Goal: Task Accomplishment & Management: Complete application form

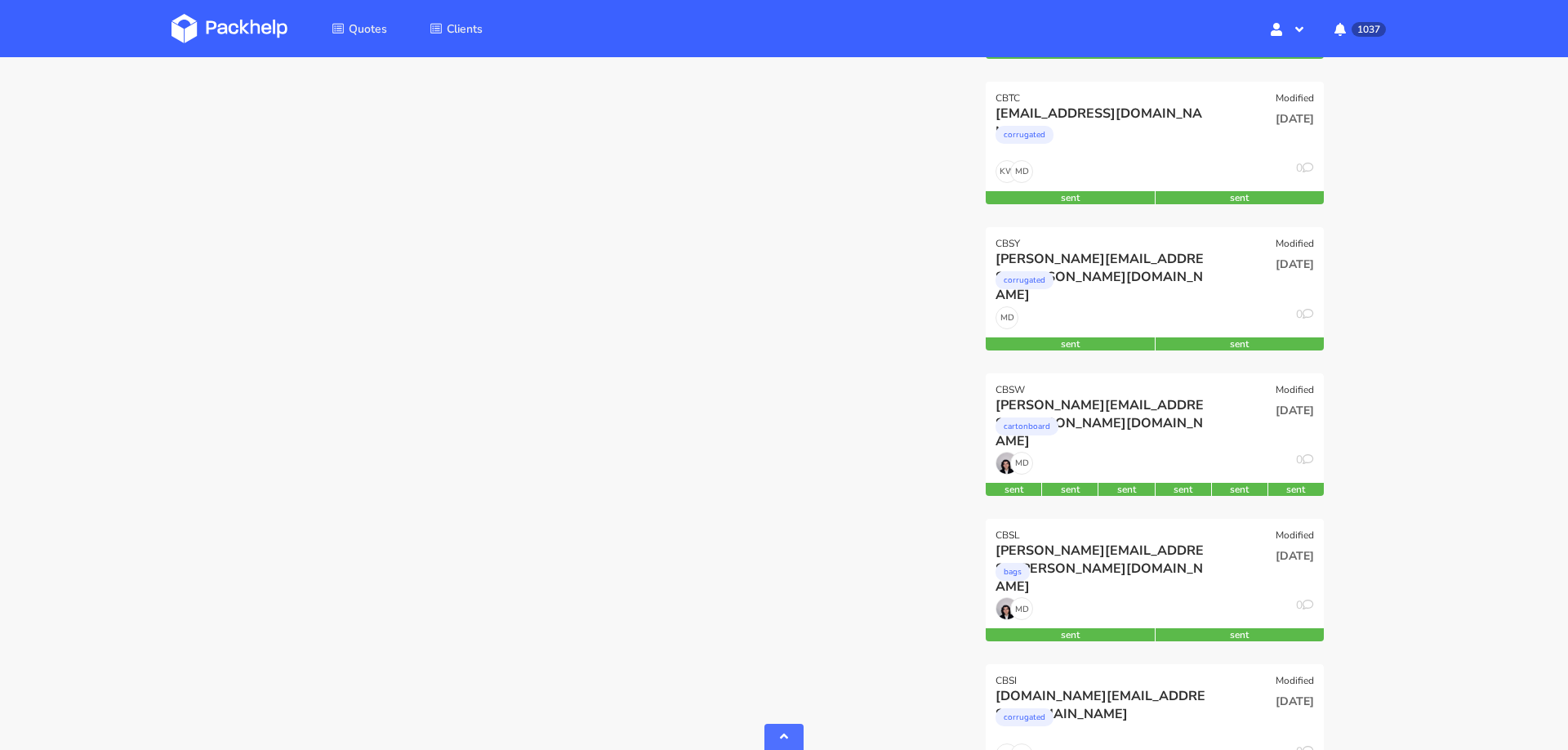
scroll to position [1243, 0]
click at [1179, 405] on div "[PERSON_NAME][EMAIL_ADDRESS][PERSON_NAME][DOMAIN_NAME]" at bounding box center [1104, 404] width 216 height 18
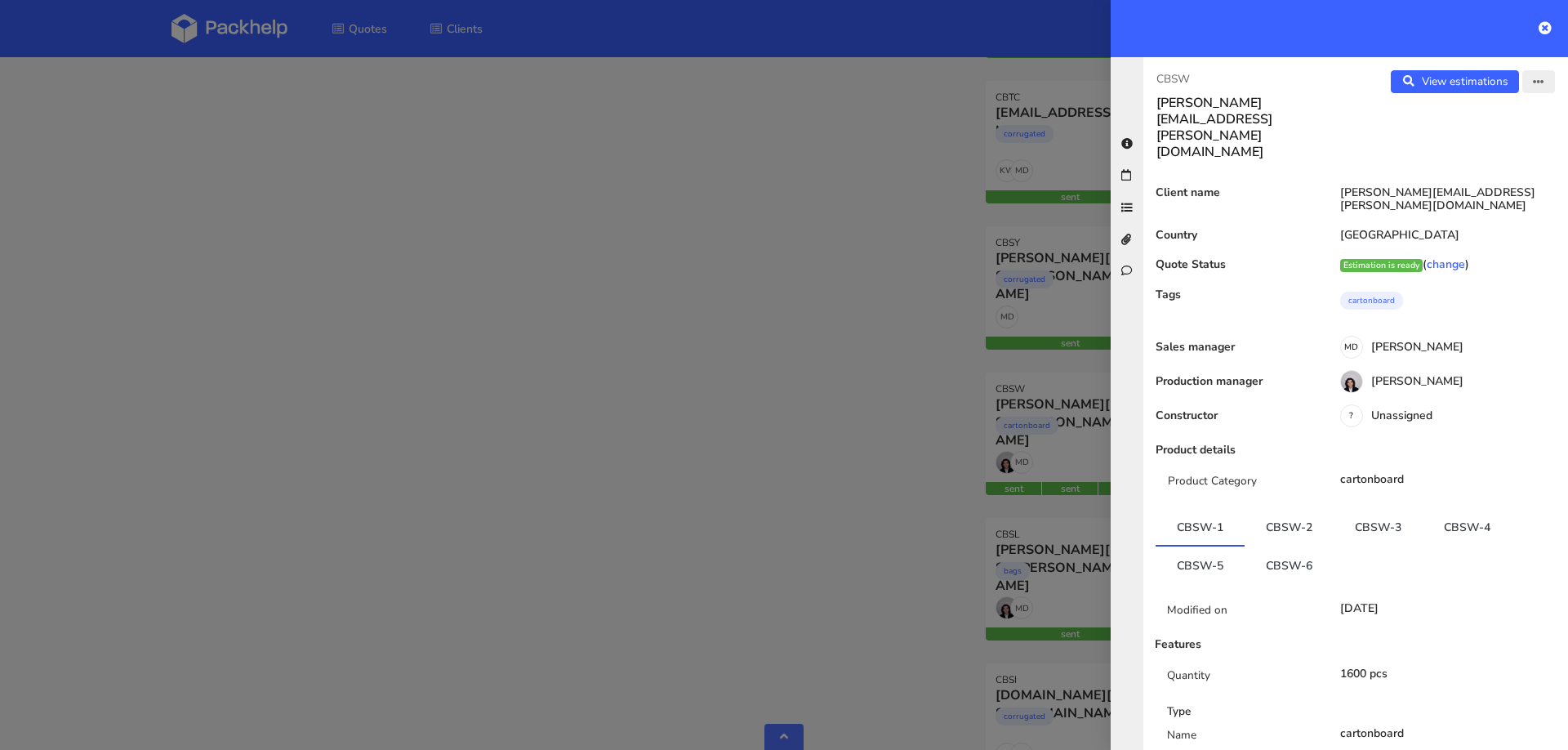
click at [1547, 82] on button "button" at bounding box center [1539, 81] width 32 height 23
click at [1467, 136] on link "Edit quote" at bounding box center [1484, 145] width 144 height 27
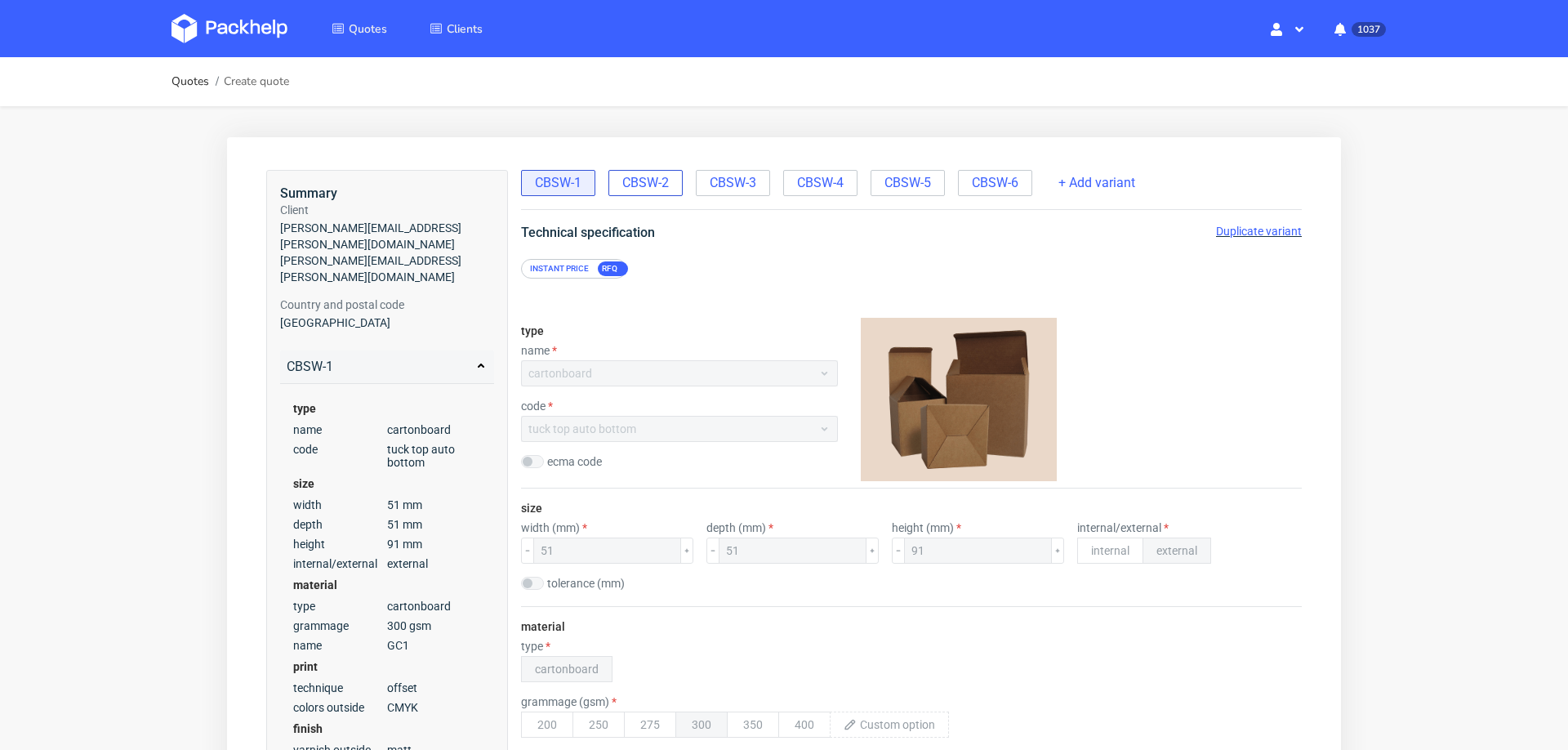
click at [631, 178] on span "CBSW-2" at bounding box center [645, 182] width 47 height 18
click at [1236, 227] on span "Duplicate variant" at bounding box center [1259, 231] width 86 height 13
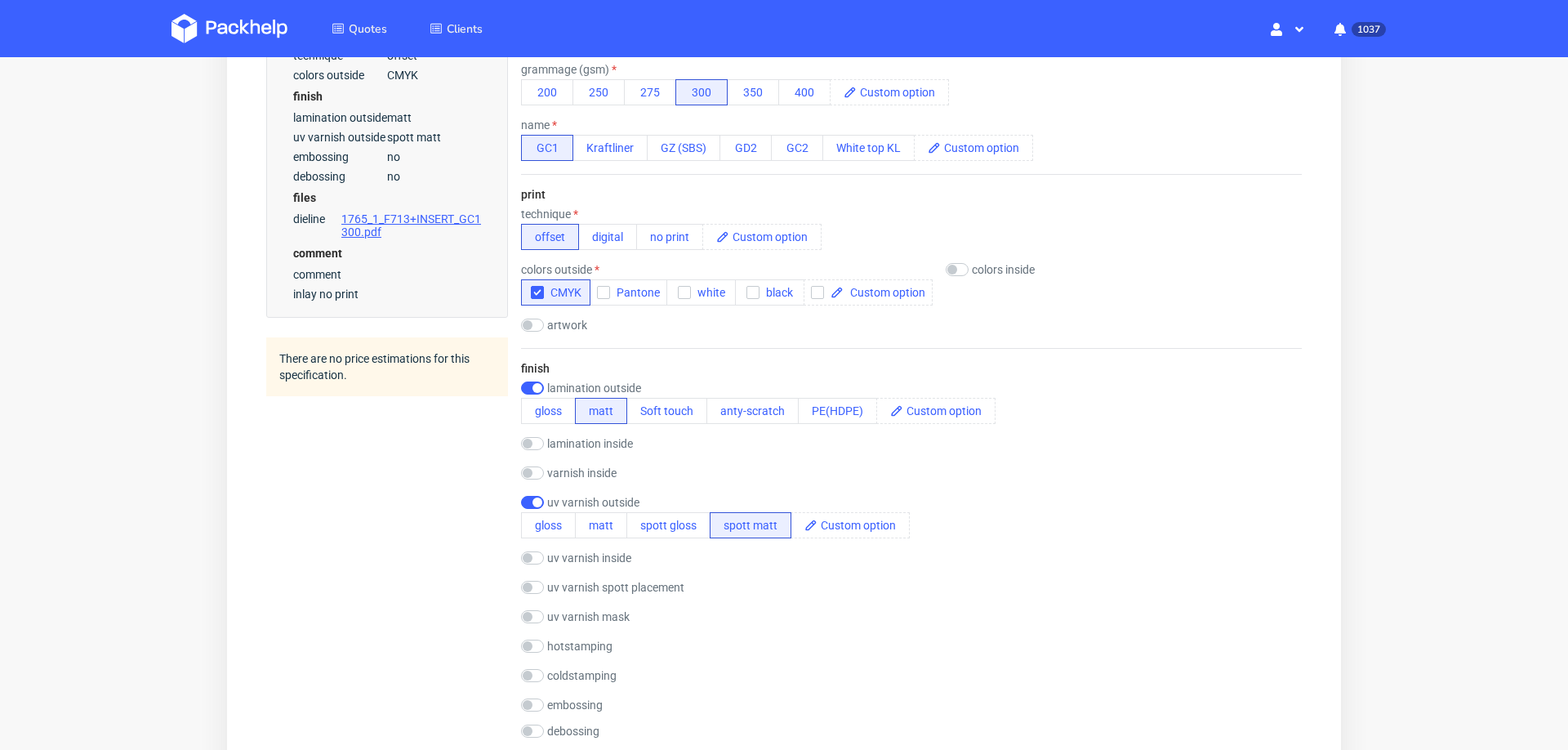
scroll to position [662, 0]
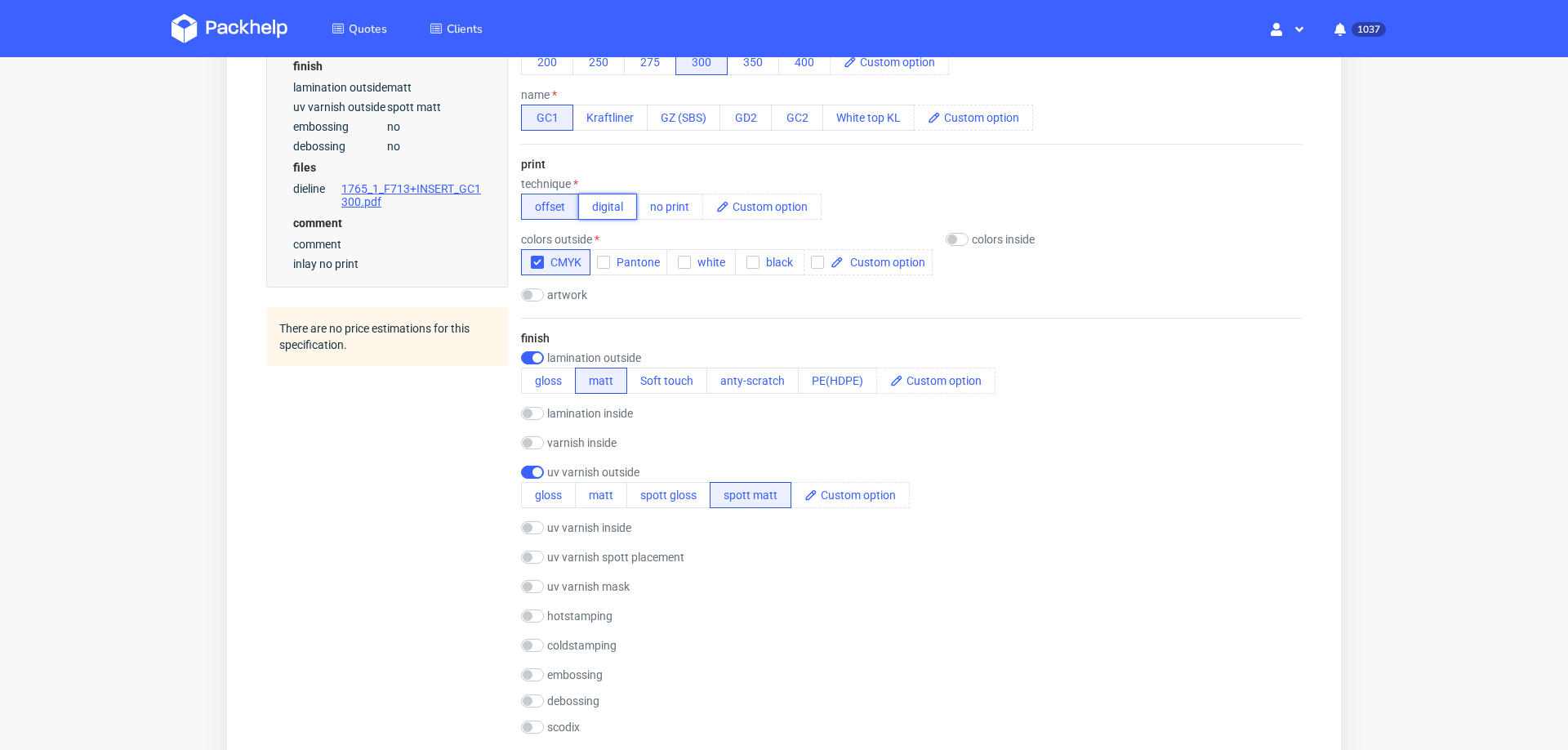
click at [590, 199] on button "digital" at bounding box center [608, 206] width 59 height 26
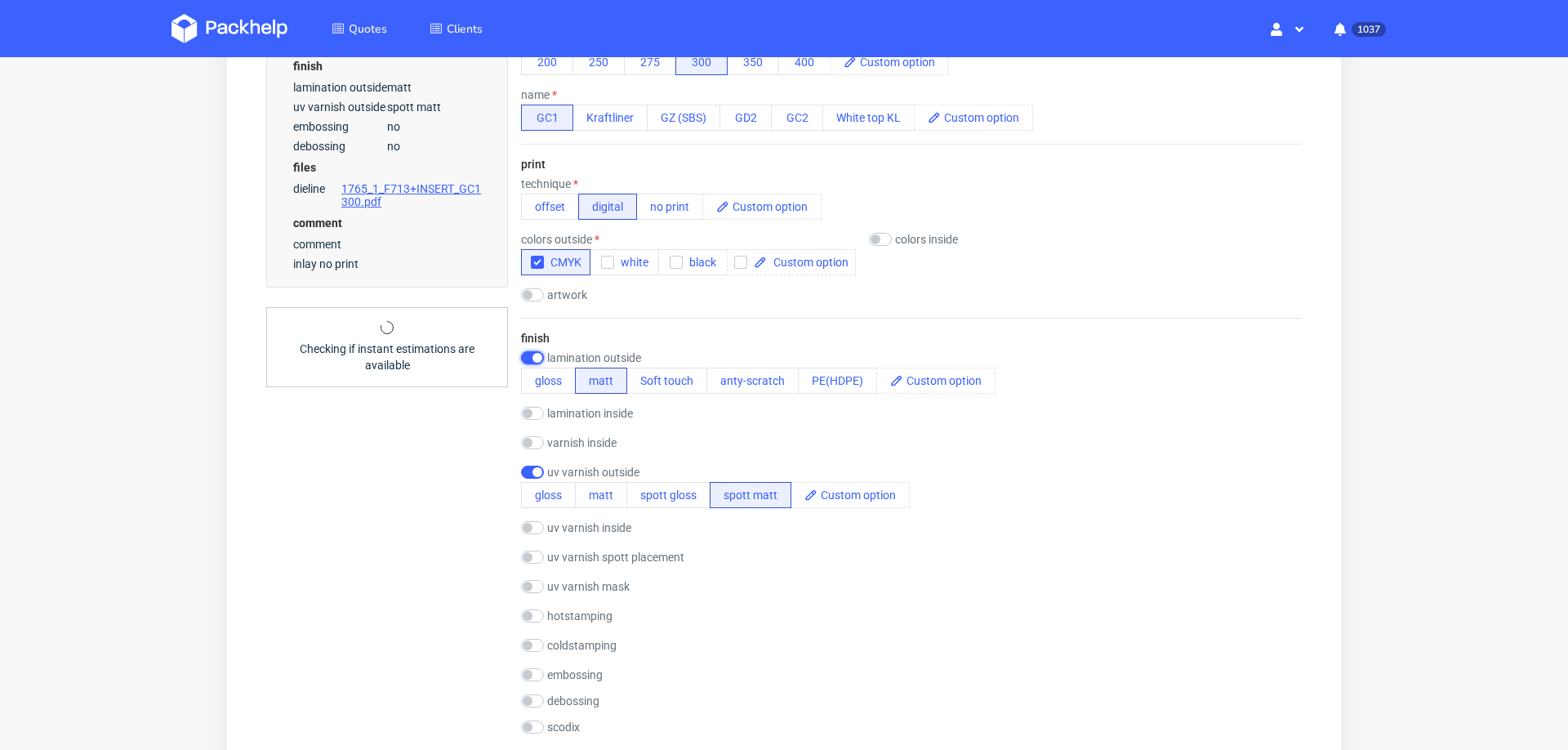
click at [527, 351] on input "checkbox" at bounding box center [533, 357] width 23 height 13
checkbox input "false"
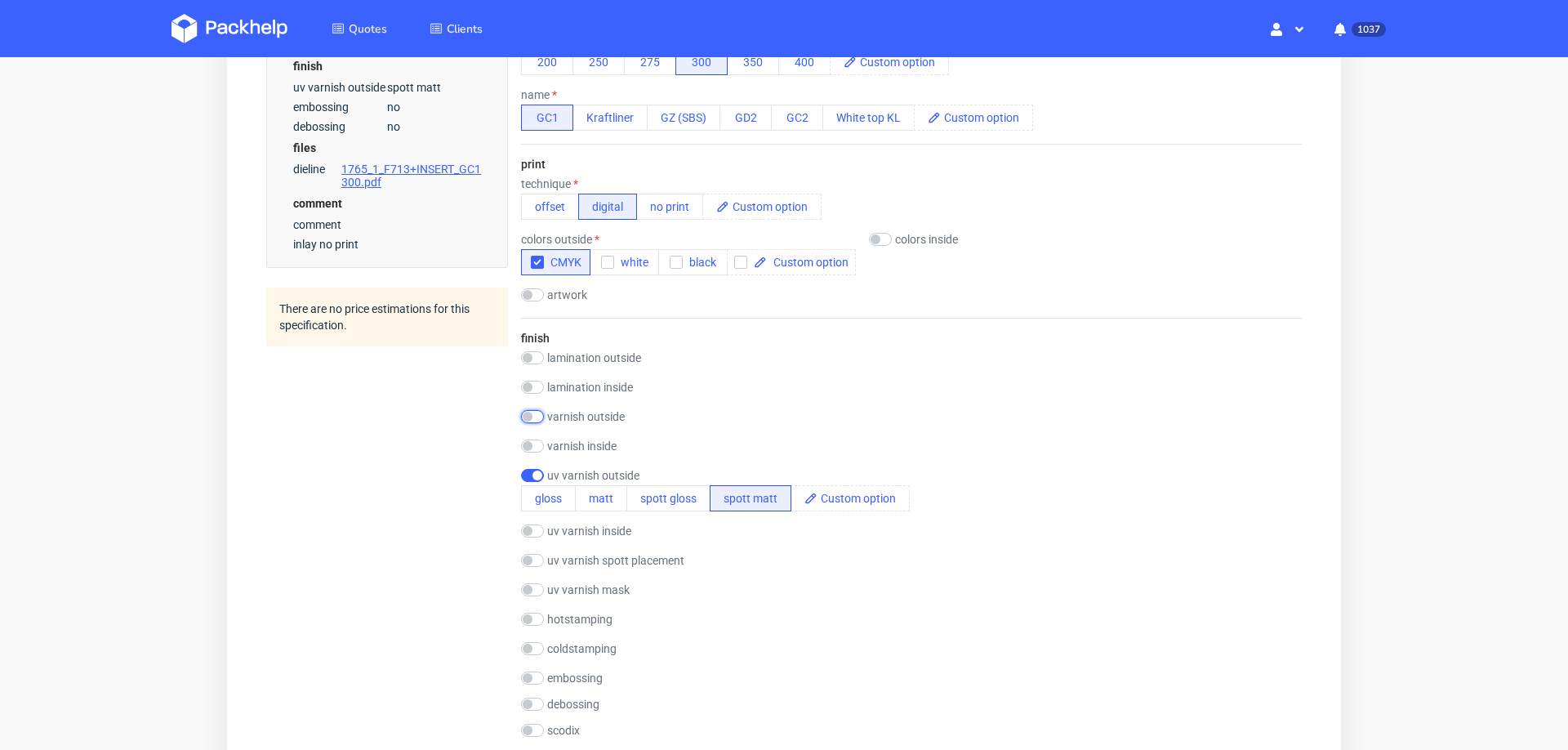
click at [539, 410] on input "checkbox" at bounding box center [533, 416] width 23 height 13
checkbox input "true"
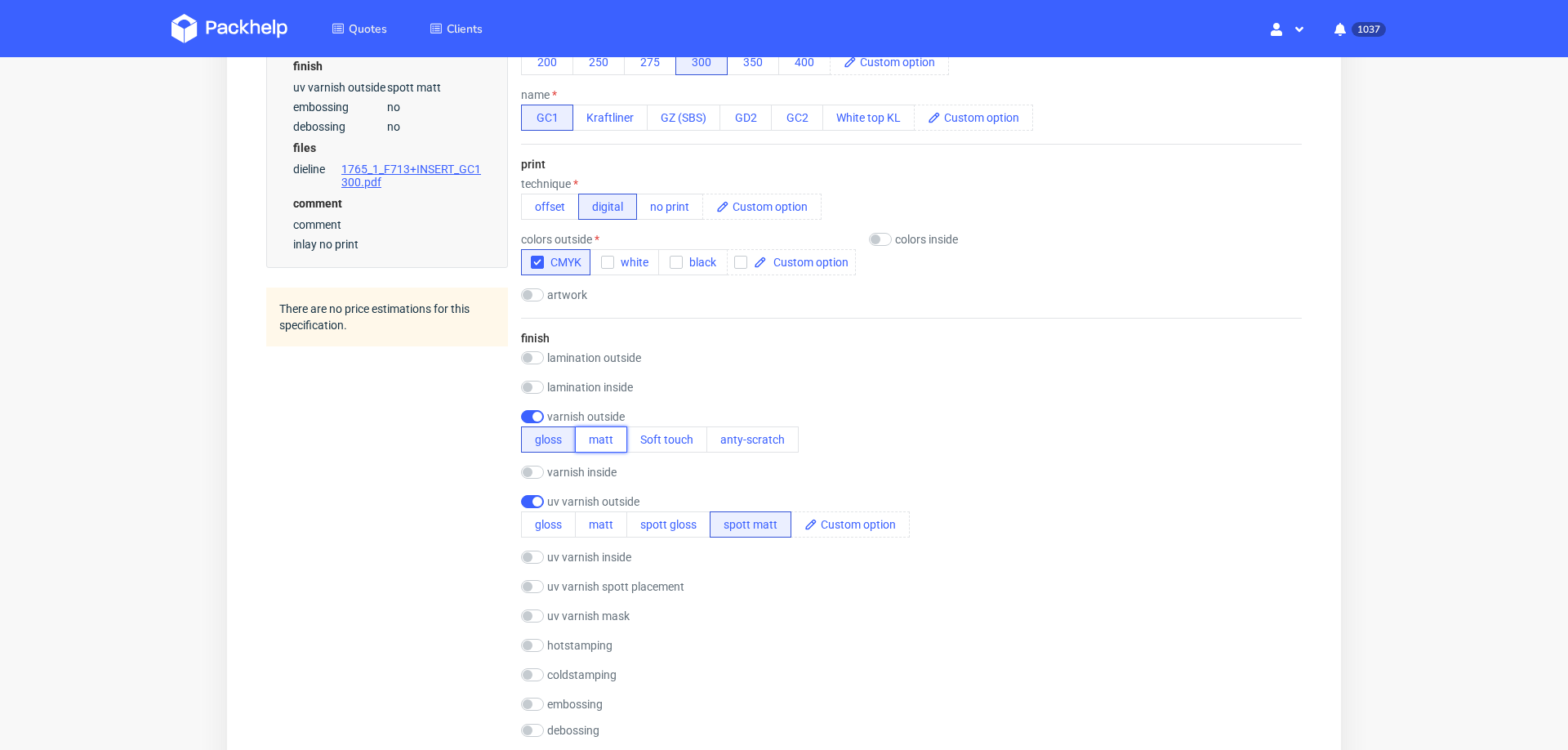
click at [594, 429] on button "matt" at bounding box center [601, 439] width 52 height 26
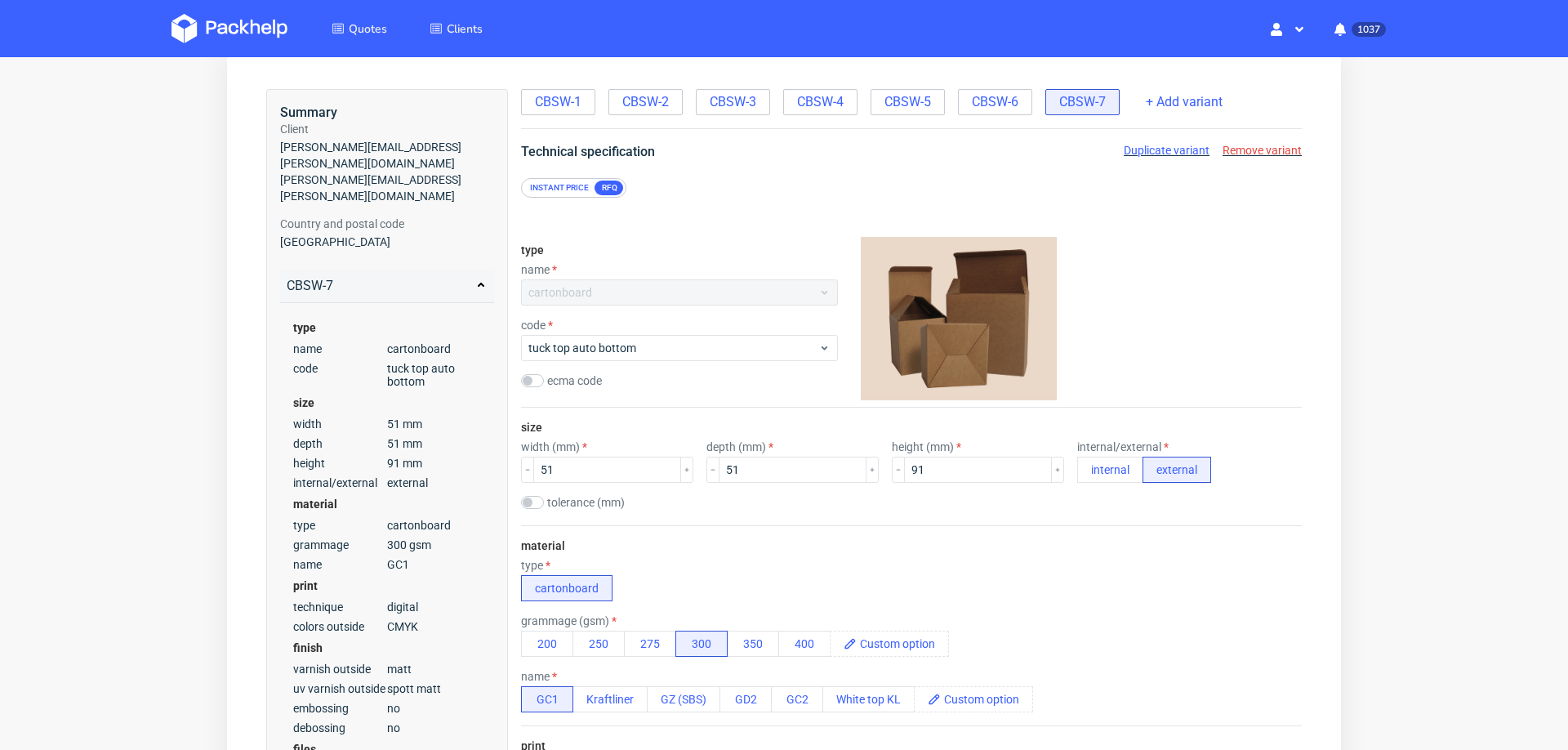
scroll to position [0, 0]
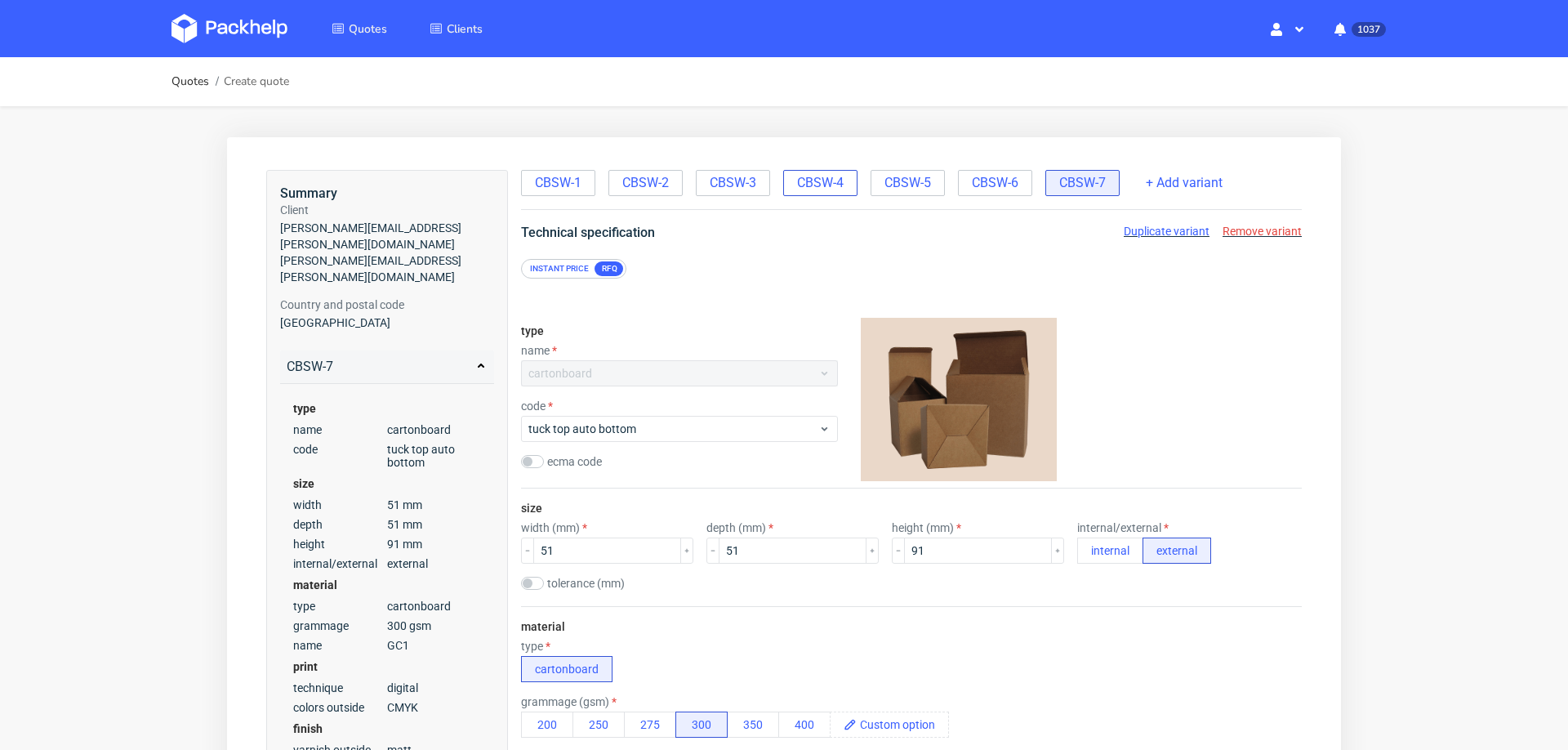
click at [817, 182] on span "CBSW-4" at bounding box center [821, 182] width 47 height 18
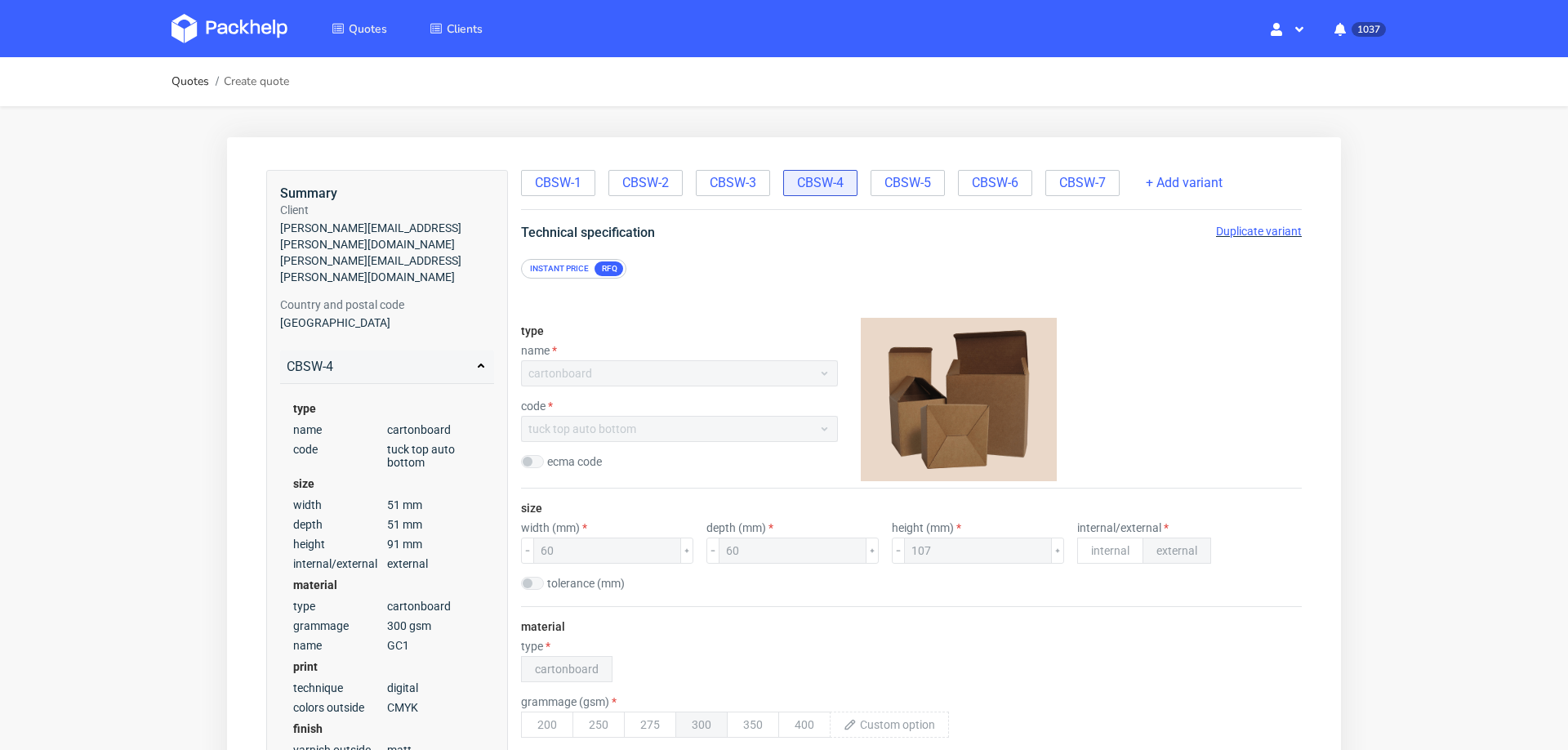
click at [1231, 227] on span "Duplicate variant" at bounding box center [1259, 231] width 86 height 13
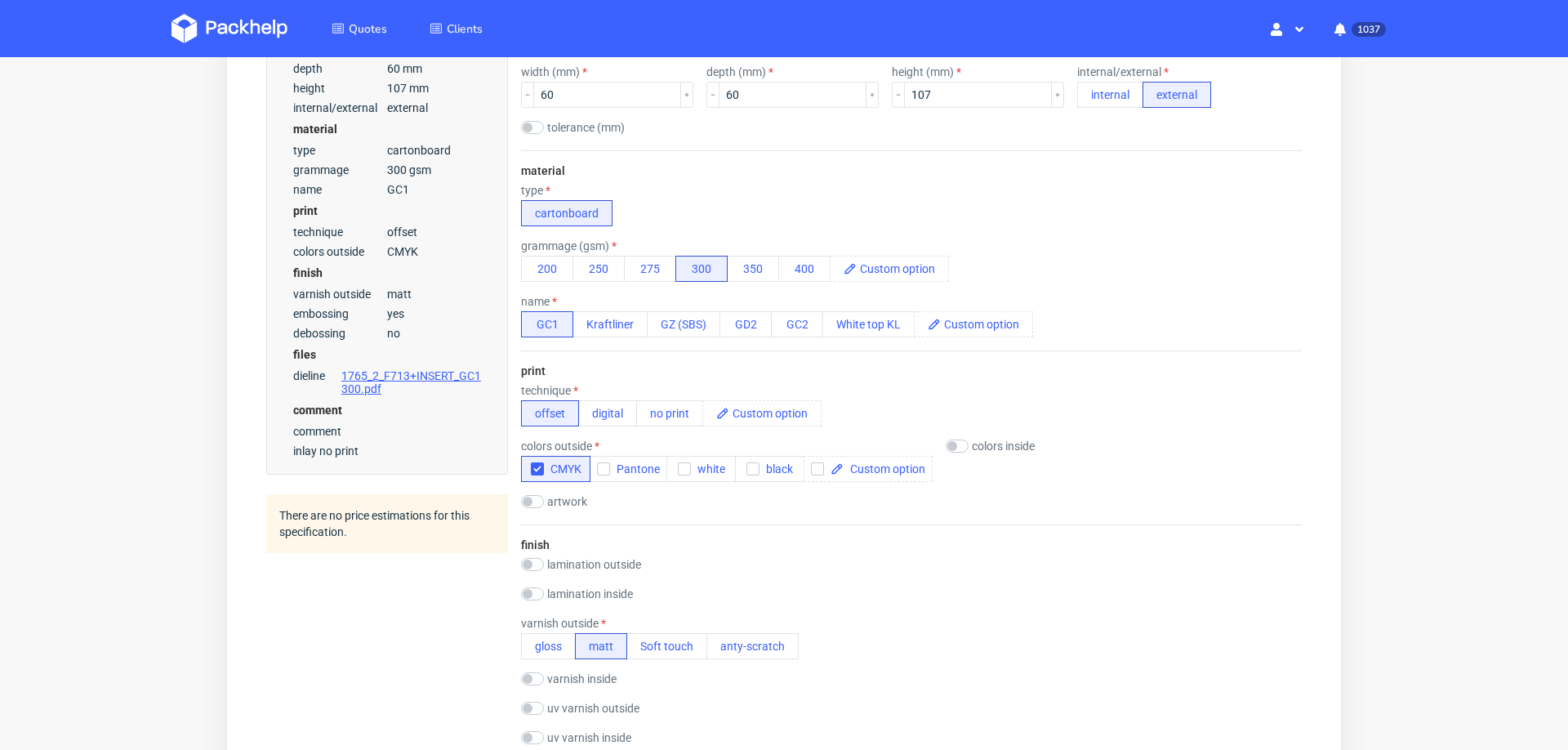
scroll to position [488, 0]
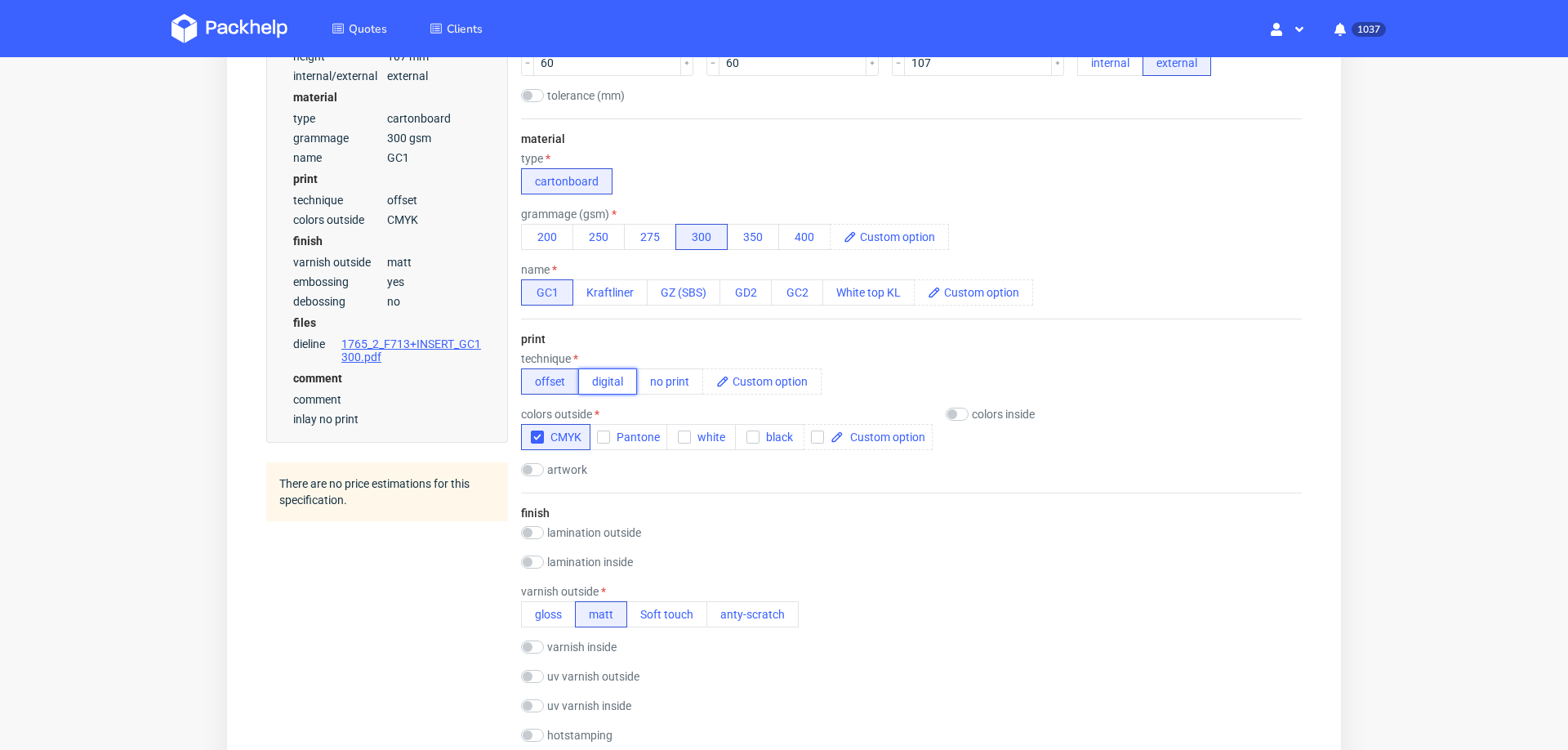
click at [618, 368] on button "digital" at bounding box center [608, 381] width 59 height 26
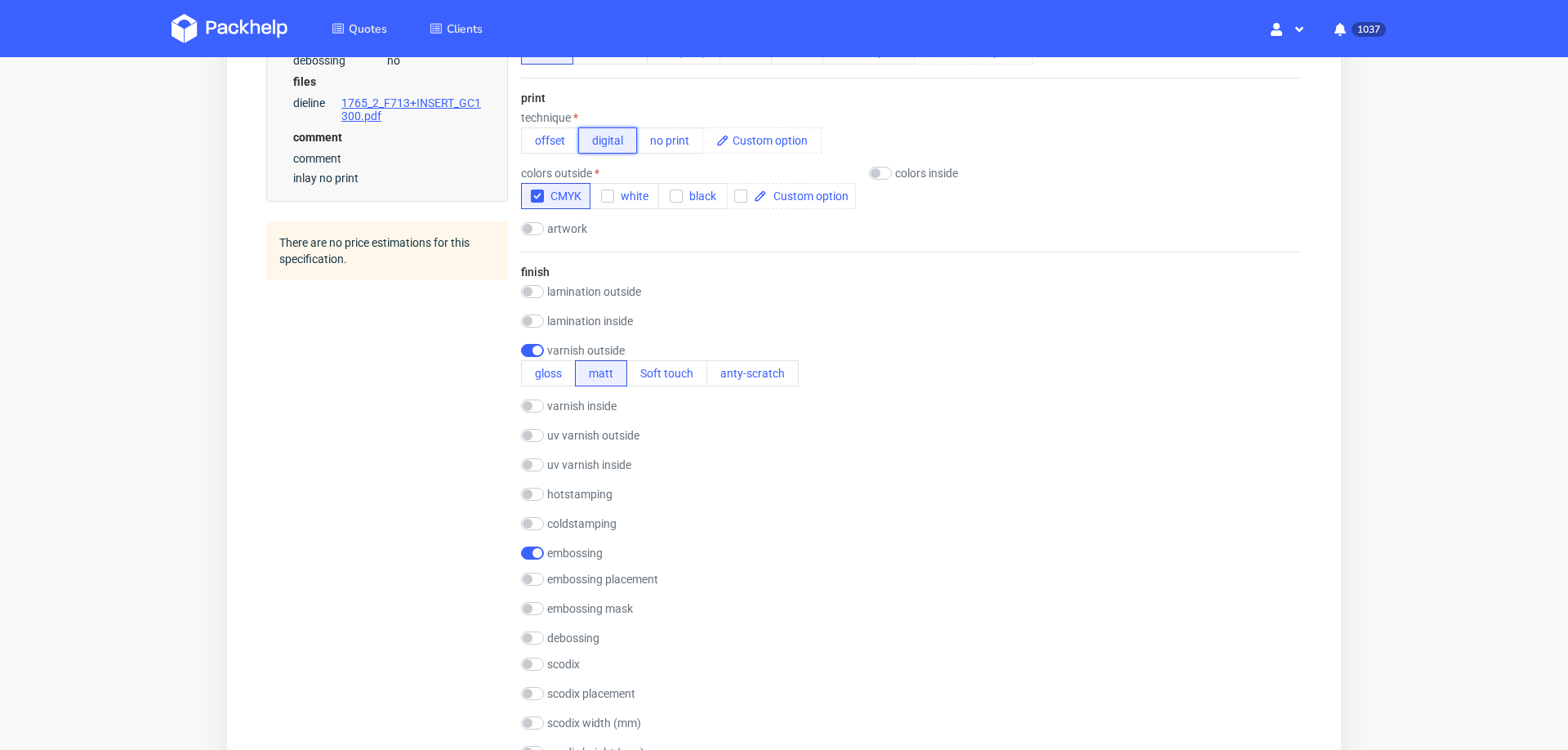
scroll to position [731, 0]
click at [527, 544] on input "checkbox" at bounding box center [533, 550] width 23 height 13
checkbox input "false"
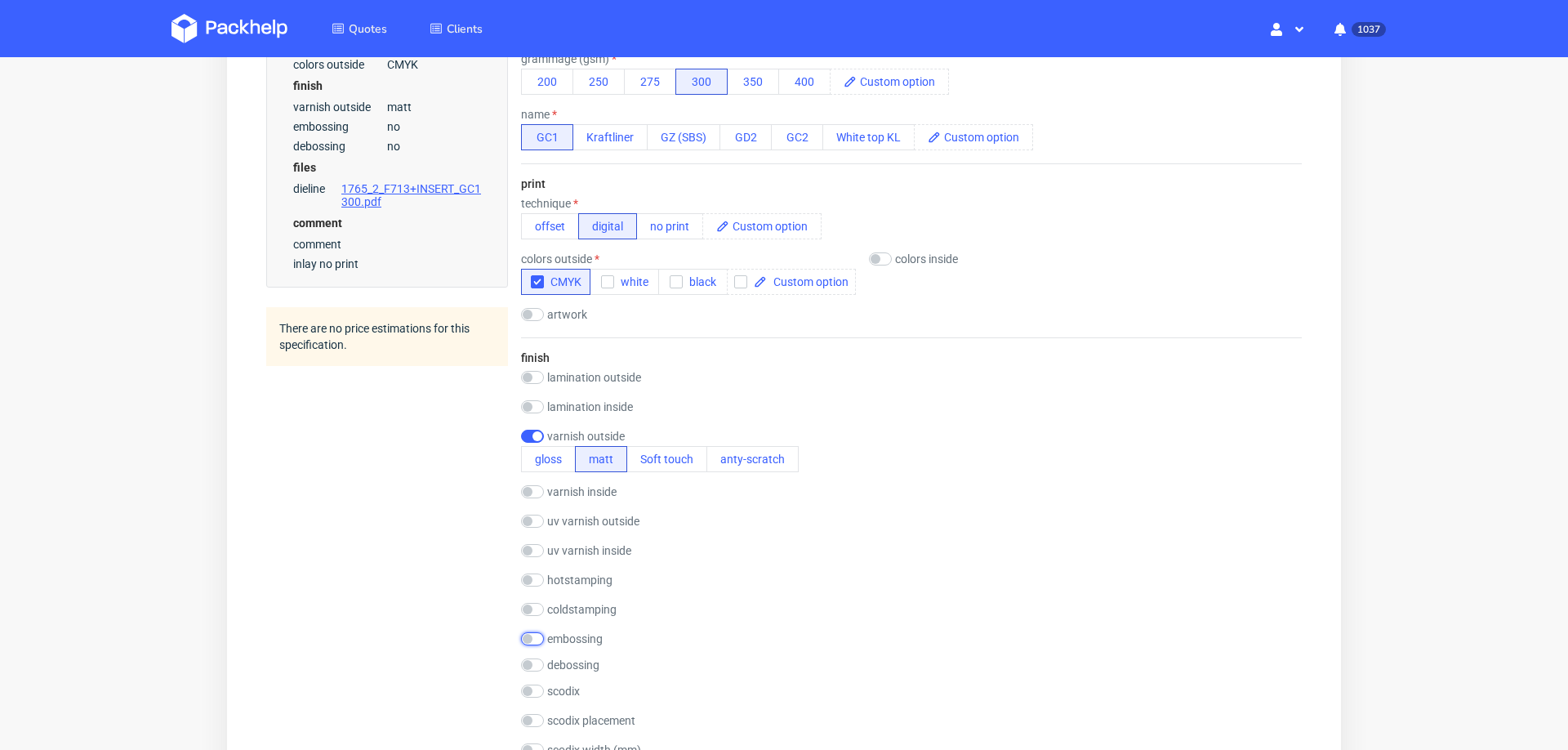
scroll to position [626, 0]
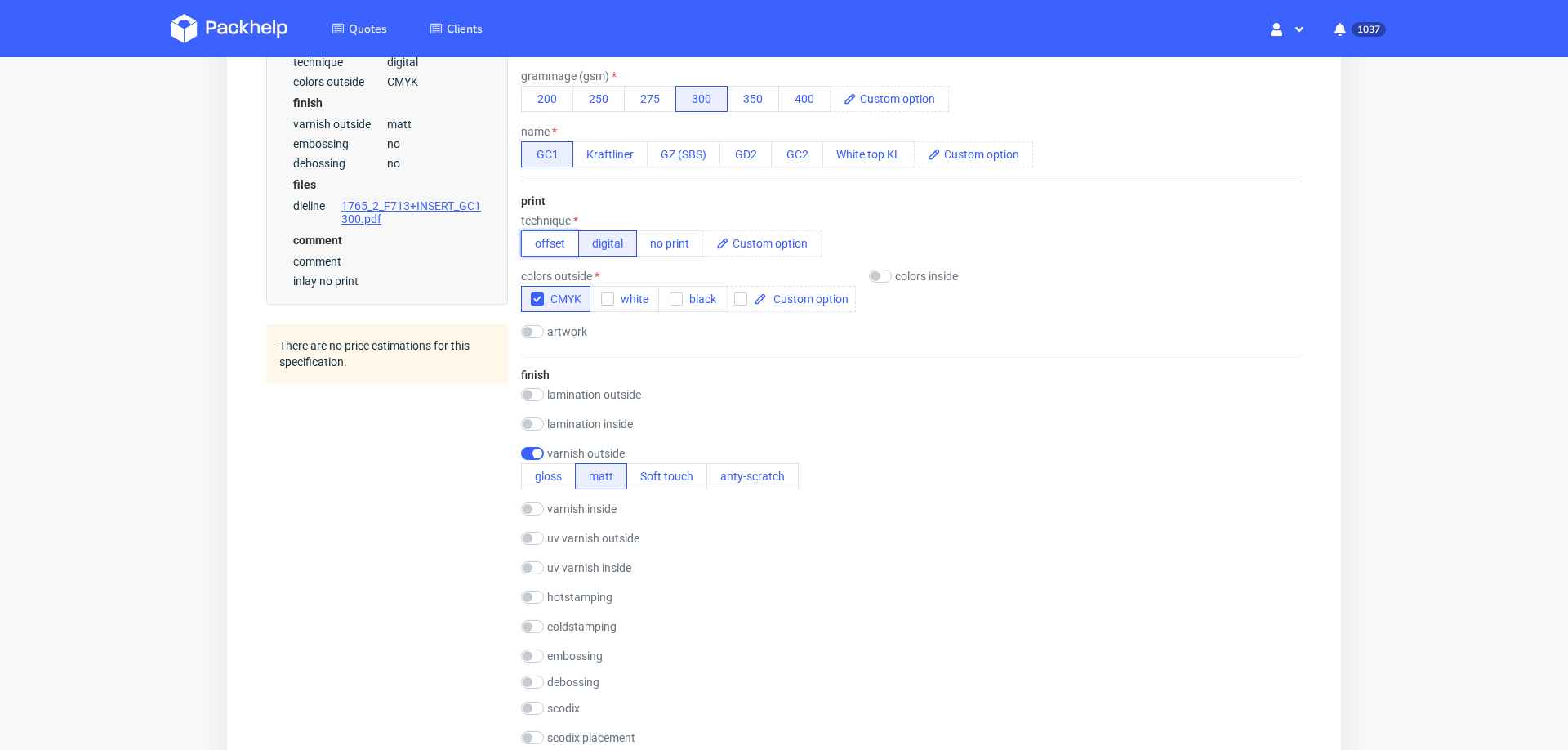
click at [552, 240] on button "offset" at bounding box center [551, 243] width 58 height 26
click at [599, 240] on button "digital" at bounding box center [608, 243] width 59 height 26
click at [532, 456] on input "checkbox" at bounding box center [533, 453] width 23 height 13
checkbox input "false"
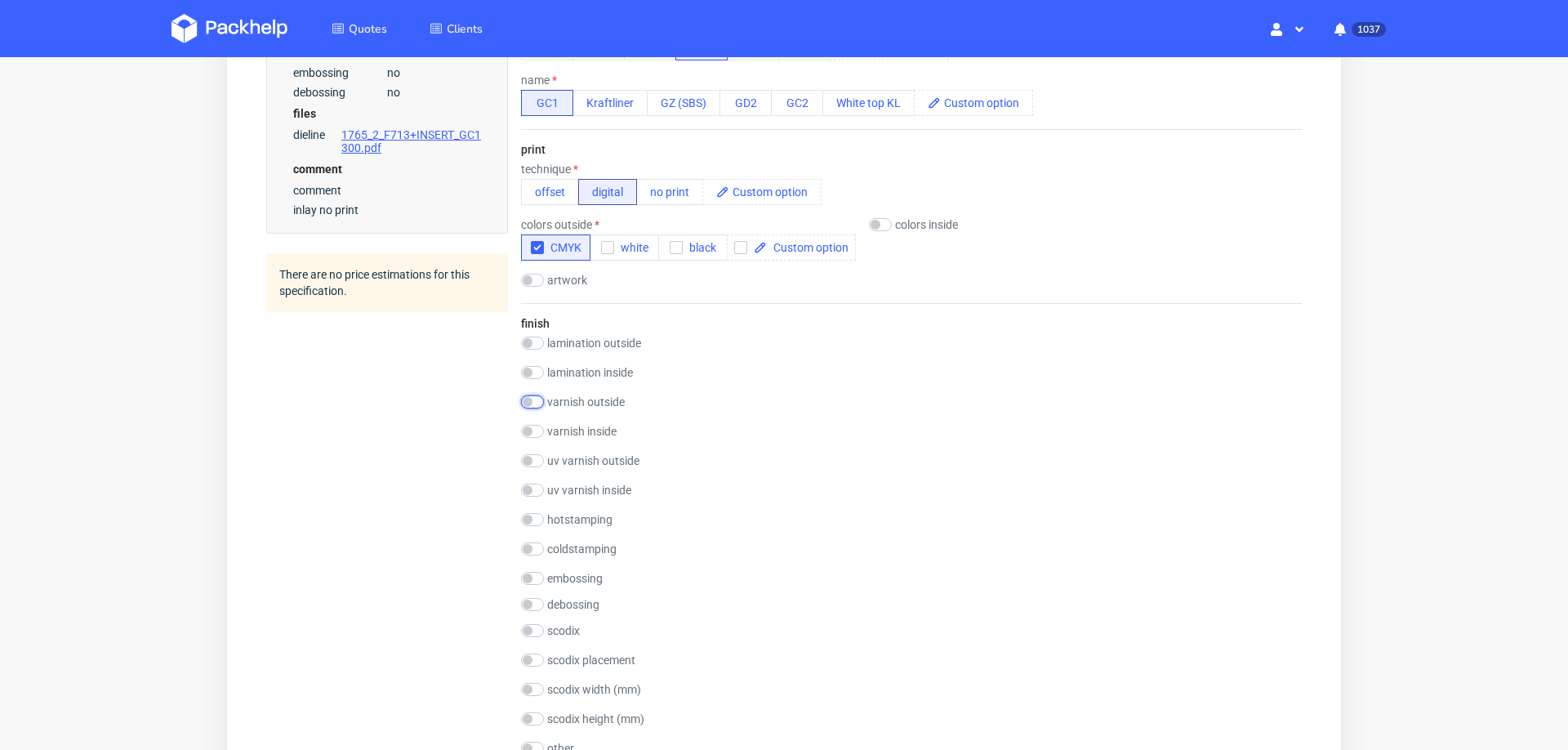
scroll to position [675, 0]
click at [536, 457] on input "checkbox" at bounding box center [533, 463] width 23 height 13
checkbox input "true"
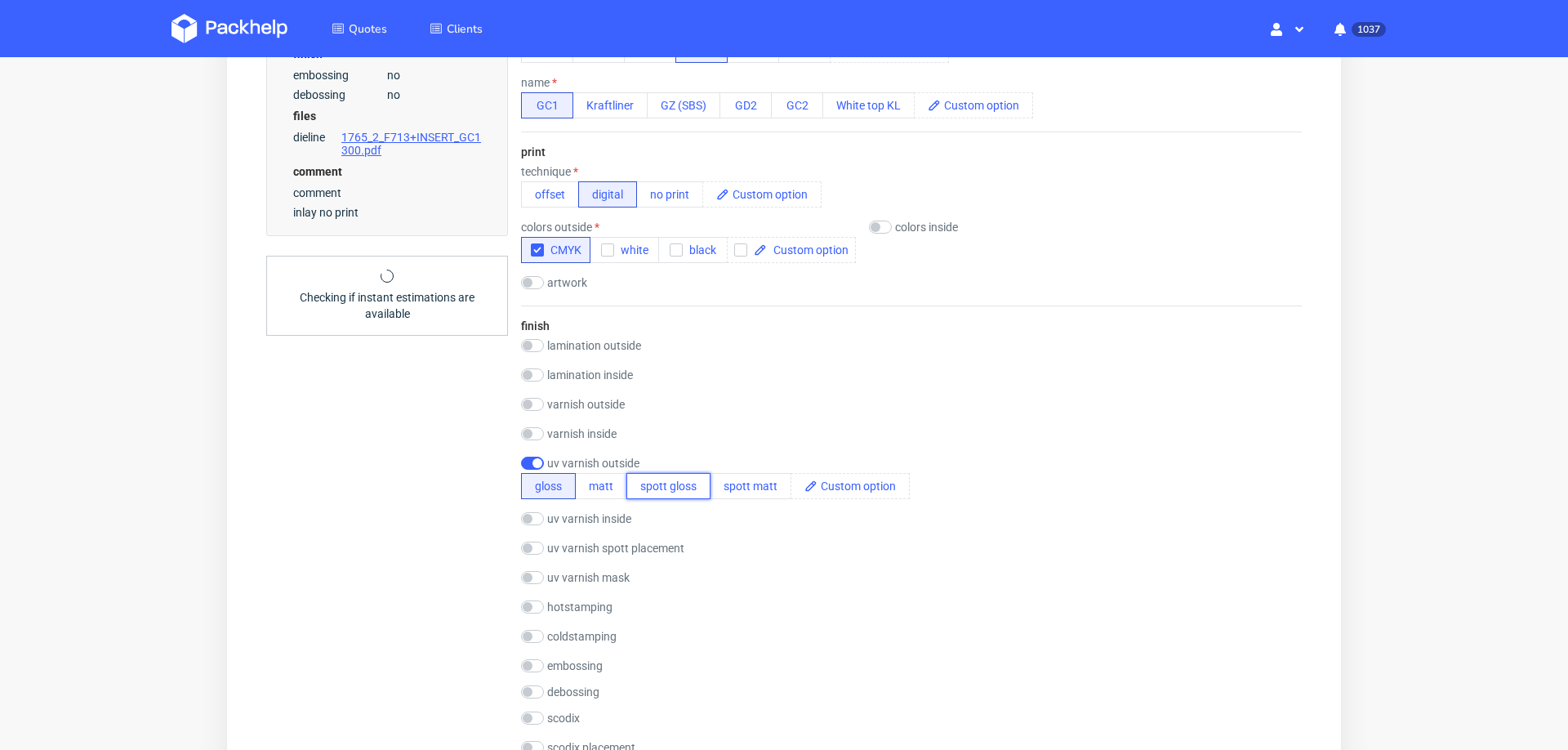
click at [670, 473] on button "spott gloss" at bounding box center [668, 486] width 84 height 26
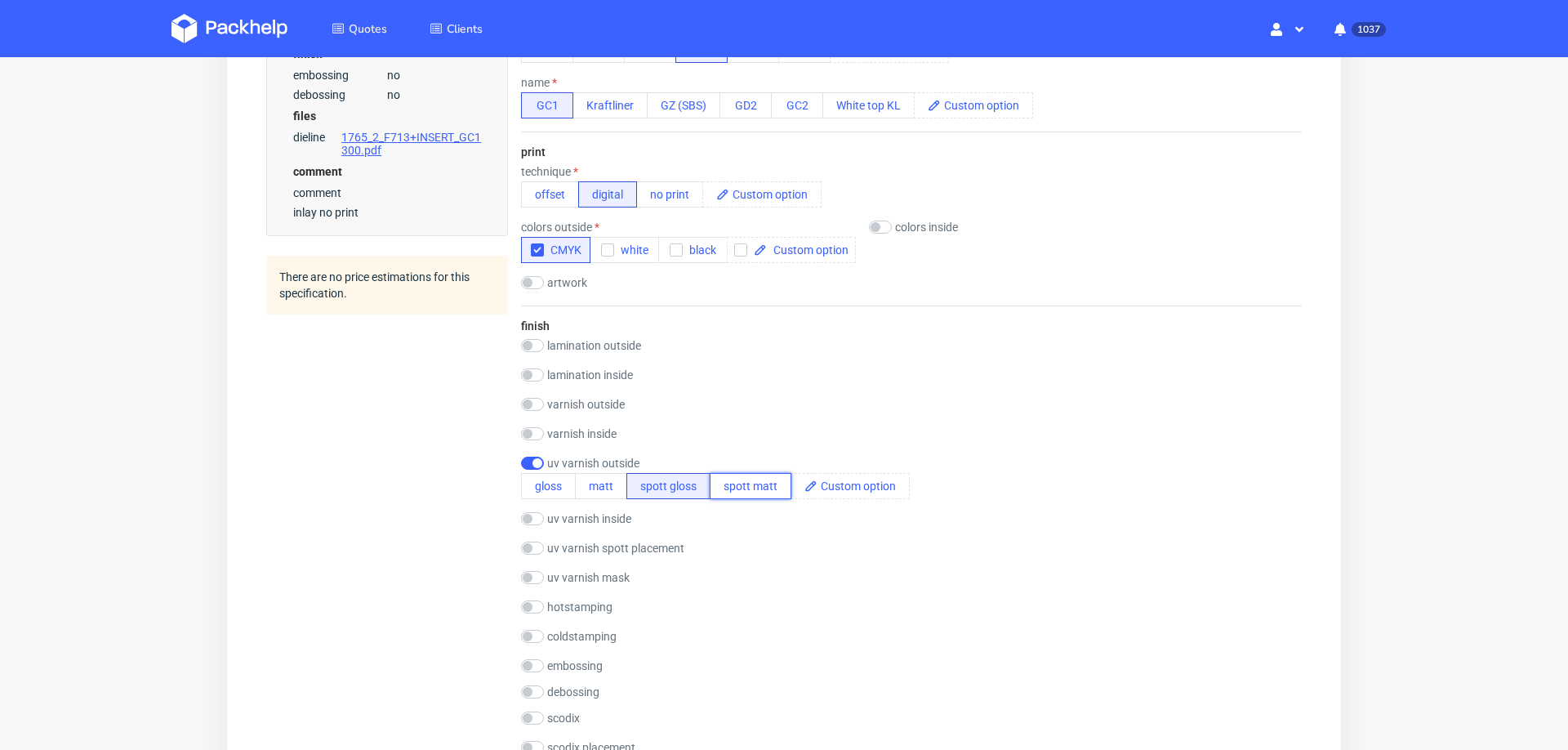
click at [739, 480] on button "spott matt" at bounding box center [751, 486] width 82 height 26
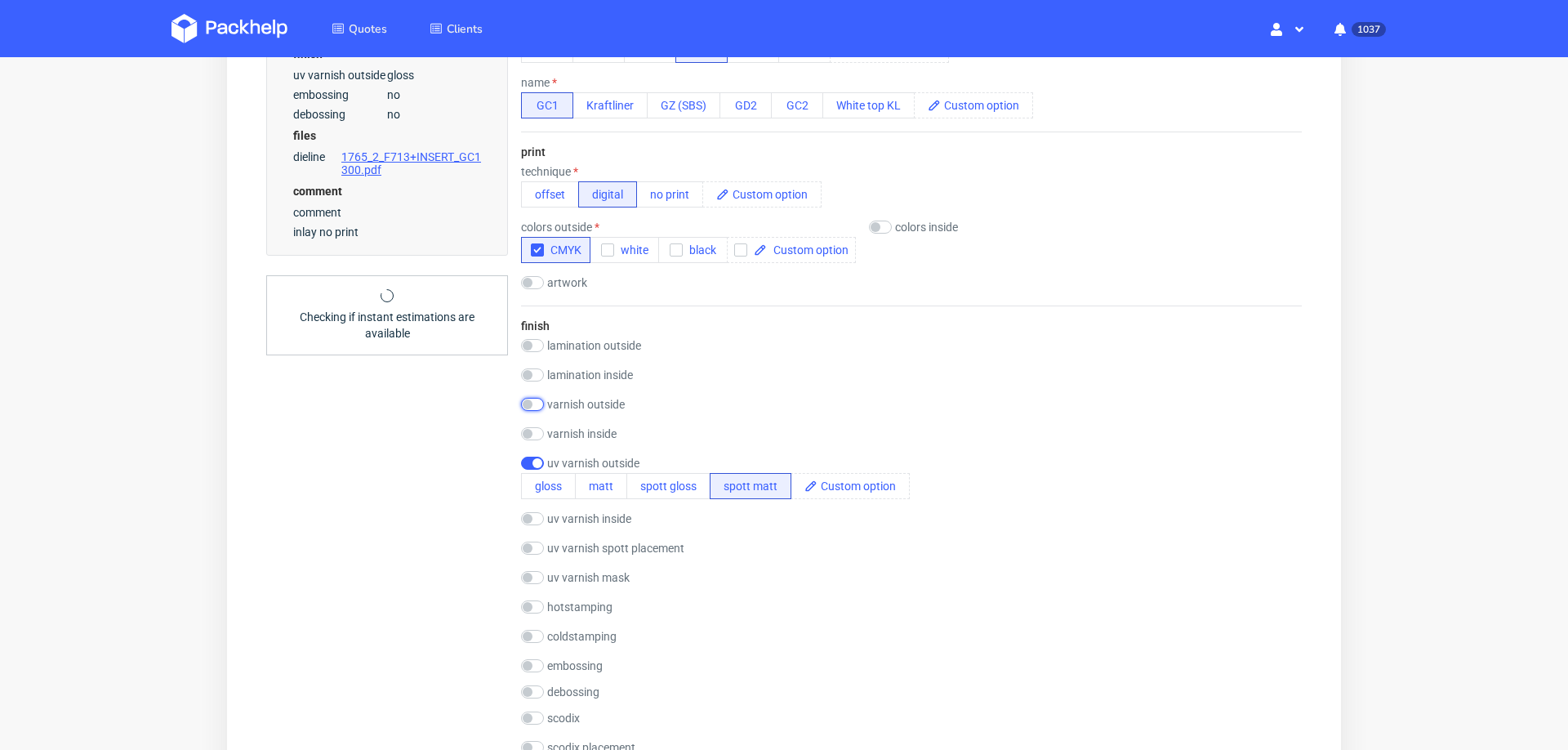
click at [538, 398] on input "checkbox" at bounding box center [533, 404] width 23 height 13
checkbox input "true"
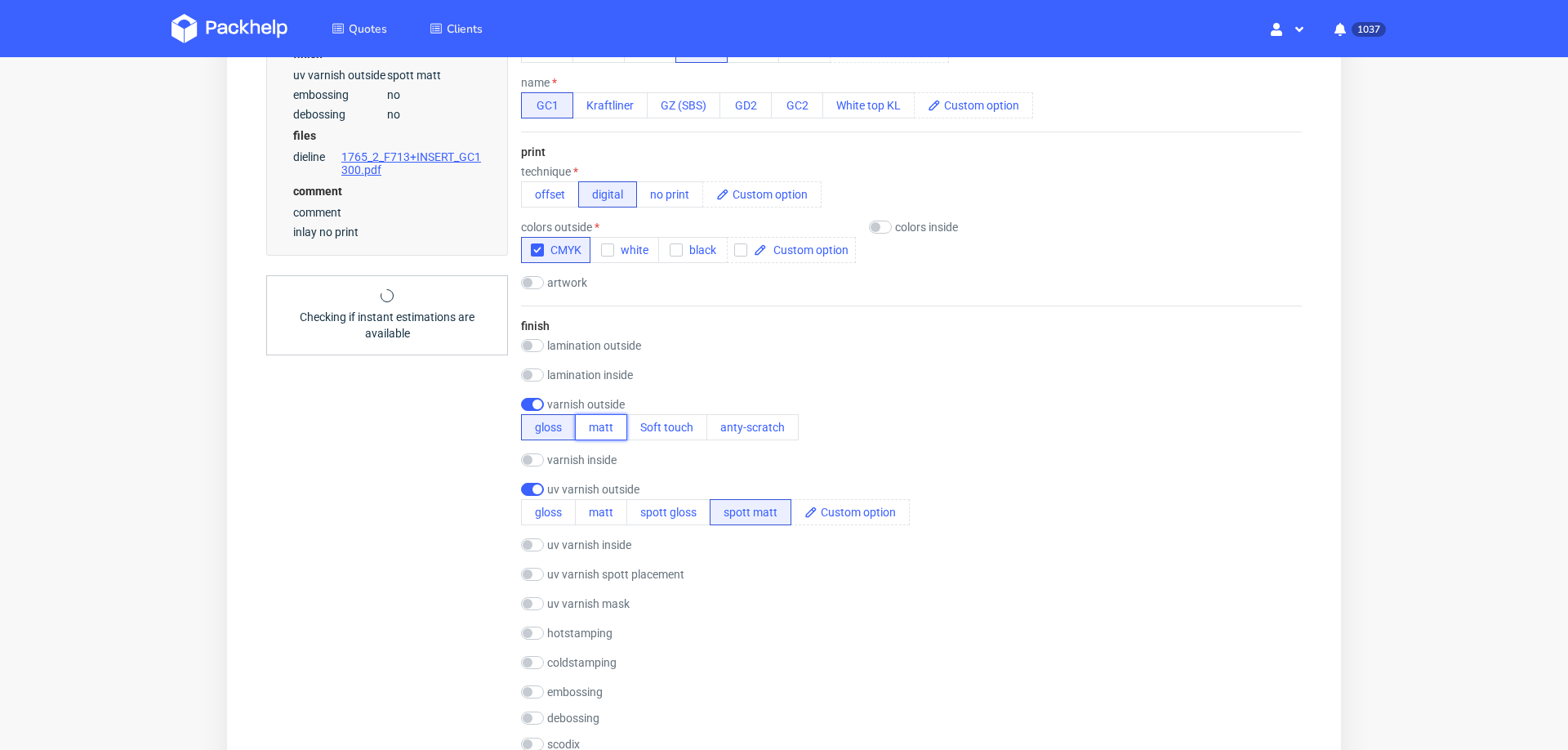
click at [608, 427] on button "matt" at bounding box center [601, 427] width 52 height 26
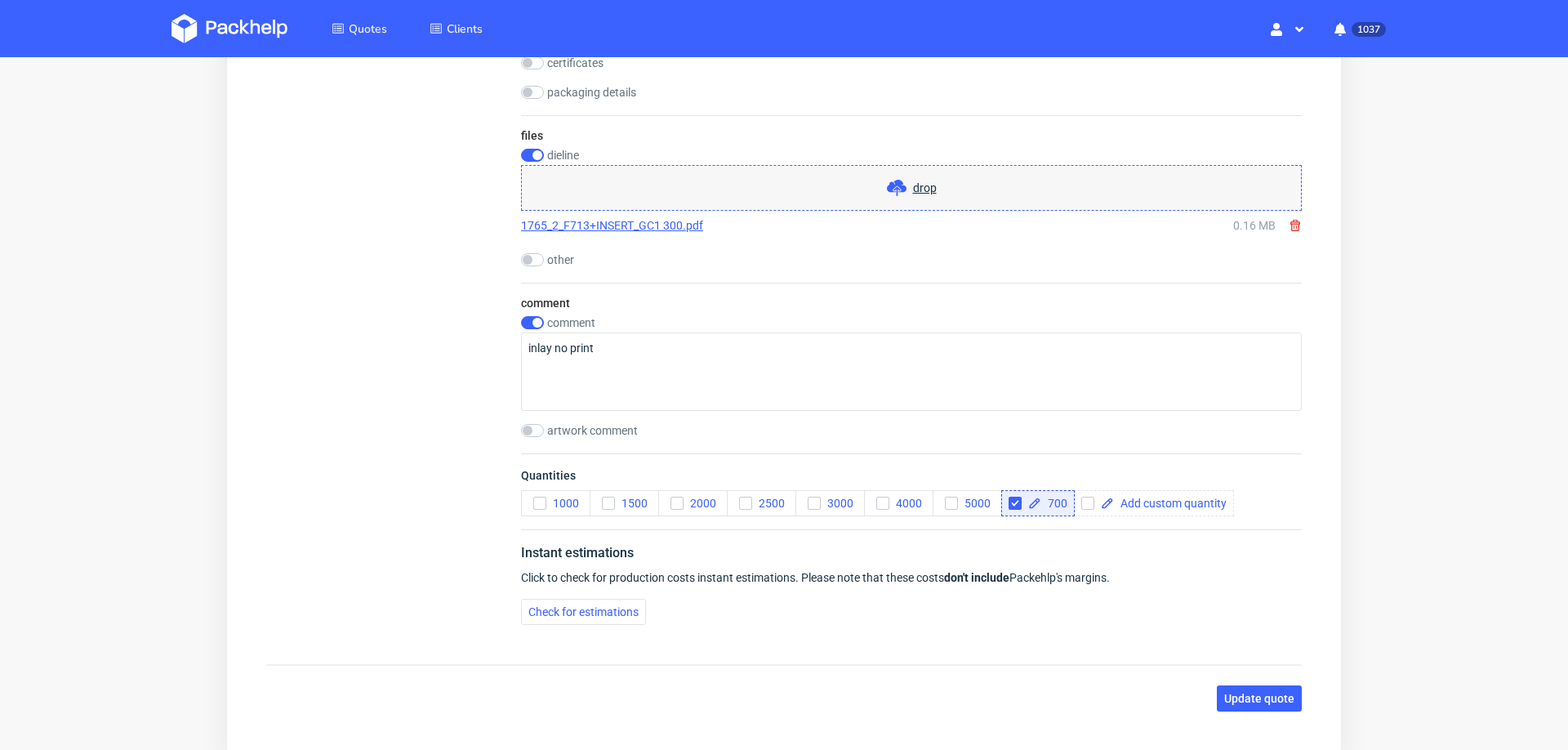
scroll to position [1841, 0]
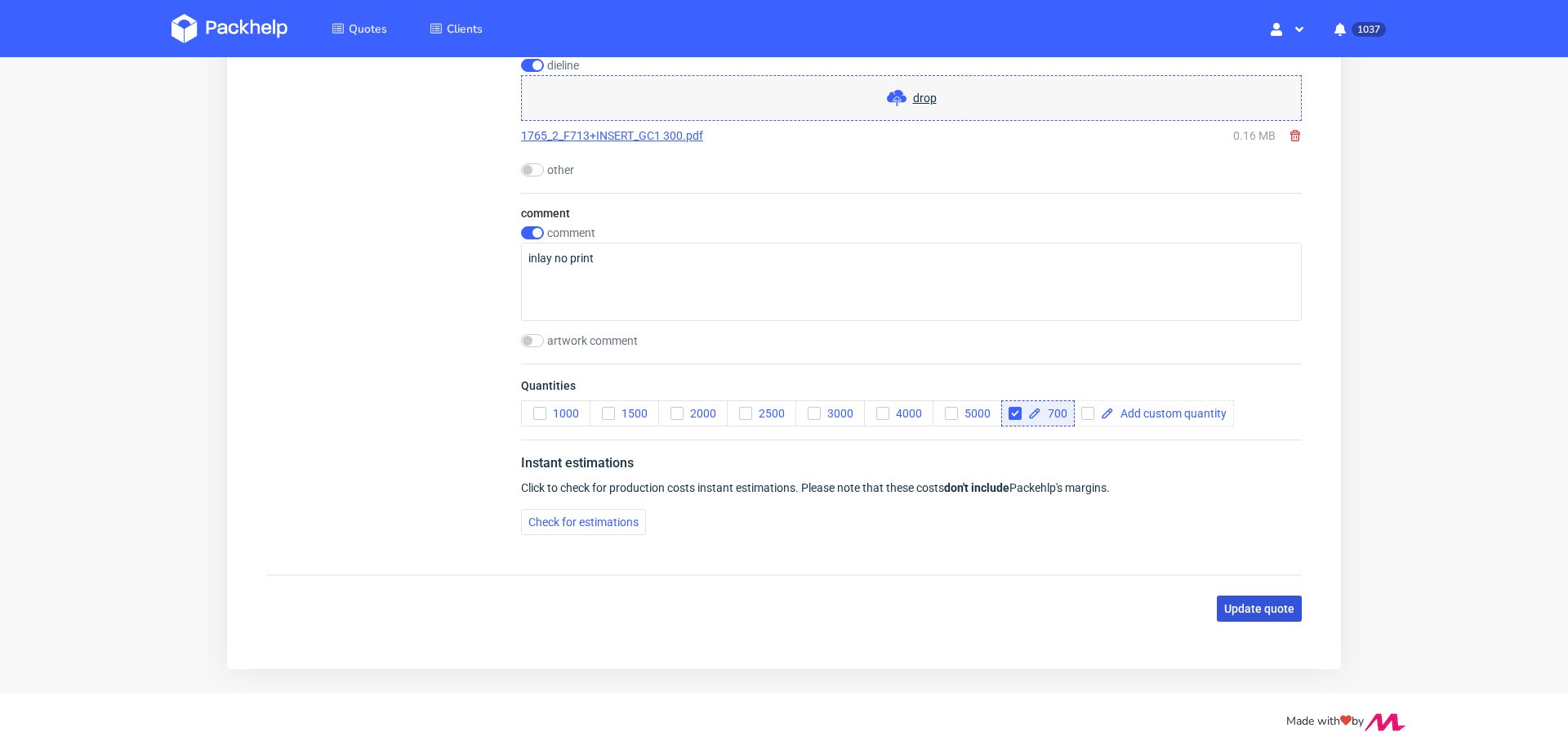
click at [1256, 603] on span "Update quote" at bounding box center [1260, 608] width 70 height 11
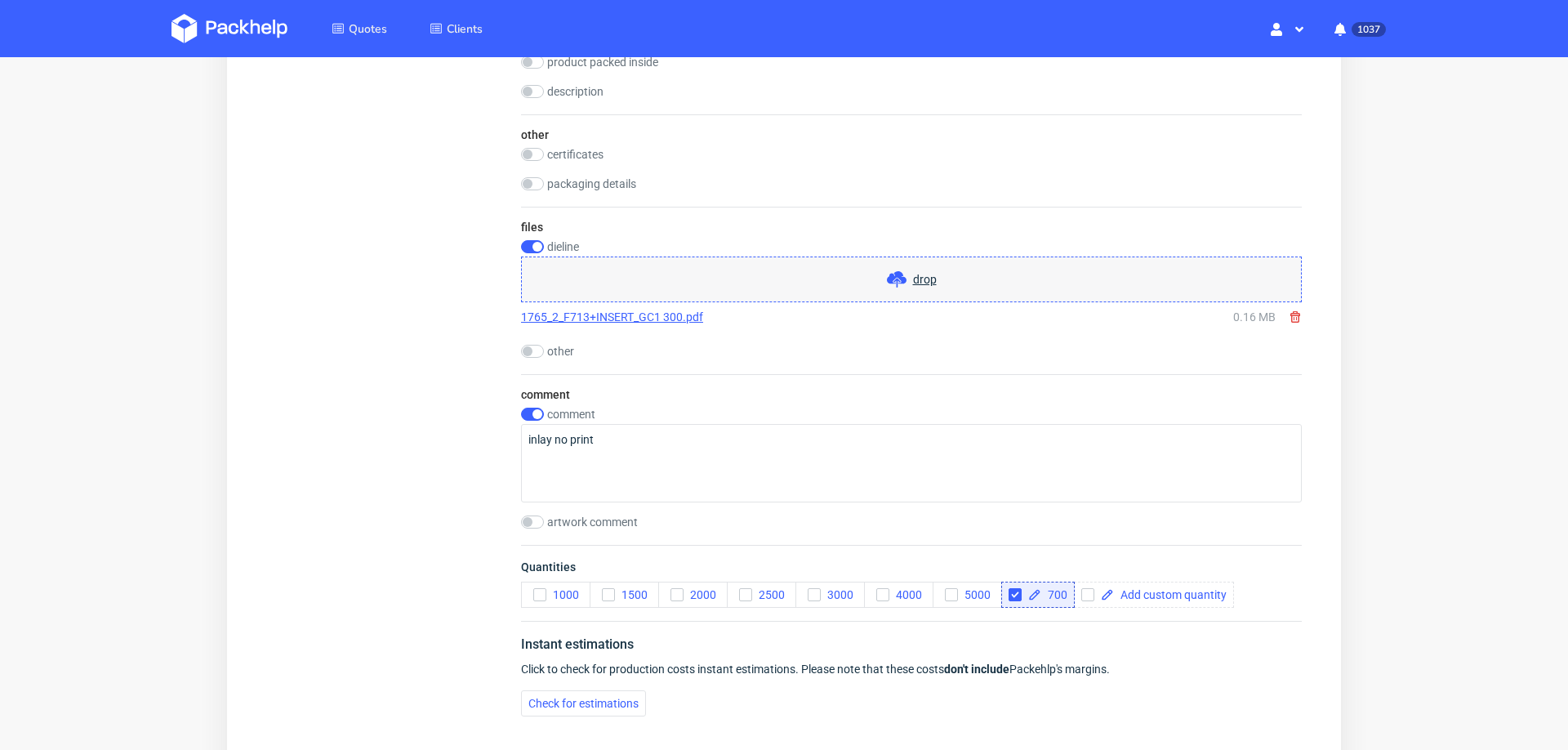
scroll to position [1658, 0]
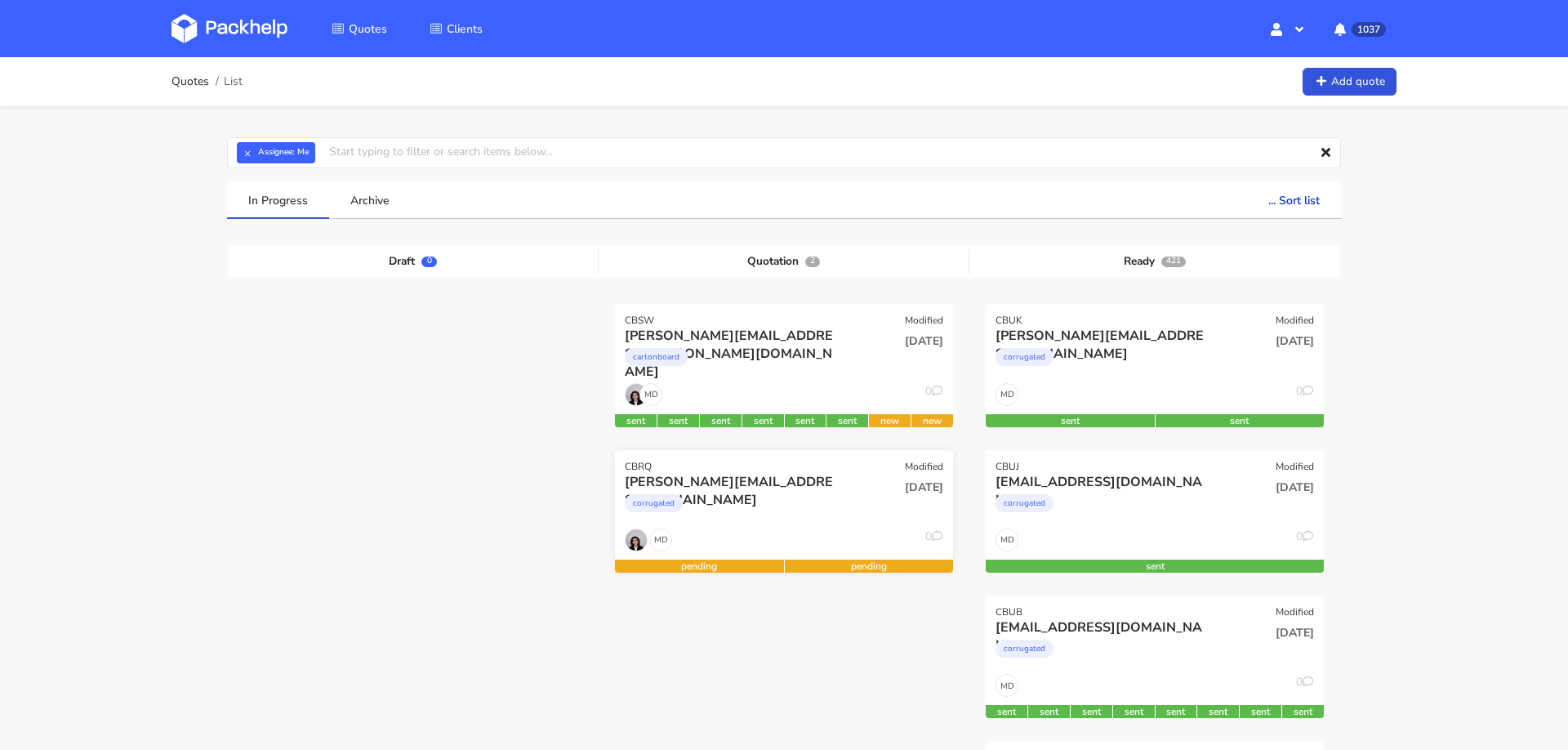
click at [709, 482] on div "[PERSON_NAME][EMAIL_ADDRESS][DOMAIN_NAME]" at bounding box center [733, 482] width 216 height 18
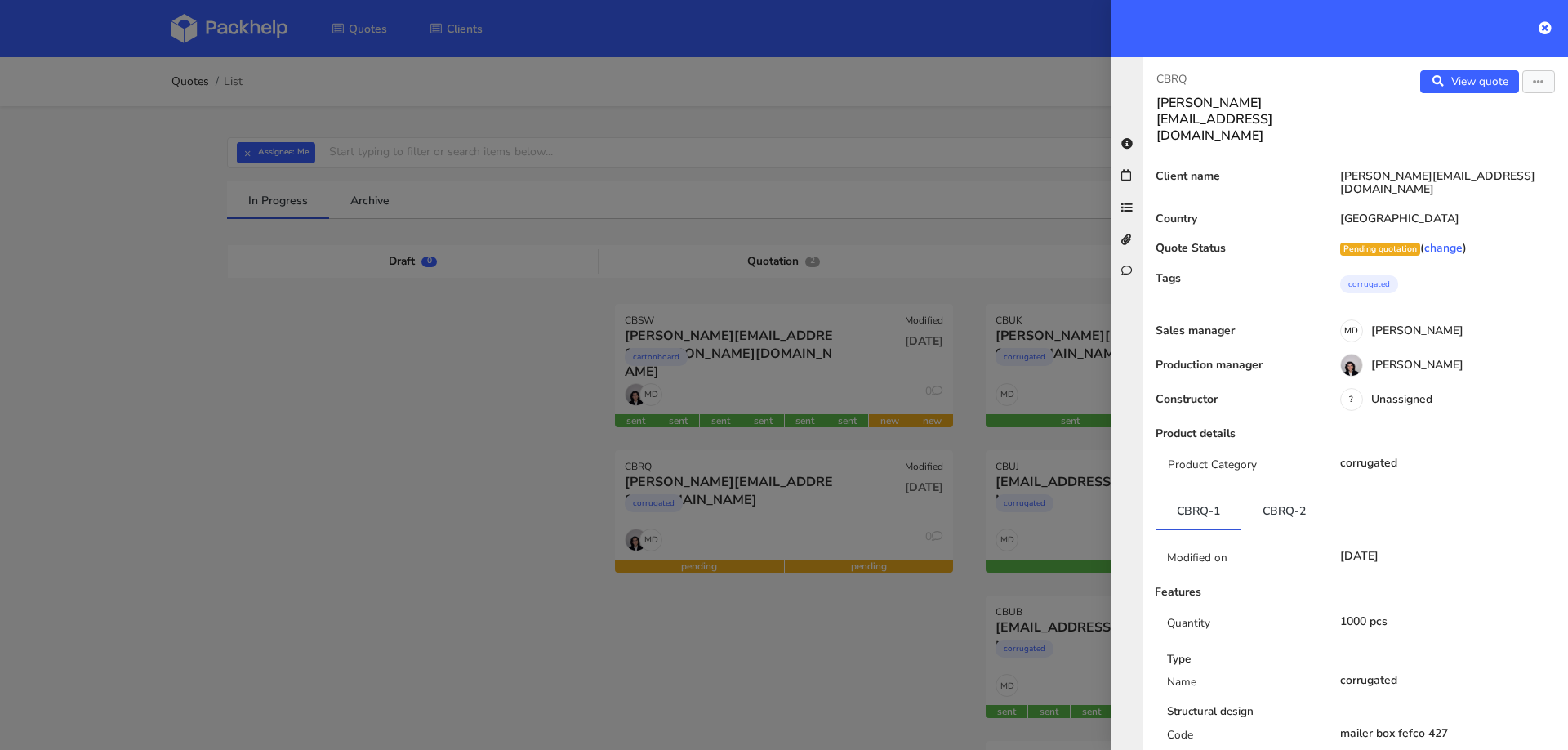
click at [1173, 75] on p "CBRQ" at bounding box center [1249, 78] width 187 height 18
copy p "CBRQ"
click at [408, 498] on div at bounding box center [784, 375] width 1568 height 750
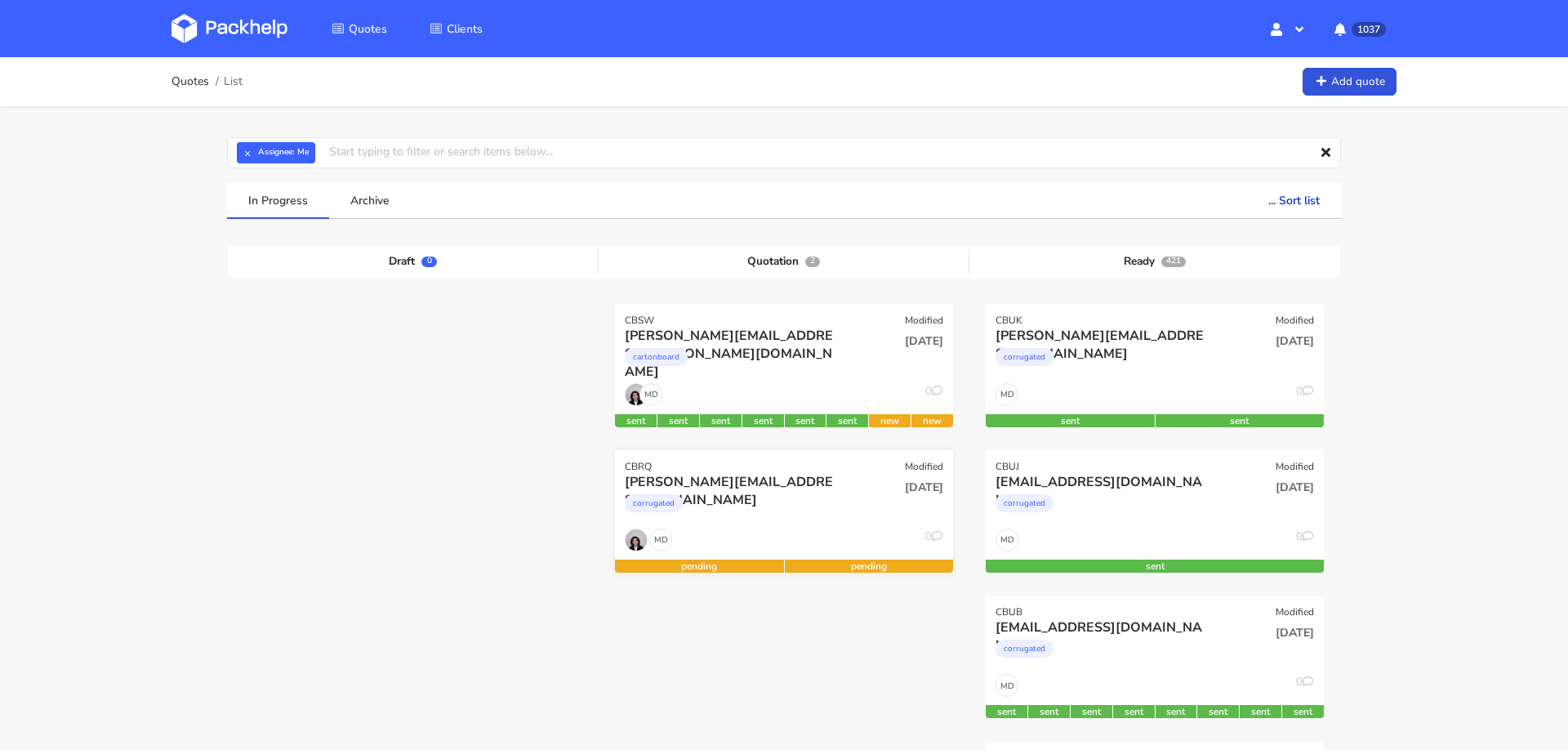
click at [794, 528] on div "MD 0" at bounding box center [784, 544] width 338 height 31
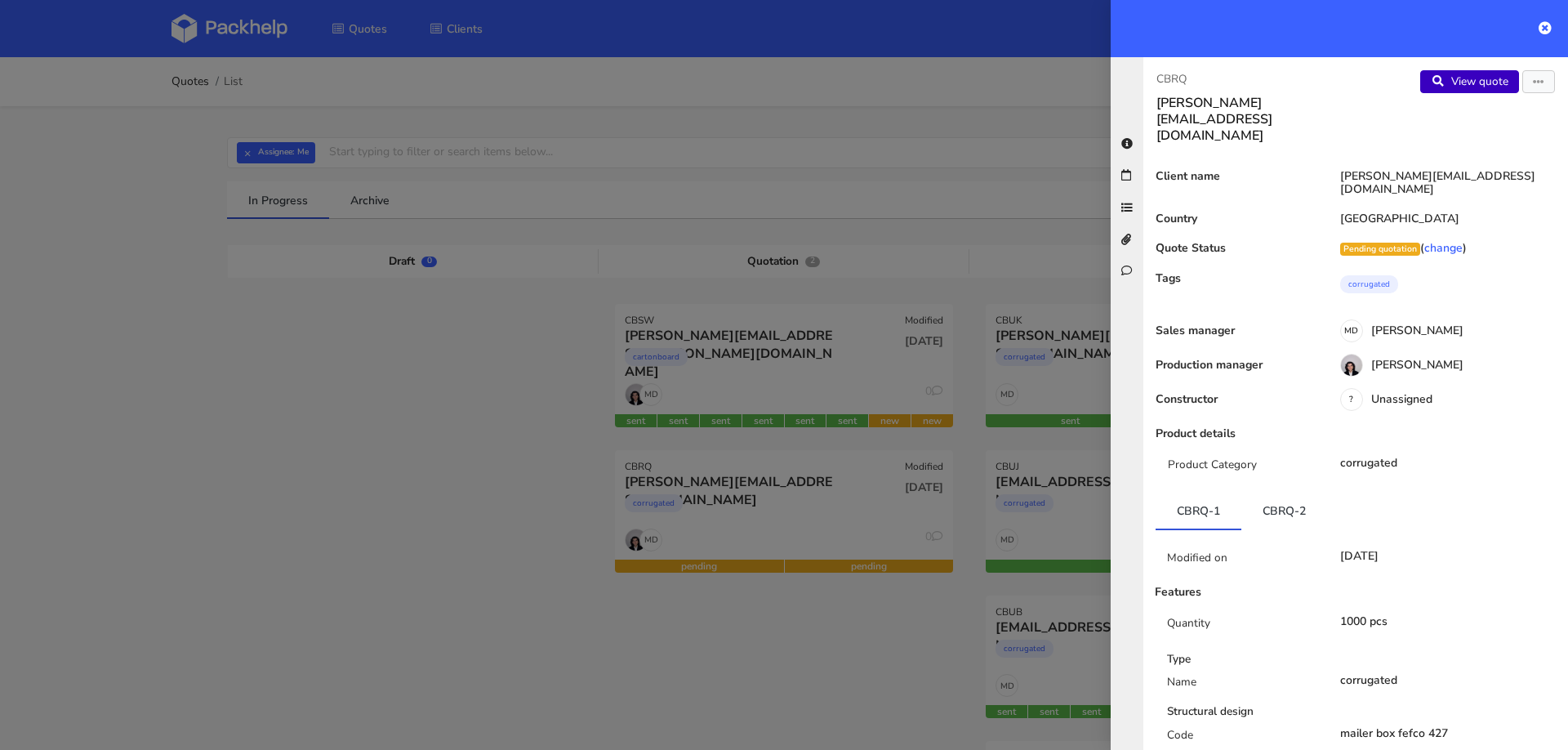
click at [1462, 76] on link "View quote" at bounding box center [1470, 81] width 99 height 23
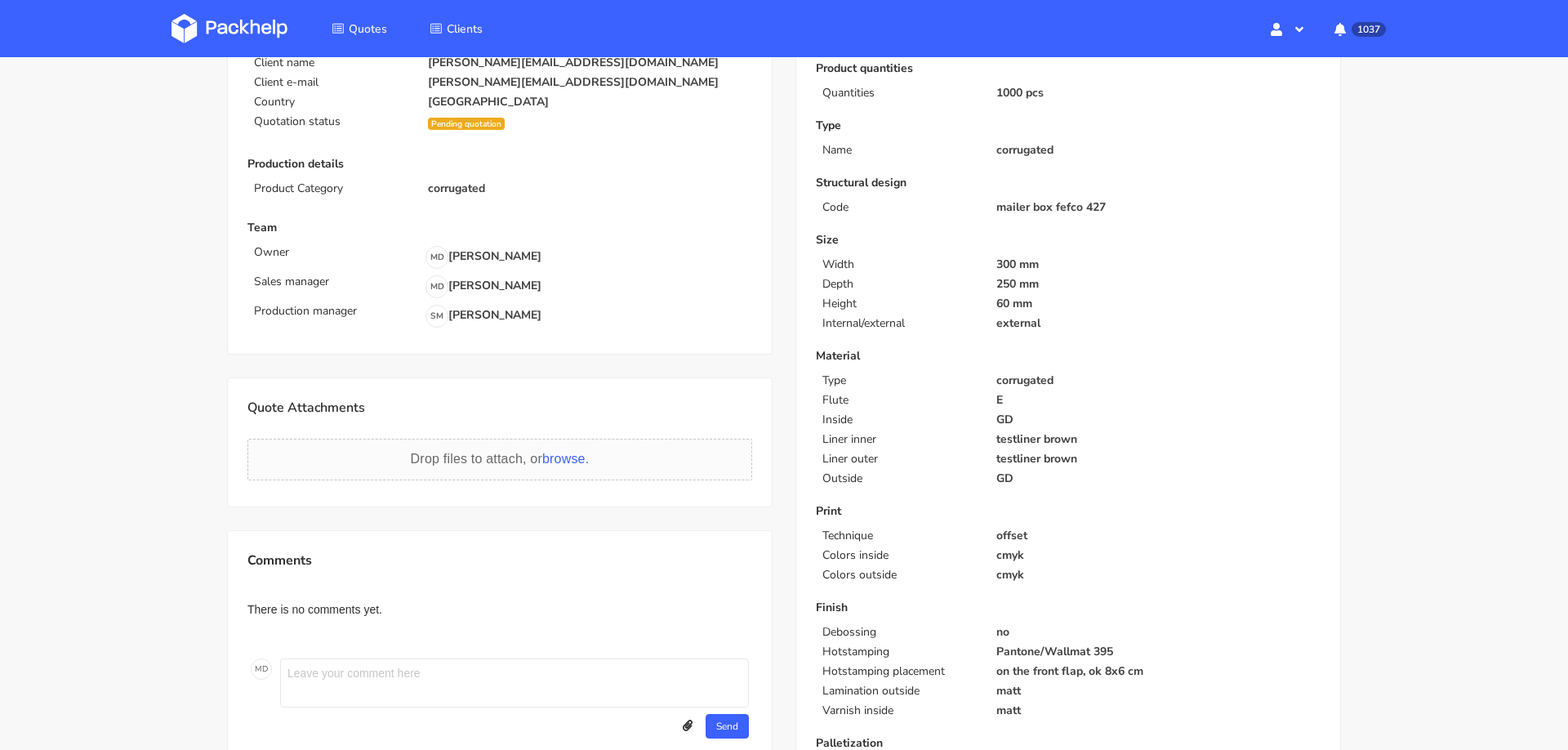
scroll to position [306, 0]
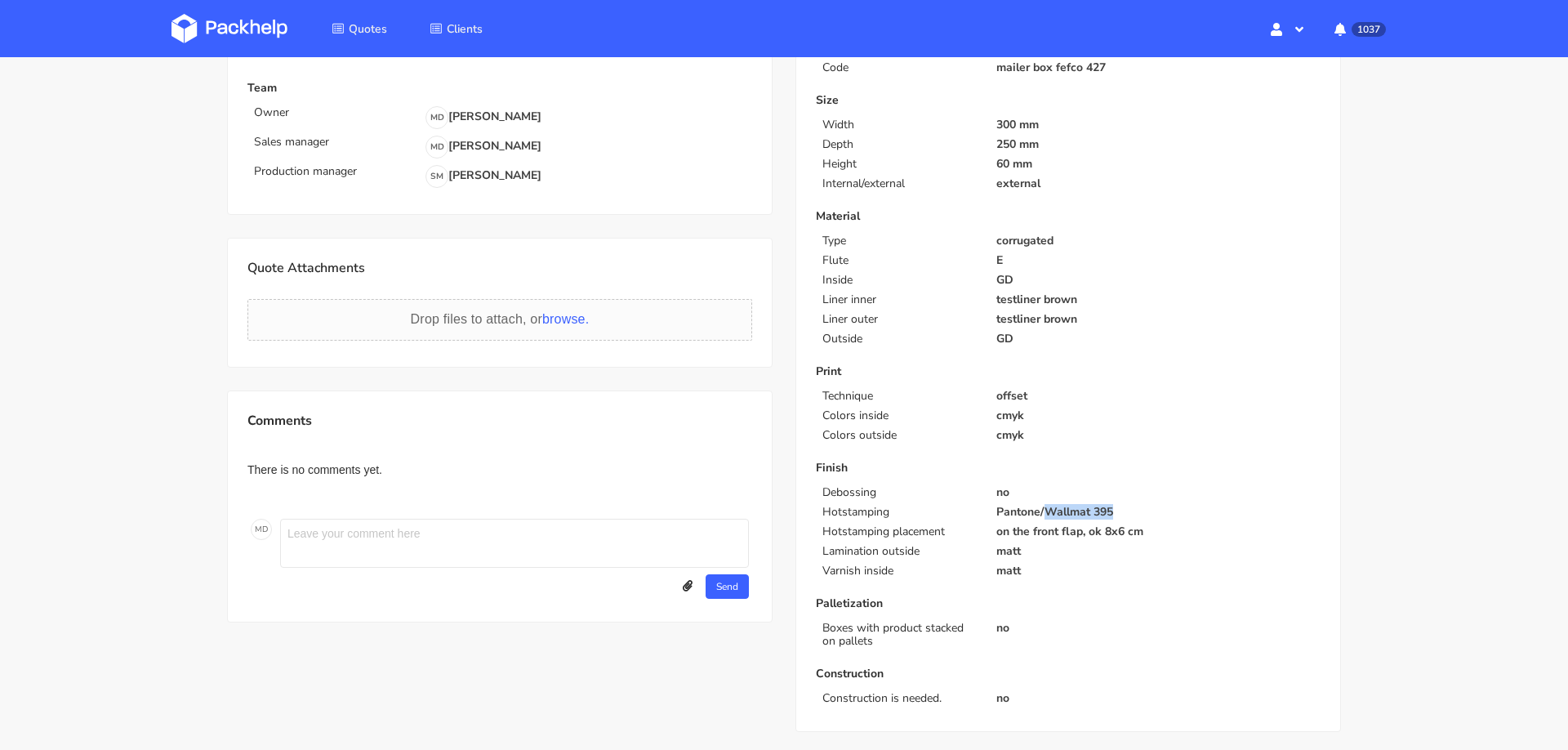
drag, startPoint x: 1045, startPoint y: 512, endPoint x: 1117, endPoint y: 512, distance: 72.0
click at [1117, 512] on p "Pantone/Wallmat 395" at bounding box center [1158, 511] width 325 height 13
copy p "Wallmat 395"
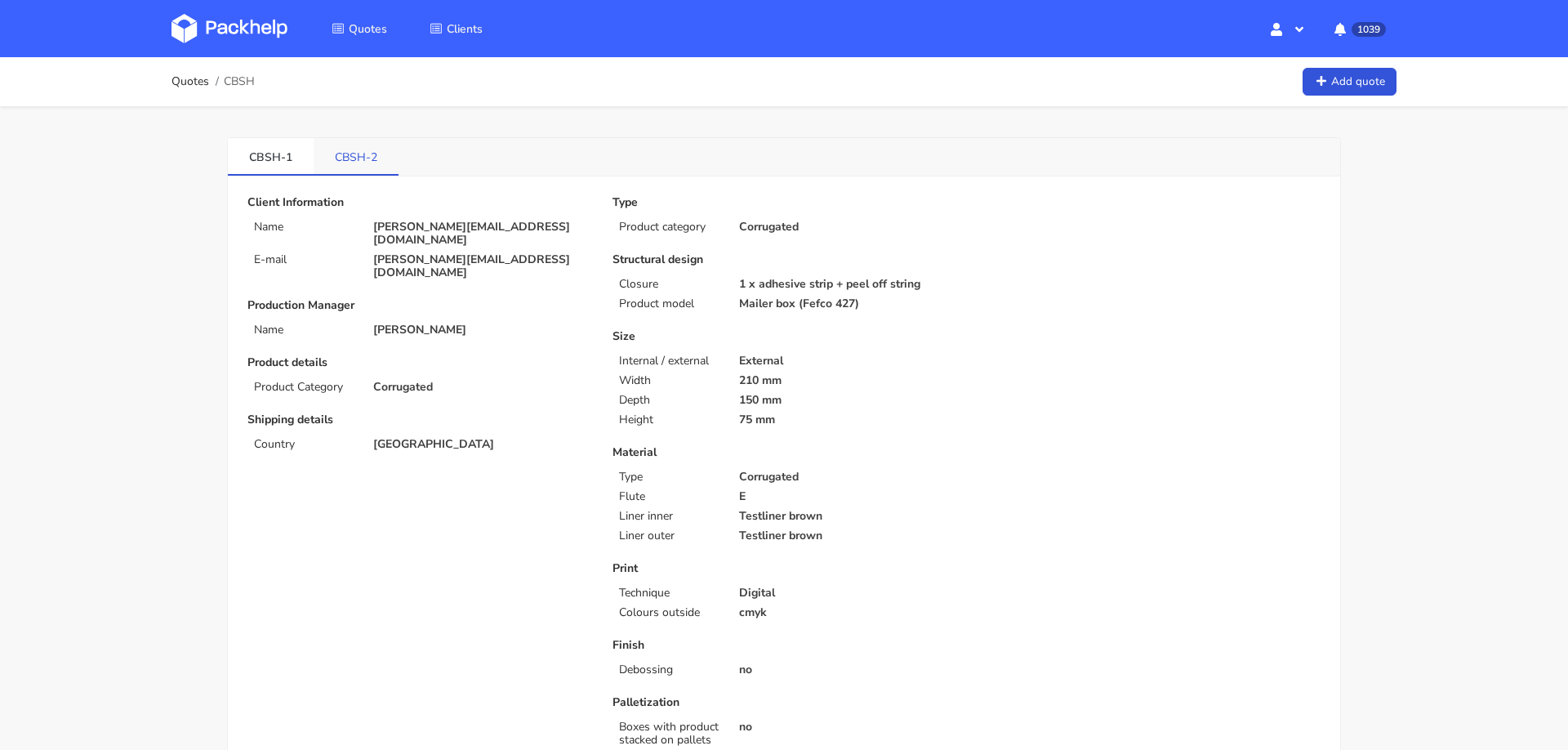
click at [355, 155] on link "CBSH-2" at bounding box center [356, 156] width 85 height 36
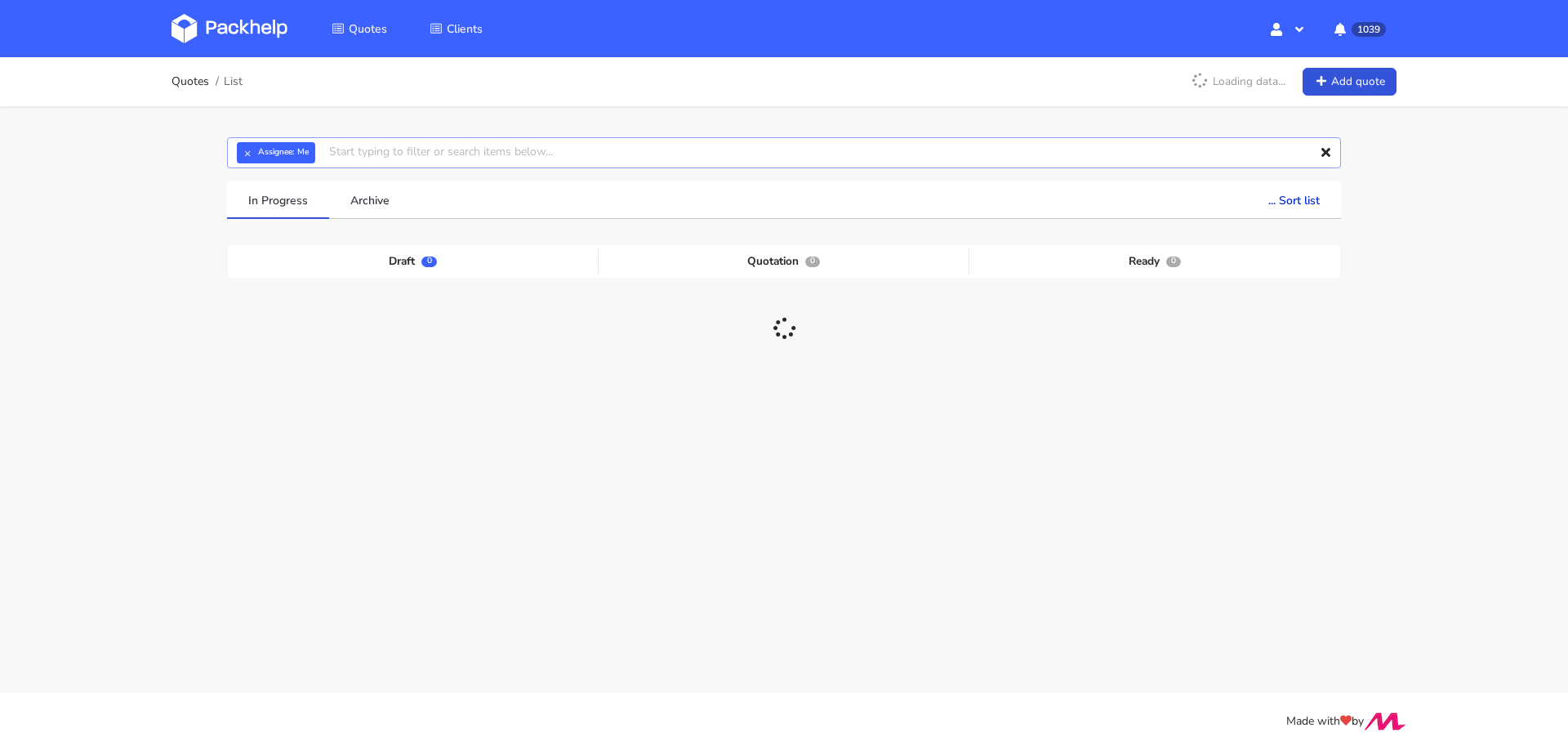
click at [501, 159] on input "text" at bounding box center [783, 153] width 1114 height 31
paste input "[DOMAIN_NAME][EMAIL_ADDRESS][DOMAIN_NAME]"
type input "[DOMAIN_NAME][EMAIL_ADDRESS][DOMAIN_NAME]"
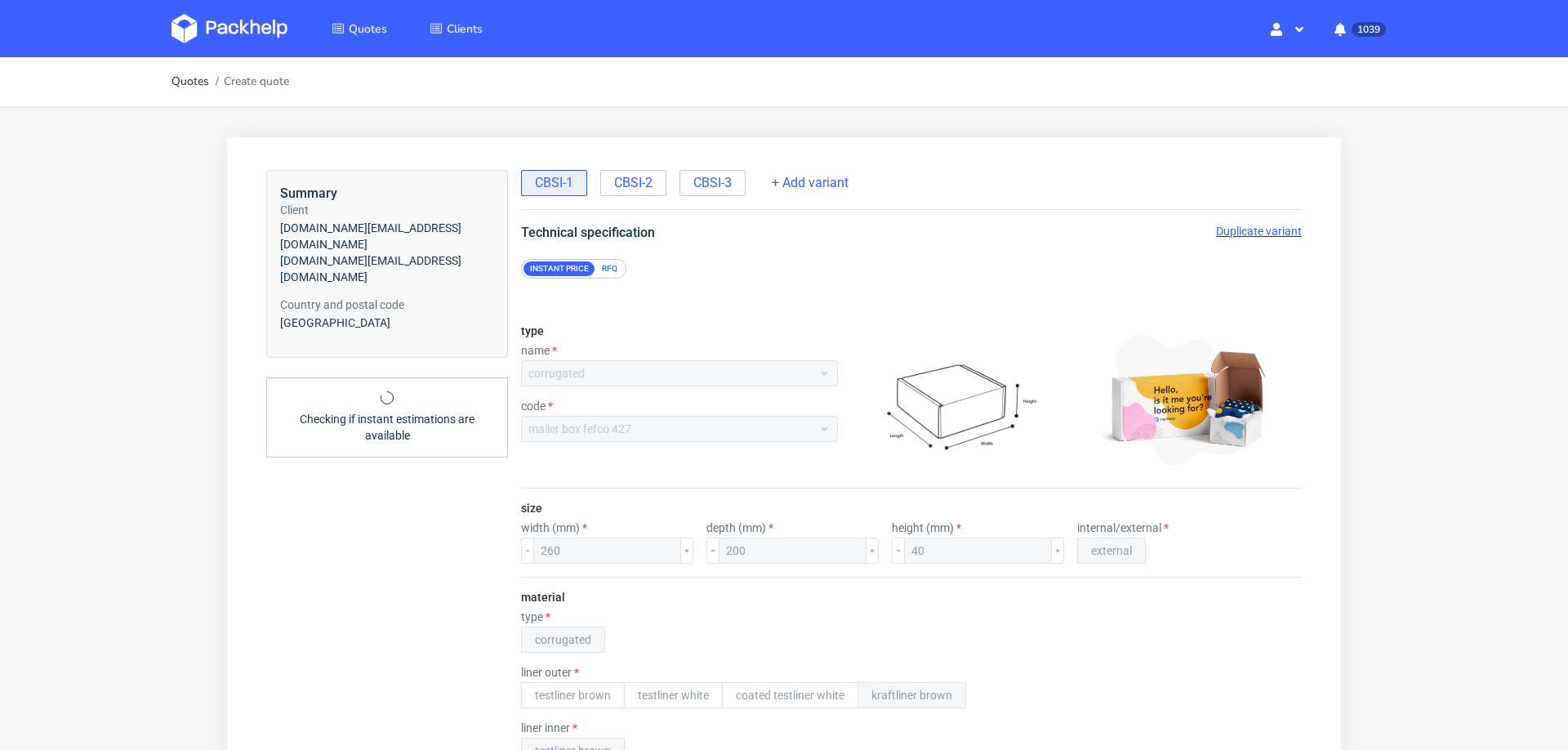
scroll to position [6, 0]
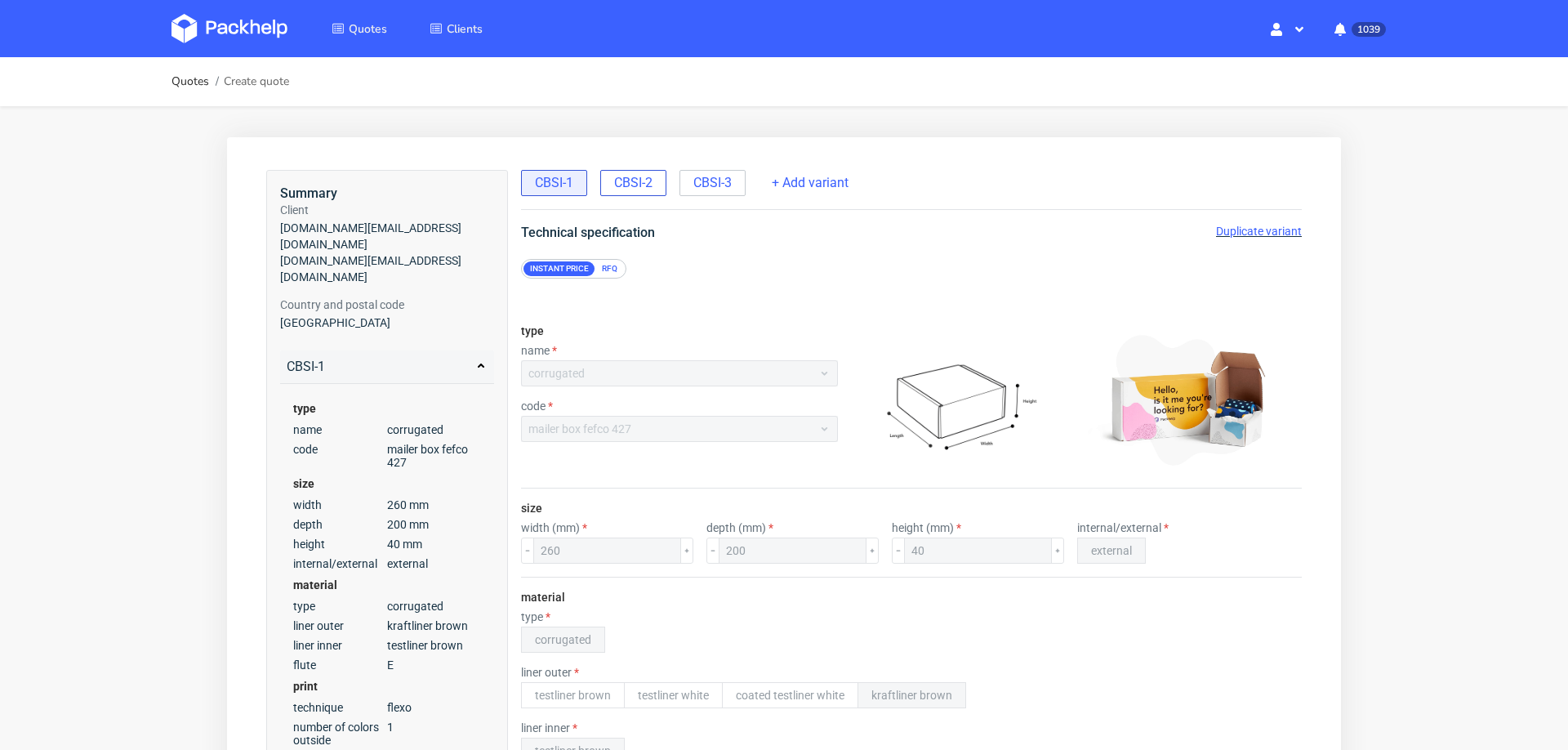
click at [642, 174] on span "CBSI-2" at bounding box center [633, 182] width 38 height 18
click at [698, 182] on span "CBSI-3" at bounding box center [712, 182] width 38 height 18
click at [556, 192] on div "CBSI-1" at bounding box center [555, 182] width 66 height 26
click at [1219, 227] on span "Duplicate variant" at bounding box center [1259, 231] width 86 height 13
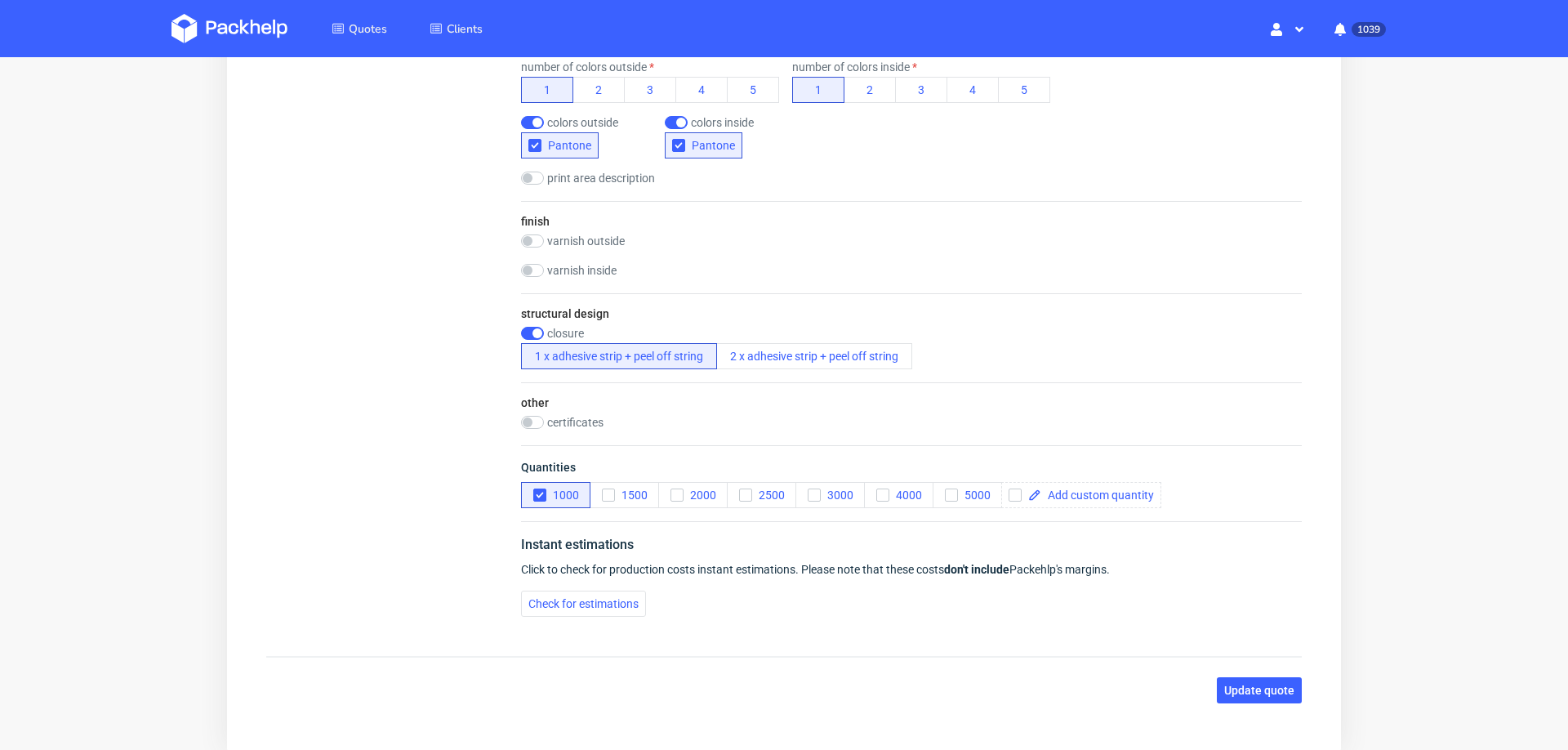
scroll to position [1002, 0]
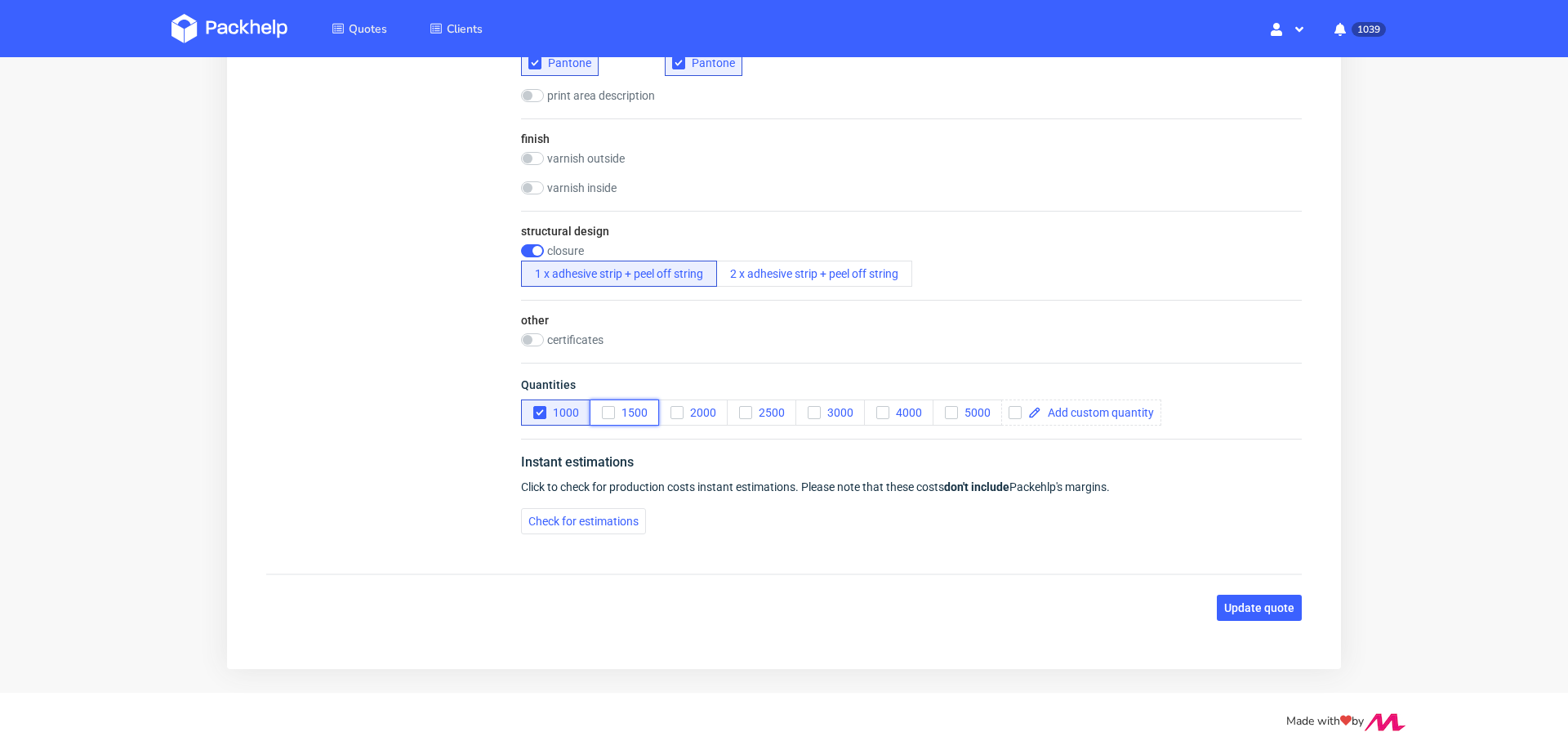
click at [612, 407] on icon "button" at bounding box center [608, 412] width 11 height 11
click at [530, 400] on button "1000" at bounding box center [556, 412] width 69 height 26
click at [545, 522] on button "Check for estimations" at bounding box center [584, 521] width 125 height 26
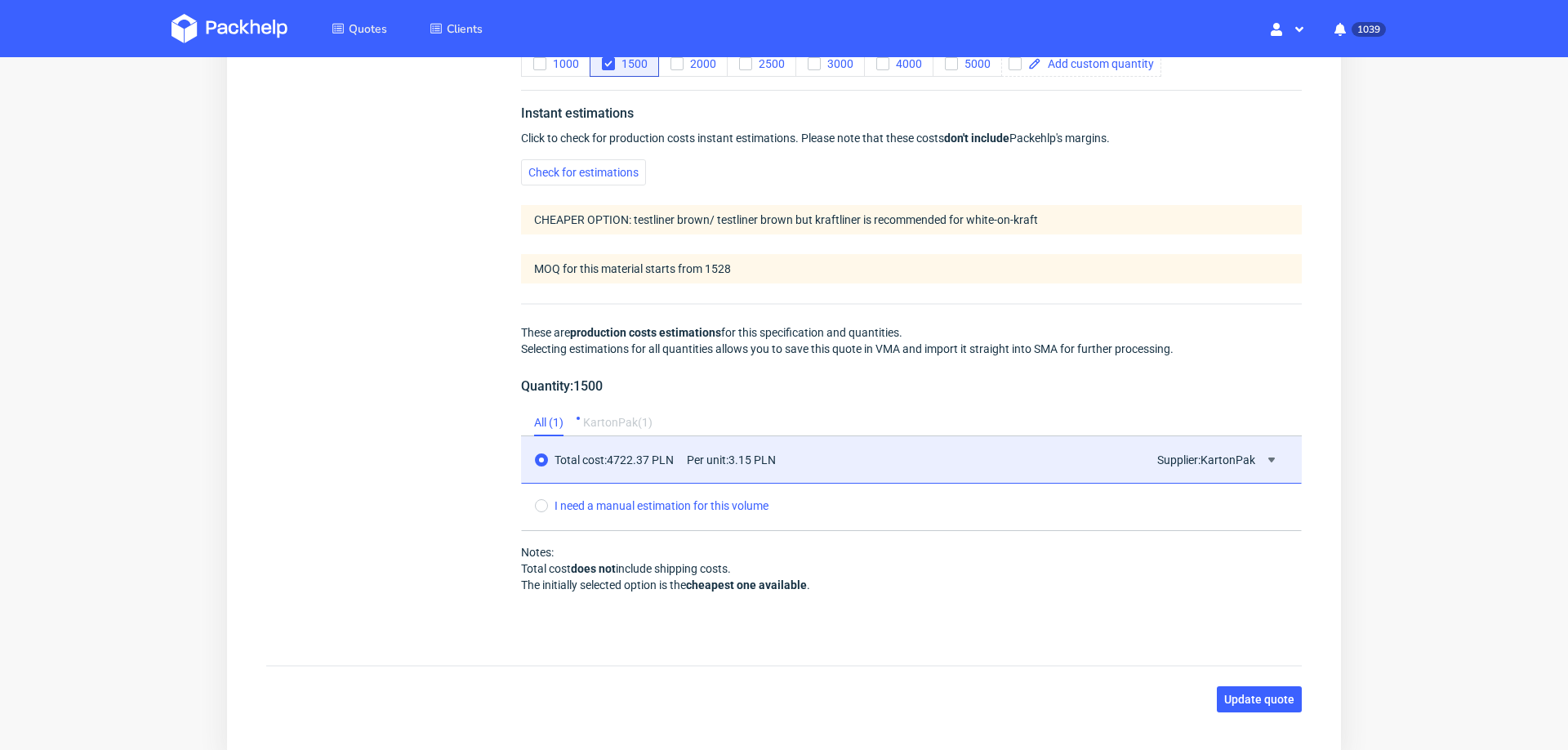
scroll to position [1385, 0]
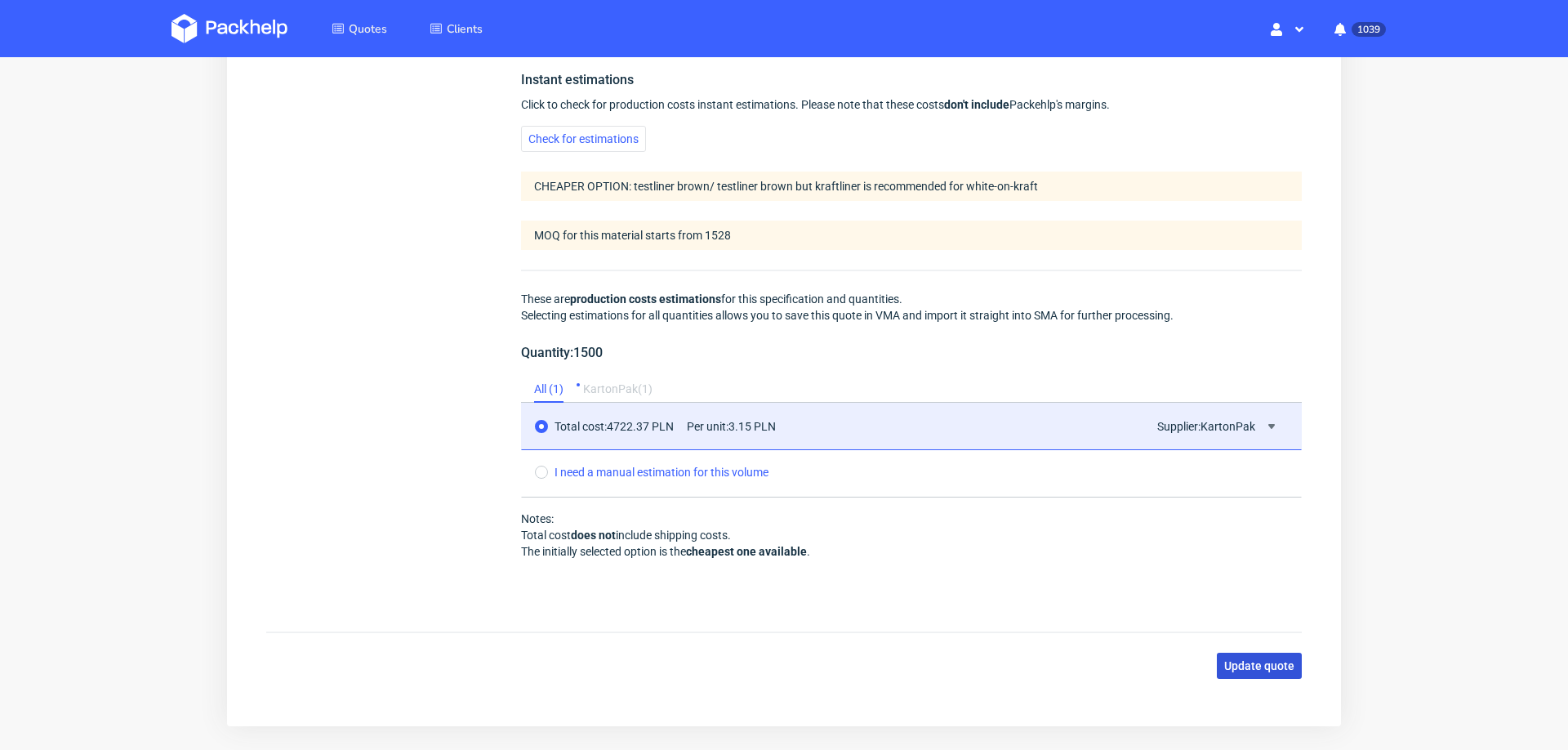
click at [1225, 660] on span "Update quote" at bounding box center [1260, 665] width 70 height 11
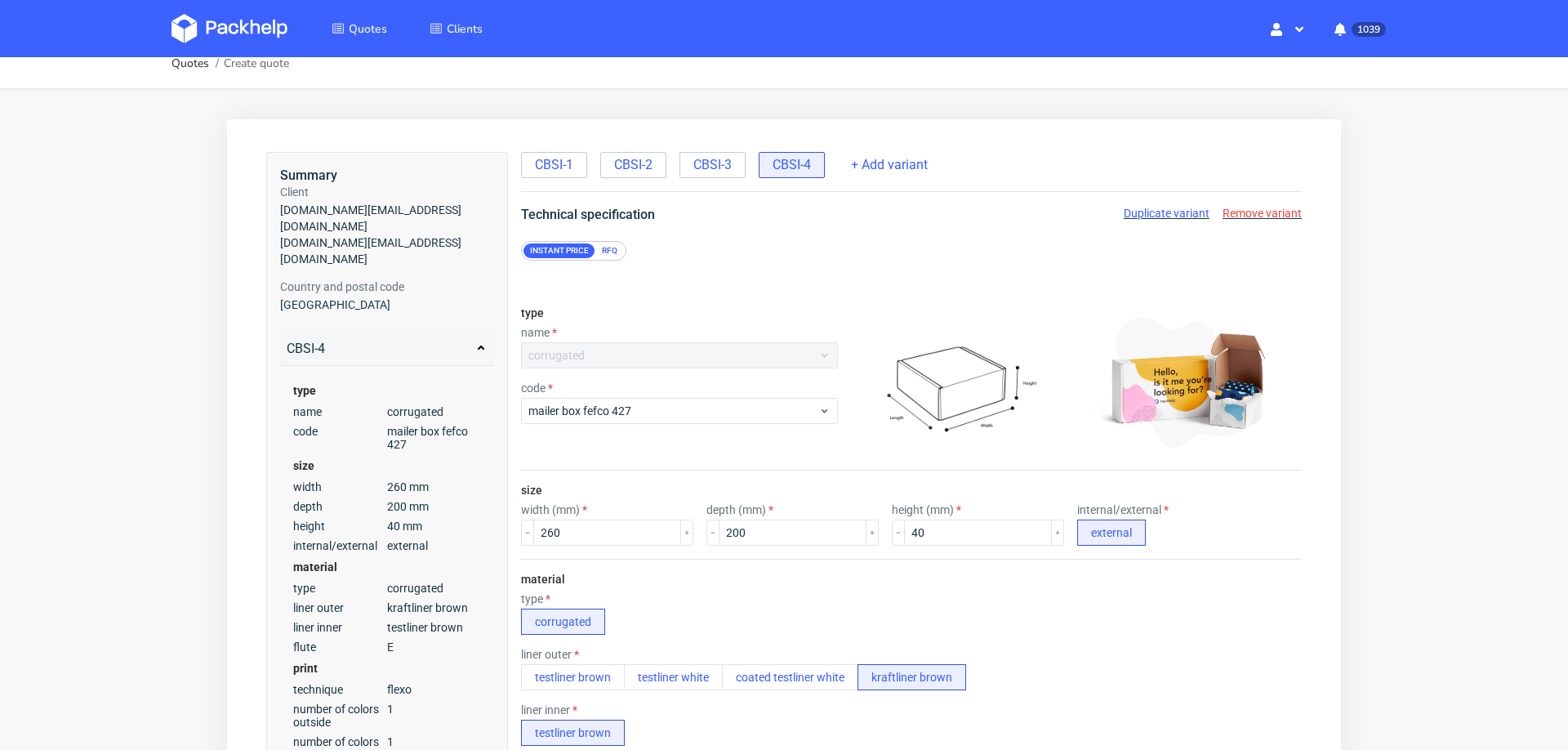
scroll to position [0, 0]
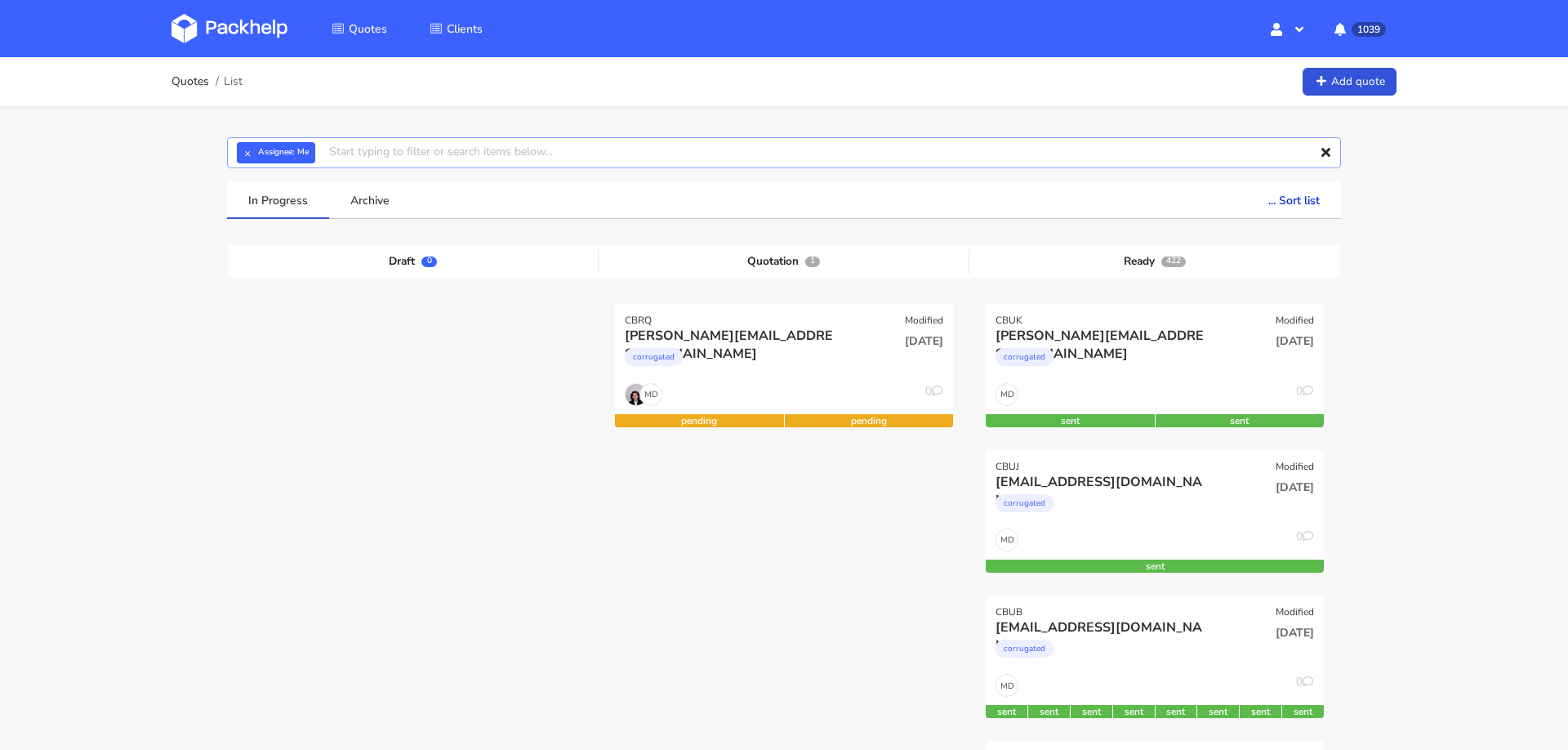
click at [617, 159] on input "text" at bounding box center [783, 153] width 1114 height 31
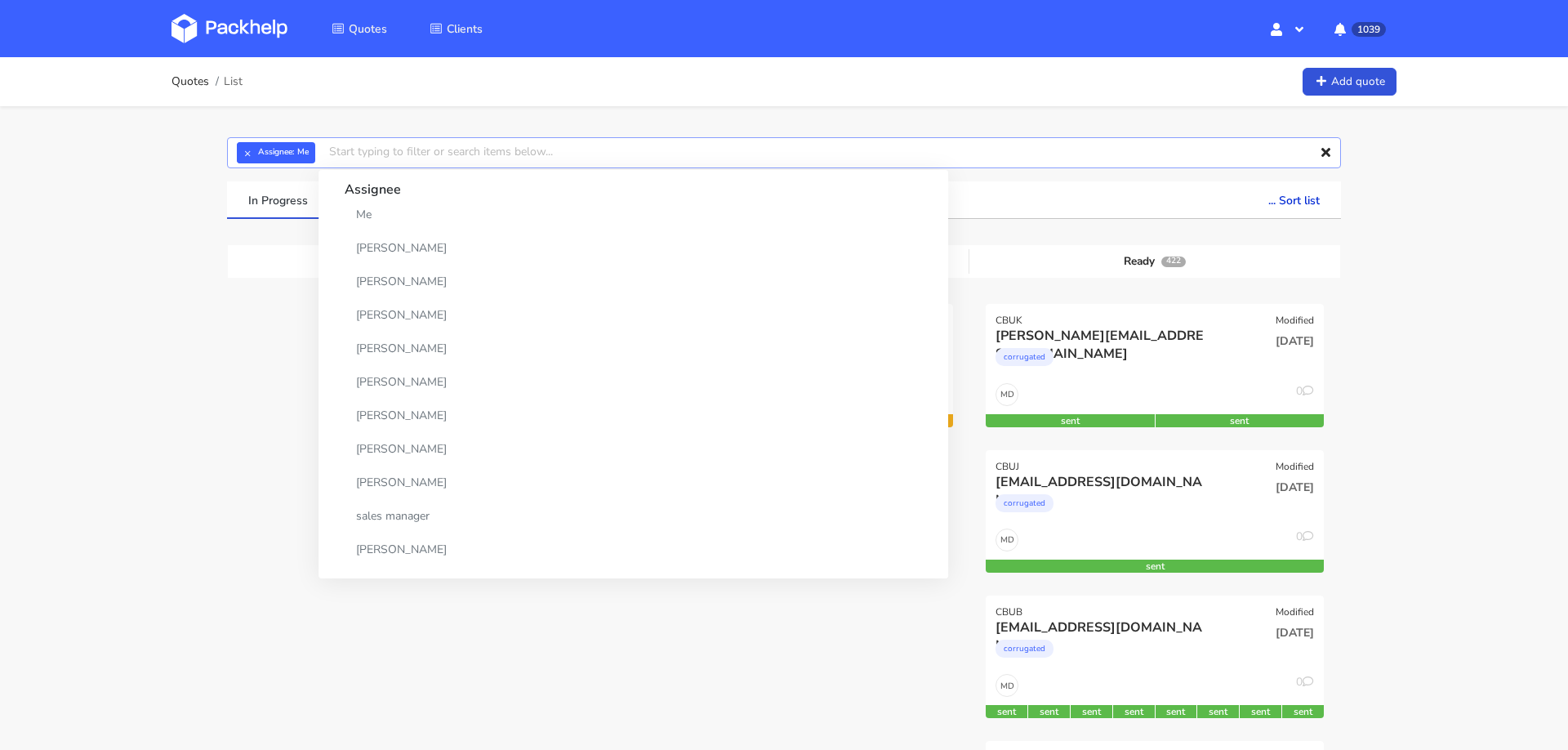
paste input "[DOMAIN_NAME][EMAIL_ADDRESS][DOMAIN_NAME]"
type input "[DOMAIN_NAME][EMAIL_ADDRESS][DOMAIN_NAME]"
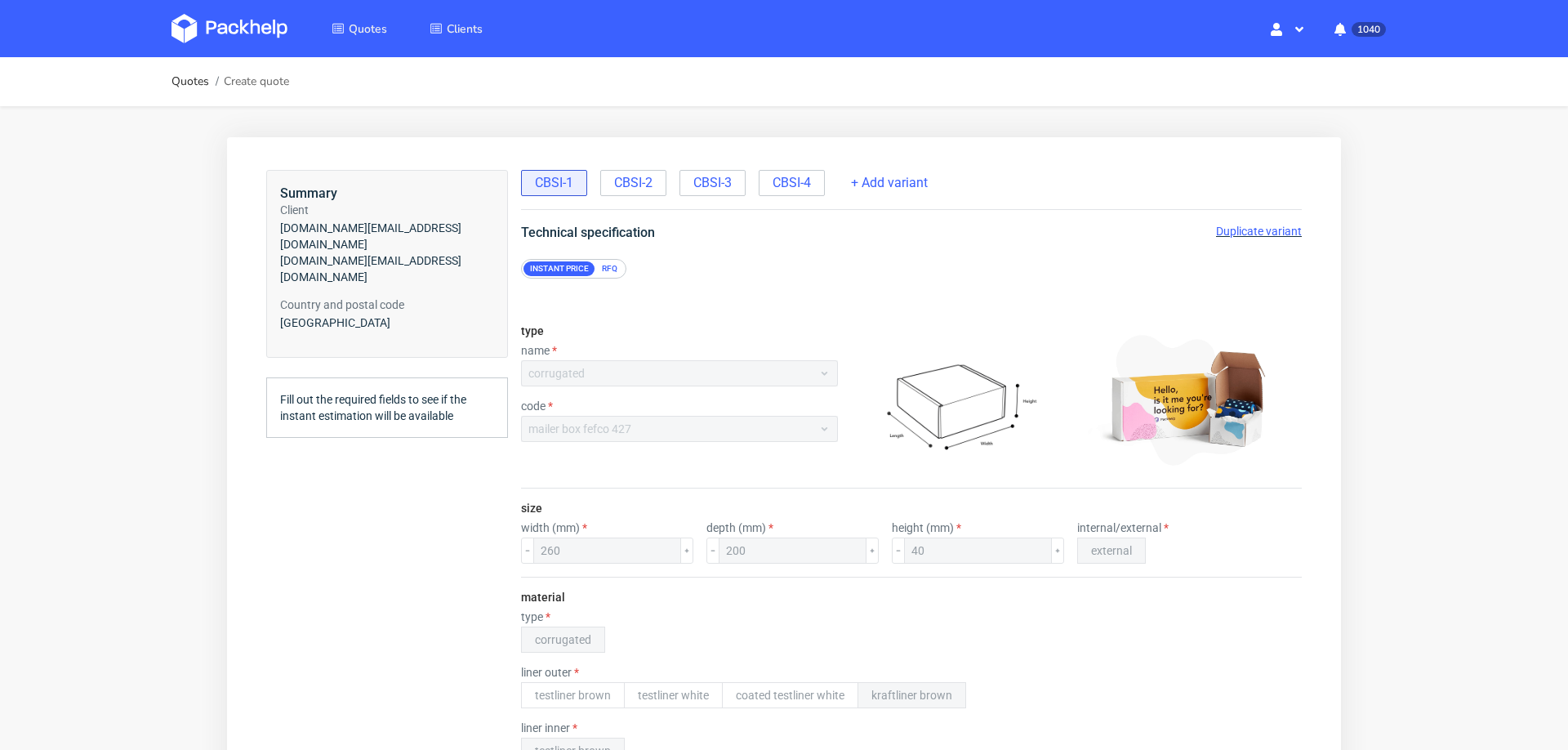
scroll to position [6, 0]
click at [632, 179] on span "CBSI-2" at bounding box center [633, 182] width 38 height 18
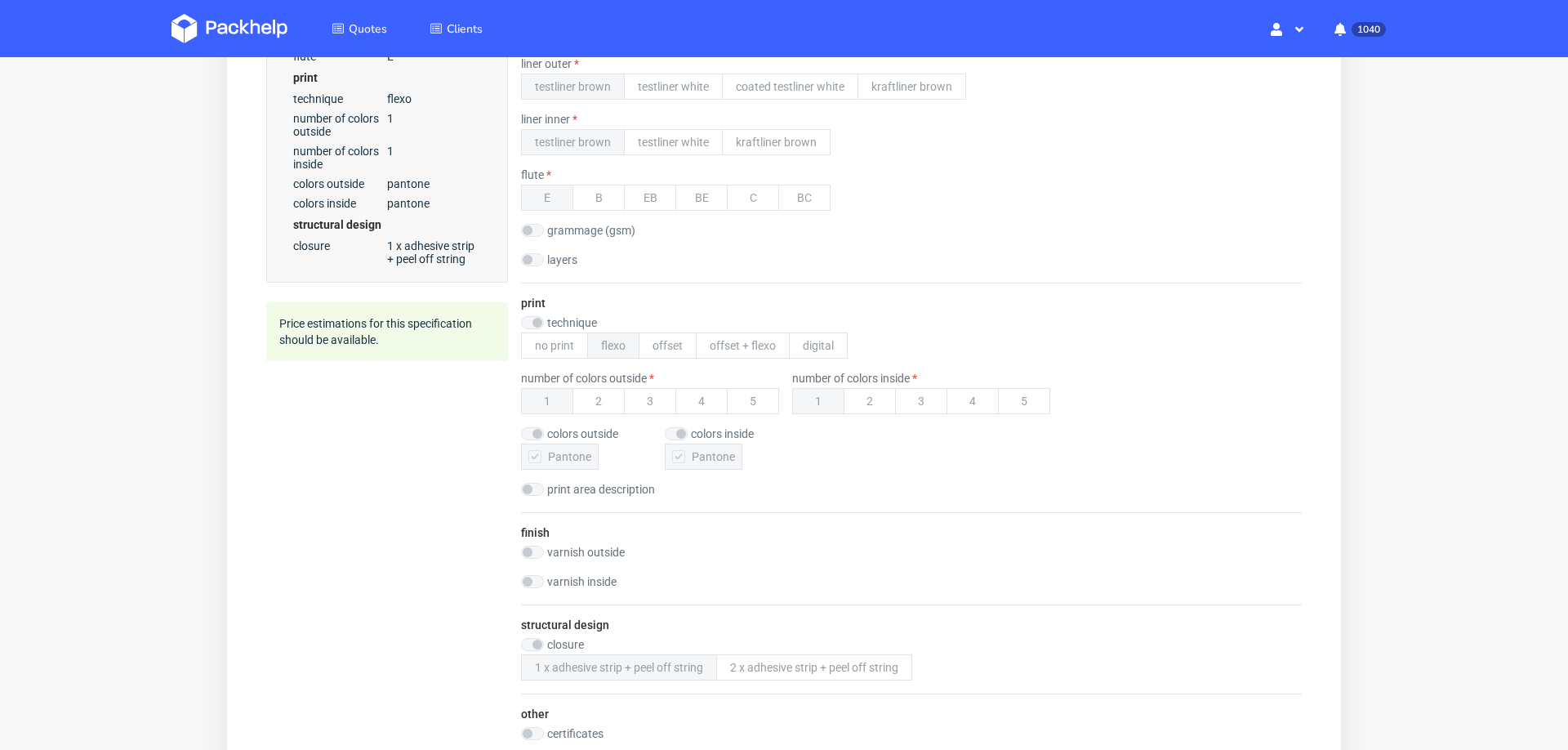
scroll to position [0, 0]
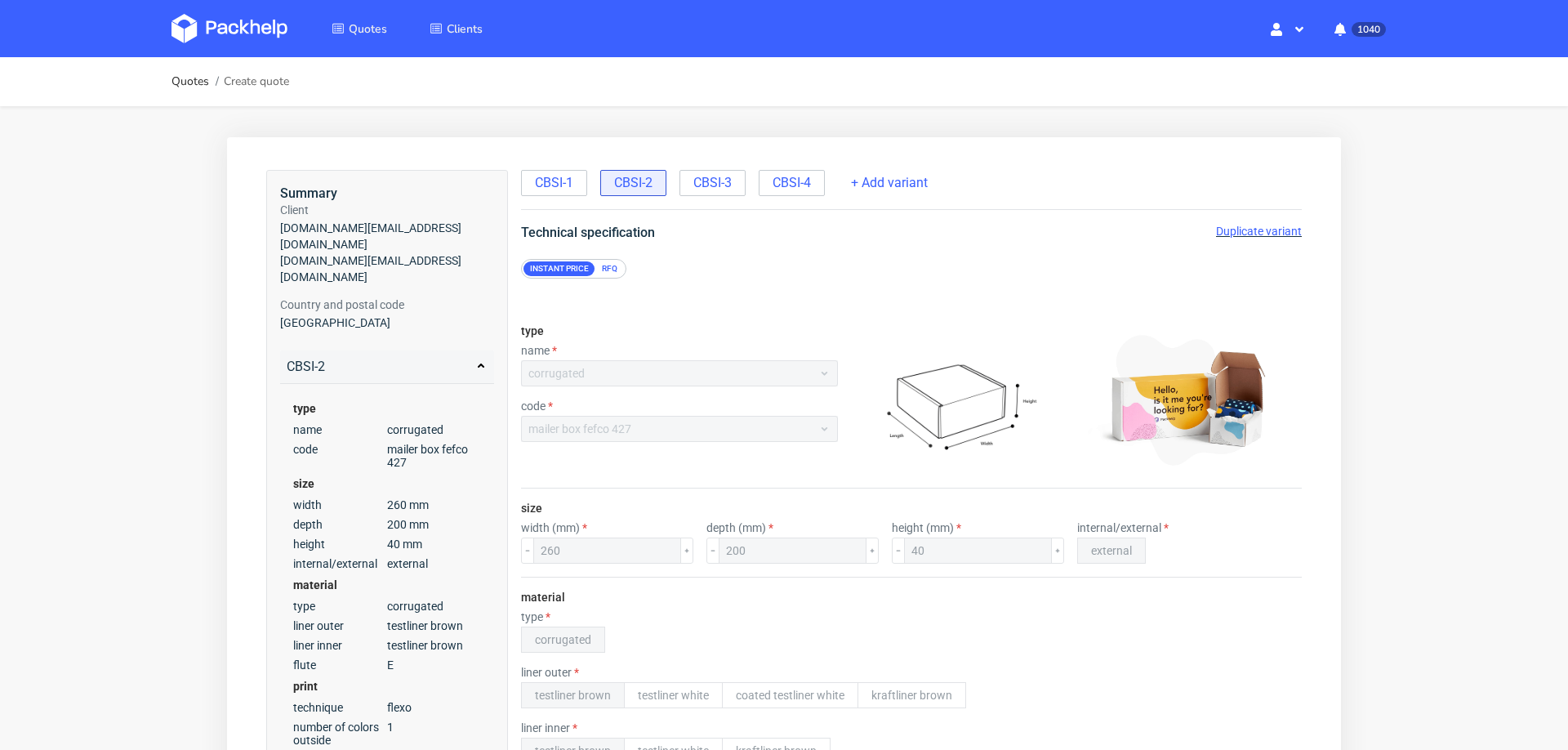
click at [1232, 230] on span "Duplicate variant" at bounding box center [1259, 231] width 86 height 13
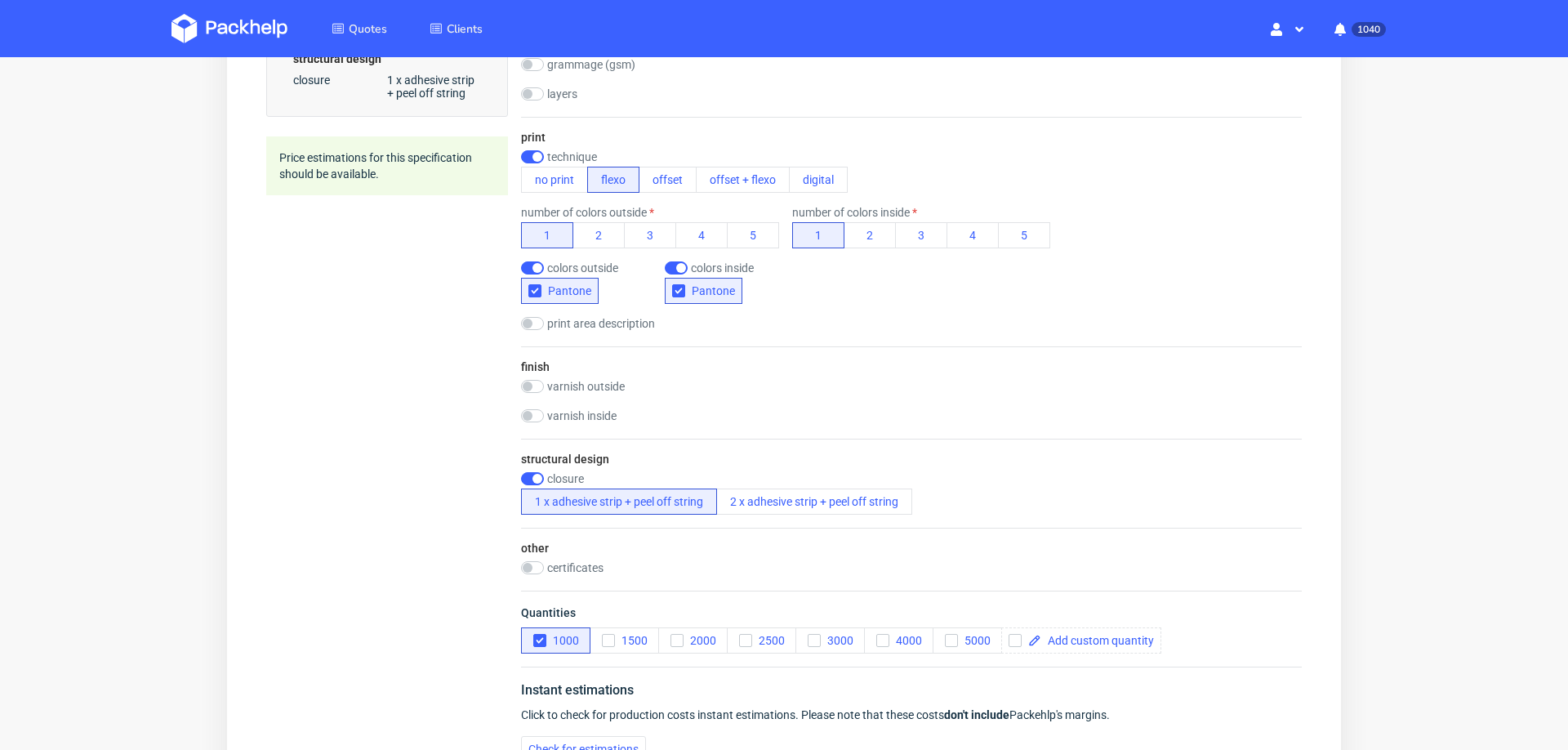
scroll to position [1002, 0]
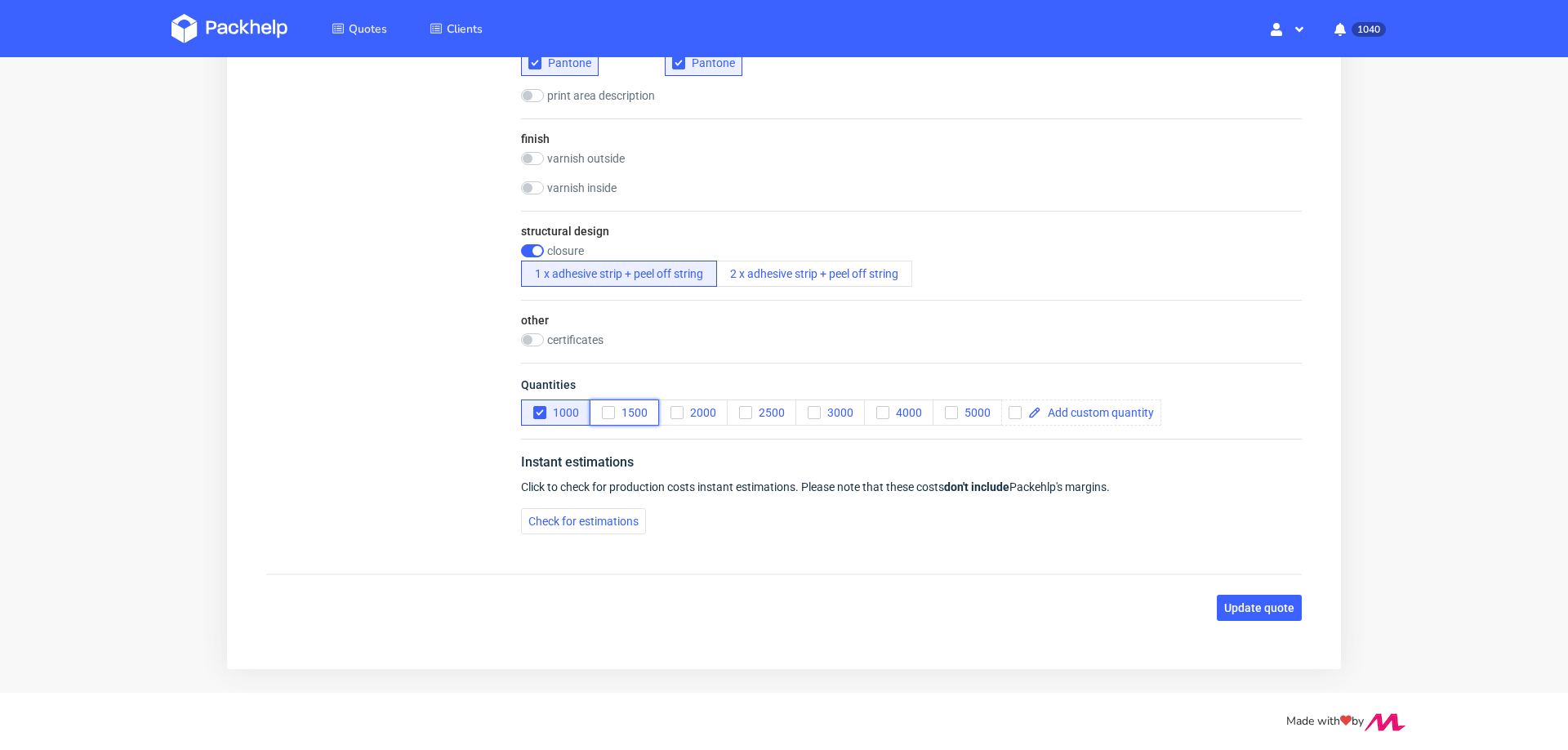
click at [609, 407] on icon "button" at bounding box center [608, 412] width 11 height 11
click at [542, 407] on icon "button" at bounding box center [539, 412] width 11 height 11
click at [546, 516] on span "Check for estimations" at bounding box center [583, 521] width 110 height 11
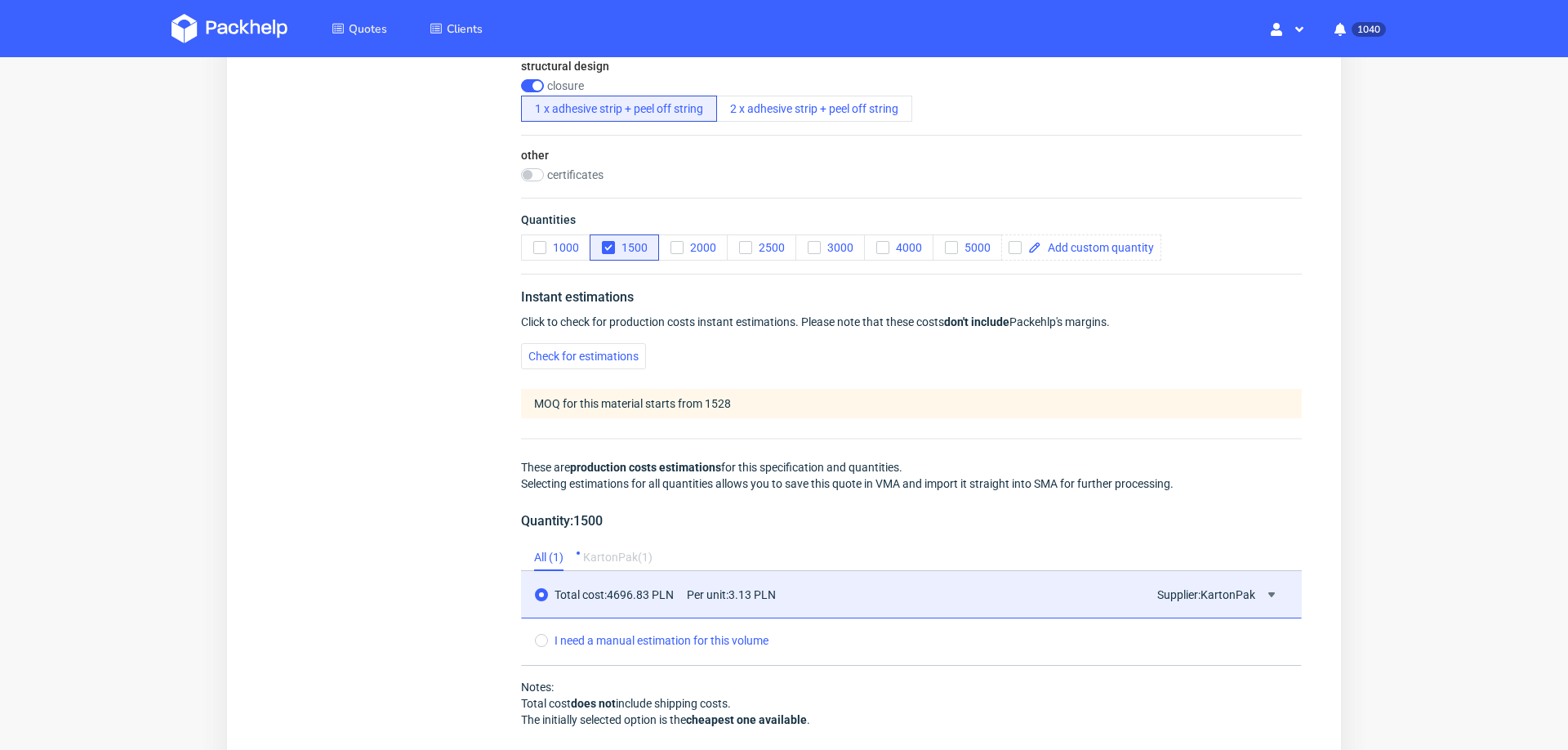
scroll to position [1392, 0]
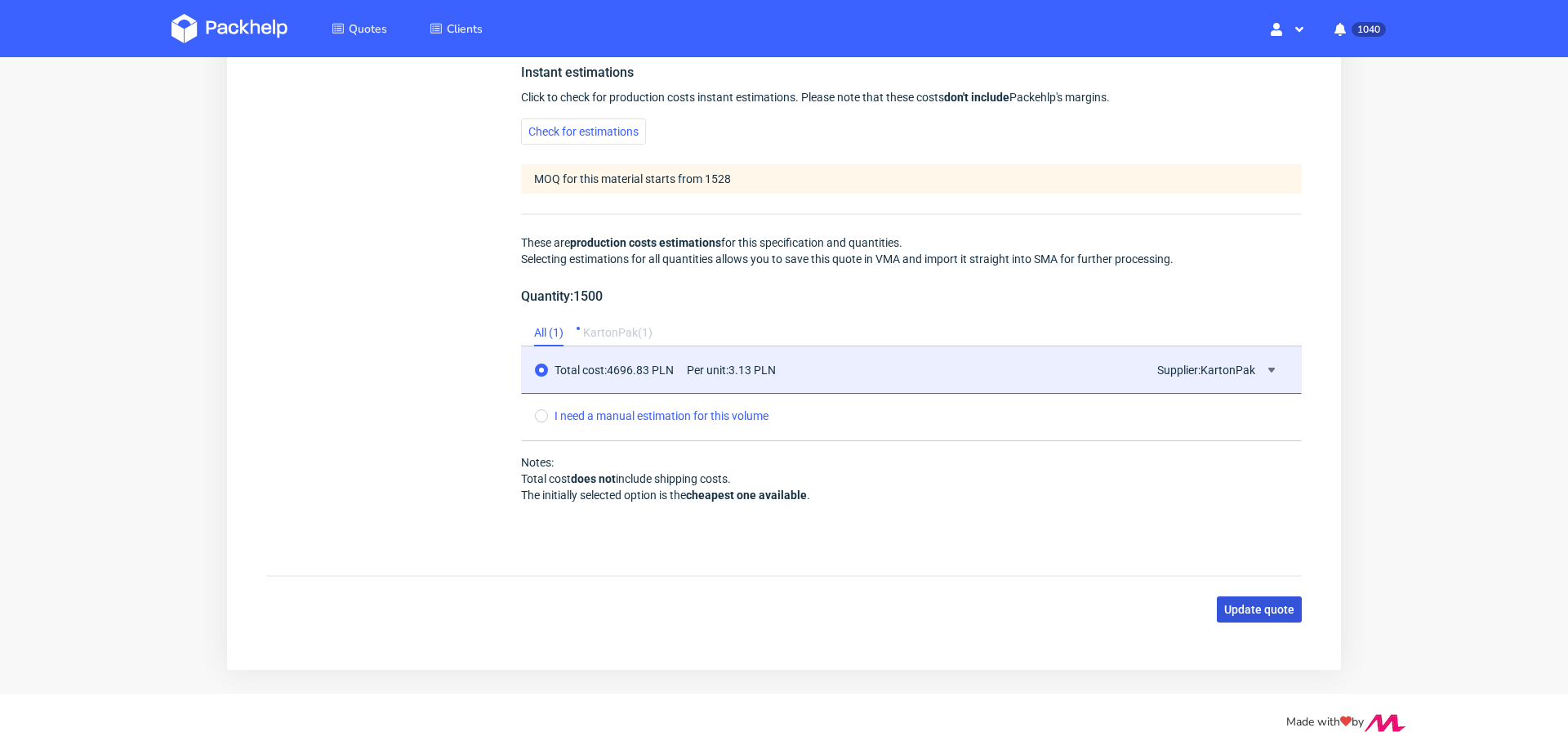
click at [1226, 603] on span "Update quote" at bounding box center [1260, 609] width 70 height 11
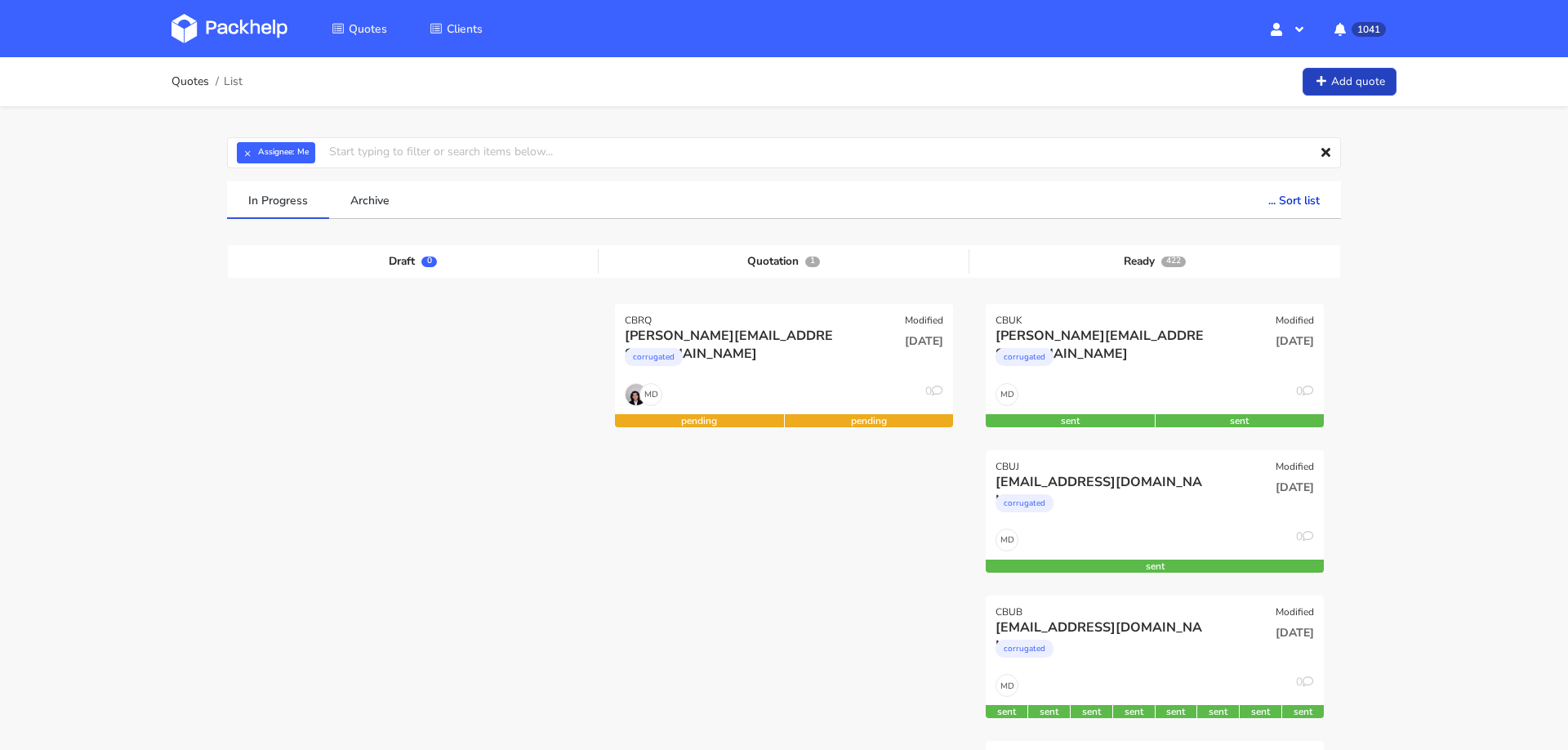
click at [1340, 78] on link "Add quote" at bounding box center [1350, 83] width 94 height 29
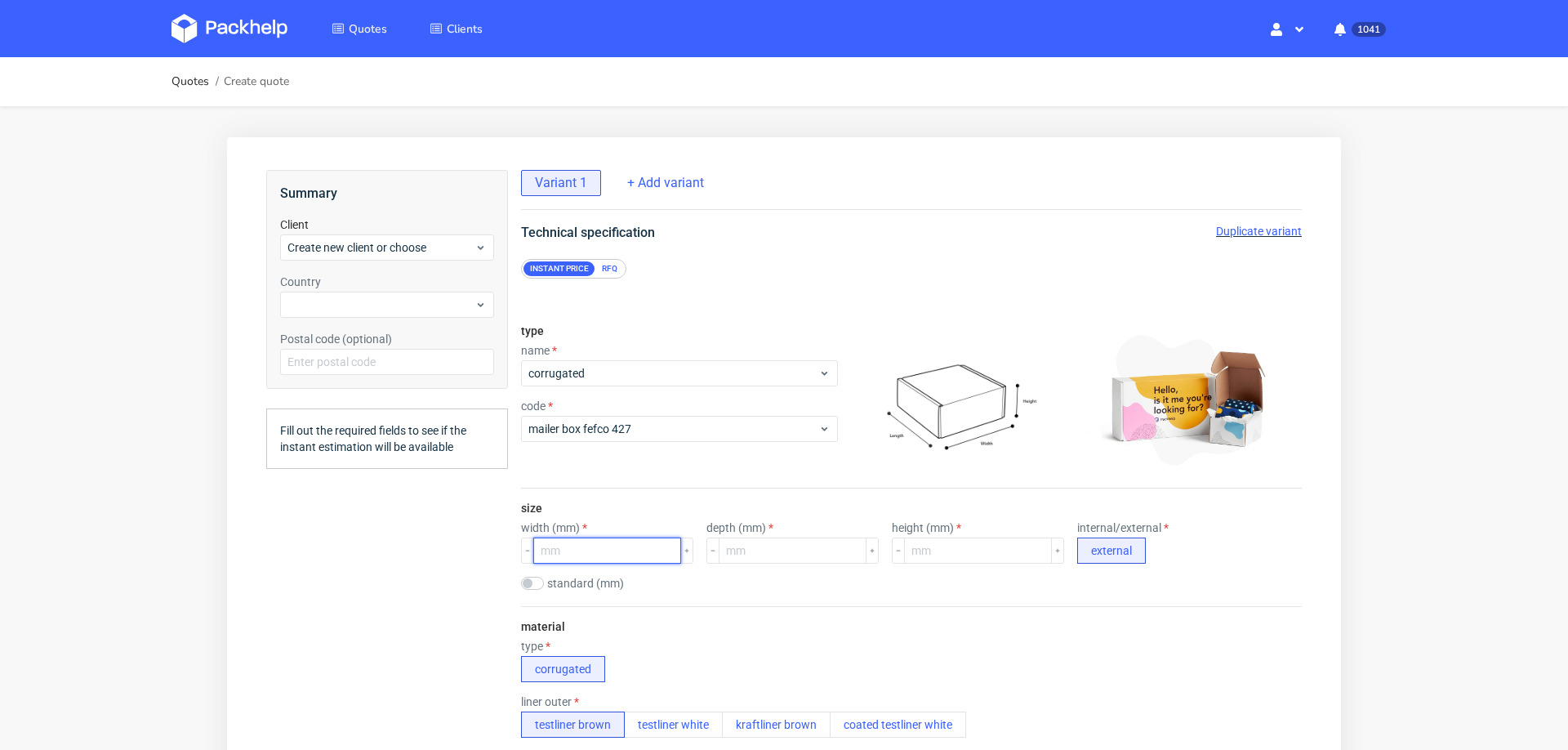
click at [582, 548] on input "number" at bounding box center [607, 551] width 147 height 26
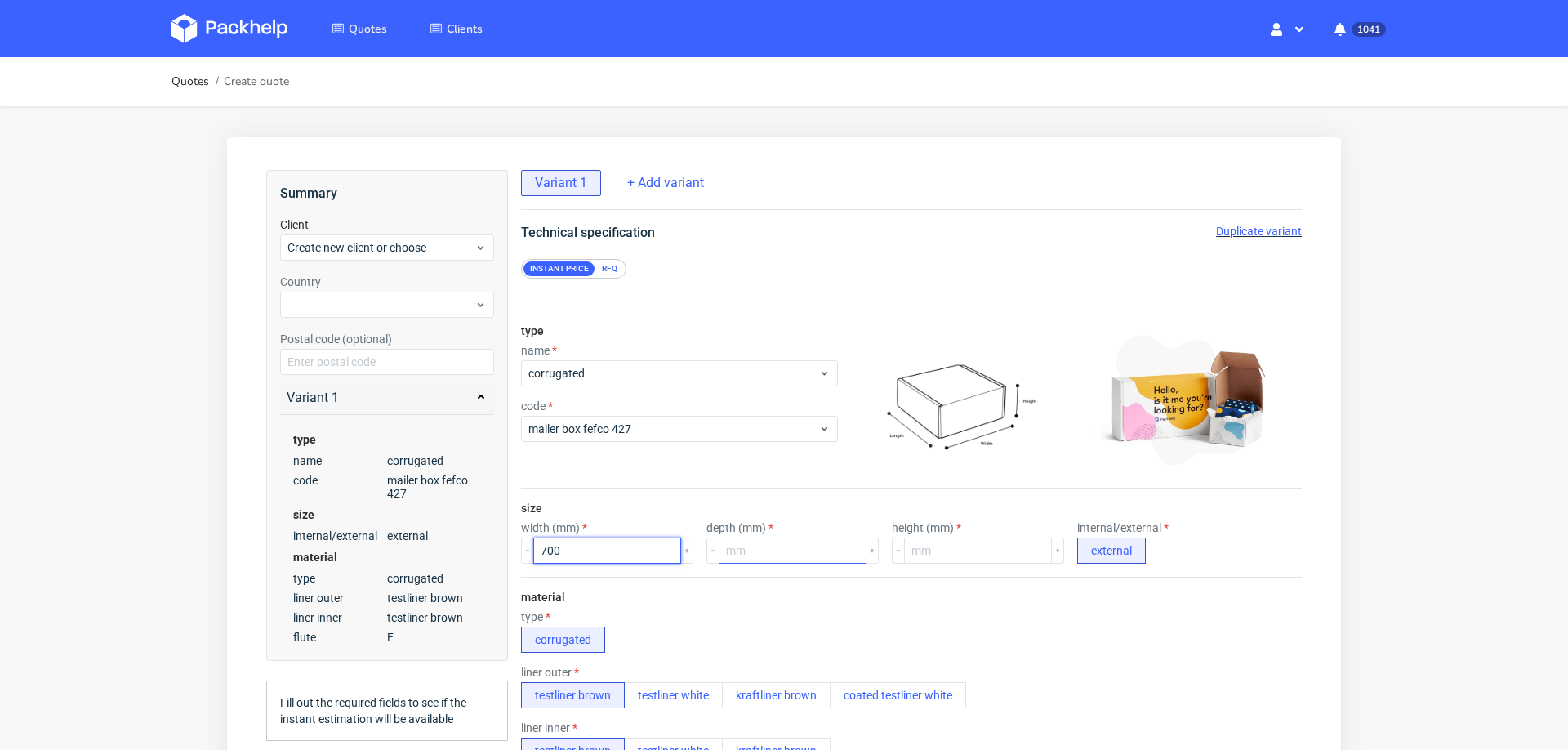
type input "700"
click at [767, 545] on input "number" at bounding box center [793, 551] width 147 height 26
type input "500"
click at [923, 550] on input "number" at bounding box center [977, 551] width 147 height 26
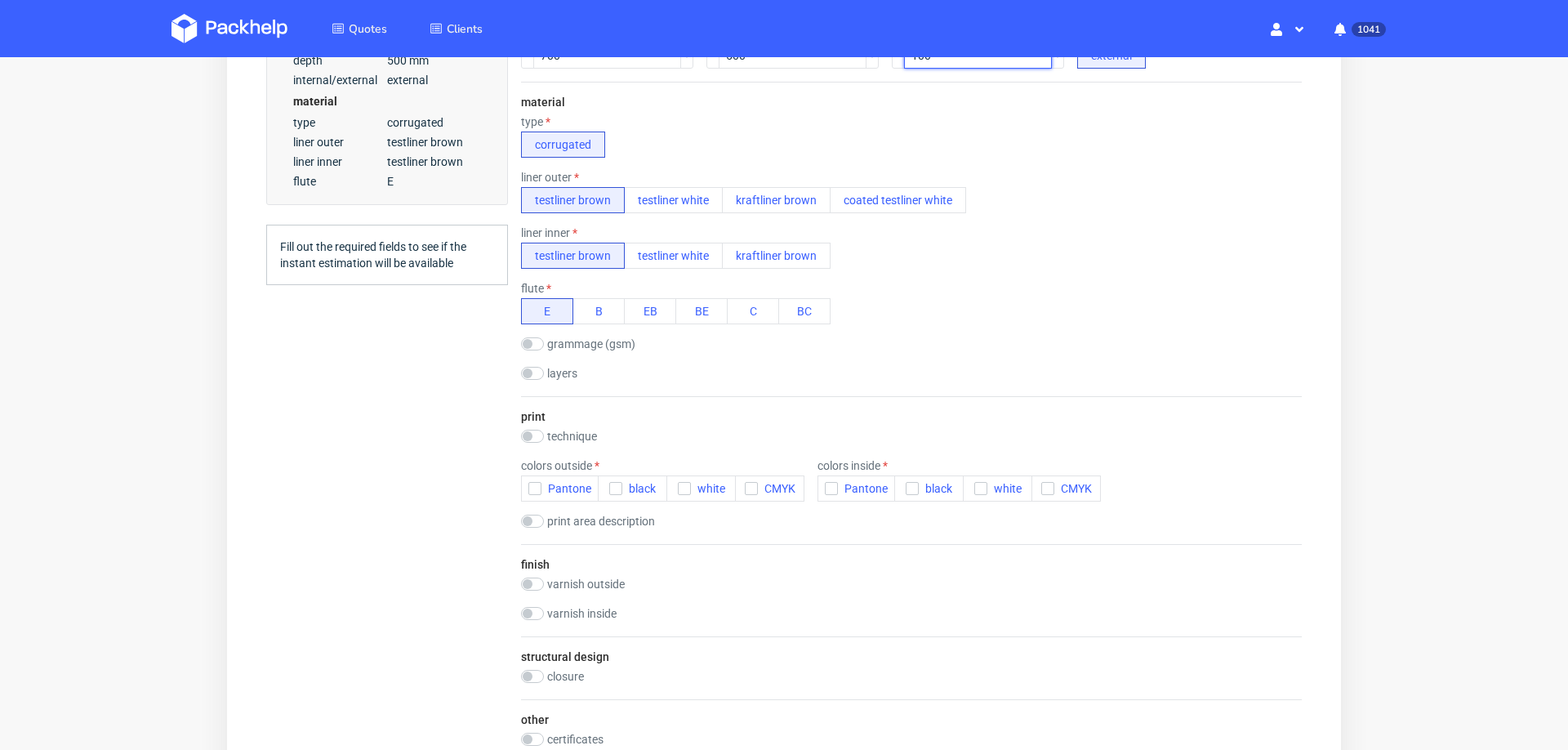
scroll to position [511, 0]
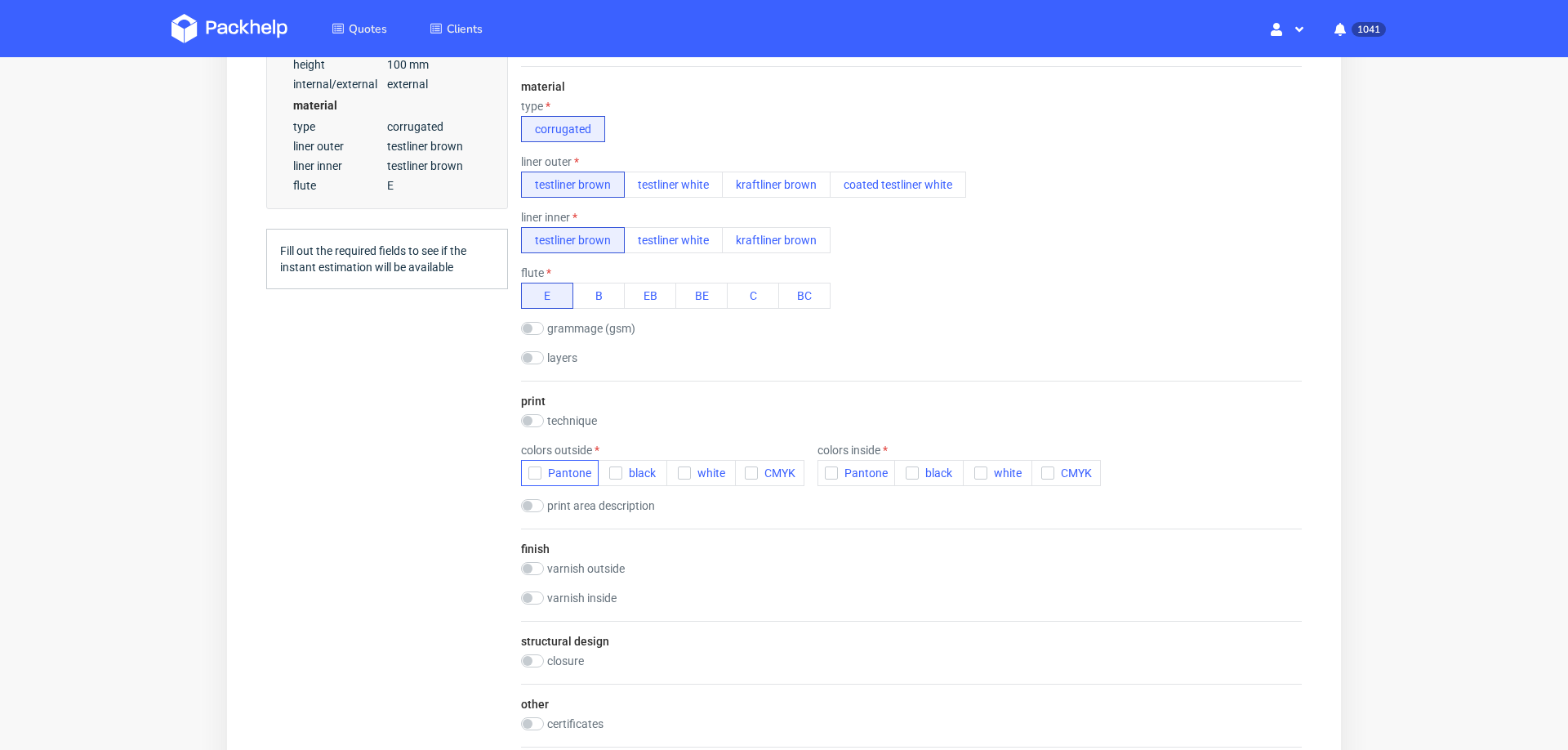
type input "100"
click at [536, 467] on icon "button" at bounding box center [534, 472] width 11 height 11
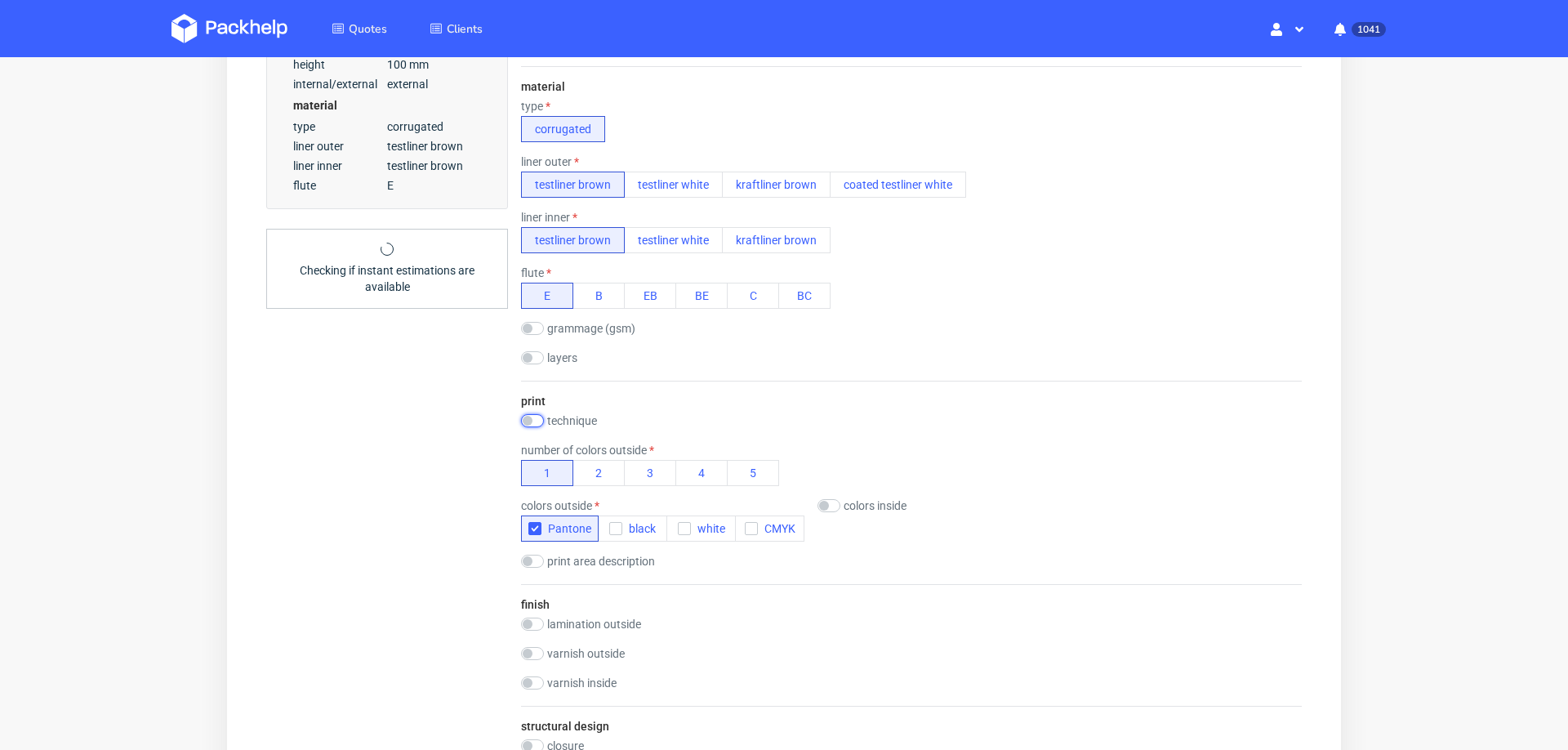
click at [536, 414] on input "checkbox" at bounding box center [533, 420] width 23 height 13
checkbox input "true"
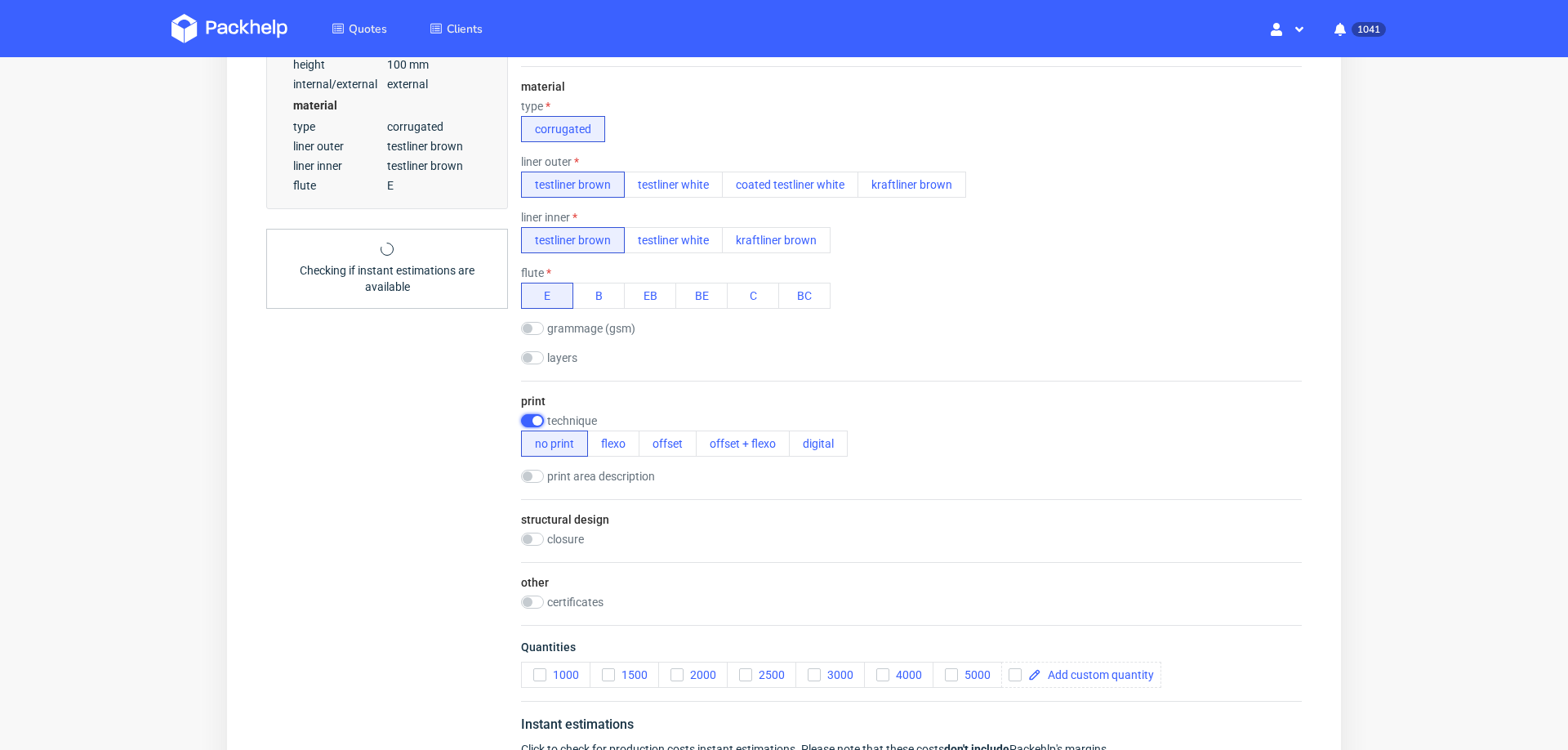
scroll to position [0, 0]
click at [606, 436] on button "flexo" at bounding box center [613, 443] width 52 height 26
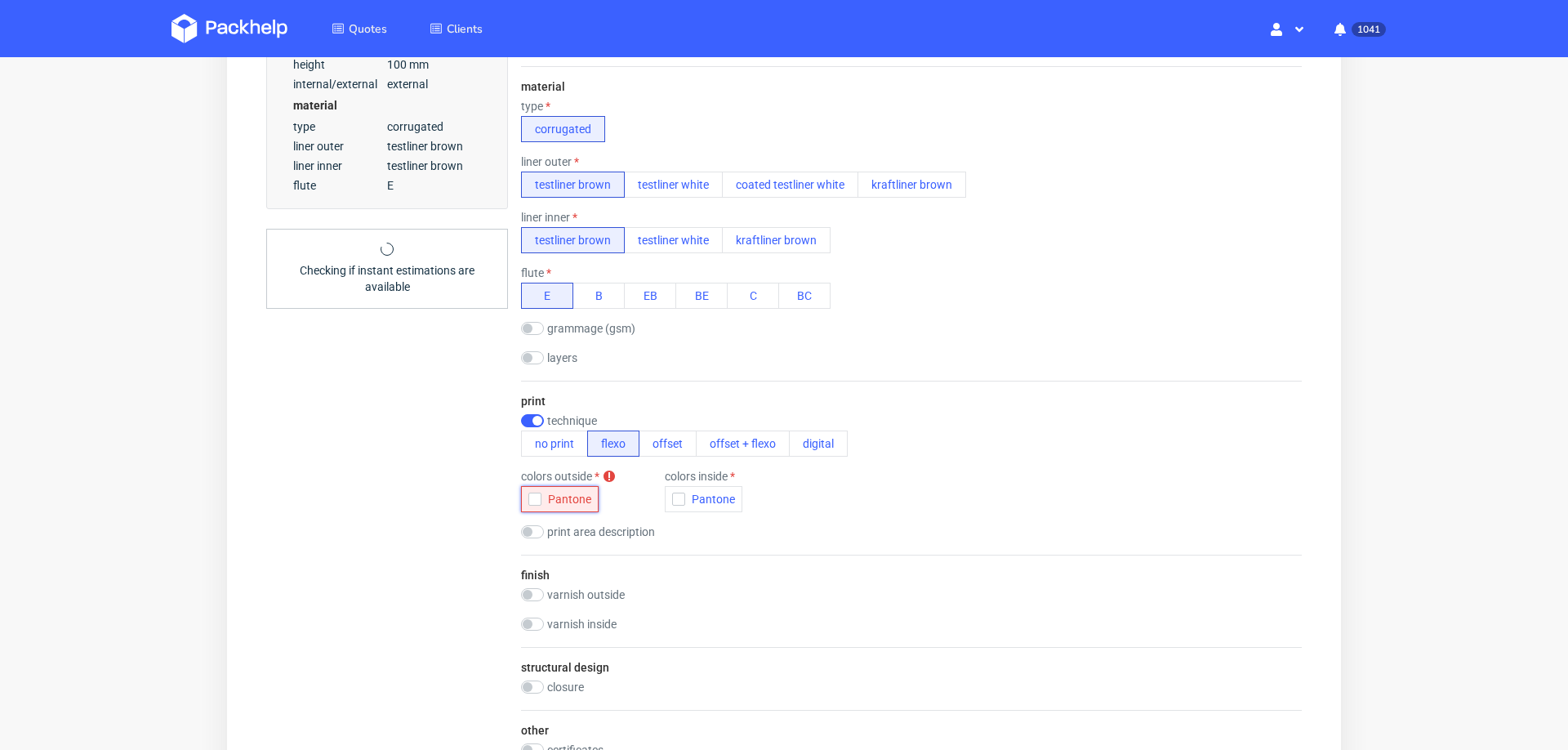
click at [537, 497] on use "button" at bounding box center [535, 499] width 8 height 6
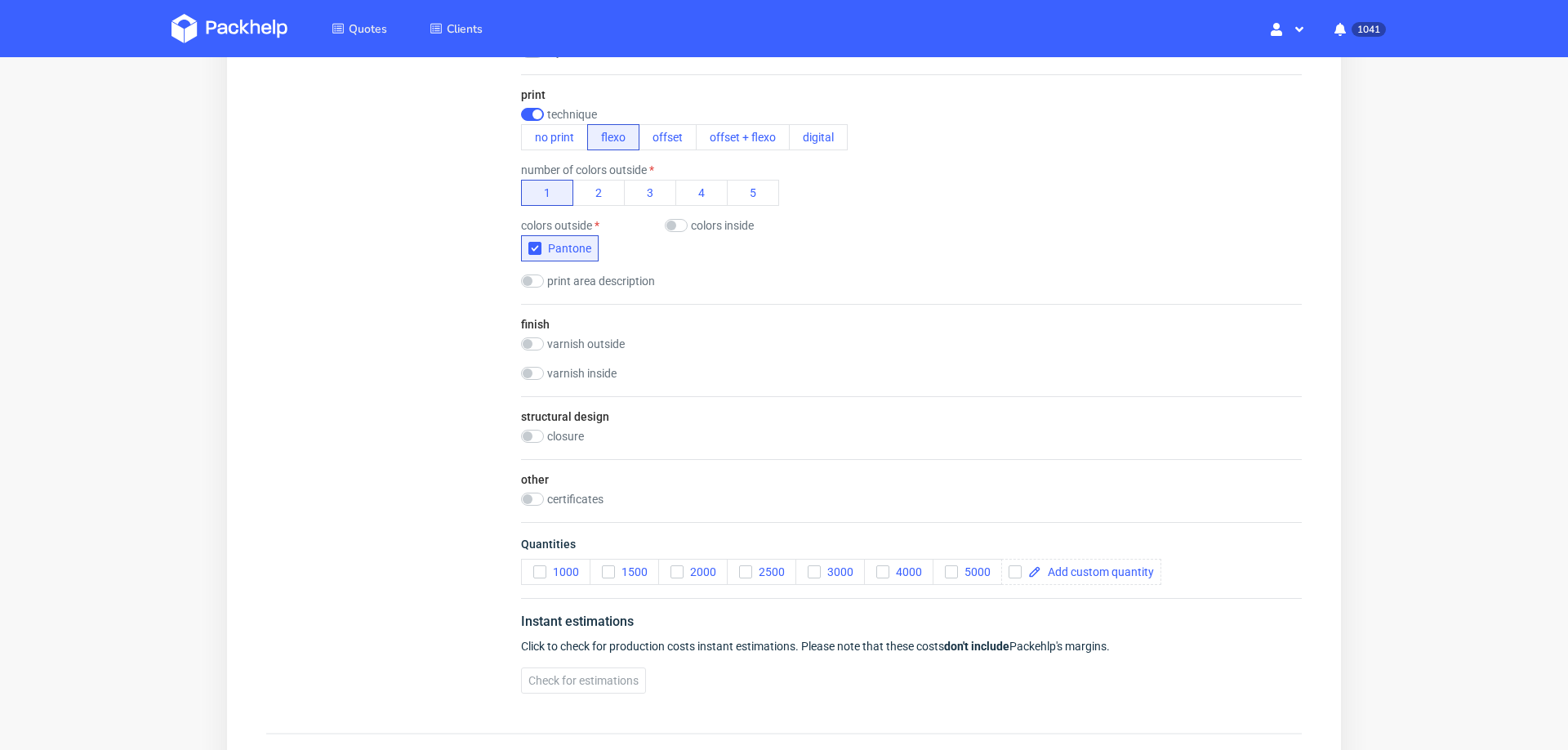
scroll to position [836, 0]
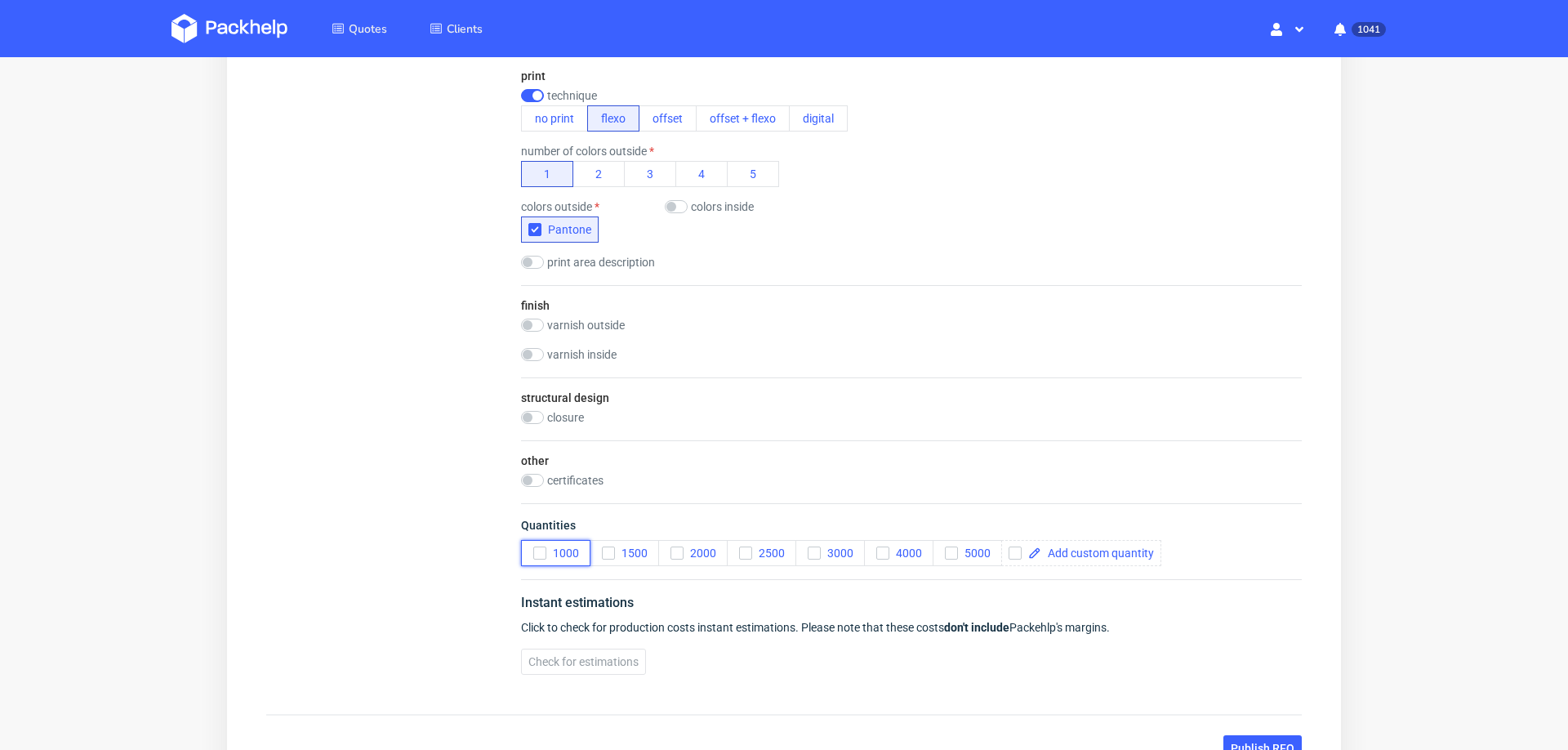
click at [524, 541] on button "1000" at bounding box center [556, 553] width 69 height 26
click at [562, 656] on span "Check for estimations" at bounding box center [583, 661] width 110 height 11
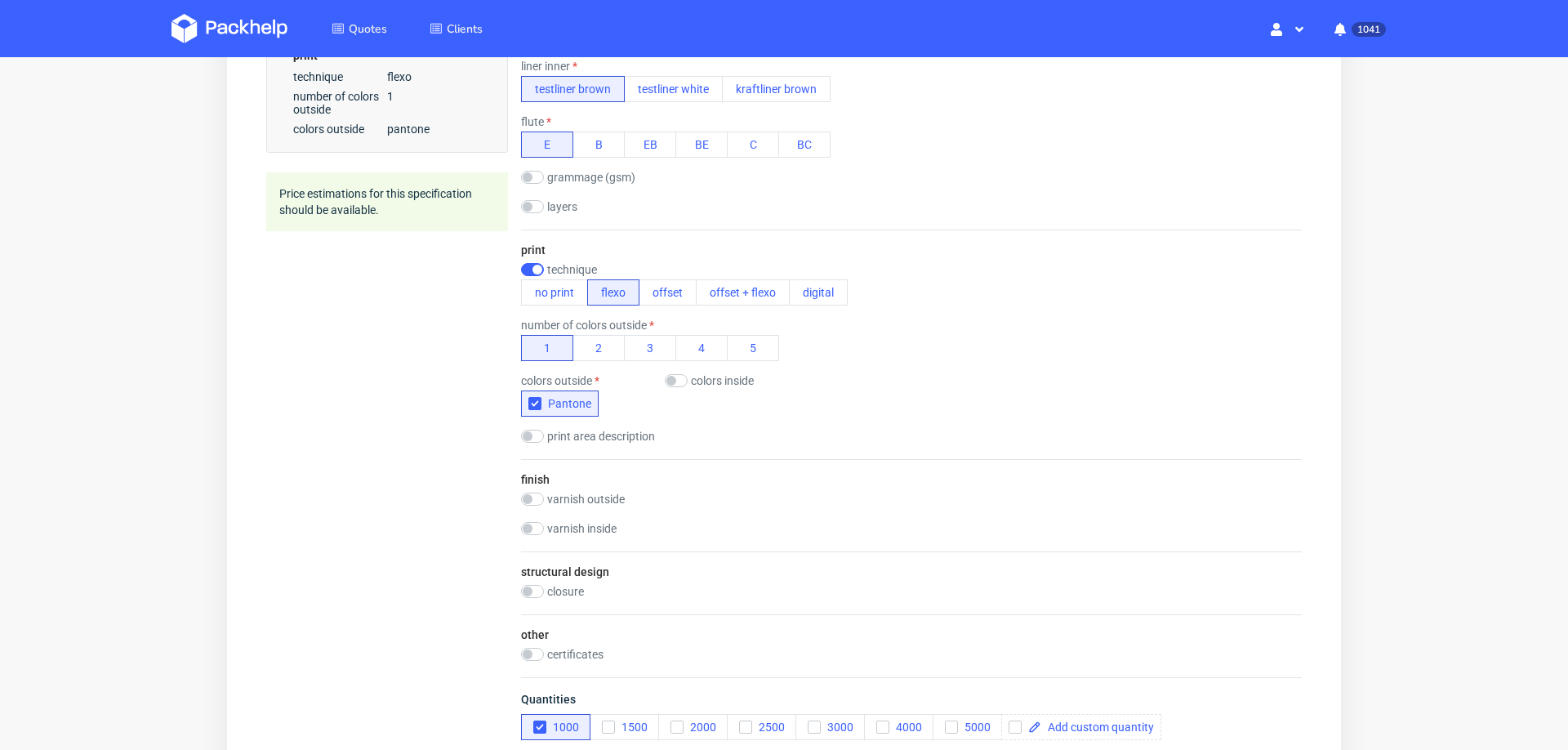
scroll to position [594, 0]
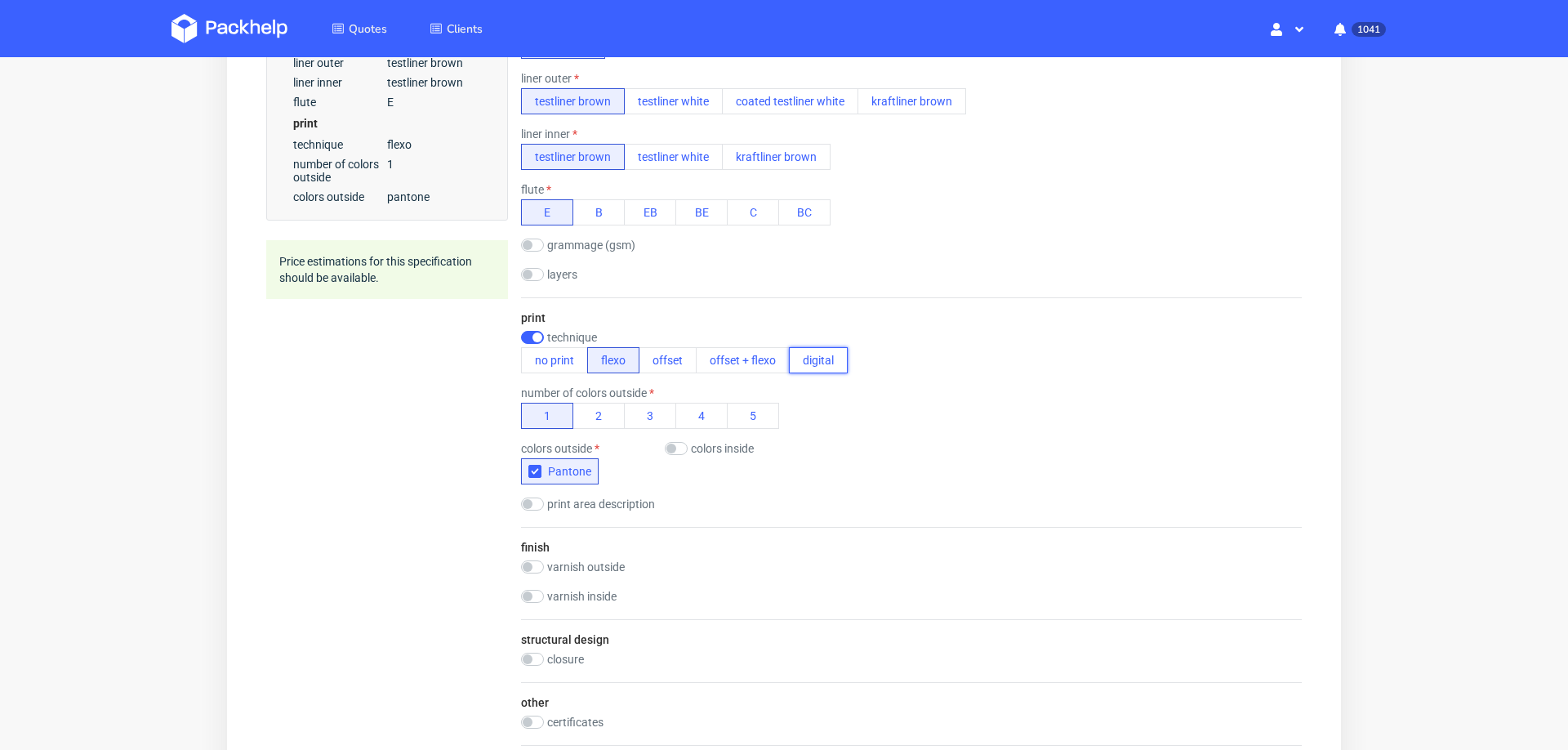
click at [793, 348] on button "digital" at bounding box center [818, 360] width 59 height 26
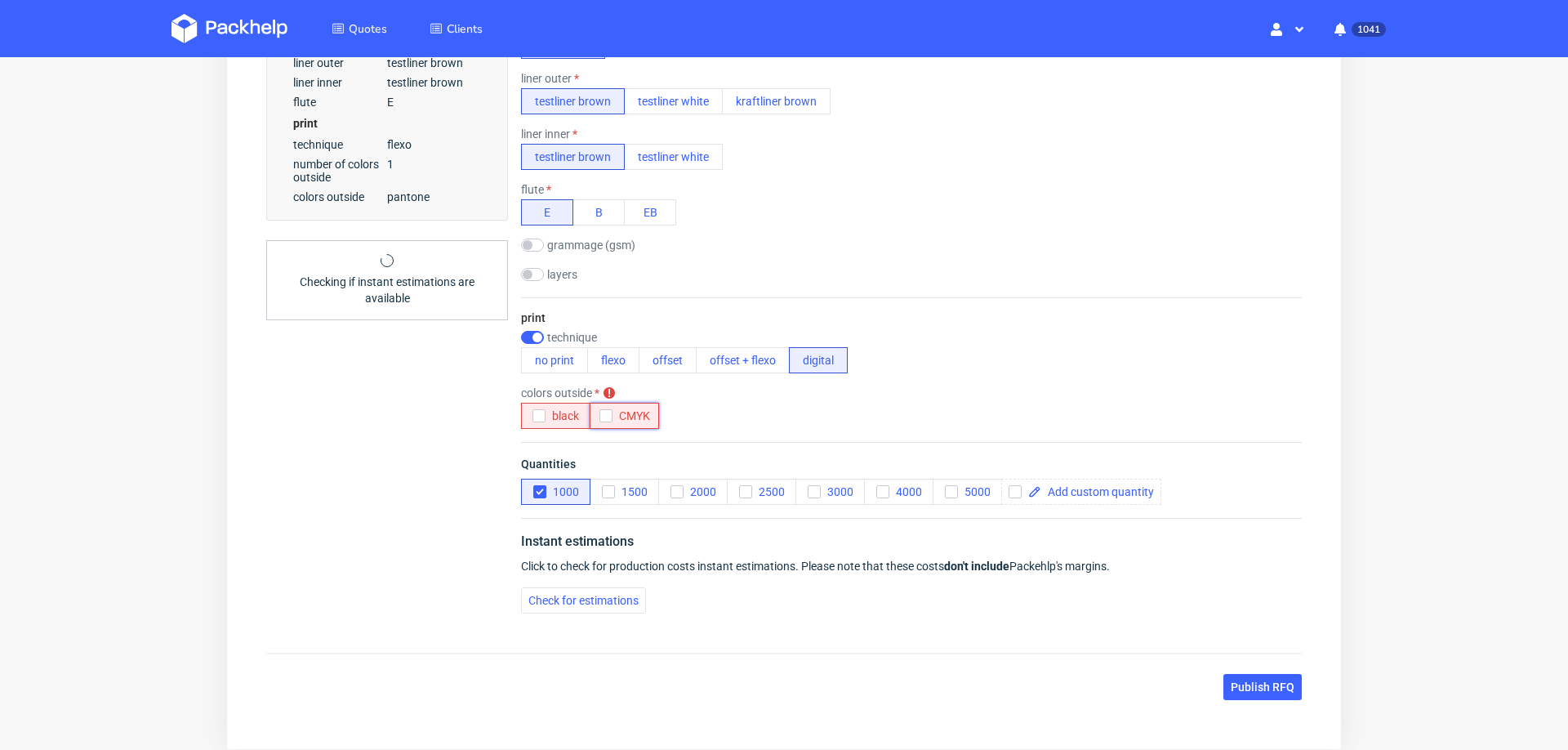
click at [607, 416] on icon "button" at bounding box center [606, 415] width 11 height 11
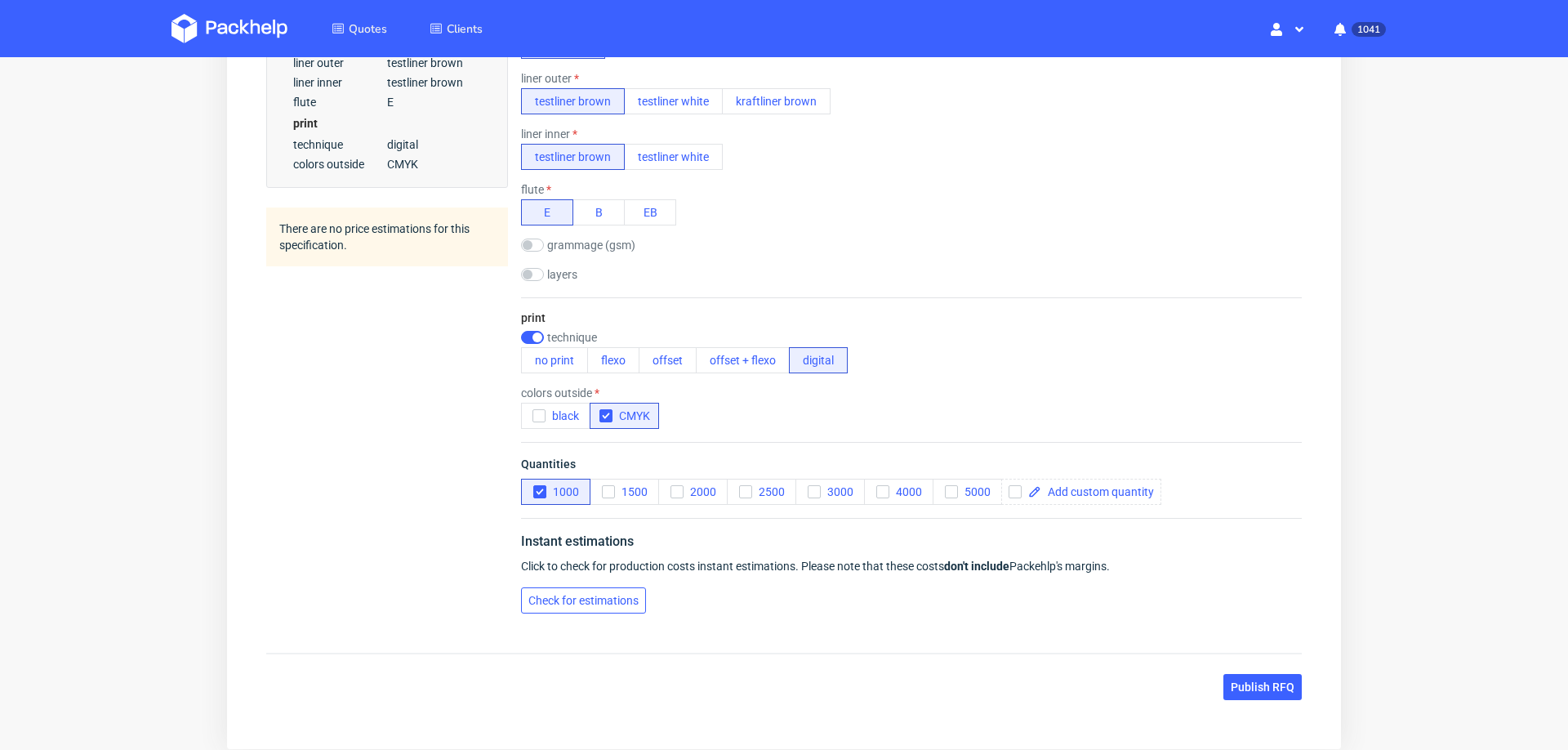
click at [565, 589] on button "Check for estimations" at bounding box center [584, 600] width 125 height 26
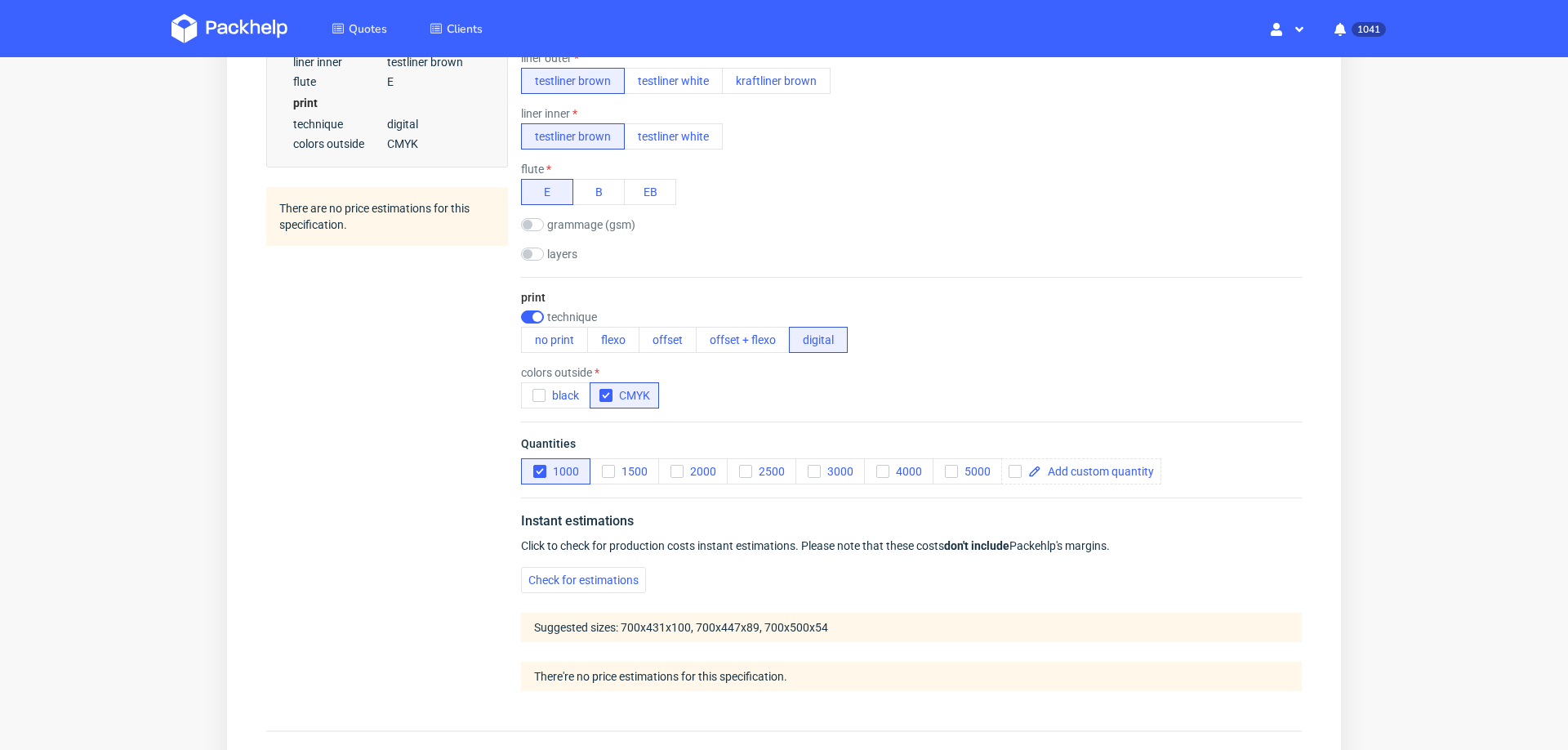
scroll to position [637, 0]
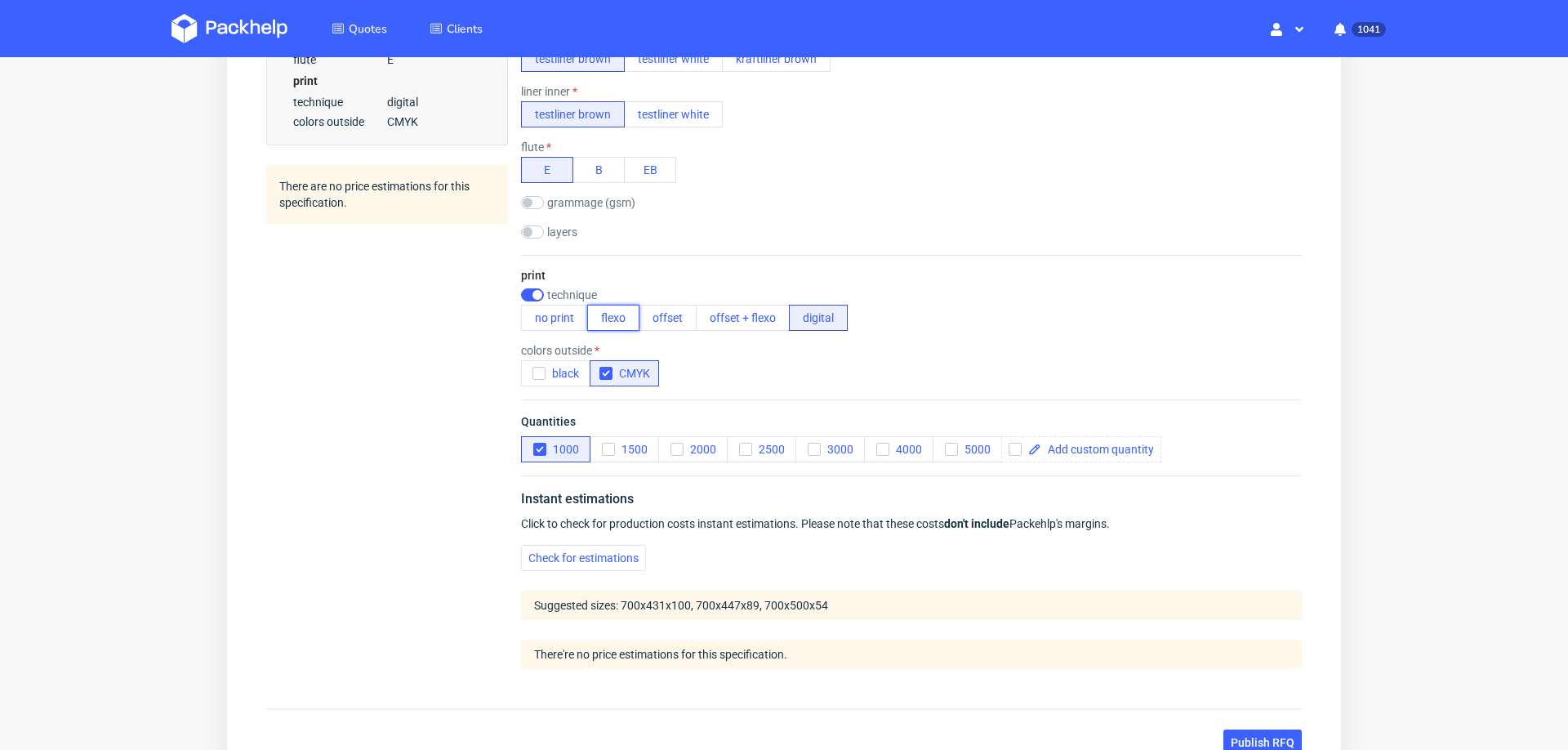
click at [608, 314] on button "flexo" at bounding box center [613, 318] width 52 height 26
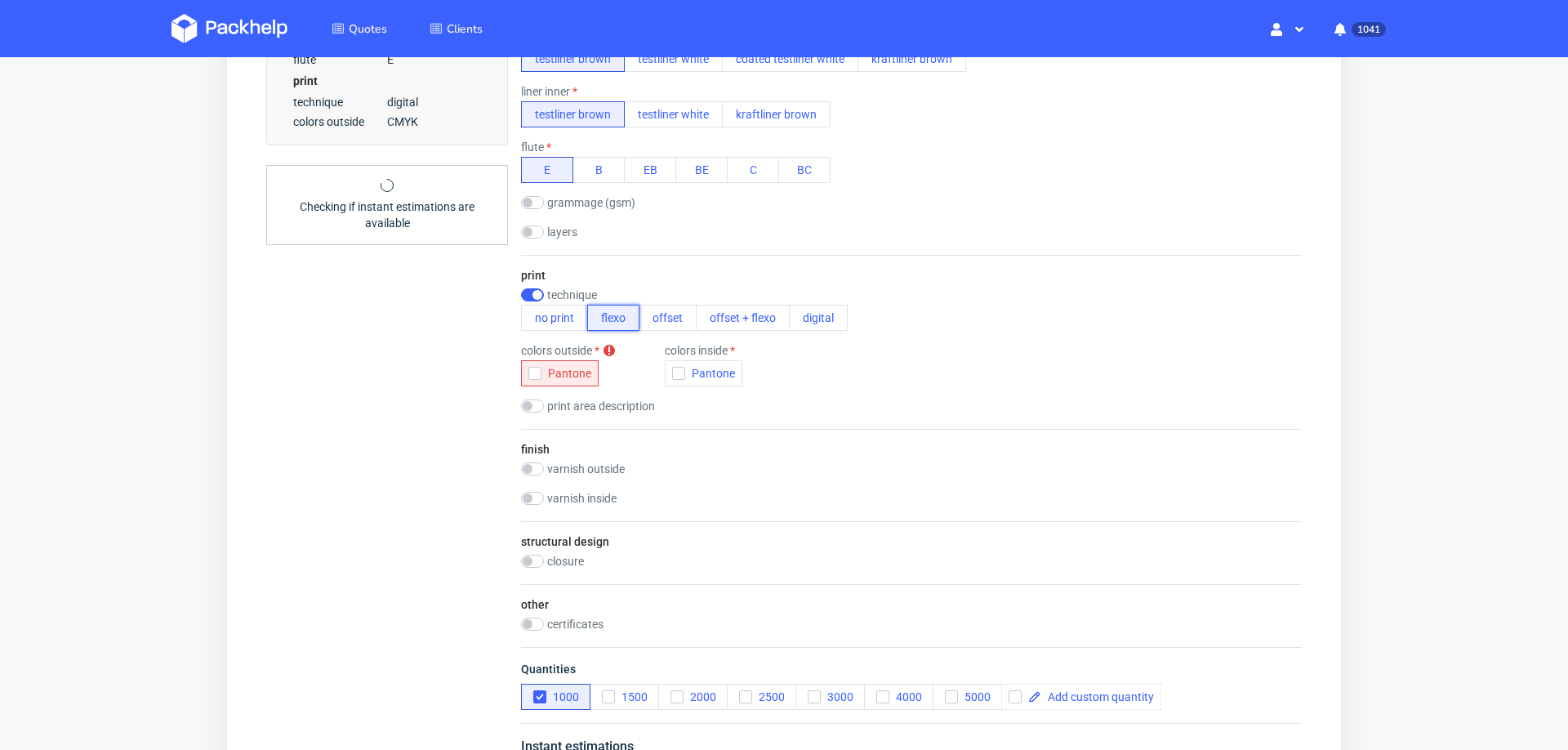
scroll to position [0, 0]
click at [535, 374] on icon "button" at bounding box center [534, 372] width 11 height 11
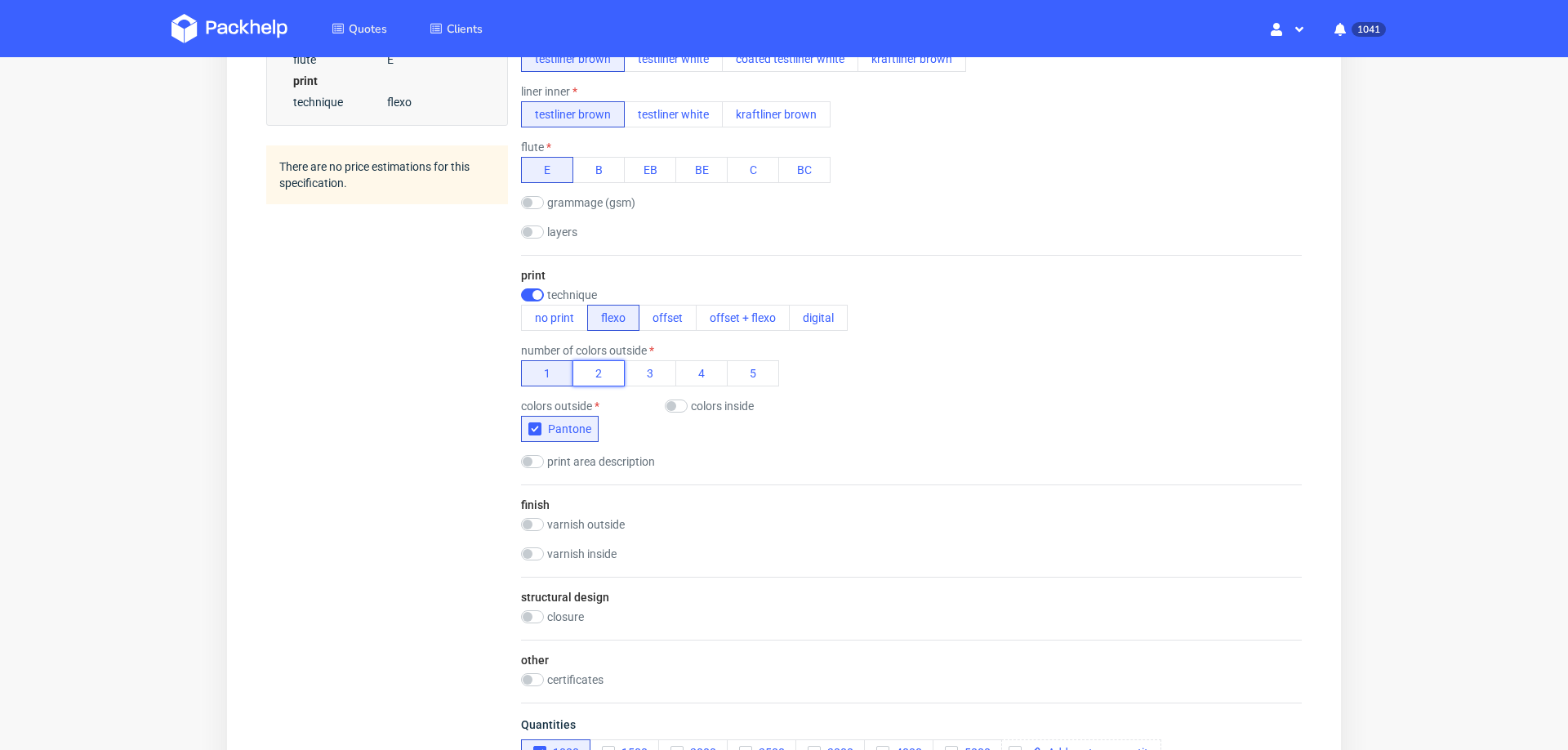
click at [590, 361] on button "2" at bounding box center [598, 373] width 52 height 26
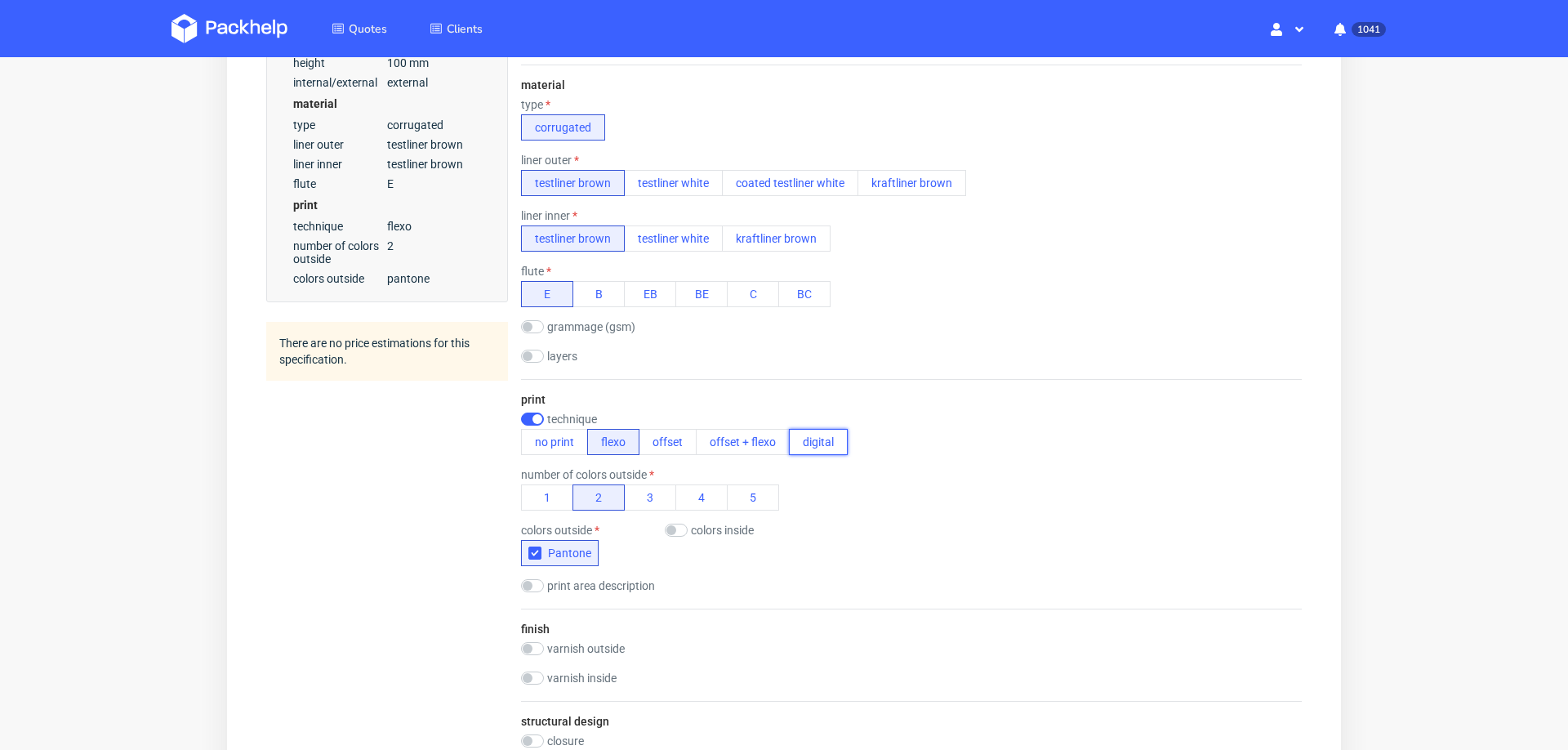
click at [802, 440] on button "digital" at bounding box center [818, 441] width 59 height 26
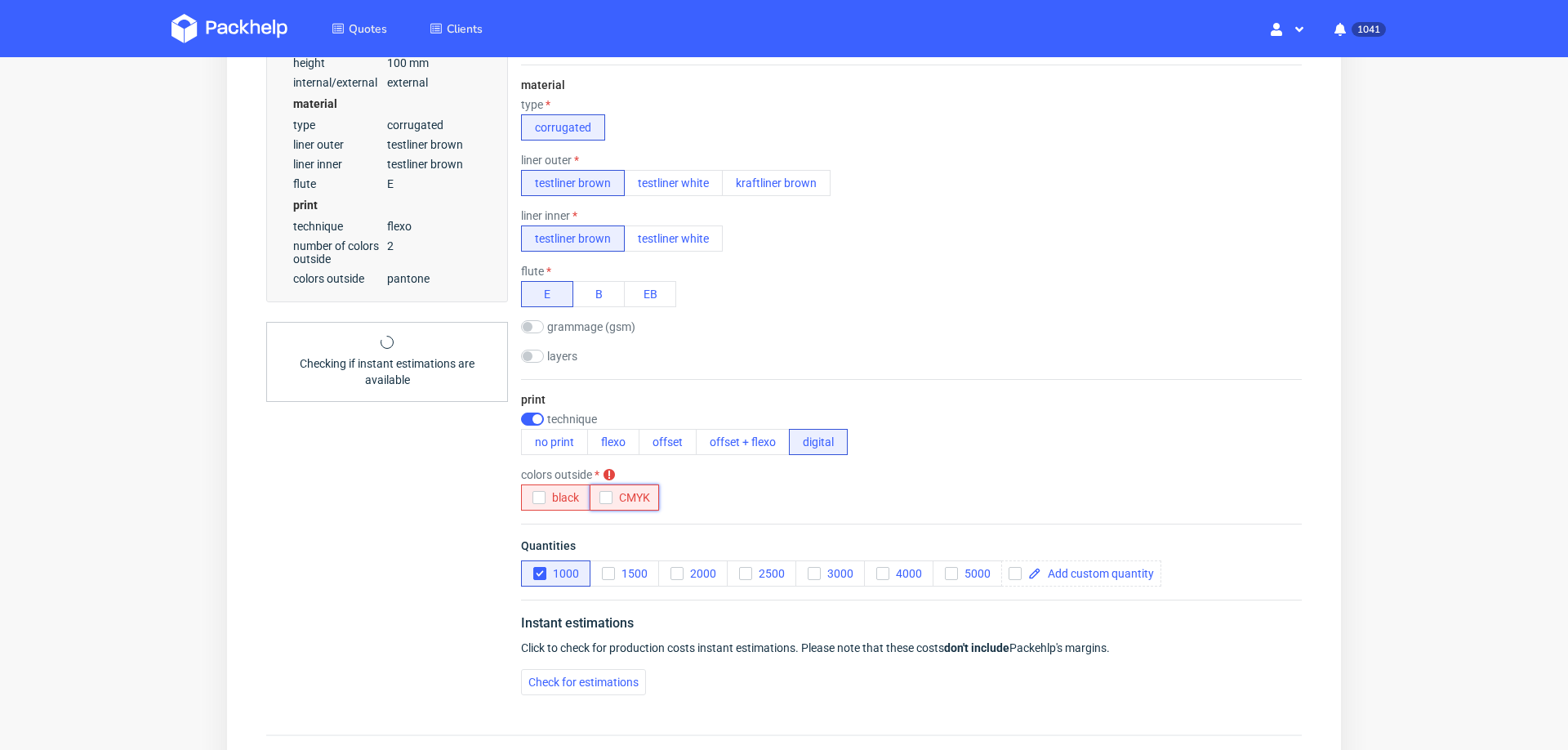
click at [608, 492] on icon "button" at bounding box center [606, 497] width 11 height 11
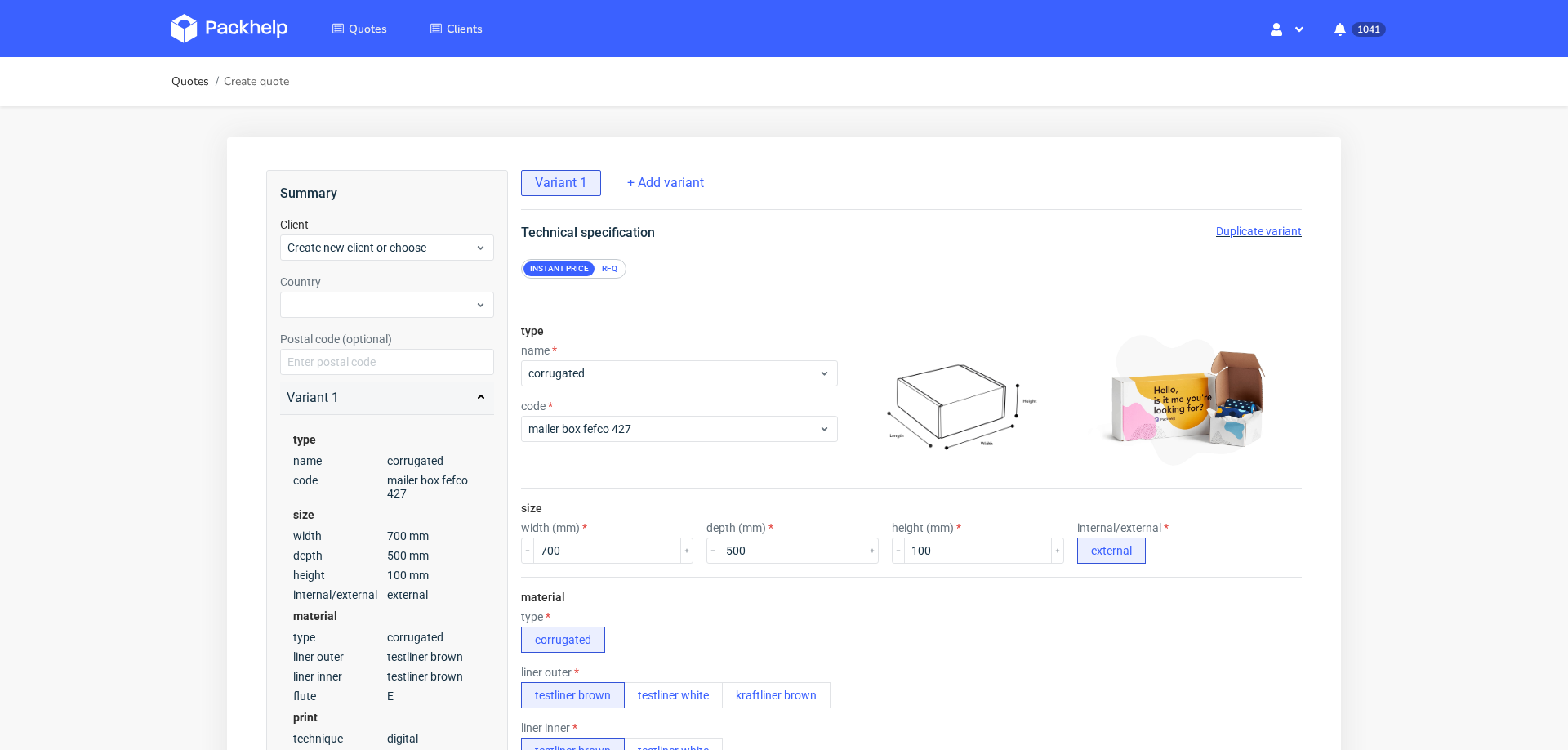
click at [605, 269] on div "RFQ" at bounding box center [610, 268] width 29 height 14
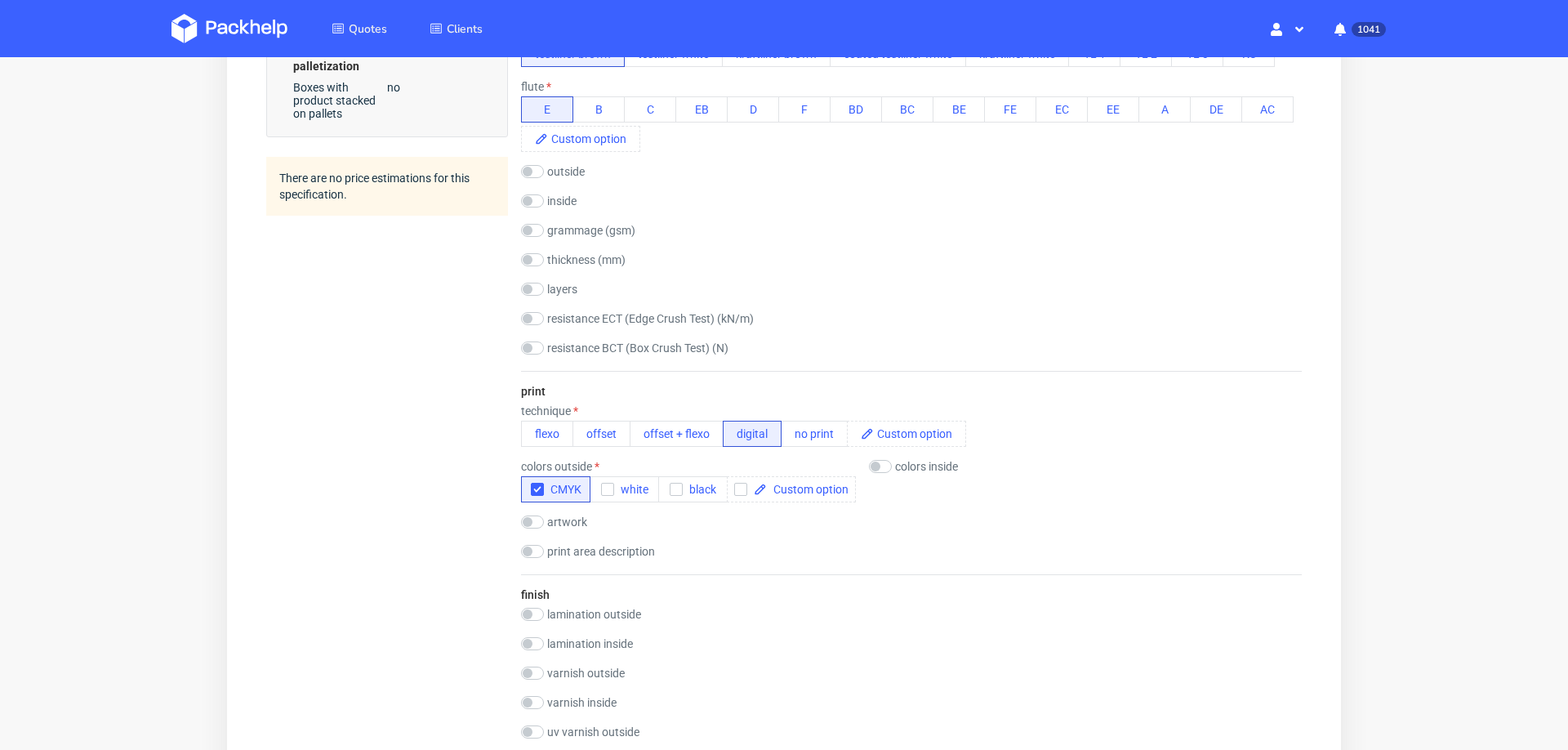
scroll to position [876, 0]
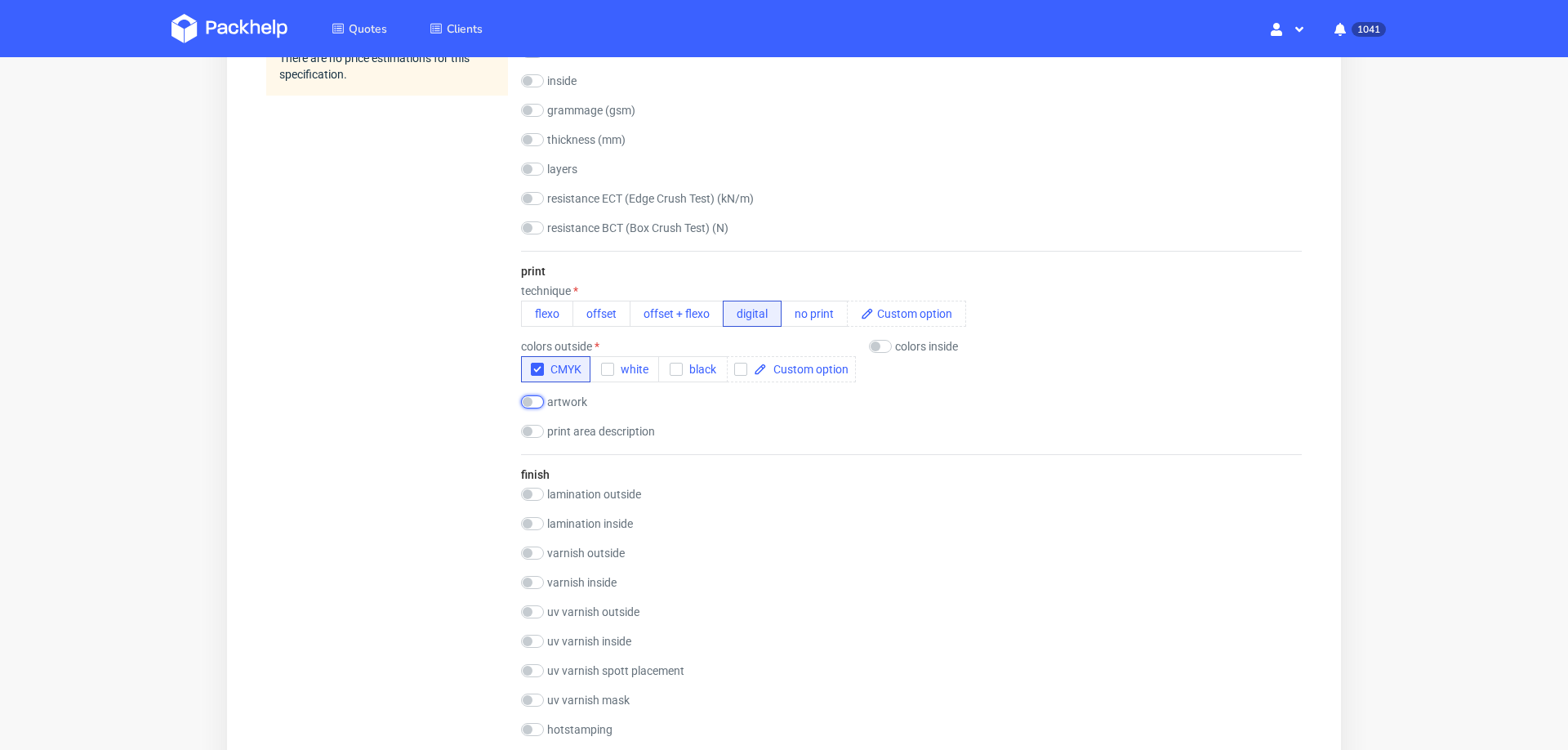
click at [533, 395] on input "checkbox" at bounding box center [533, 401] width 23 height 13
checkbox input "true"
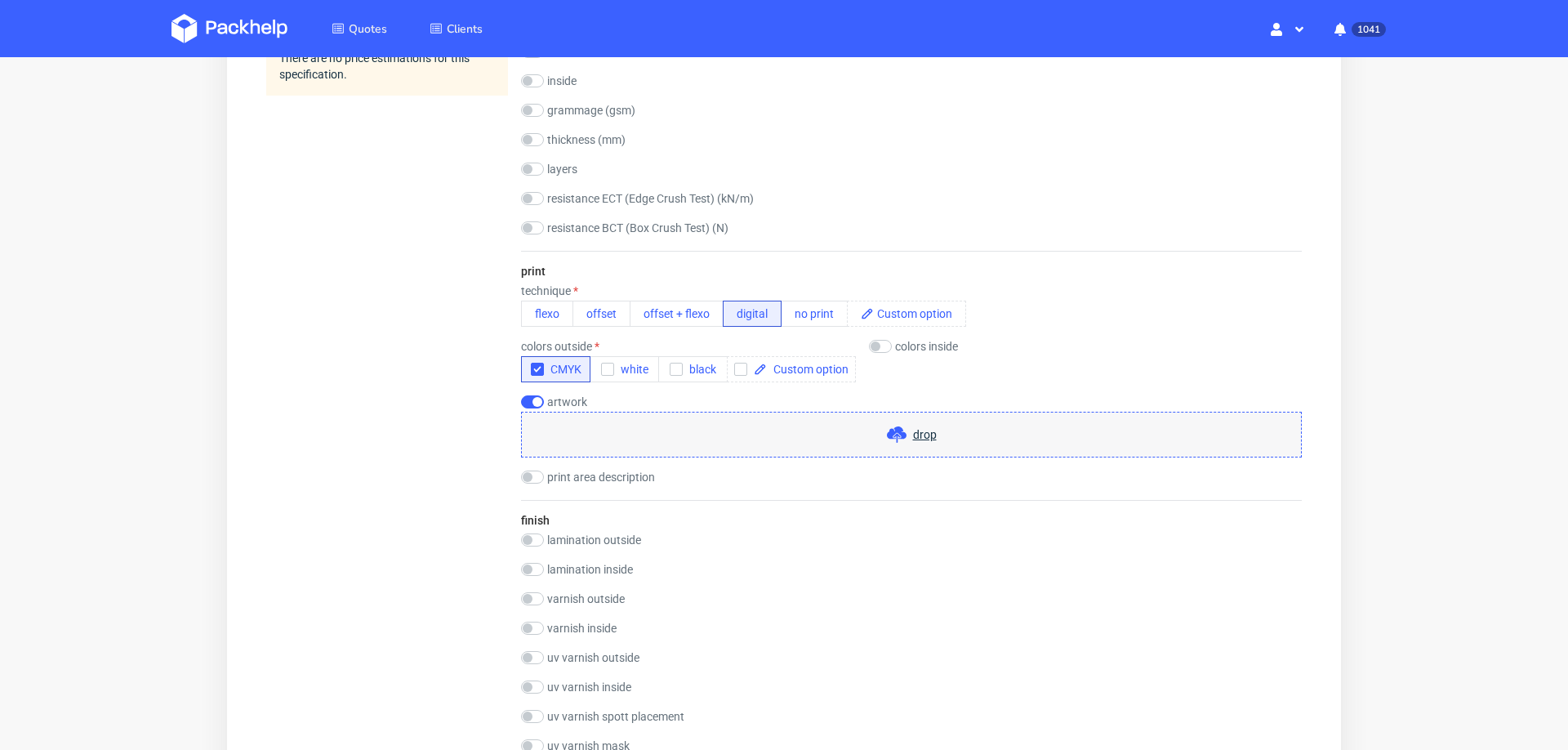
click at [916, 426] on span "drop" at bounding box center [925, 434] width 24 height 16
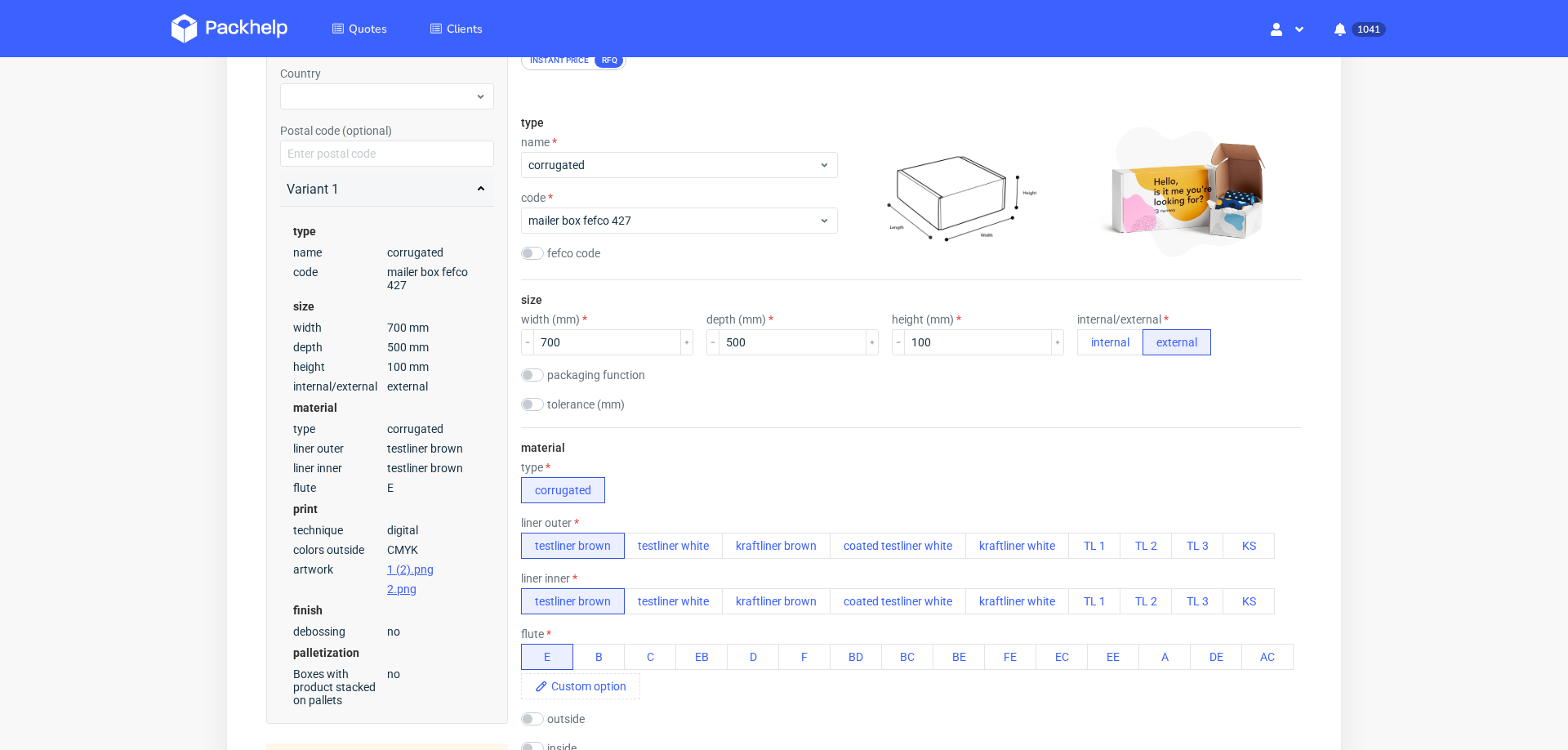
scroll to position [0, 0]
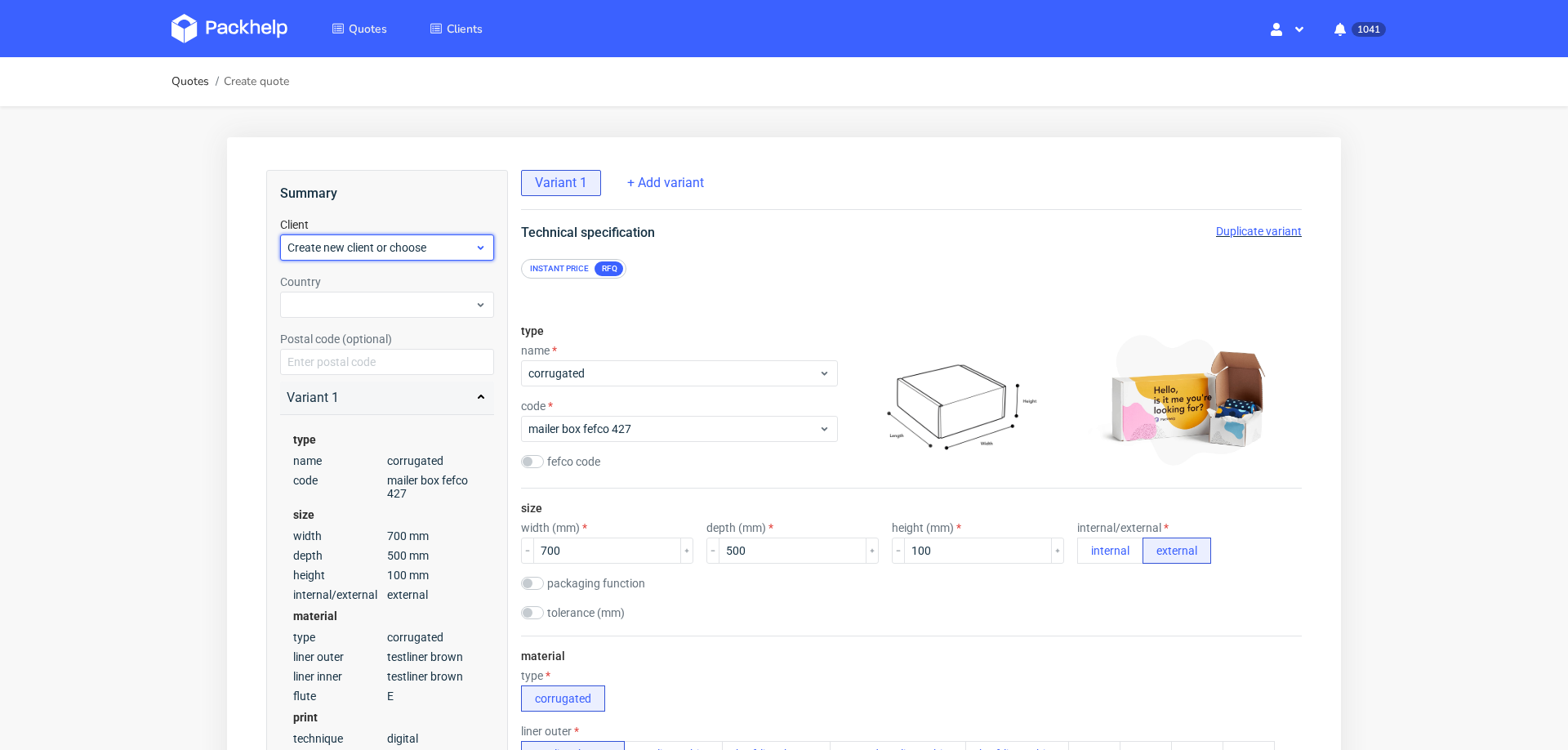
click at [351, 245] on span "Create new client or choose" at bounding box center [381, 247] width 187 height 16
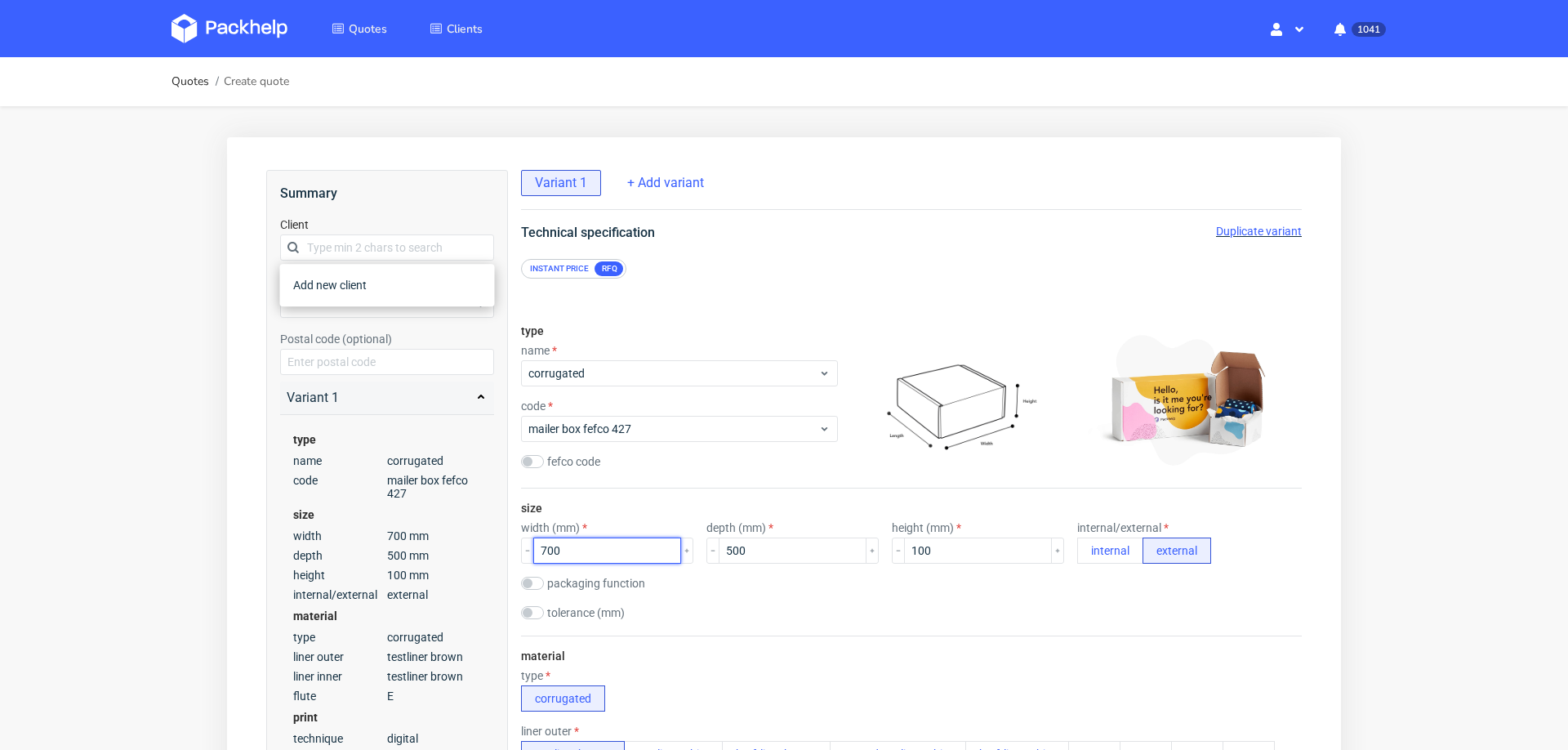
click at [629, 551] on input "700" at bounding box center [607, 551] width 147 height 26
type input "716"
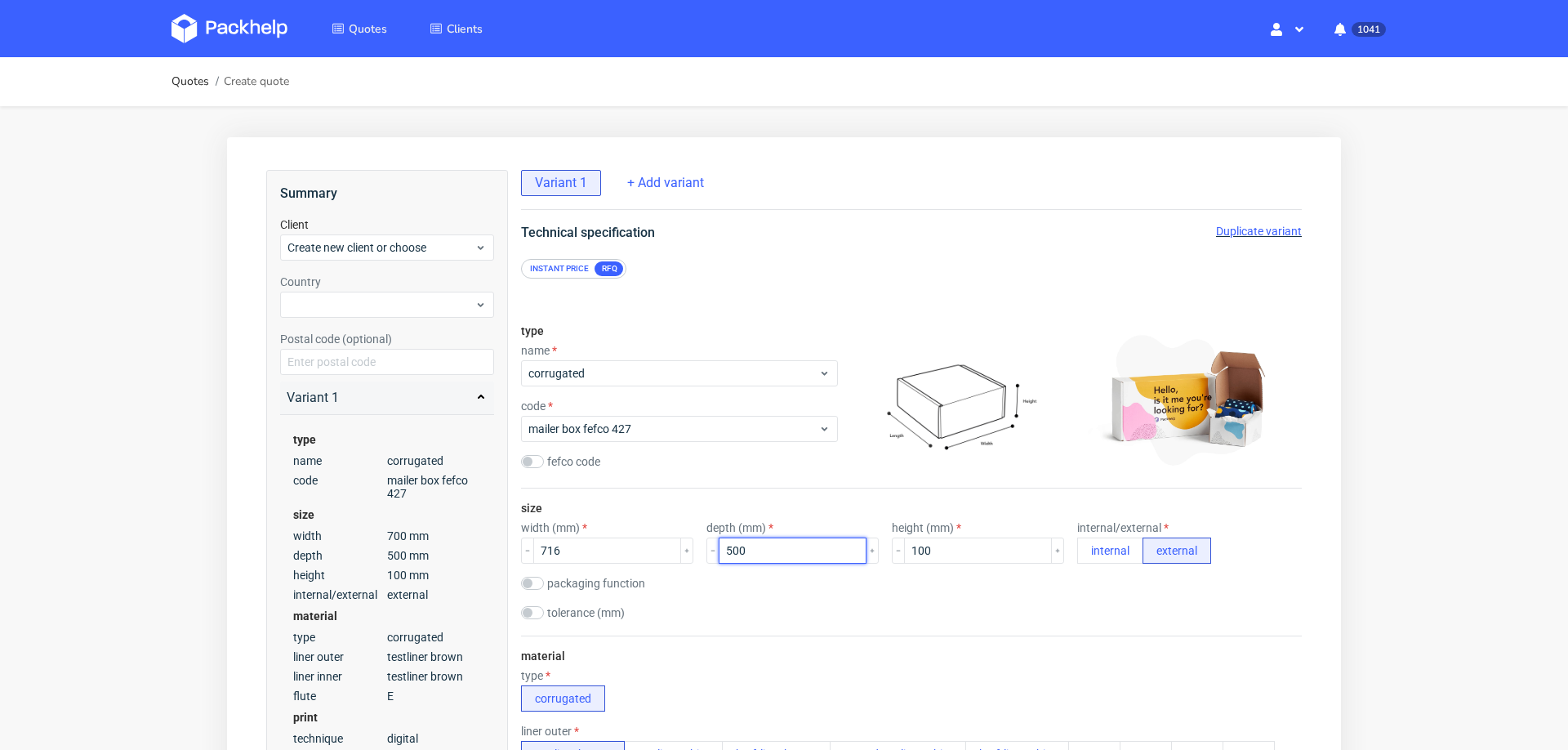
click at [775, 545] on input "500" at bounding box center [793, 551] width 147 height 26
type input "506"
click at [939, 557] on input "100" at bounding box center [977, 551] width 147 height 26
type input "104"
click at [1050, 581] on div "packaging function product packaging shipping packaging" at bounding box center [912, 585] width 781 height 16
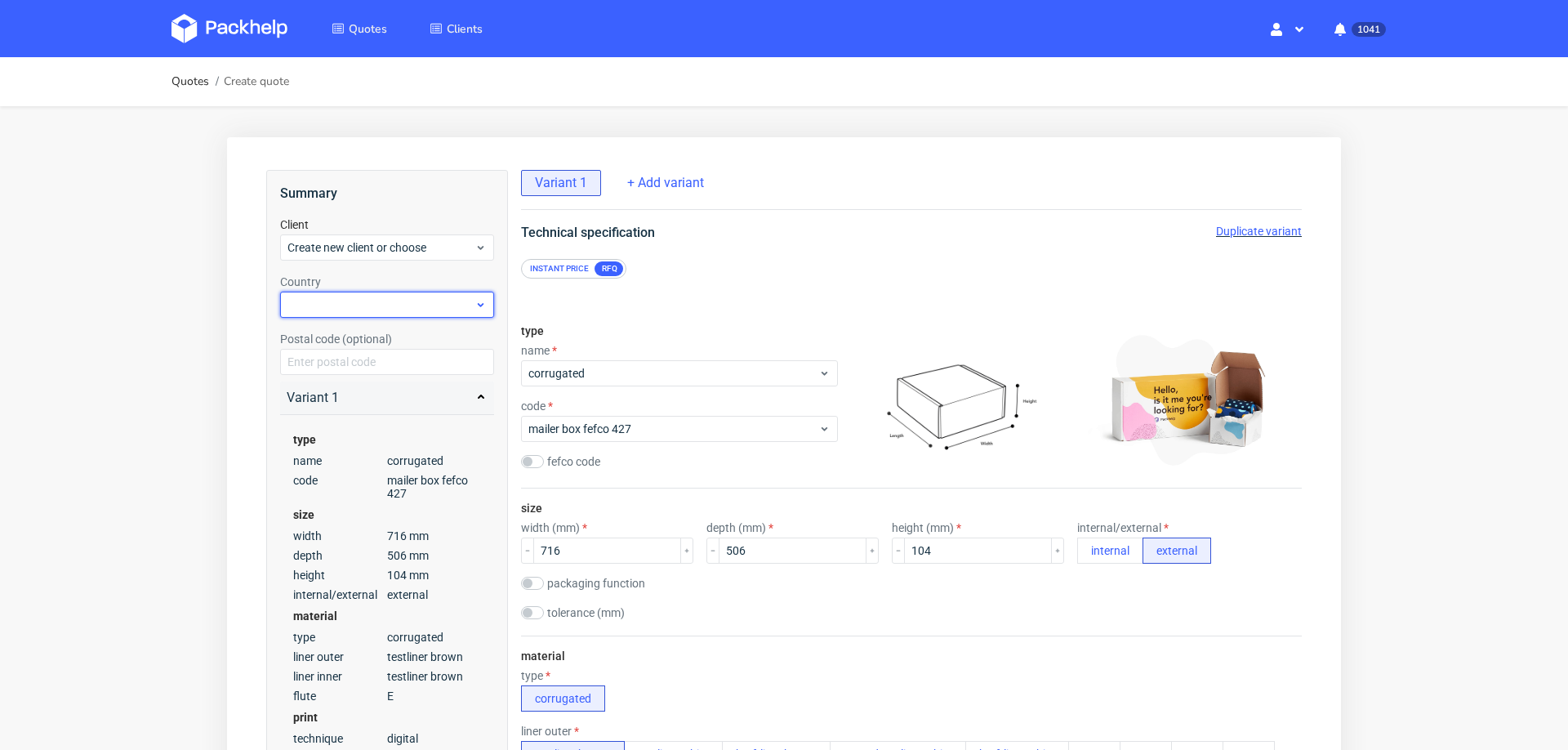
click at [409, 299] on div at bounding box center [387, 304] width 214 height 26
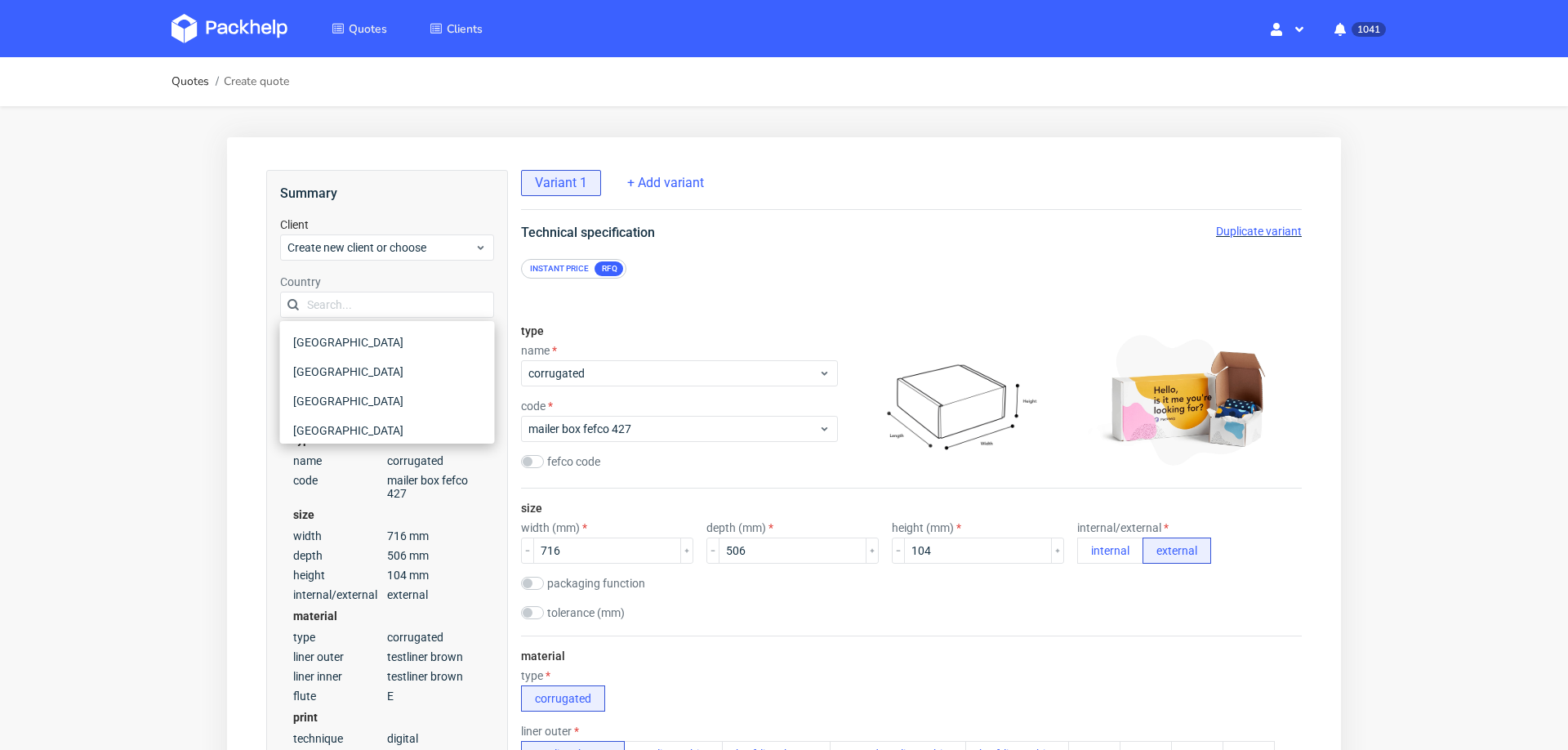
click at [390, 229] on div "Client Create new client or choose" at bounding box center [387, 239] width 214 height 44
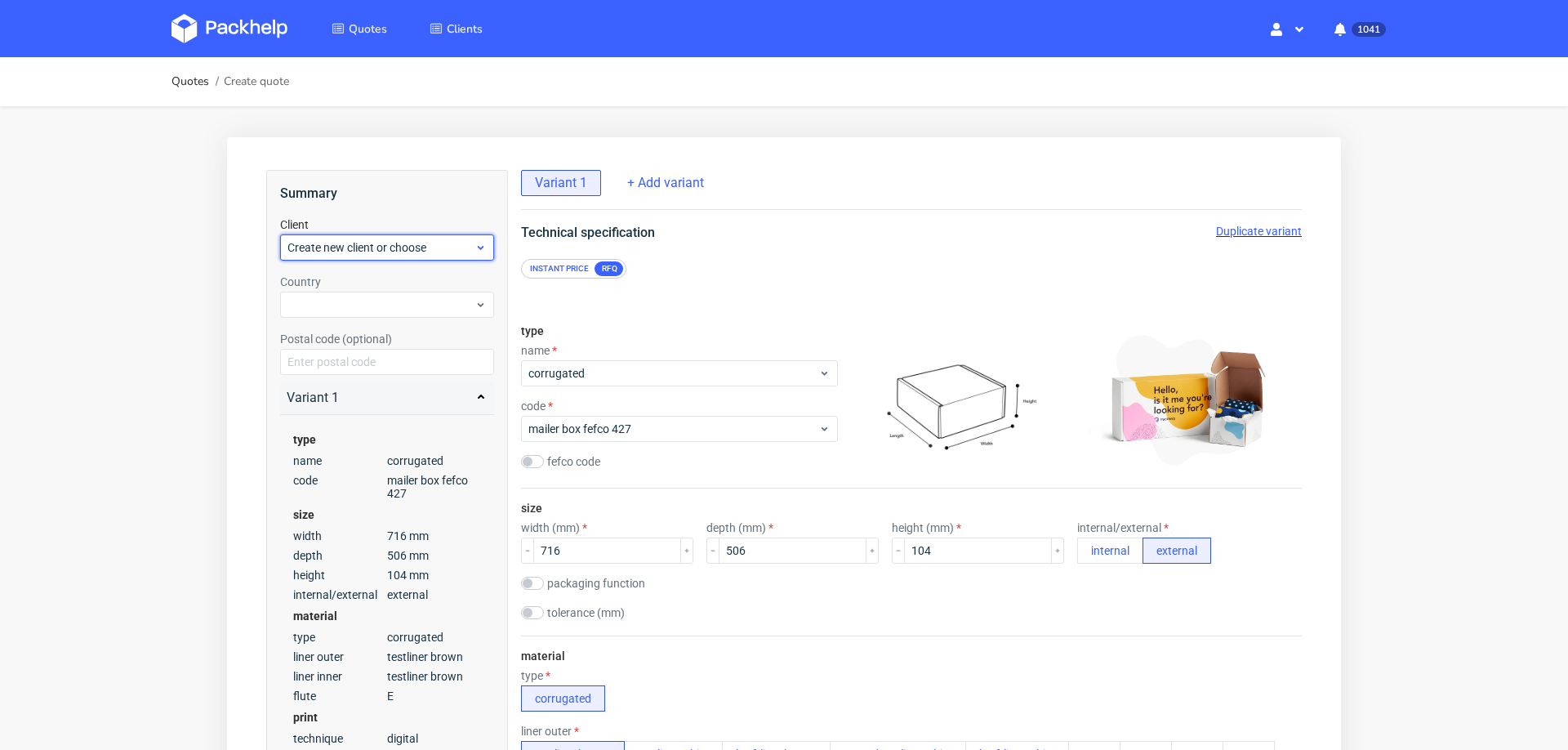
click at [390, 240] on span "Create new client or choose" at bounding box center [381, 247] width 187 height 16
type input "[EMAIL_ADDRESS][DOMAIN_NAME]"
click at [384, 290] on div "Add new client" at bounding box center [387, 285] width 202 height 30
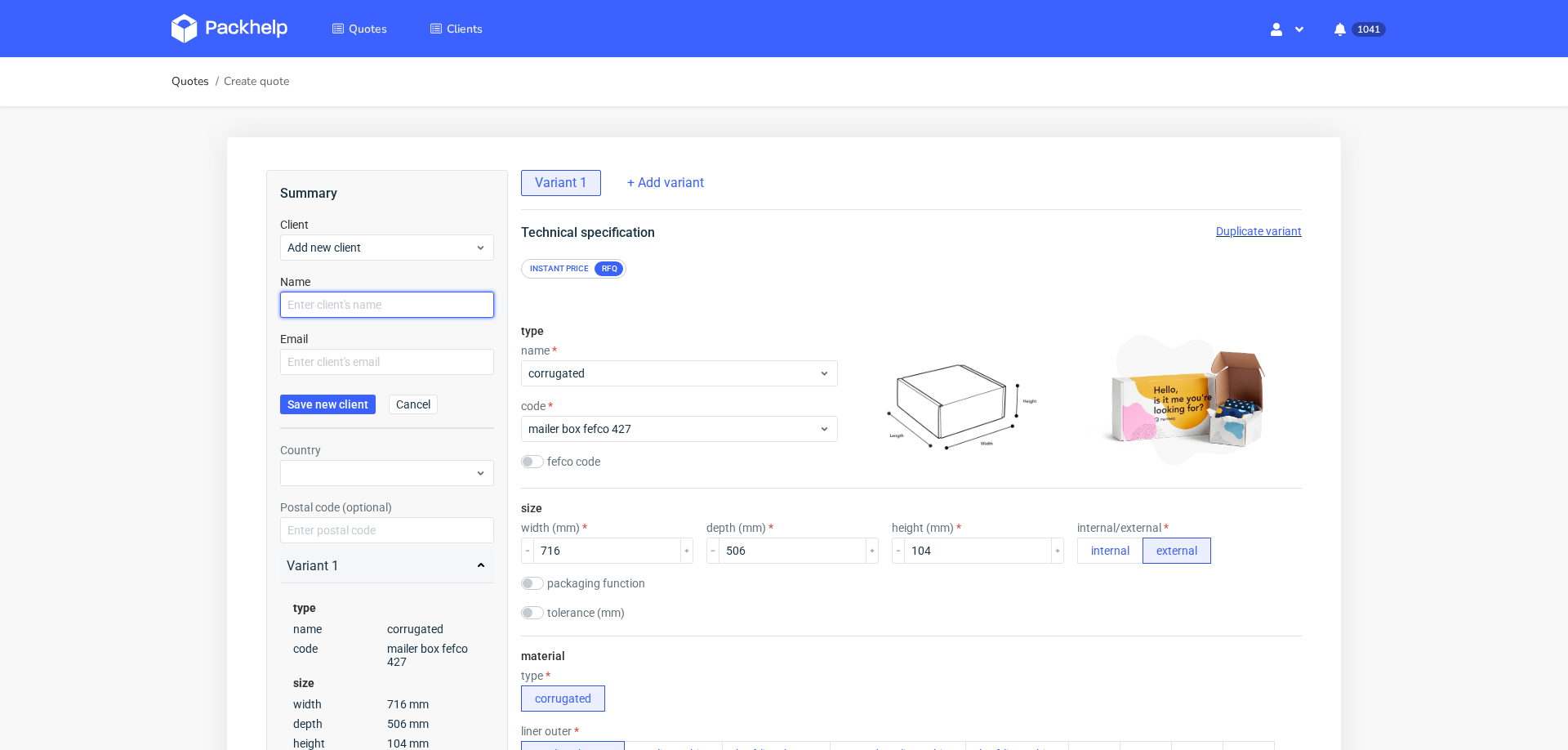
click at [384, 306] on input "text" at bounding box center [387, 304] width 214 height 26
paste input "biuro@mjmintegral.com"
type input "biuro@mjmintegral.com"
click at [369, 358] on input "text" at bounding box center [387, 361] width 214 height 26
paste input "biuro@mjmintegral.com"
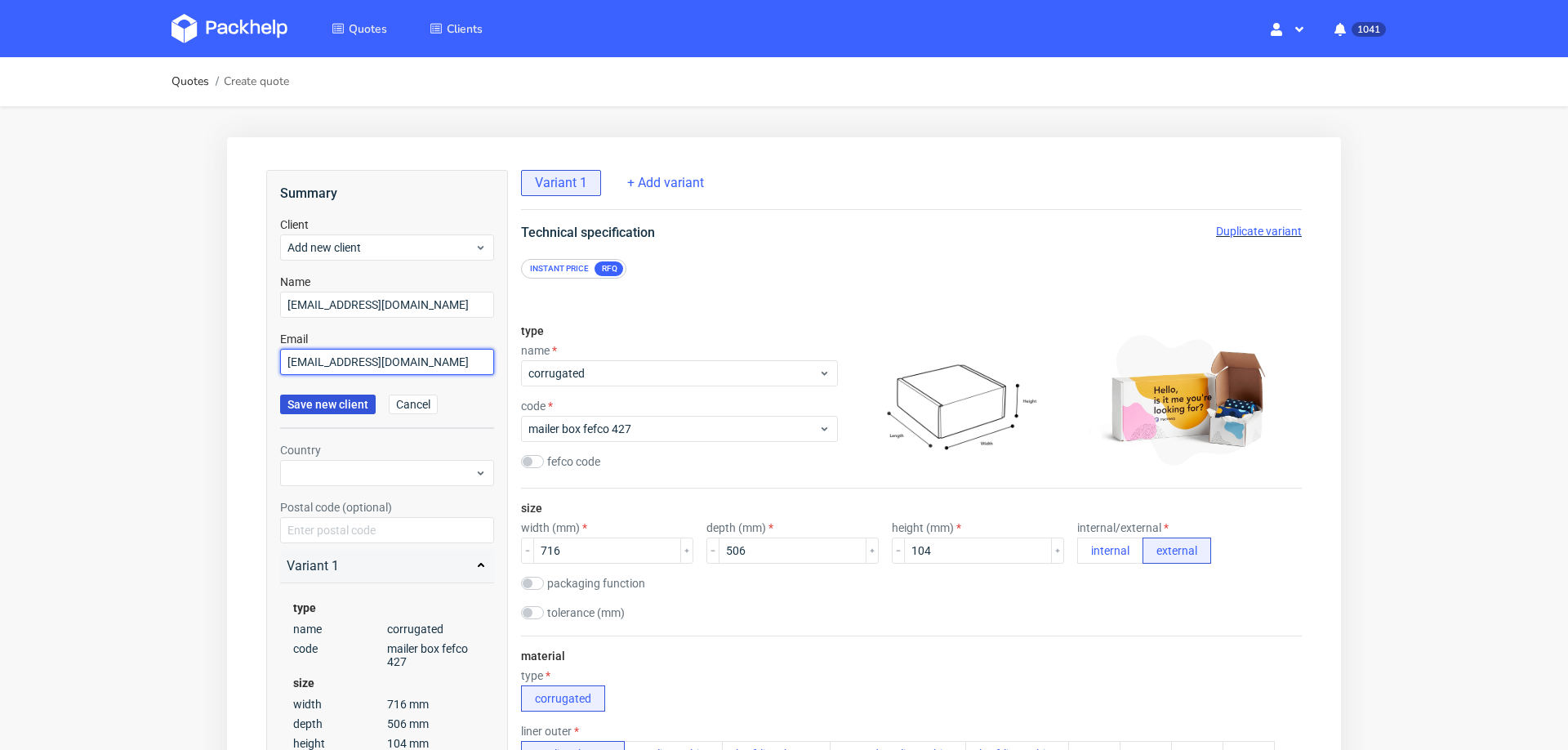
type input "biuro@mjmintegral.com"
click at [355, 404] on span "Save new client" at bounding box center [327, 404] width 81 height 11
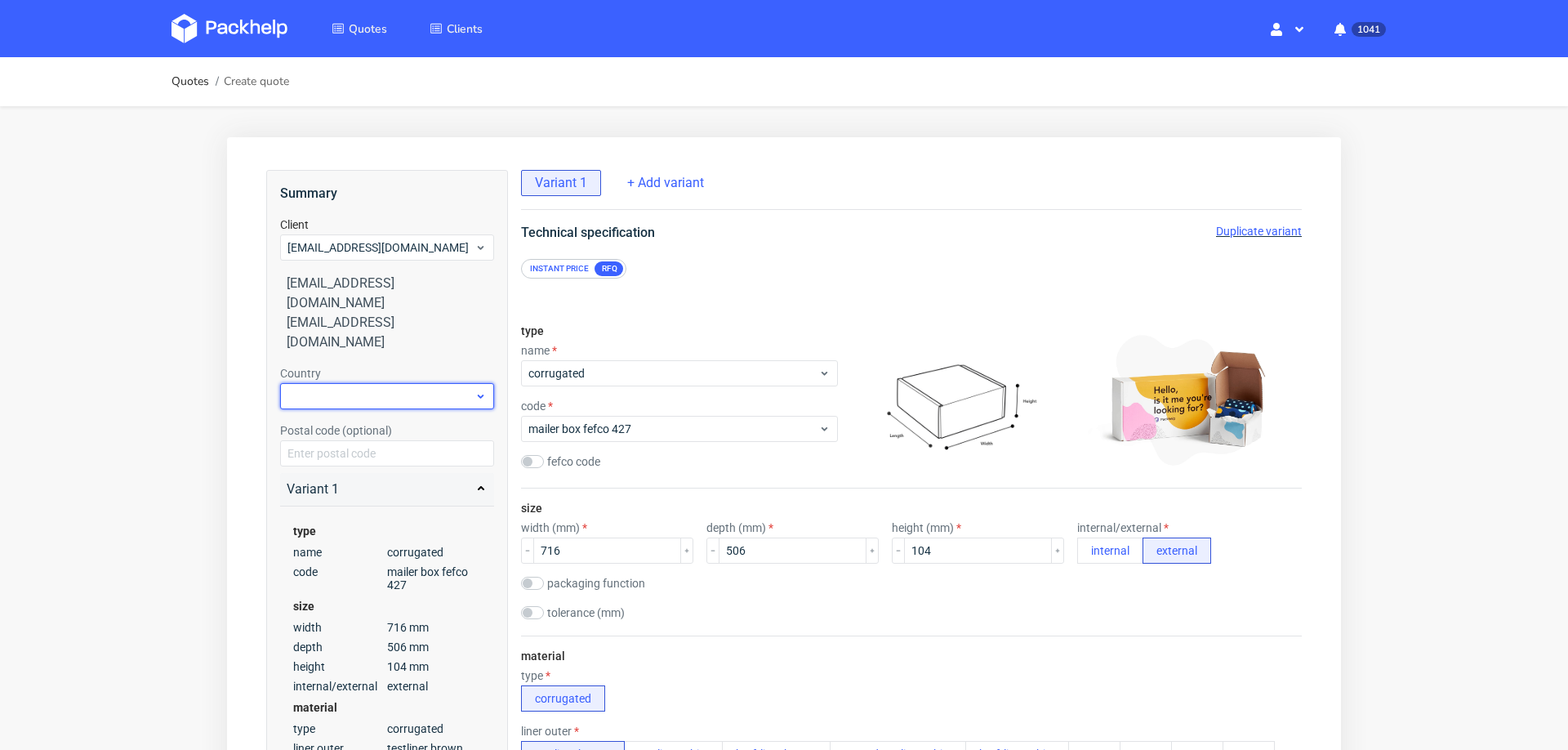
click at [385, 384] on div at bounding box center [387, 396] width 214 height 26
type input "pol"
click at [380, 424] on div "Poland" at bounding box center [387, 424] width 202 height 30
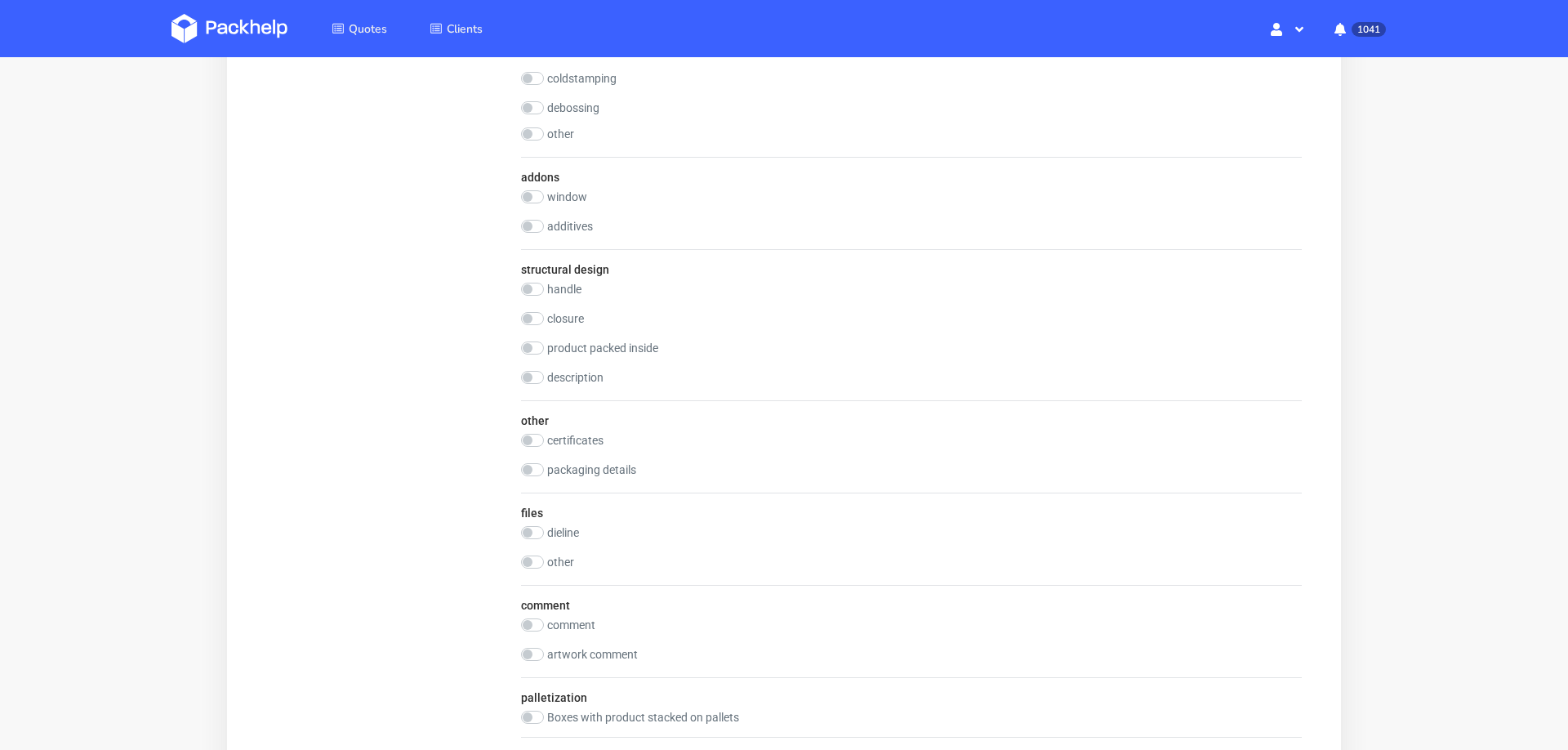
scroll to position [2034, 0]
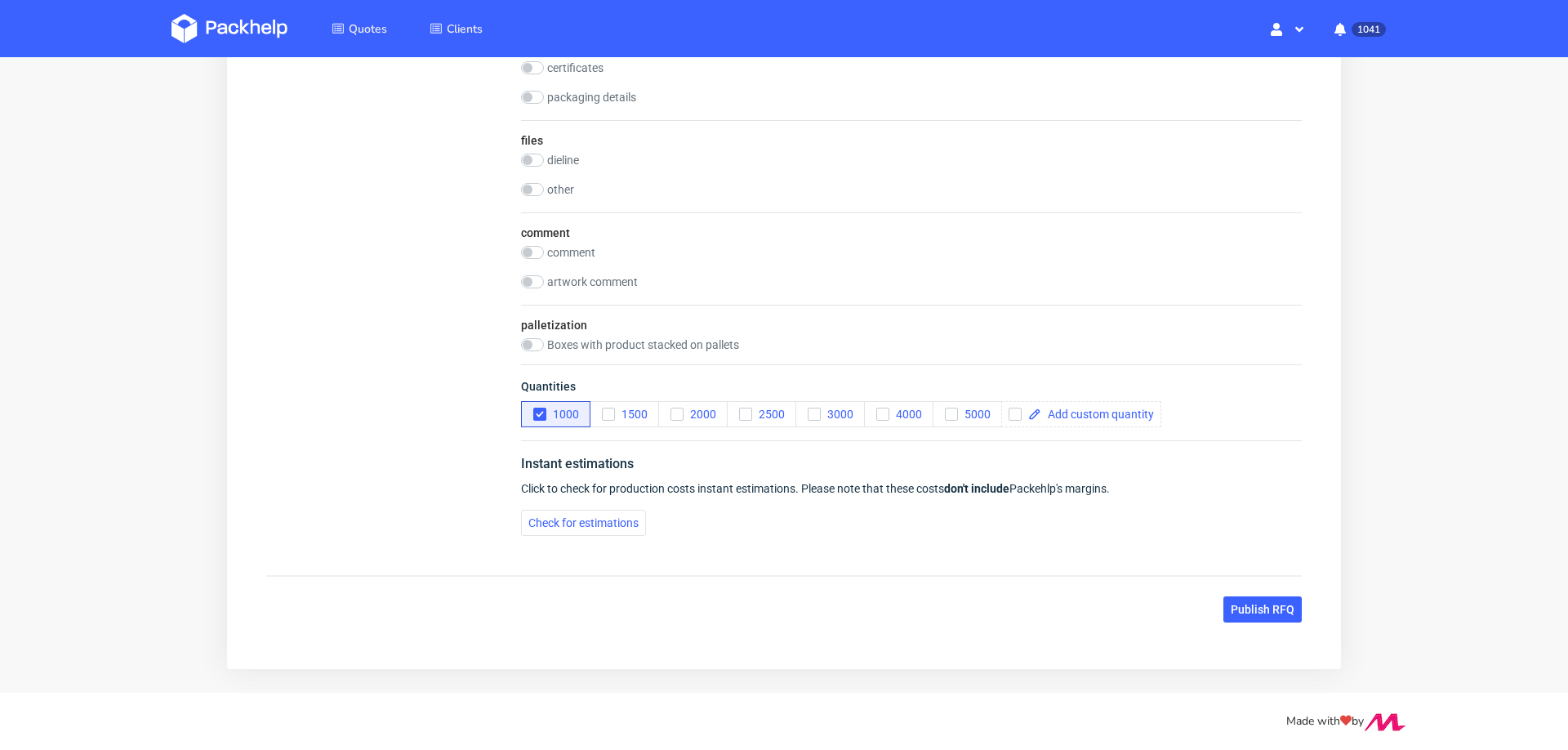
click at [1205, 604] on div "Publish RFQ" at bounding box center [783, 609] width 1035 height 26
click at [1231, 603] on span "Publish RFQ" at bounding box center [1262, 609] width 64 height 11
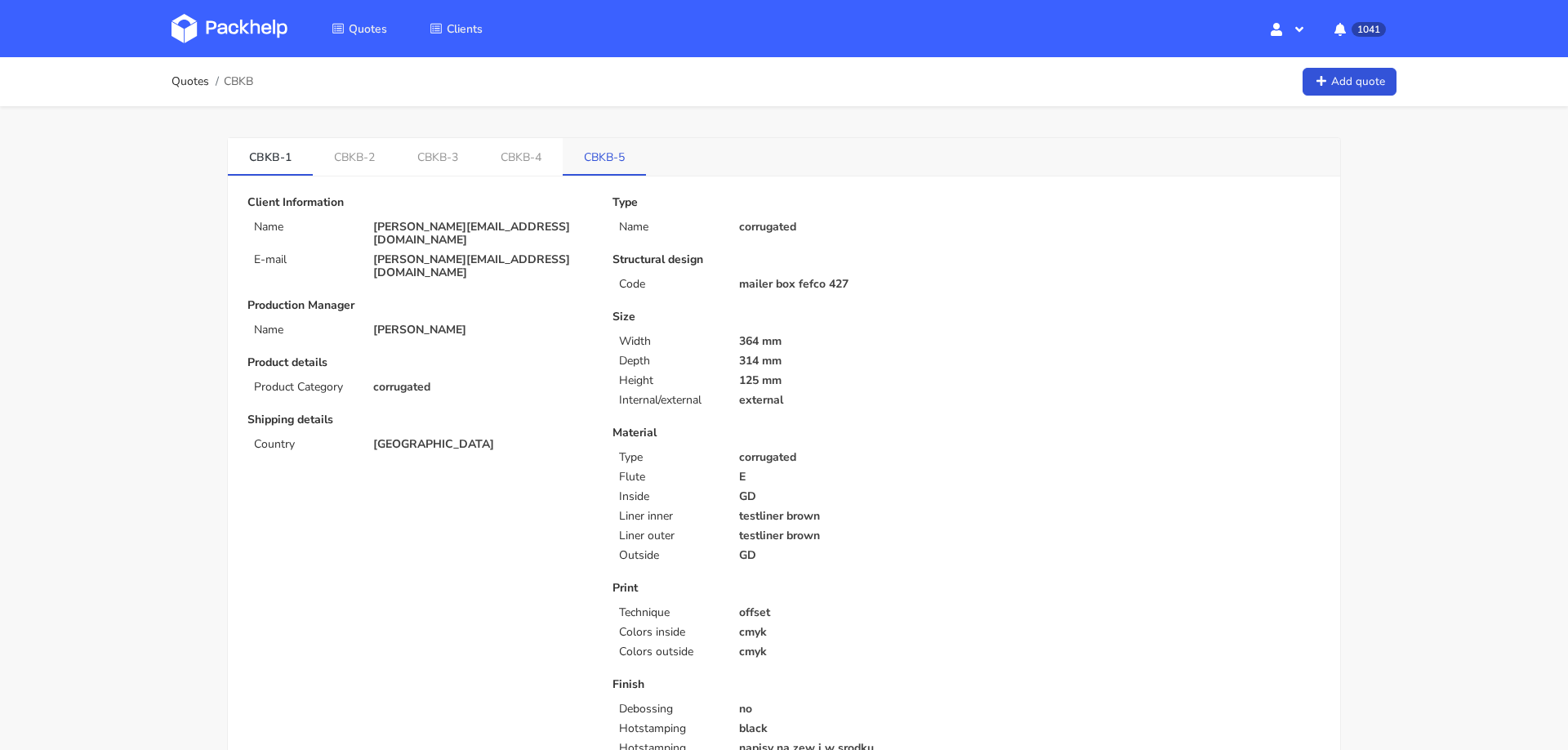
click at [606, 159] on link "CBKB-5" at bounding box center [604, 156] width 84 height 36
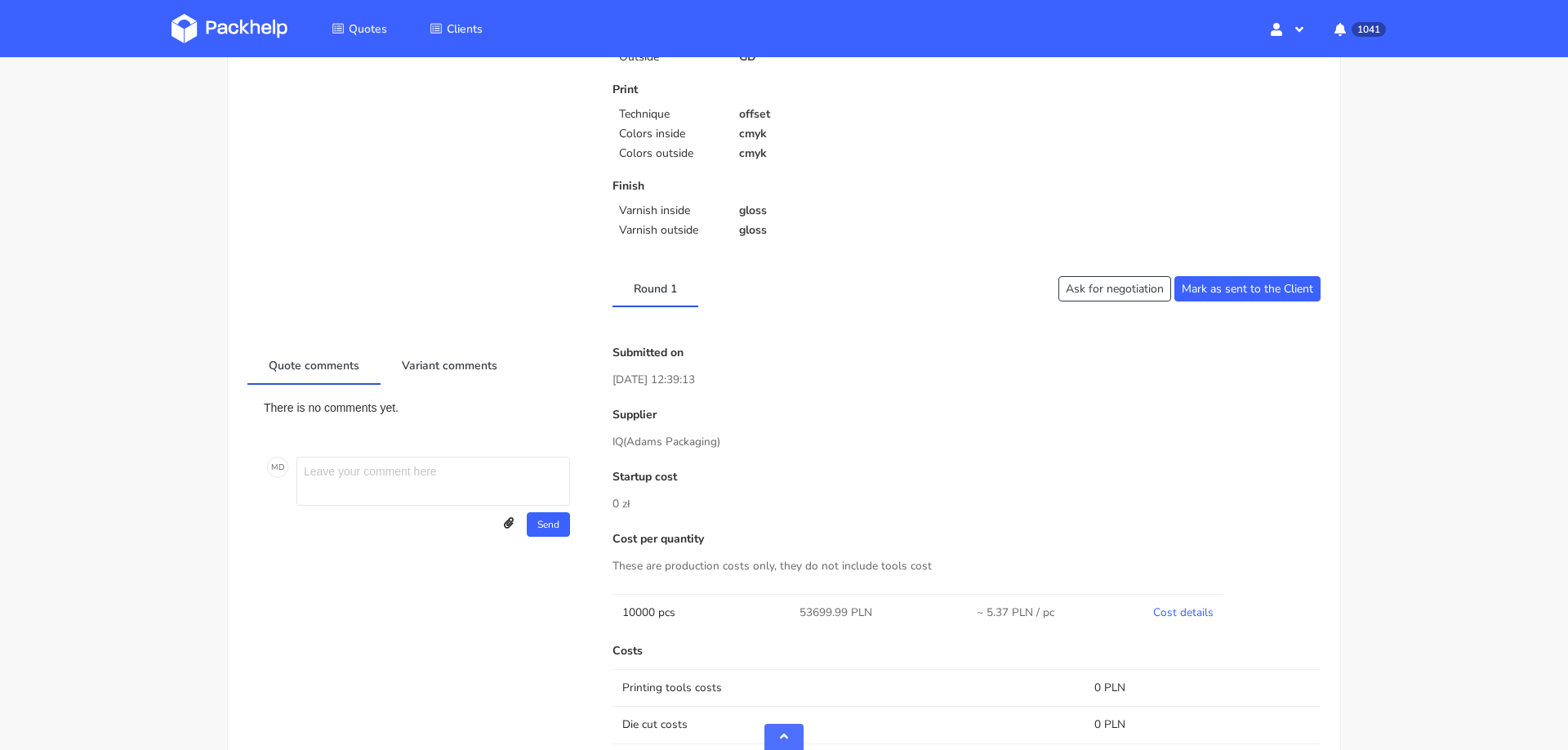
scroll to position [823, 0]
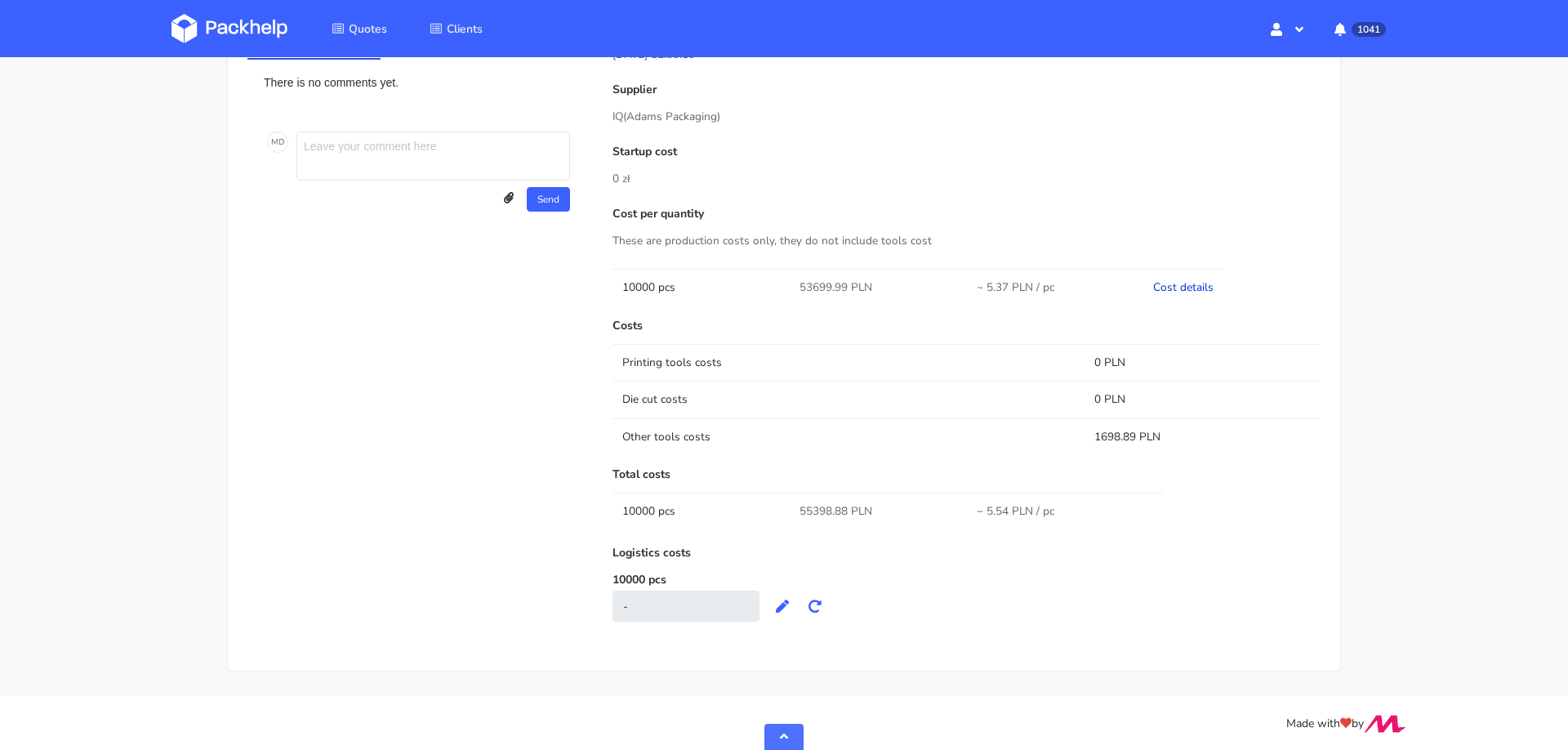
click at [1178, 284] on link "Cost details" at bounding box center [1183, 287] width 61 height 15
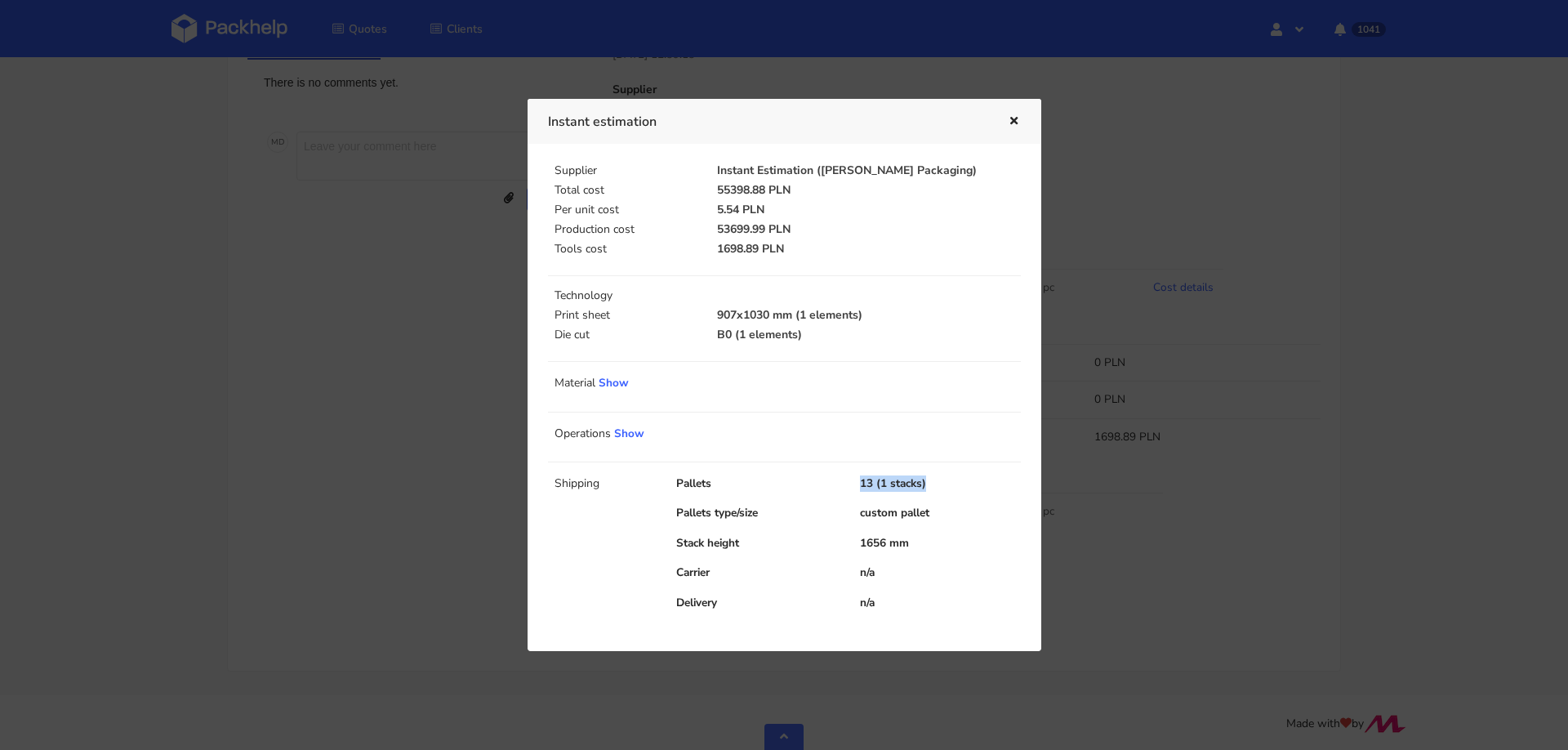
drag, startPoint x: 855, startPoint y: 482, endPoint x: 976, endPoint y: 485, distance: 121.0
click at [976, 485] on div "13 (1 stacks)" at bounding box center [941, 483] width 184 height 16
drag, startPoint x: 859, startPoint y: 544, endPoint x: 887, endPoint y: 544, distance: 28.0
click at [887, 544] on div "1656 mm" at bounding box center [941, 543] width 184 height 16
copy div "1656"
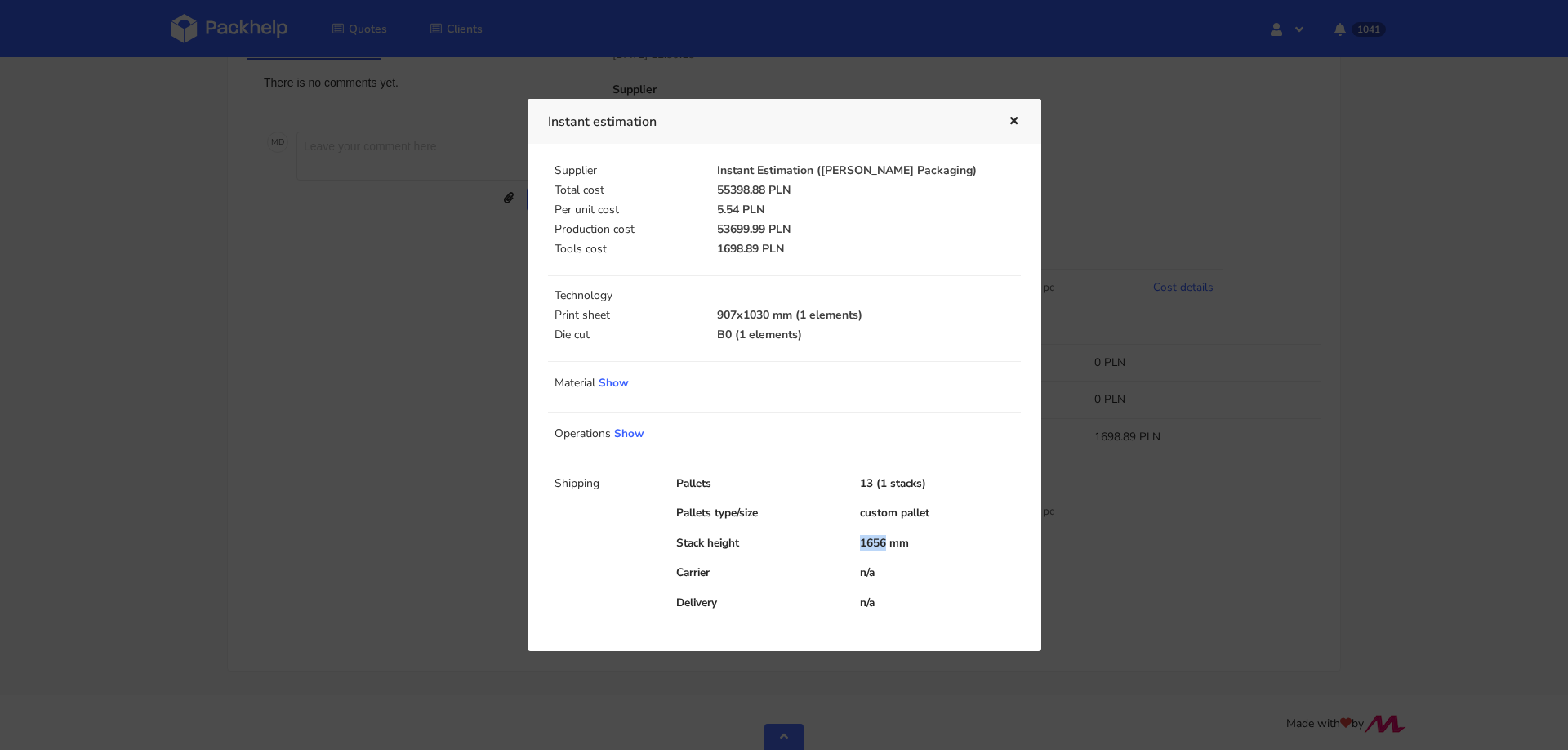
click at [1183, 527] on div at bounding box center [784, 375] width 1568 height 750
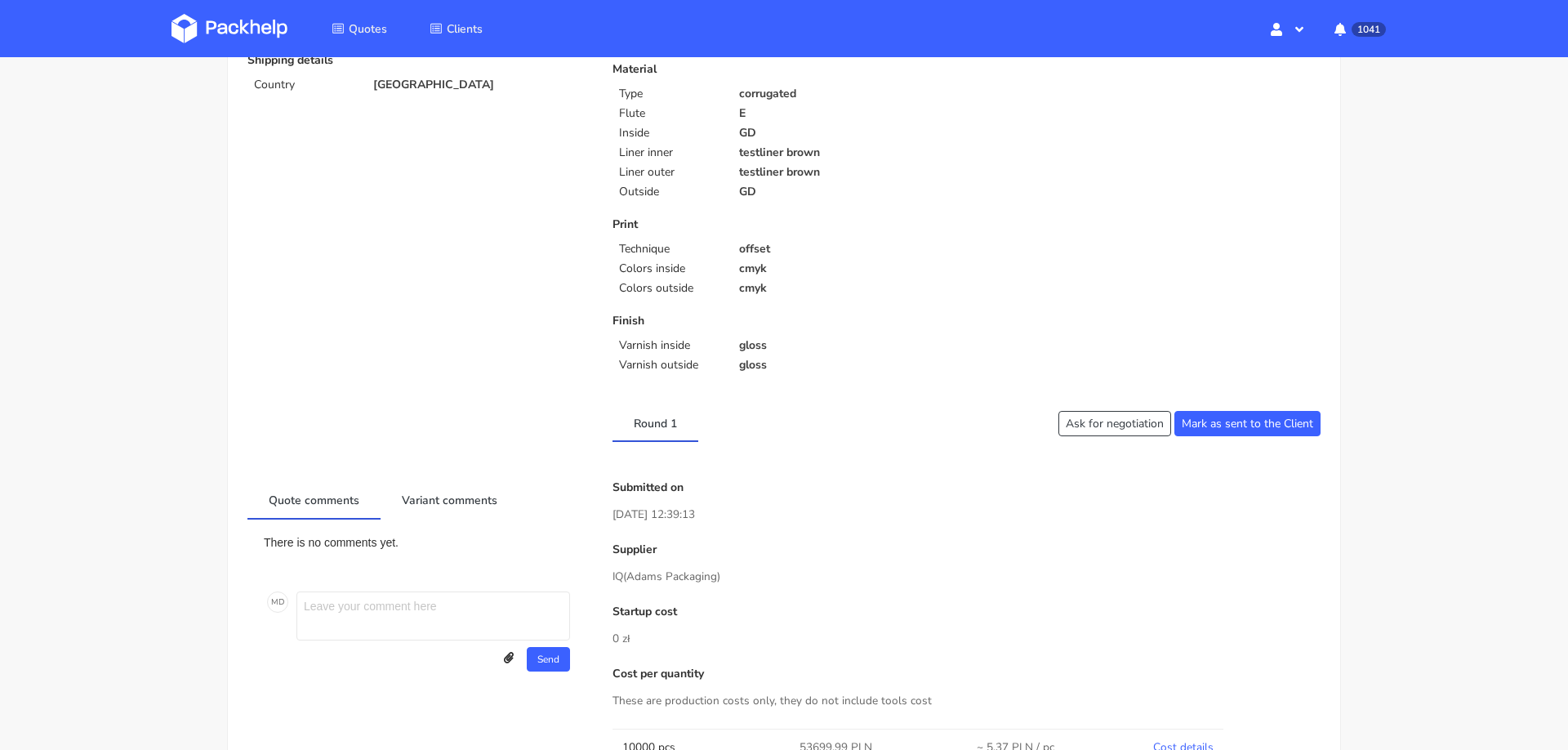
scroll to position [363, 0]
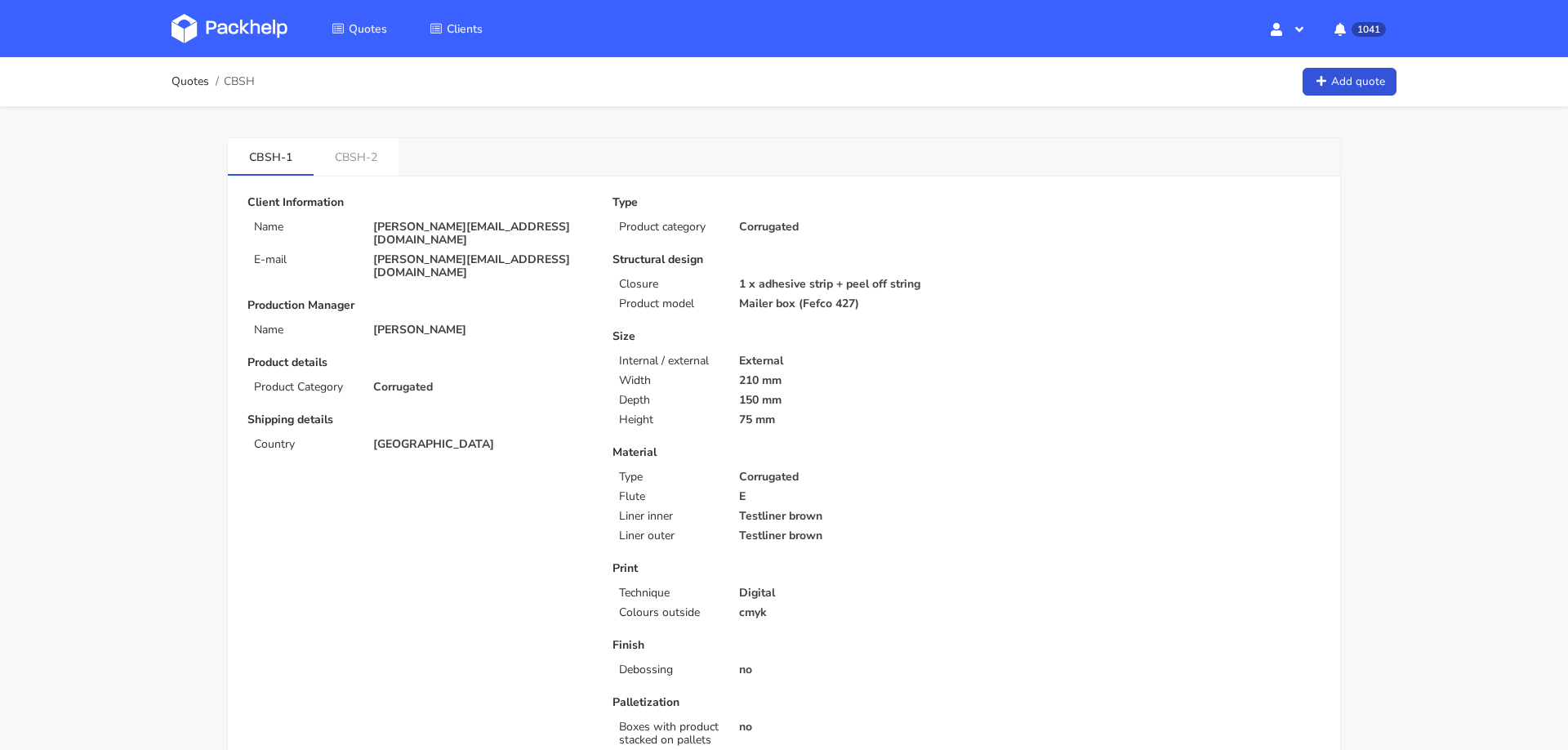
click at [344, 153] on link "CBSH-2" at bounding box center [356, 156] width 85 height 36
click at [248, 140] on link "CBSH-1" at bounding box center [270, 156] width 86 height 36
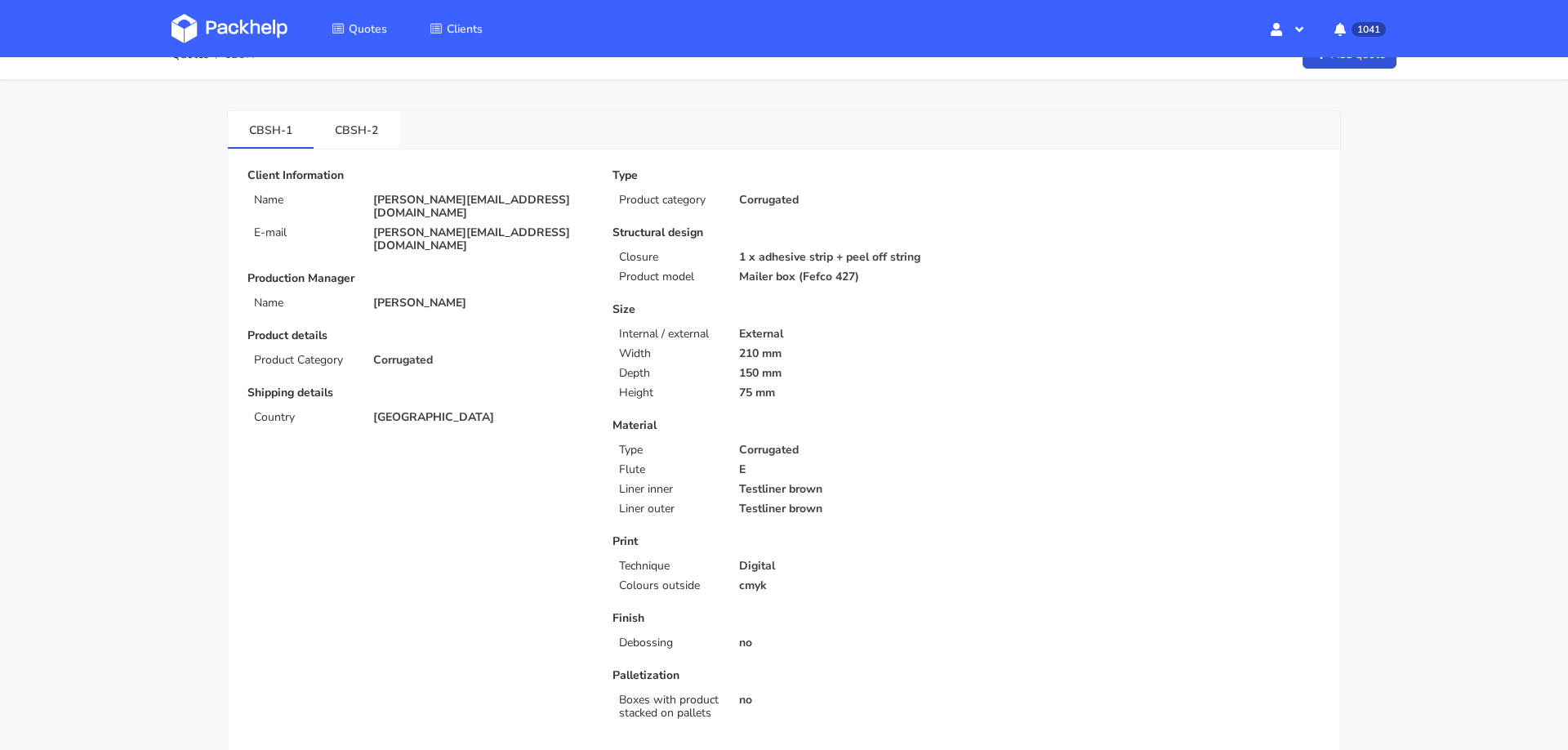
scroll to position [3, 0]
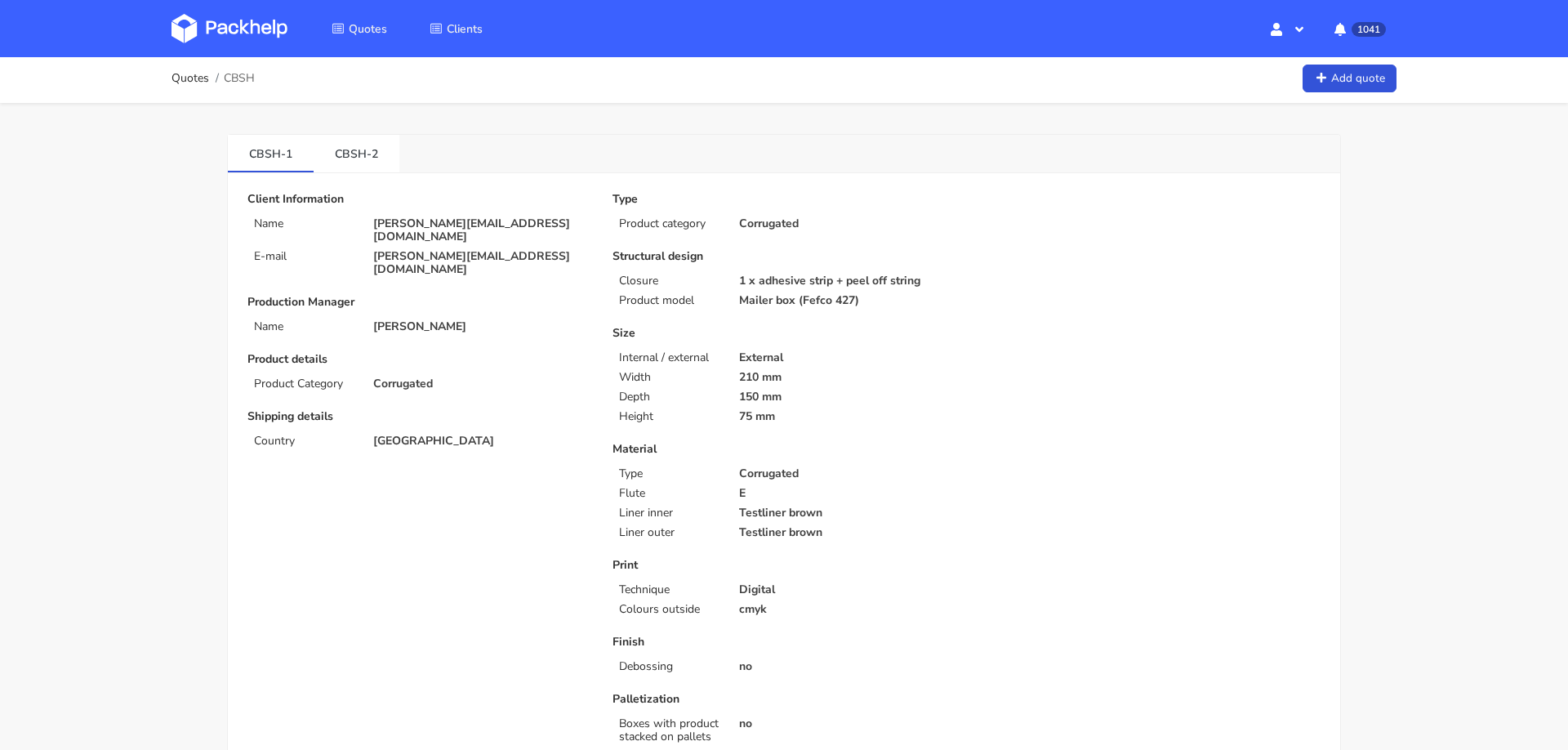
click at [380, 223] on p "[PERSON_NAME][EMAIL_ADDRESS][DOMAIN_NAME]" at bounding box center [481, 230] width 216 height 26
click at [379, 223] on p "[PERSON_NAME][EMAIL_ADDRESS][DOMAIN_NAME]" at bounding box center [481, 230] width 216 height 26
copy div "[PERSON_NAME][EMAIL_ADDRESS][DOMAIN_NAME]"
click at [356, 159] on link "CBSH-2" at bounding box center [356, 153] width 86 height 36
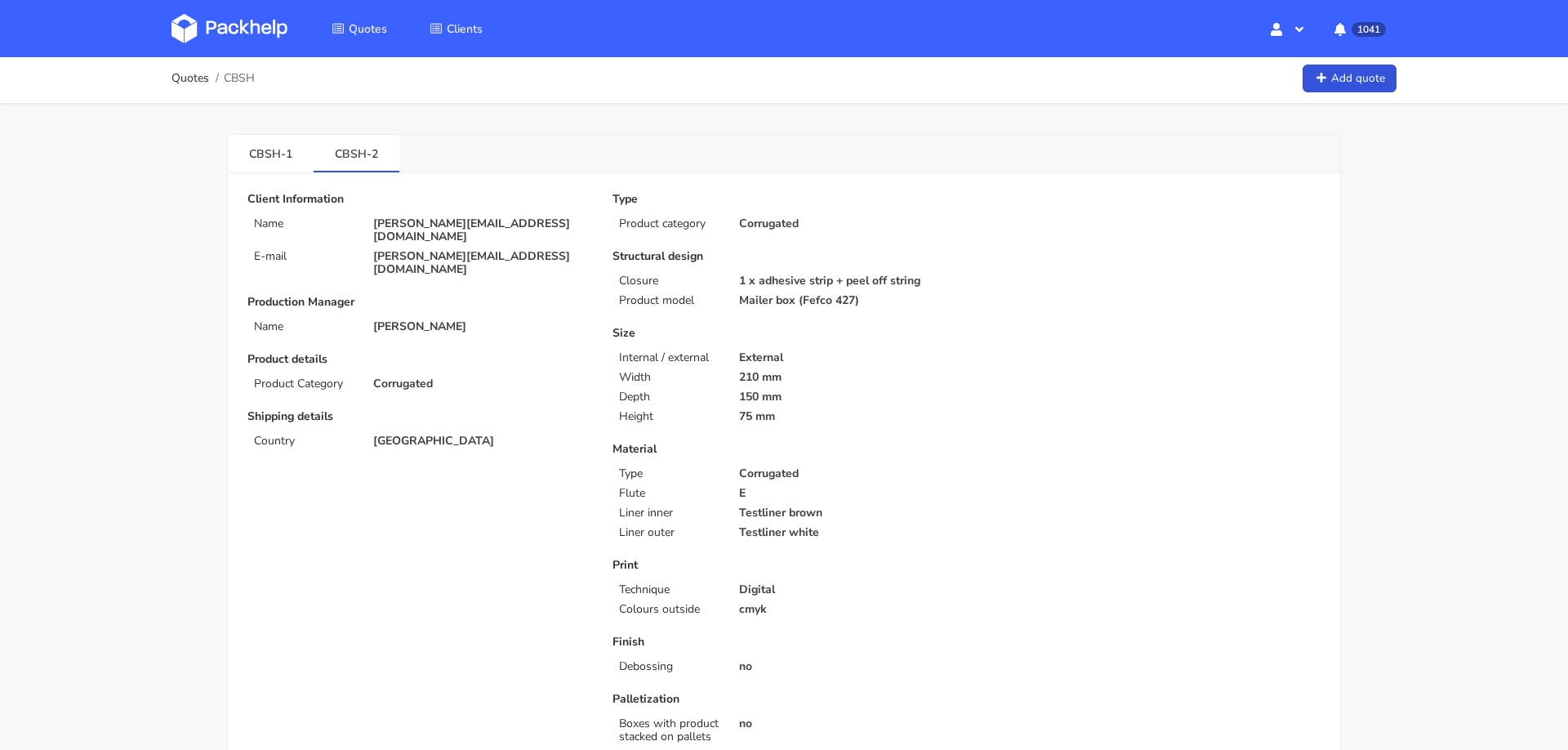
click at [518, 221] on p "[PERSON_NAME][EMAIL_ADDRESS][DOMAIN_NAME]" at bounding box center [481, 230] width 216 height 26
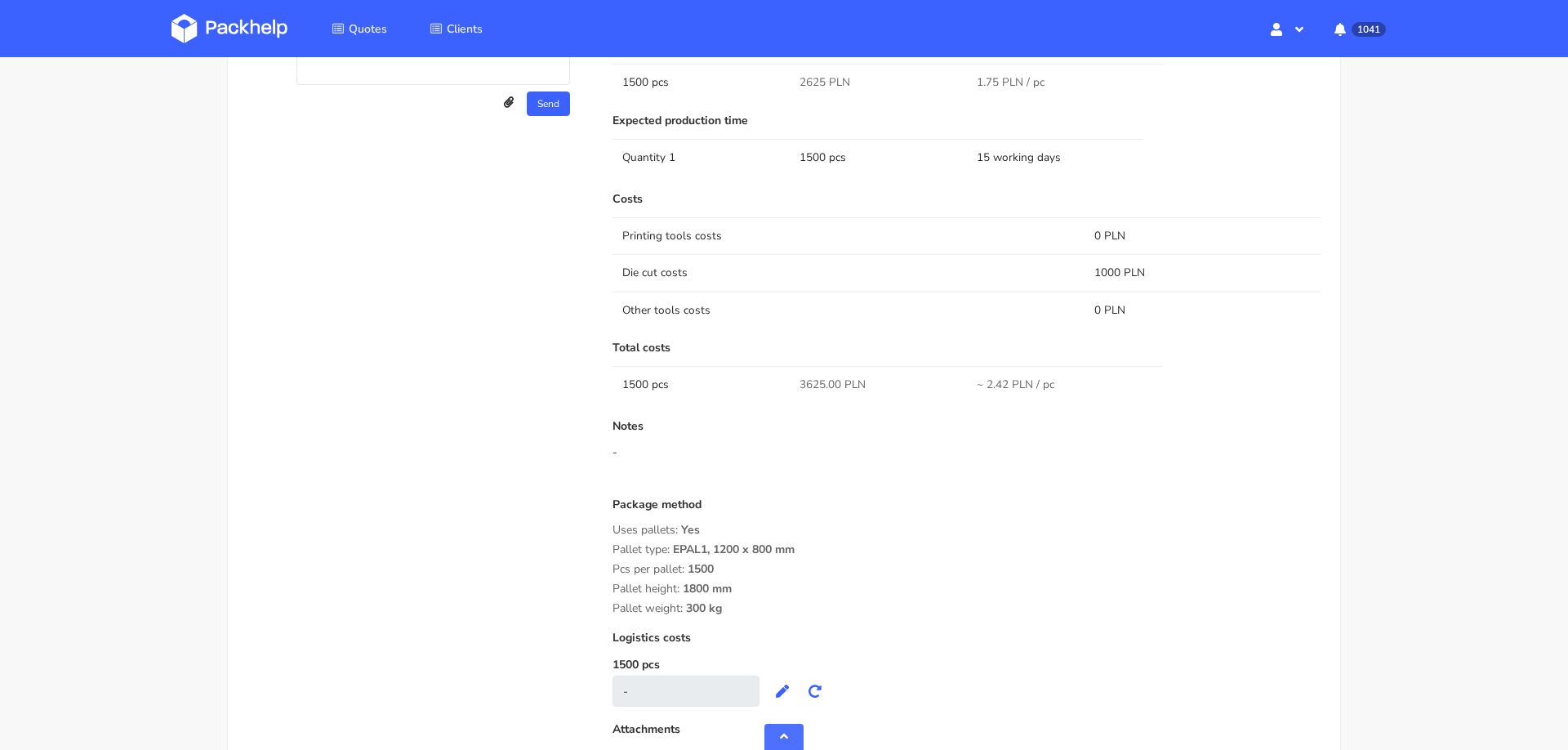
scroll to position [1083, 0]
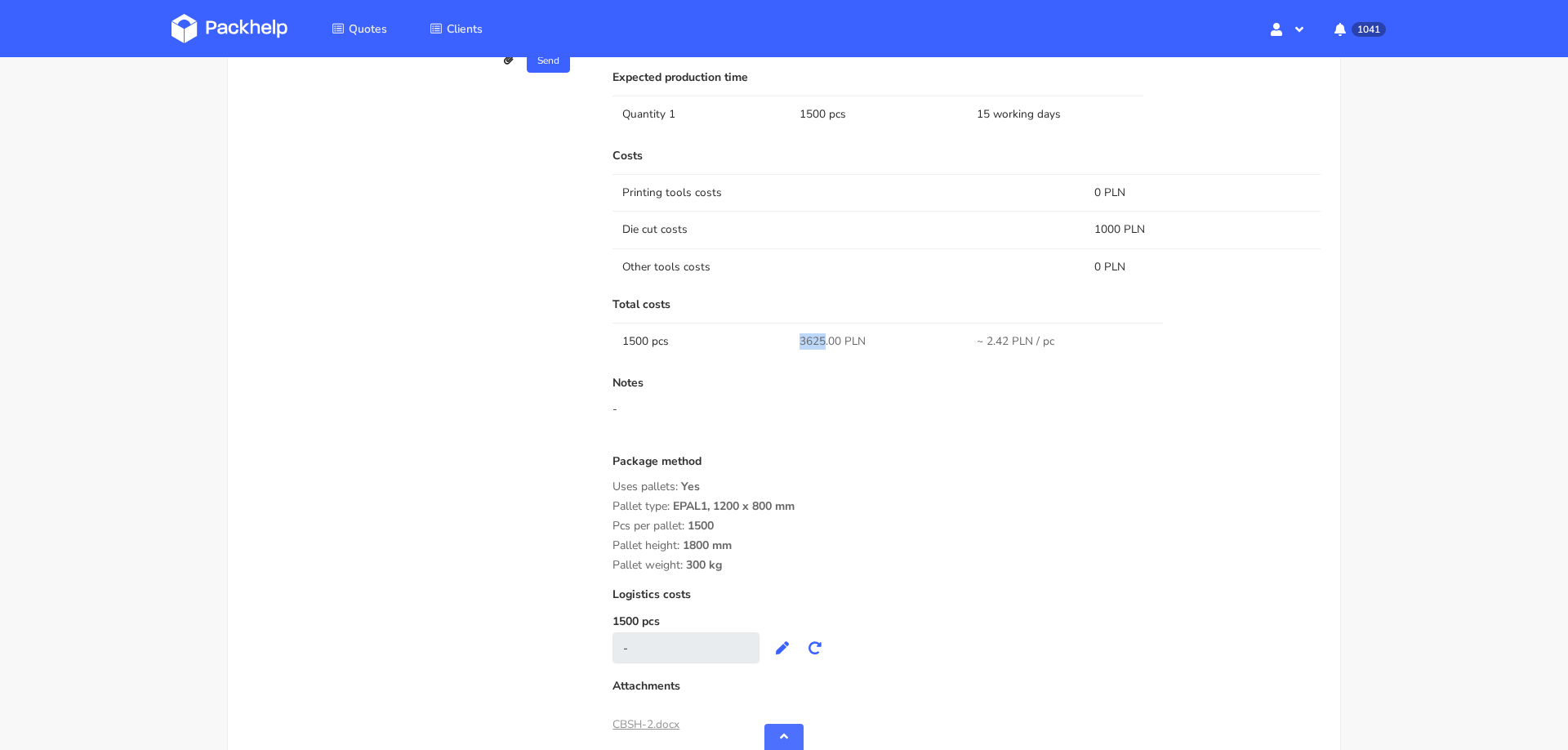
drag, startPoint x: 798, startPoint y: 332, endPoint x: 826, endPoint y: 337, distance: 28.4
click at [826, 337] on td "3625.00 PLN" at bounding box center [879, 341] width 177 height 37
copy span "3625"
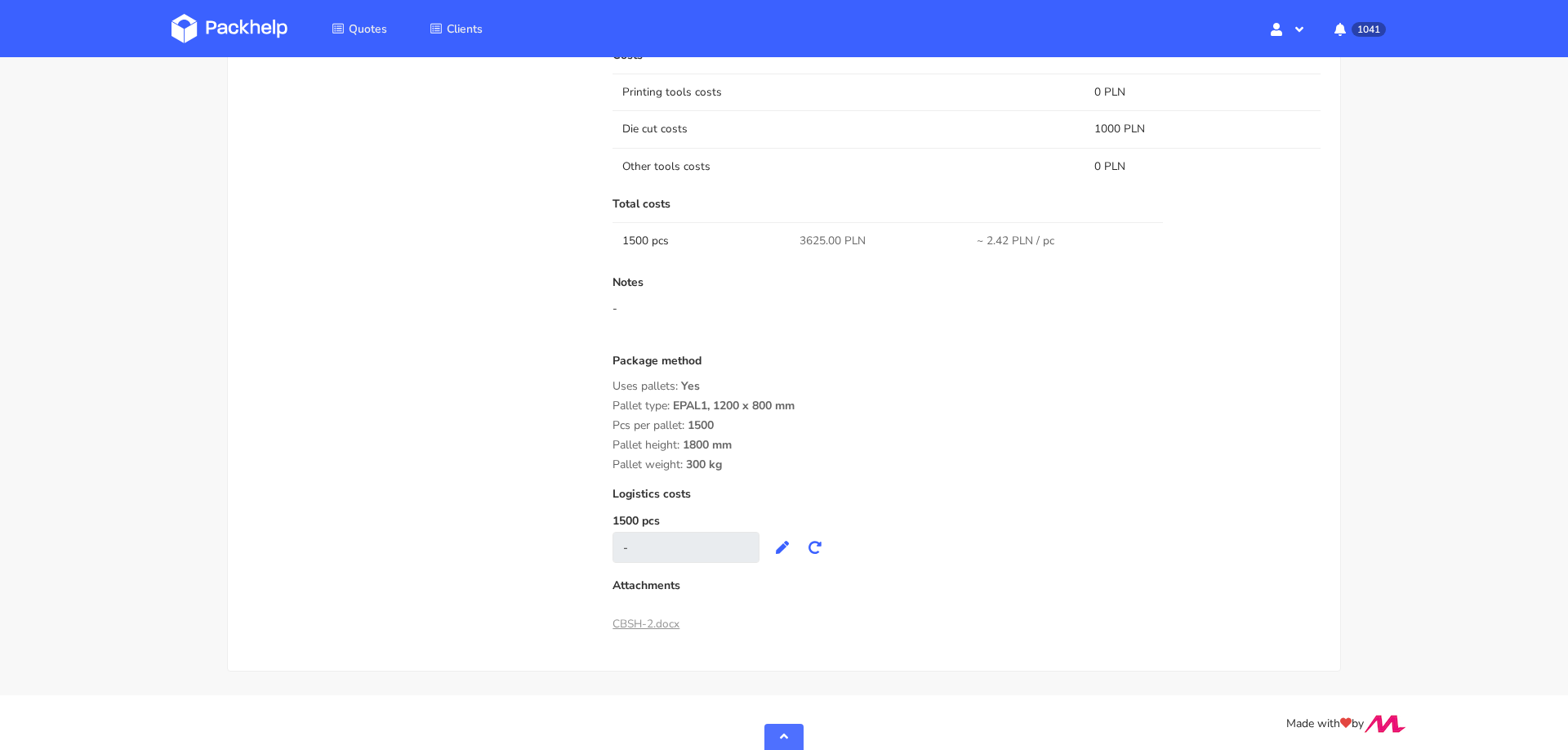
click at [692, 418] on span "1500" at bounding box center [700, 431] width 26 height 28
click at [714, 462] on span "300 kg" at bounding box center [704, 470] width 36 height 28
click at [680, 424] on span "Pcs per pallet:" at bounding box center [649, 425] width 72 height 15
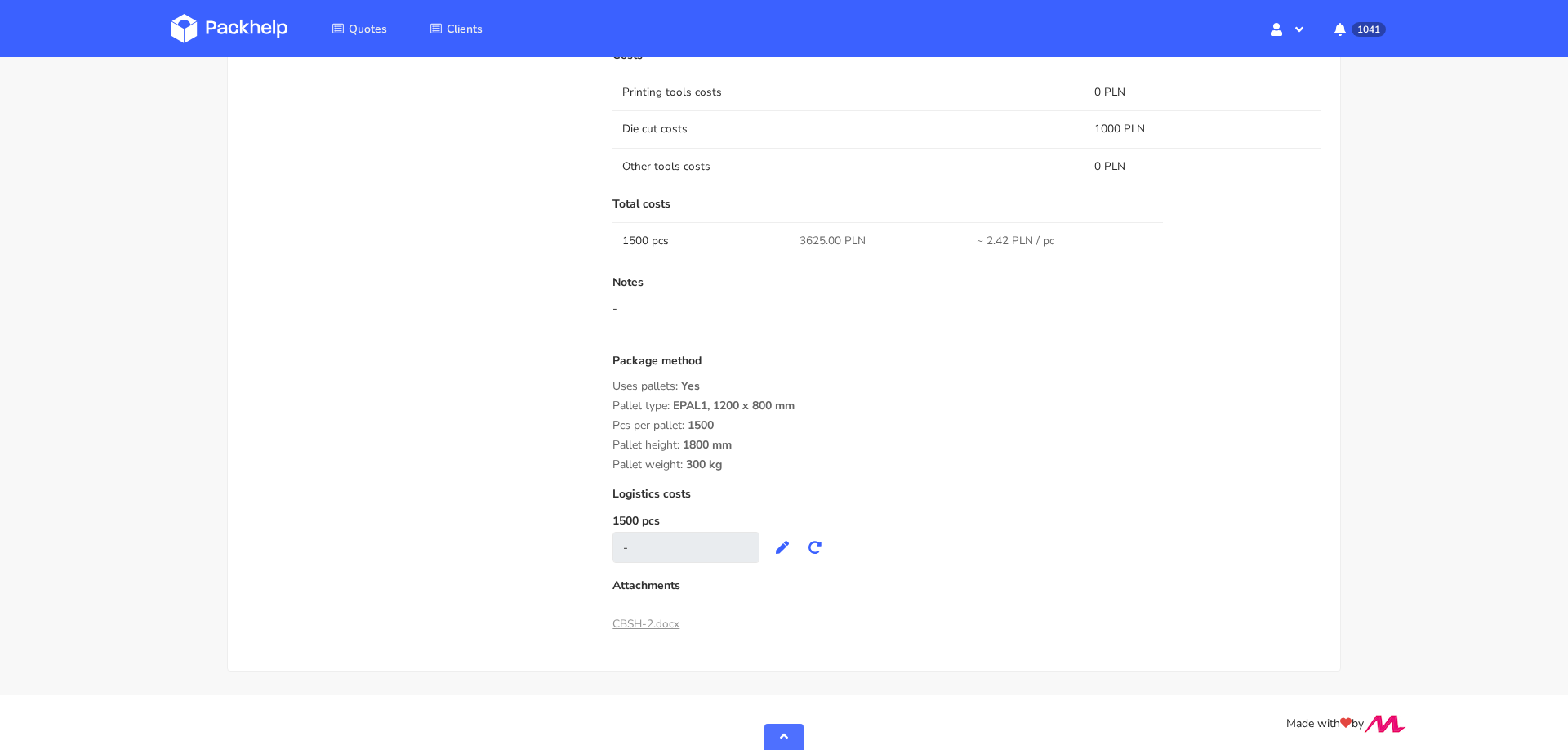
click at [680, 424] on span "Pcs per pallet:" at bounding box center [649, 425] width 72 height 15
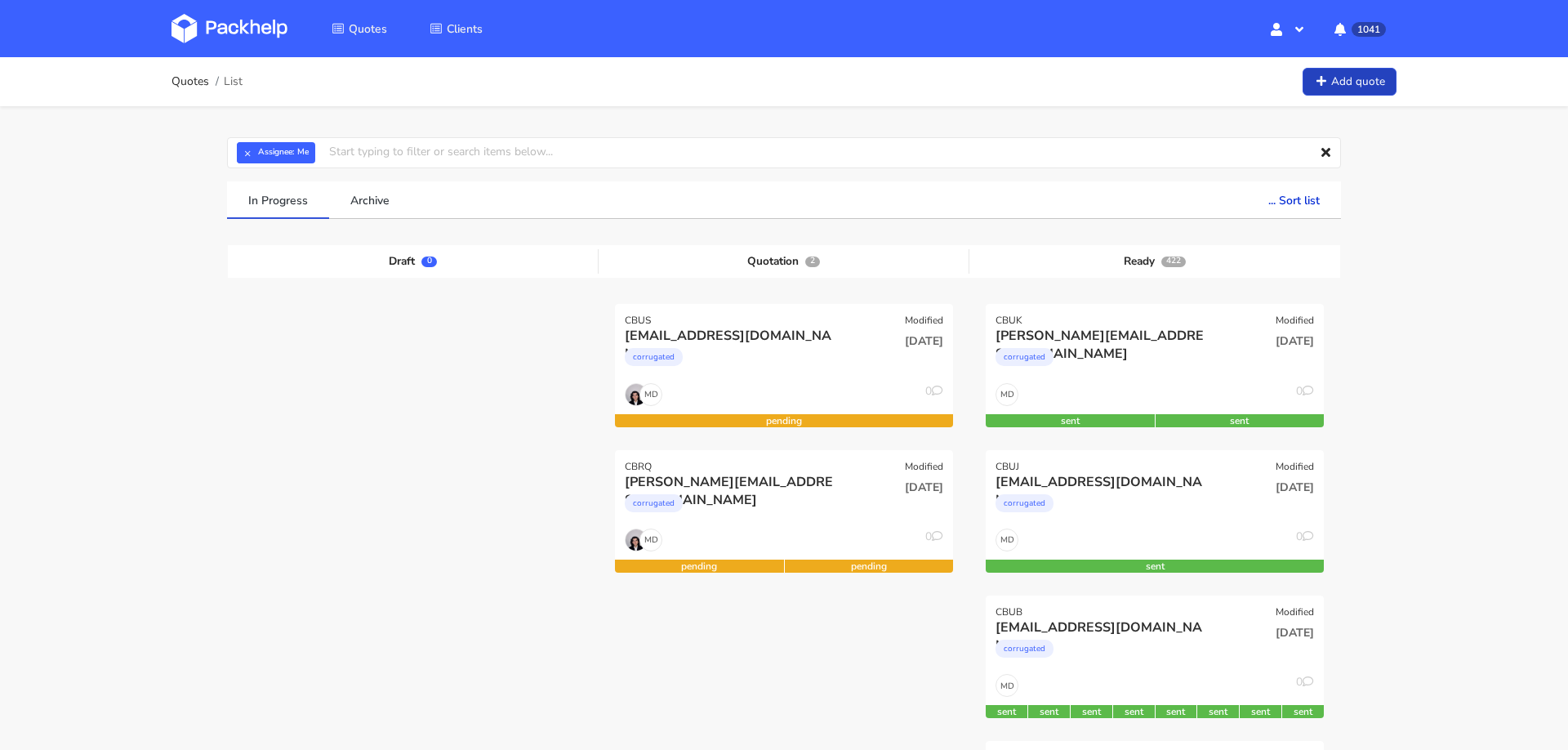
click at [1335, 85] on link "Add quote" at bounding box center [1350, 83] width 94 height 29
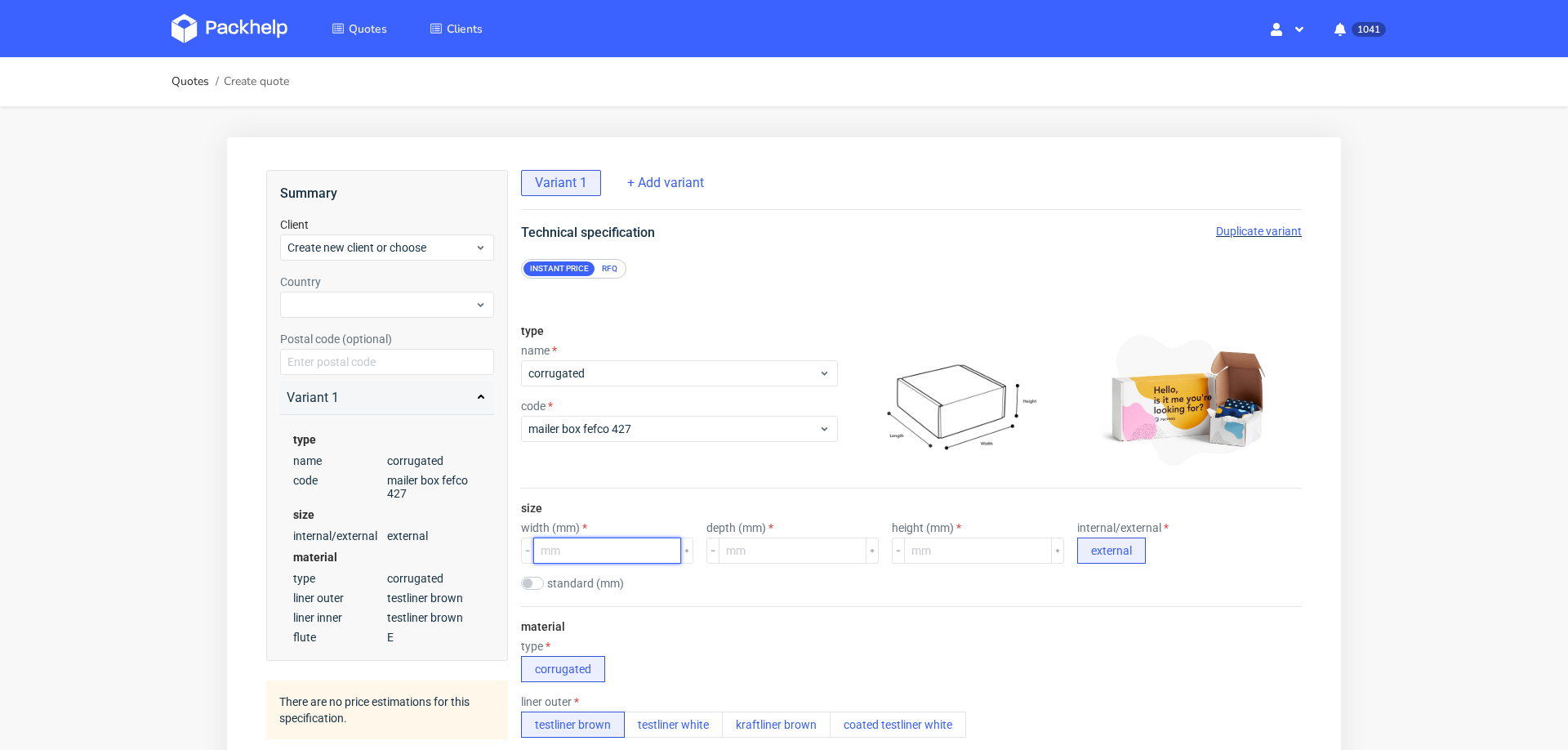
click at [613, 557] on input "number" at bounding box center [607, 551] width 147 height 26
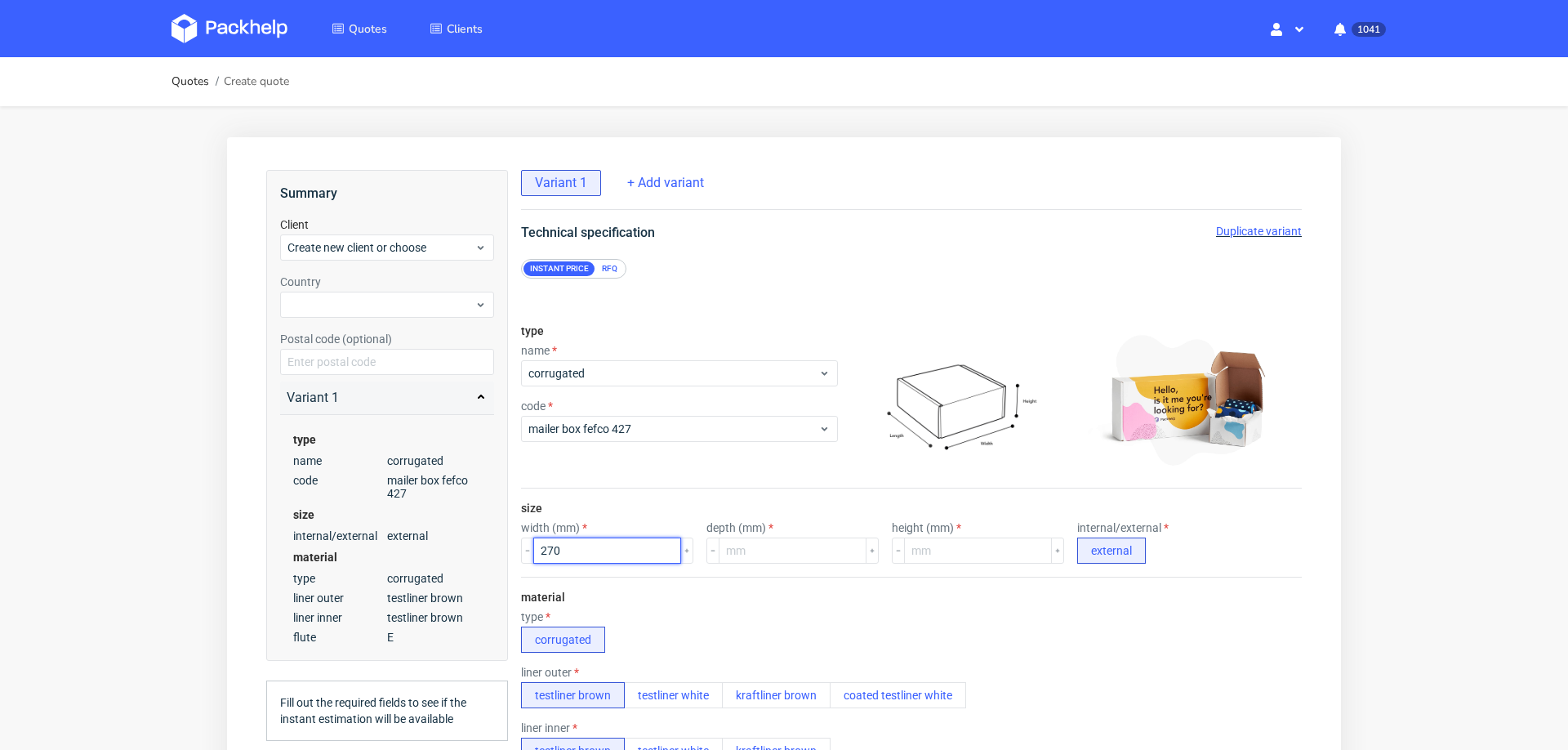
type input "270"
type input "210"
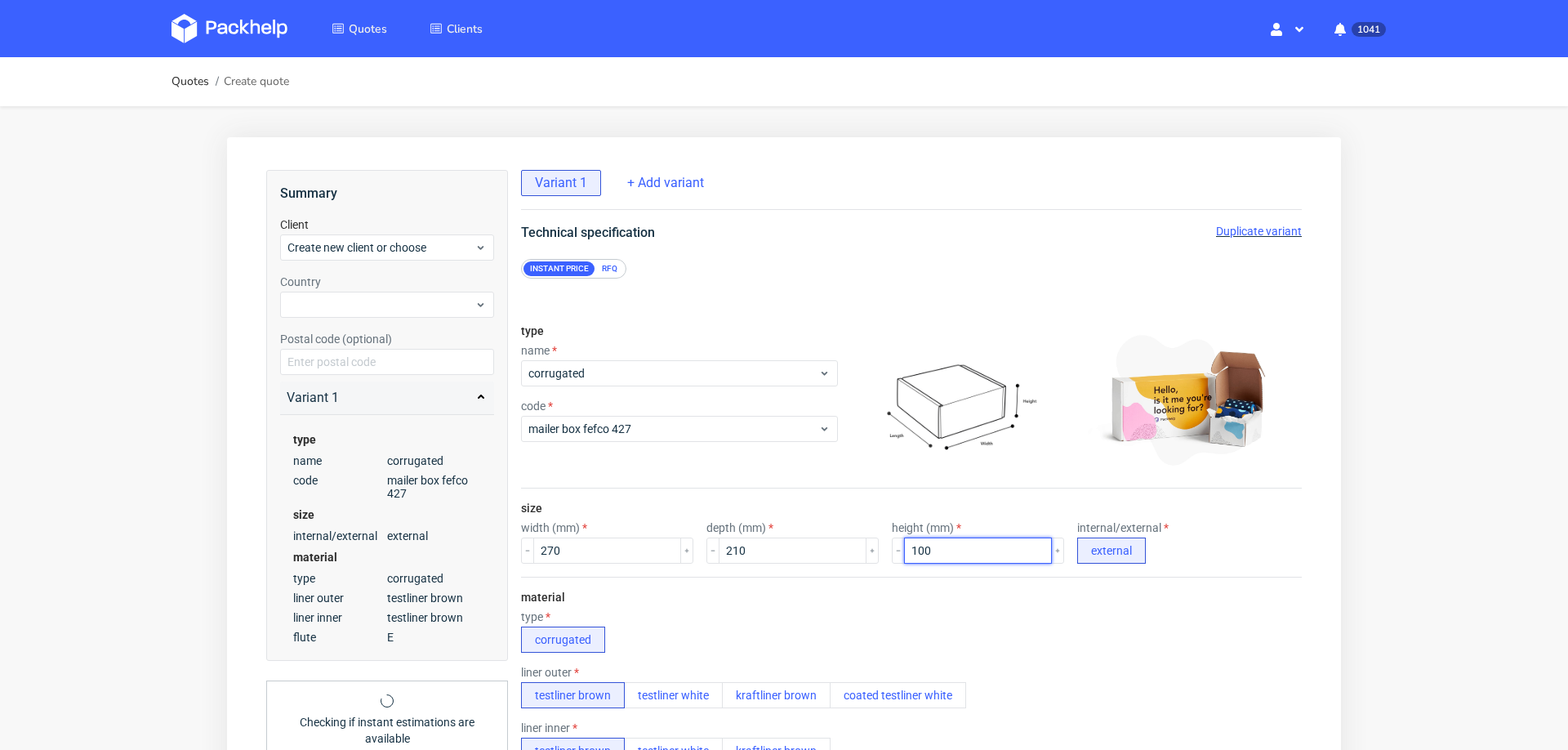
type input "100"
click at [678, 614] on div "type corrugated" at bounding box center [912, 632] width 781 height 43
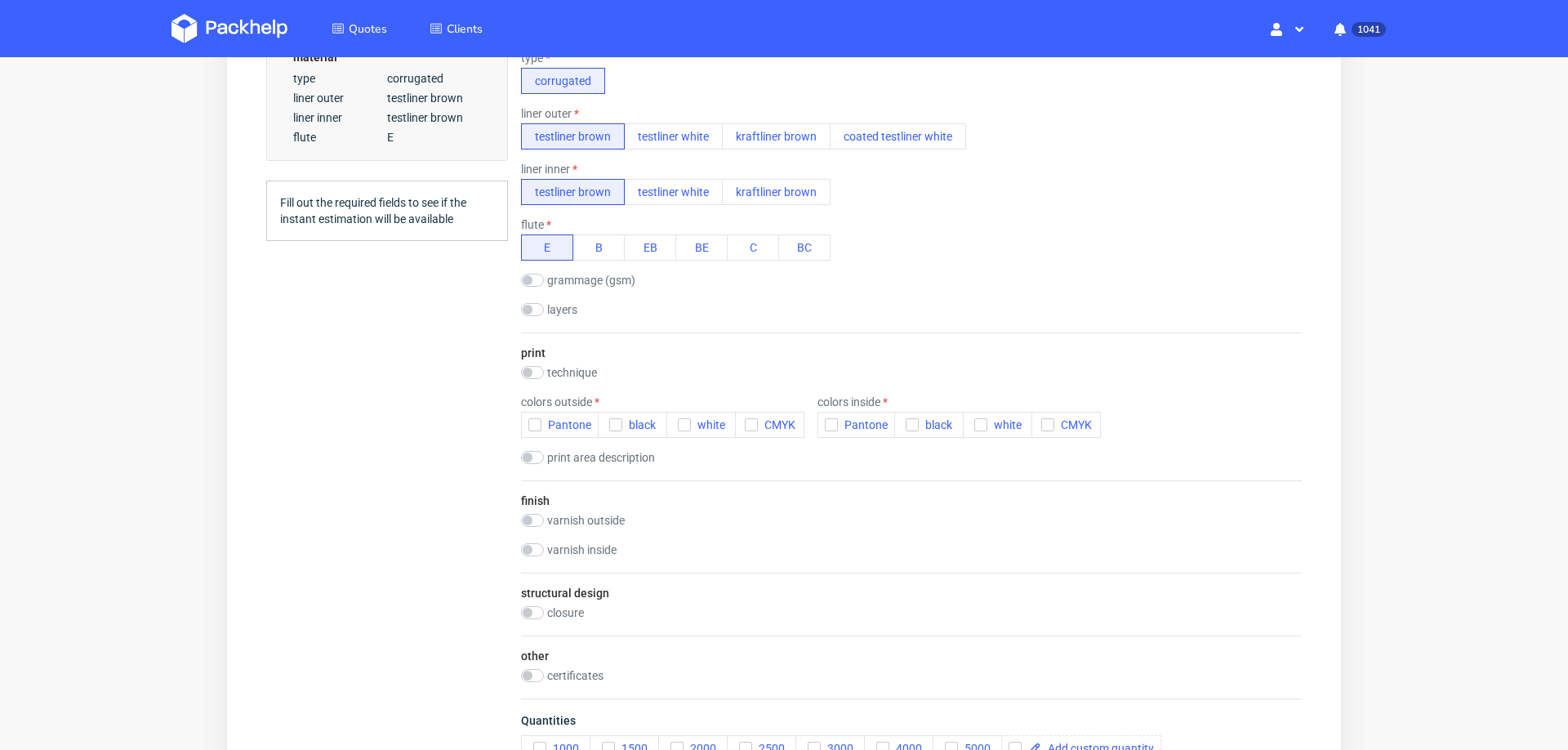
scroll to position [601, 0]
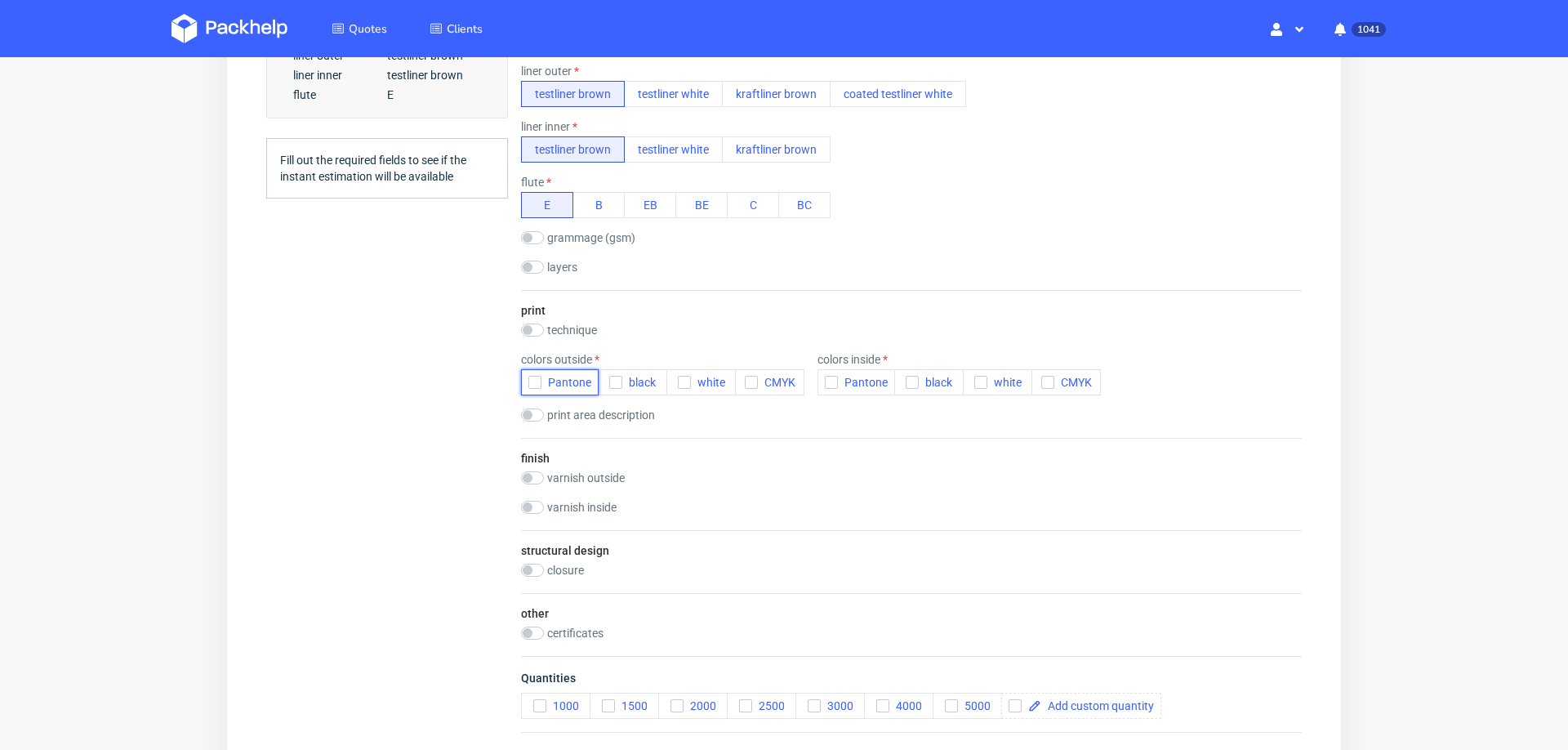
click at [532, 380] on use "button" at bounding box center [535, 383] width 8 height 6
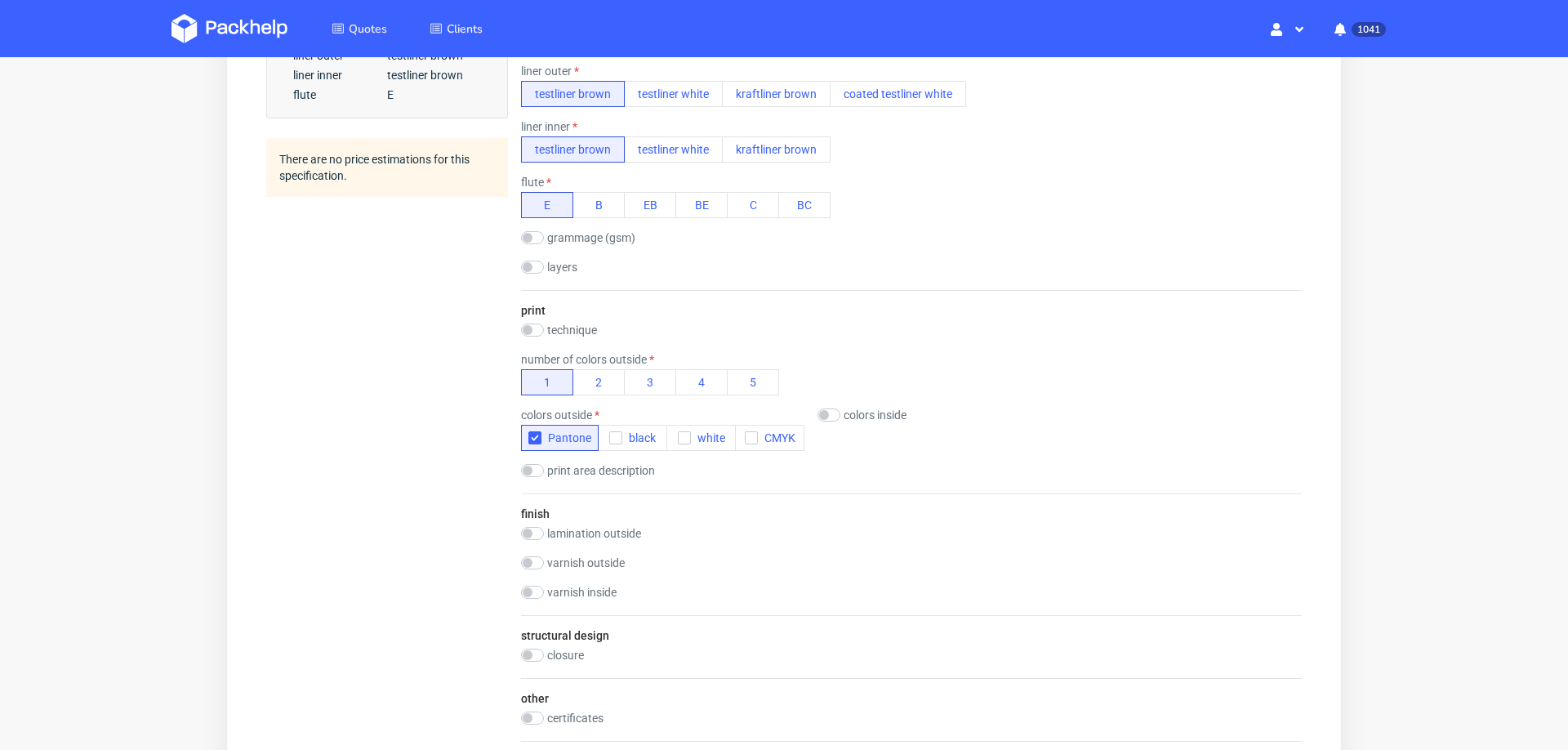
scroll to position [0, 0]
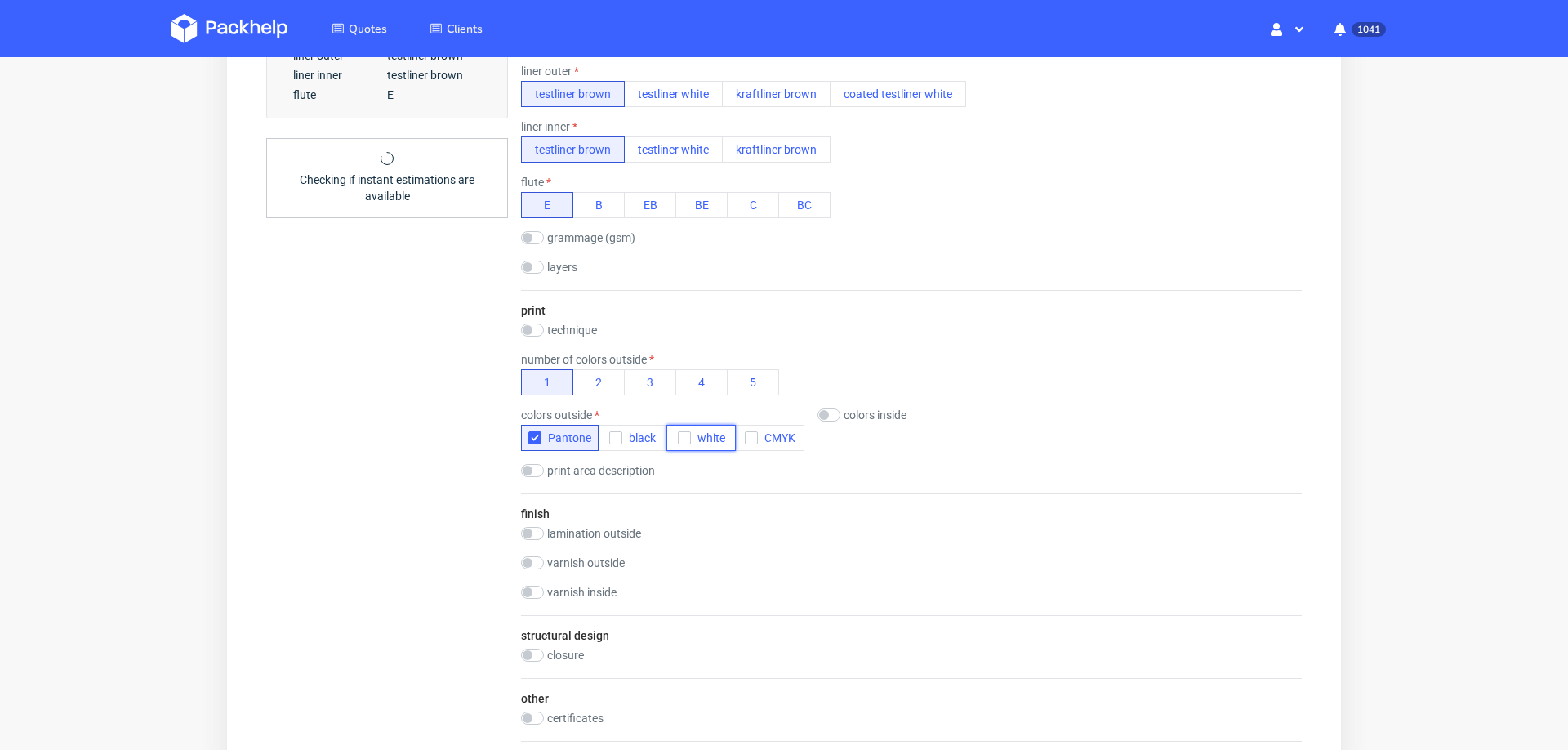
click at [686, 436] on use "button" at bounding box center [683, 438] width 8 height 6
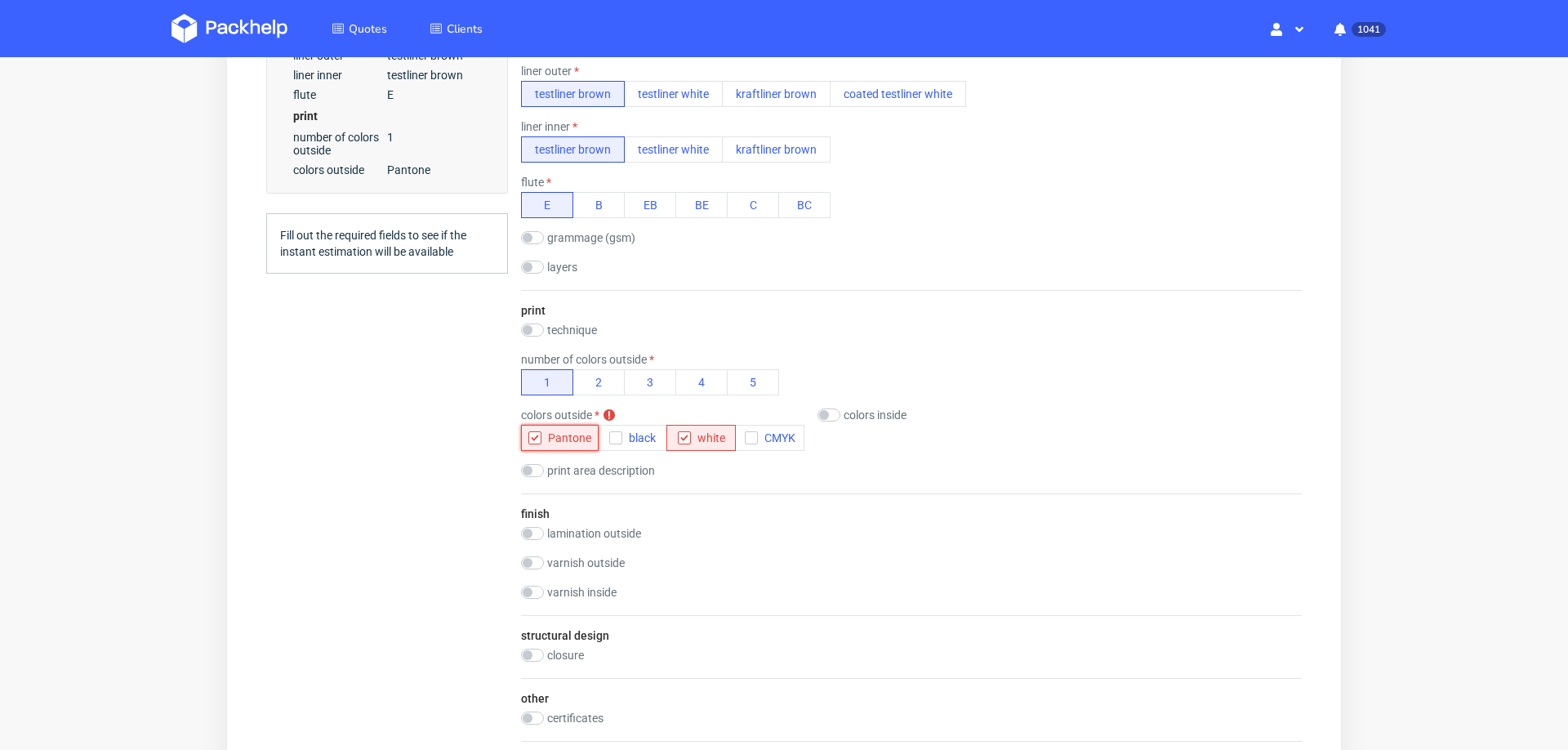
click at [533, 441] on icon "button" at bounding box center [534, 437] width 11 height 11
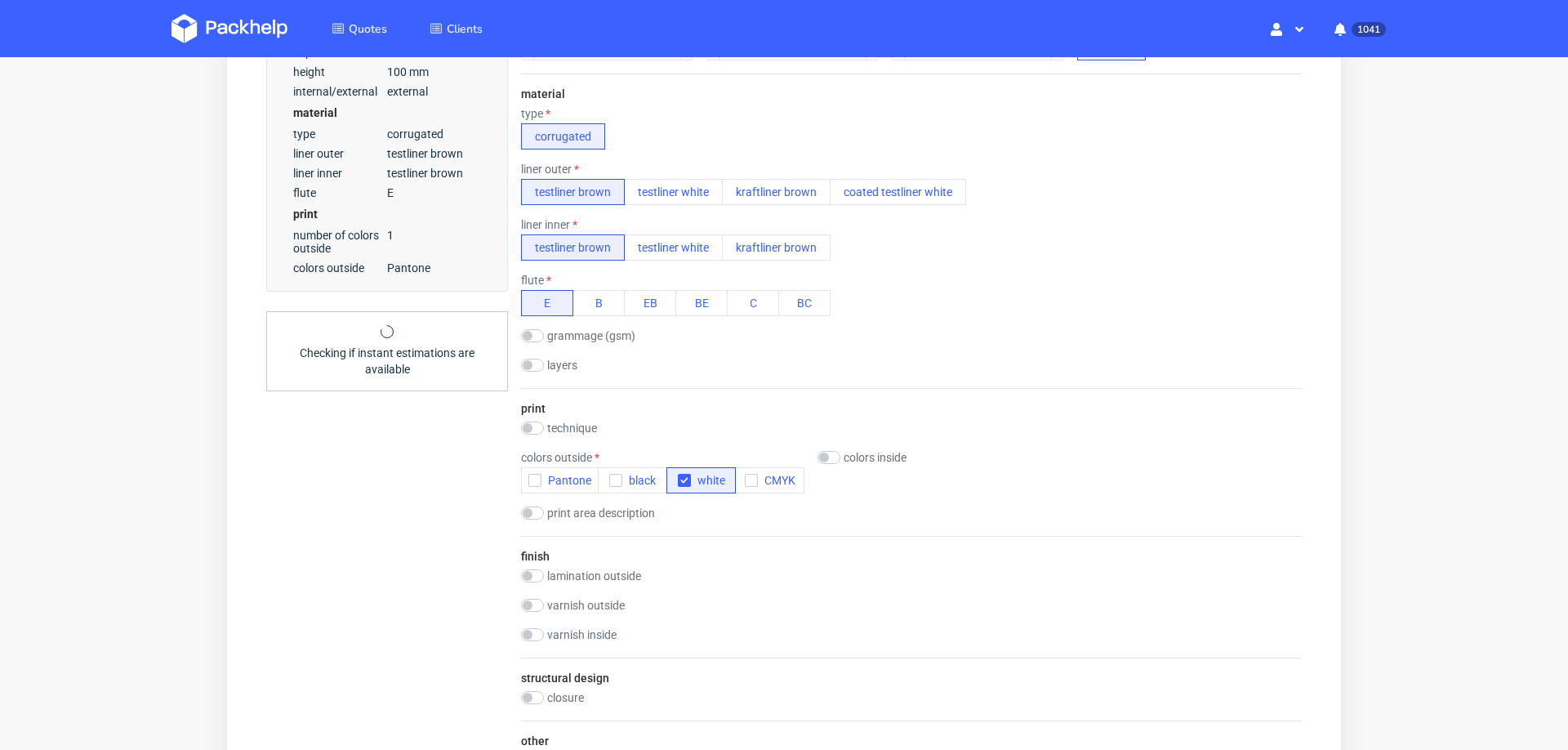
scroll to position [476, 0]
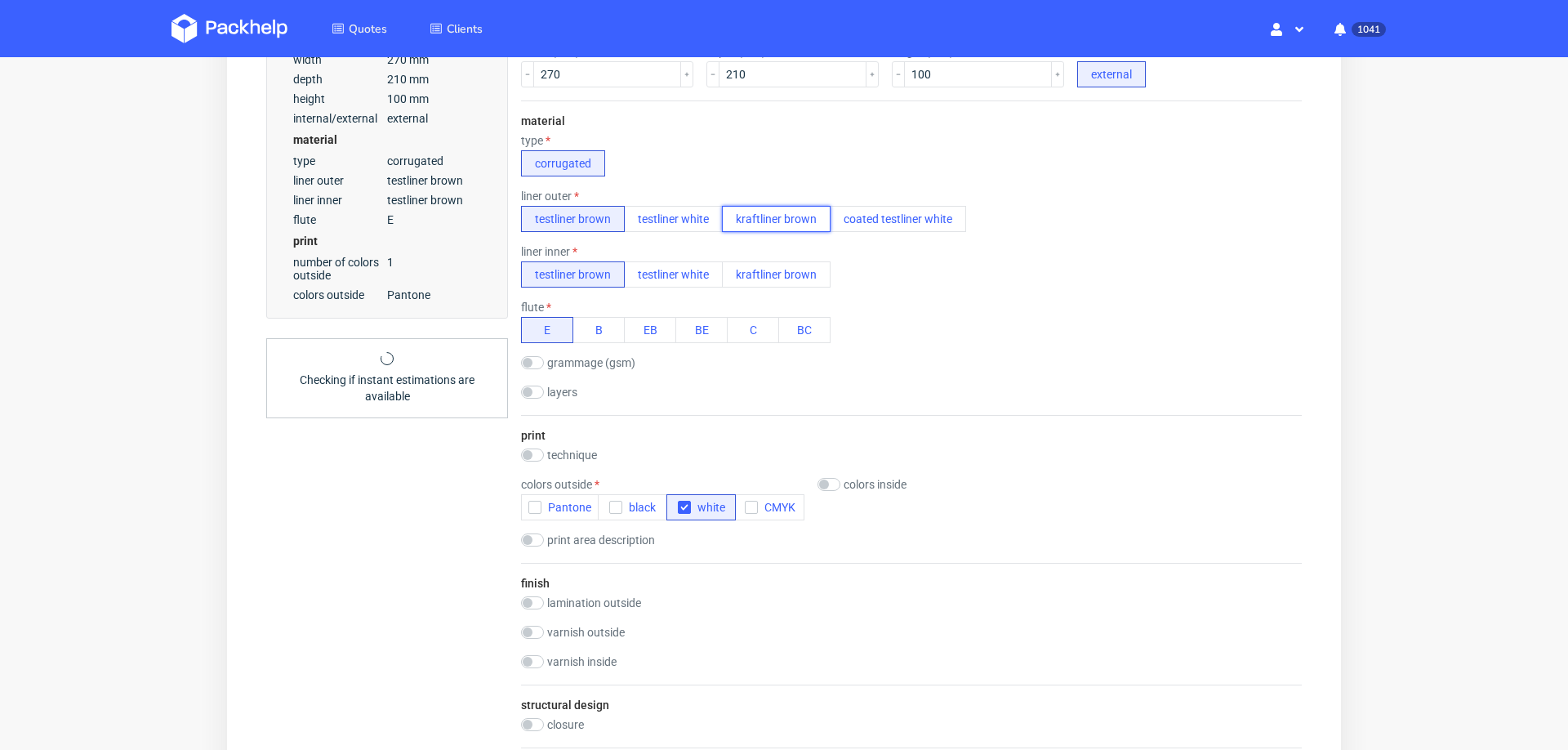
click at [766, 230] on button "kraftliner brown" at bounding box center [775, 219] width 108 height 26
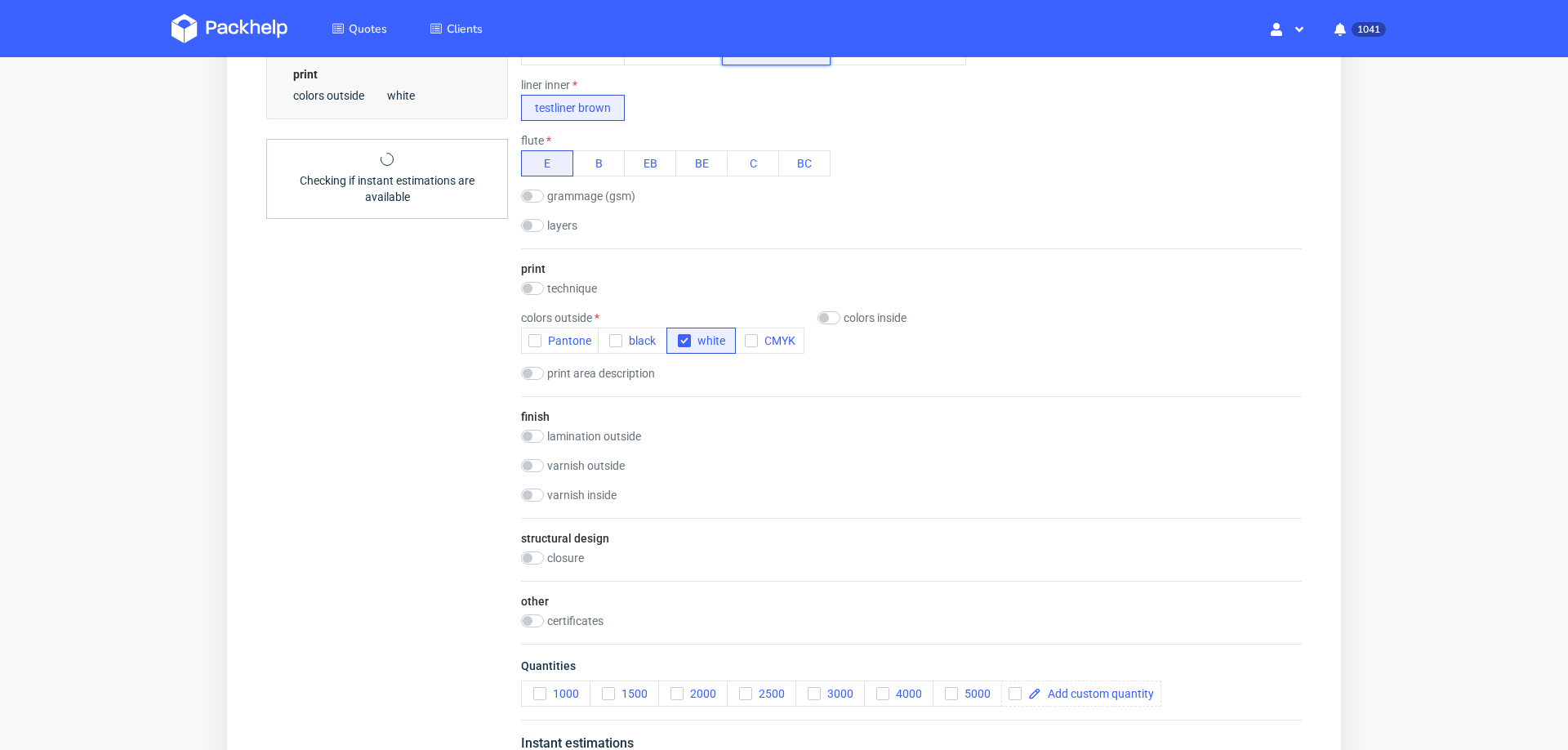
scroll to position [724, 0]
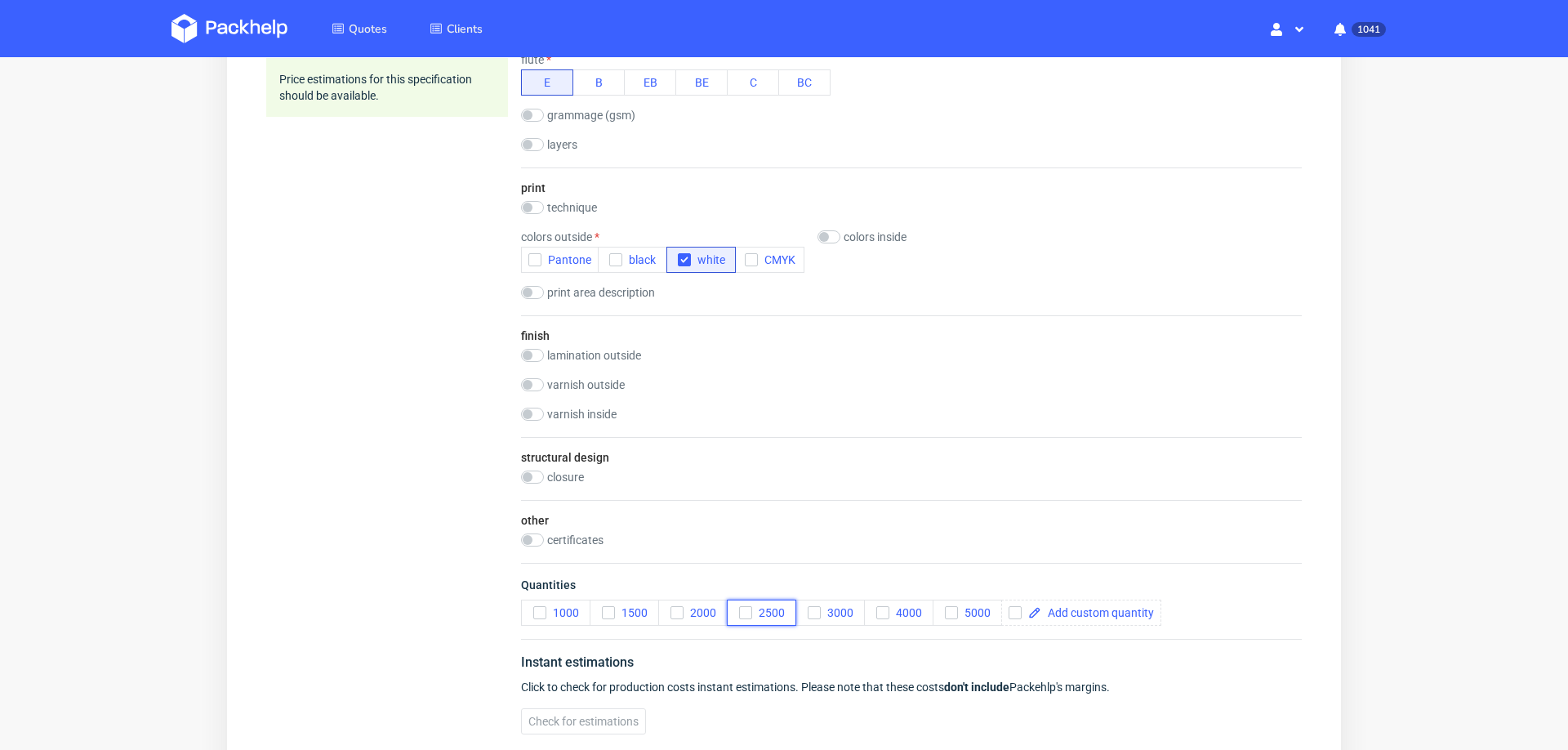
click at [747, 607] on icon "button" at bounding box center [745, 612] width 11 height 11
click at [955, 607] on icon "button" at bounding box center [951, 612] width 11 height 11
click at [1064, 607] on span at bounding box center [1098, 612] width 112 height 11
checkbox input "true"
click at [606, 717] on span "Check for estimations" at bounding box center [583, 721] width 110 height 11
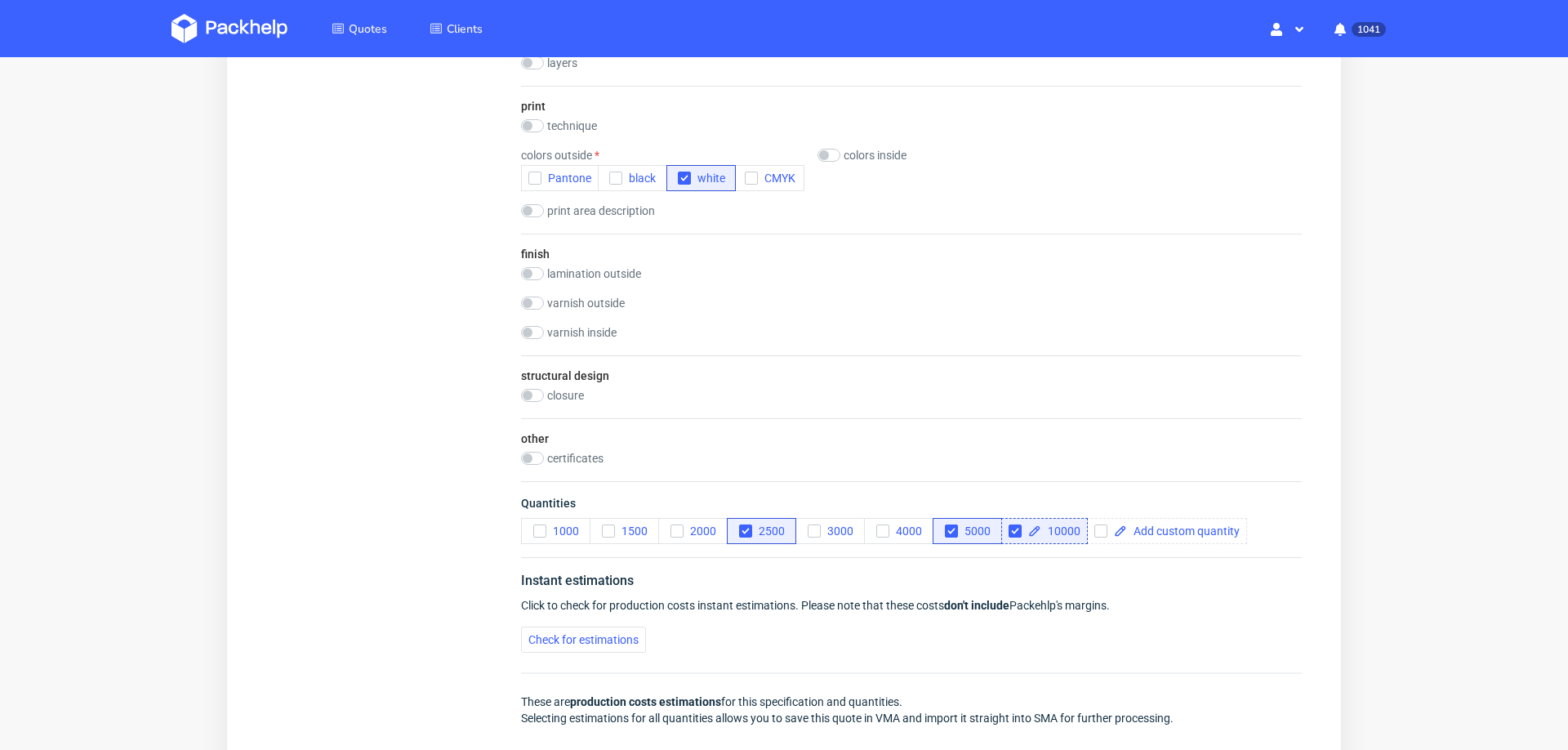
scroll to position [804, 0]
click at [533, 401] on input "checkbox" at bounding box center [533, 396] width 23 height 13
checkbox input "true"
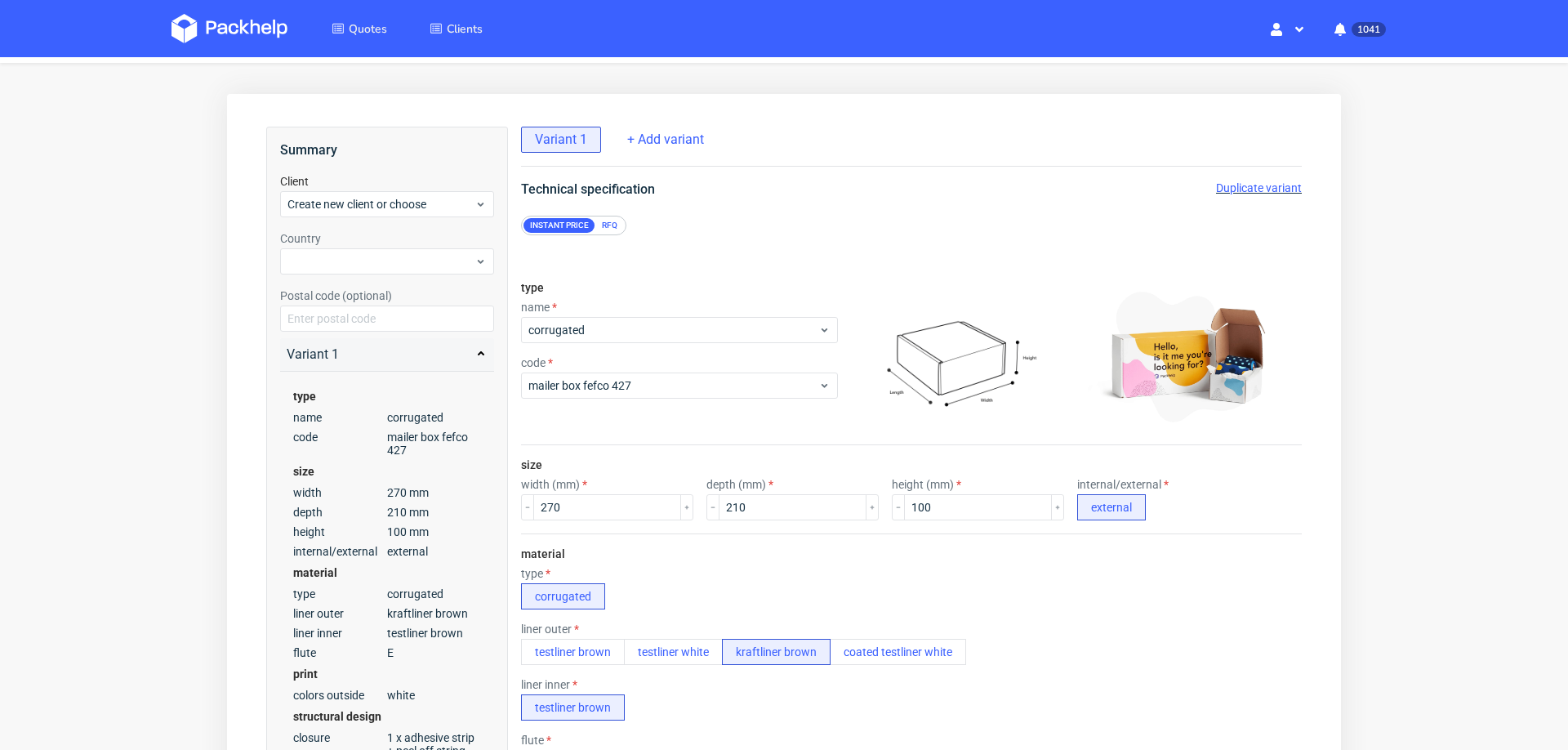
scroll to position [0, 0]
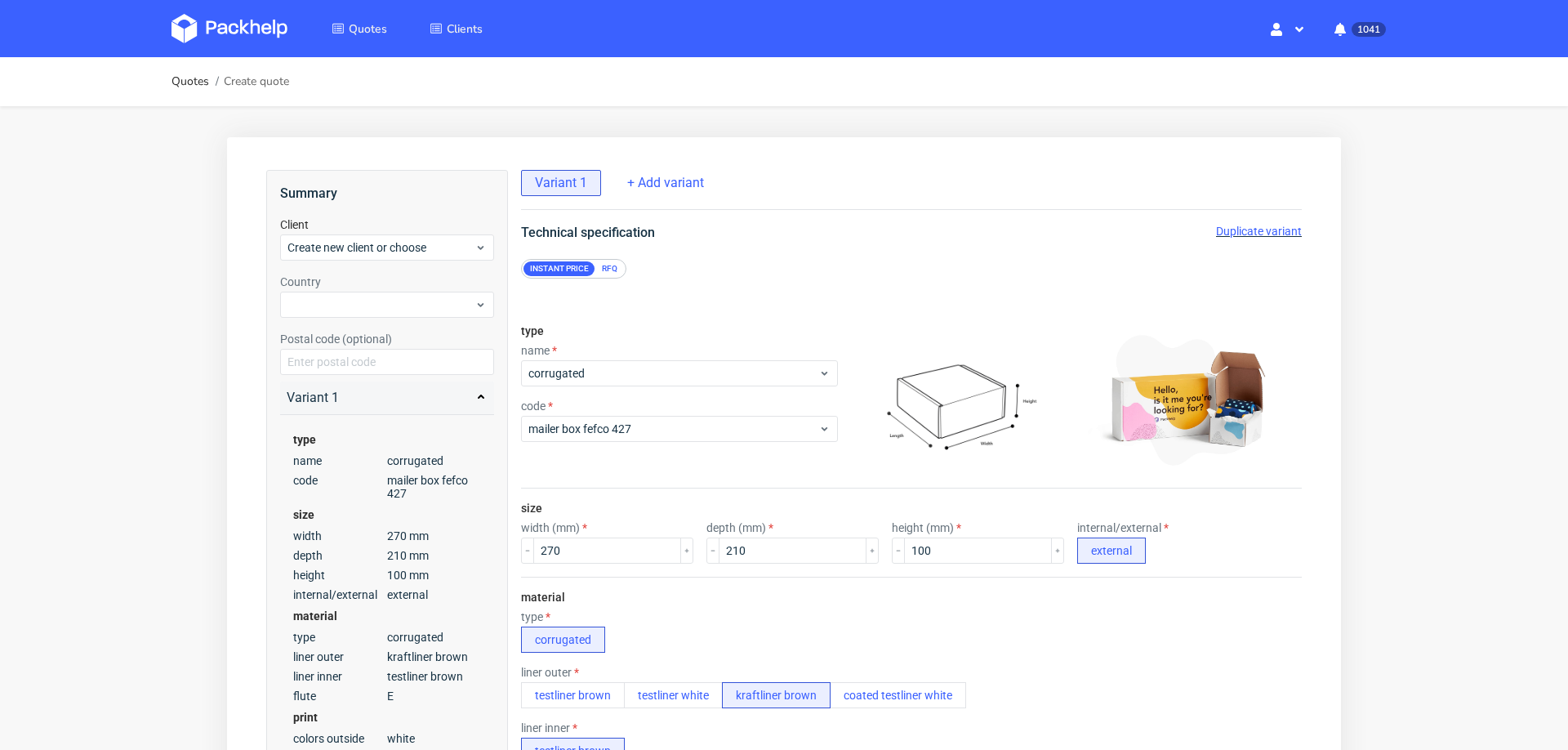
click at [1231, 234] on span "Duplicate variant" at bounding box center [1259, 231] width 86 height 13
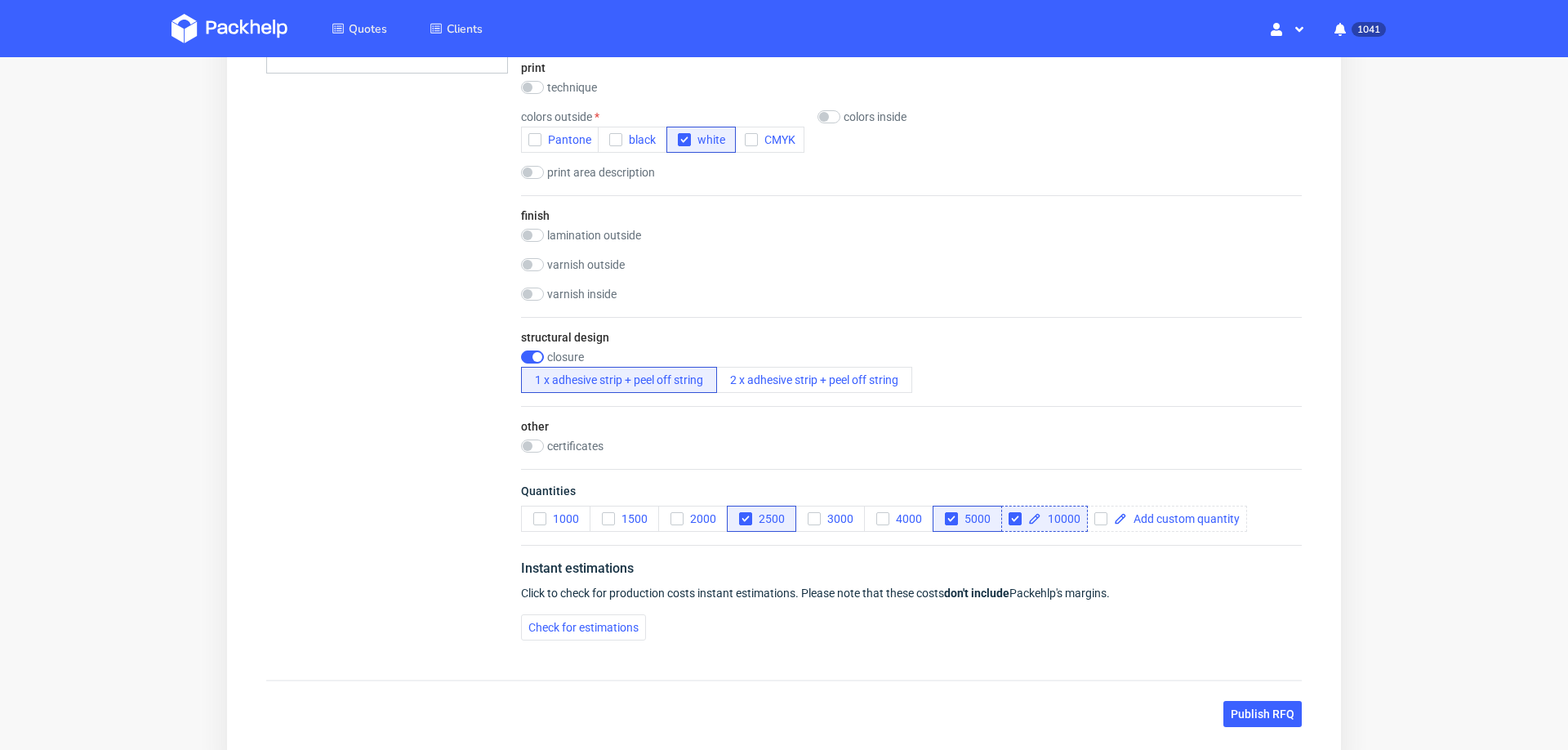
scroll to position [950, 0]
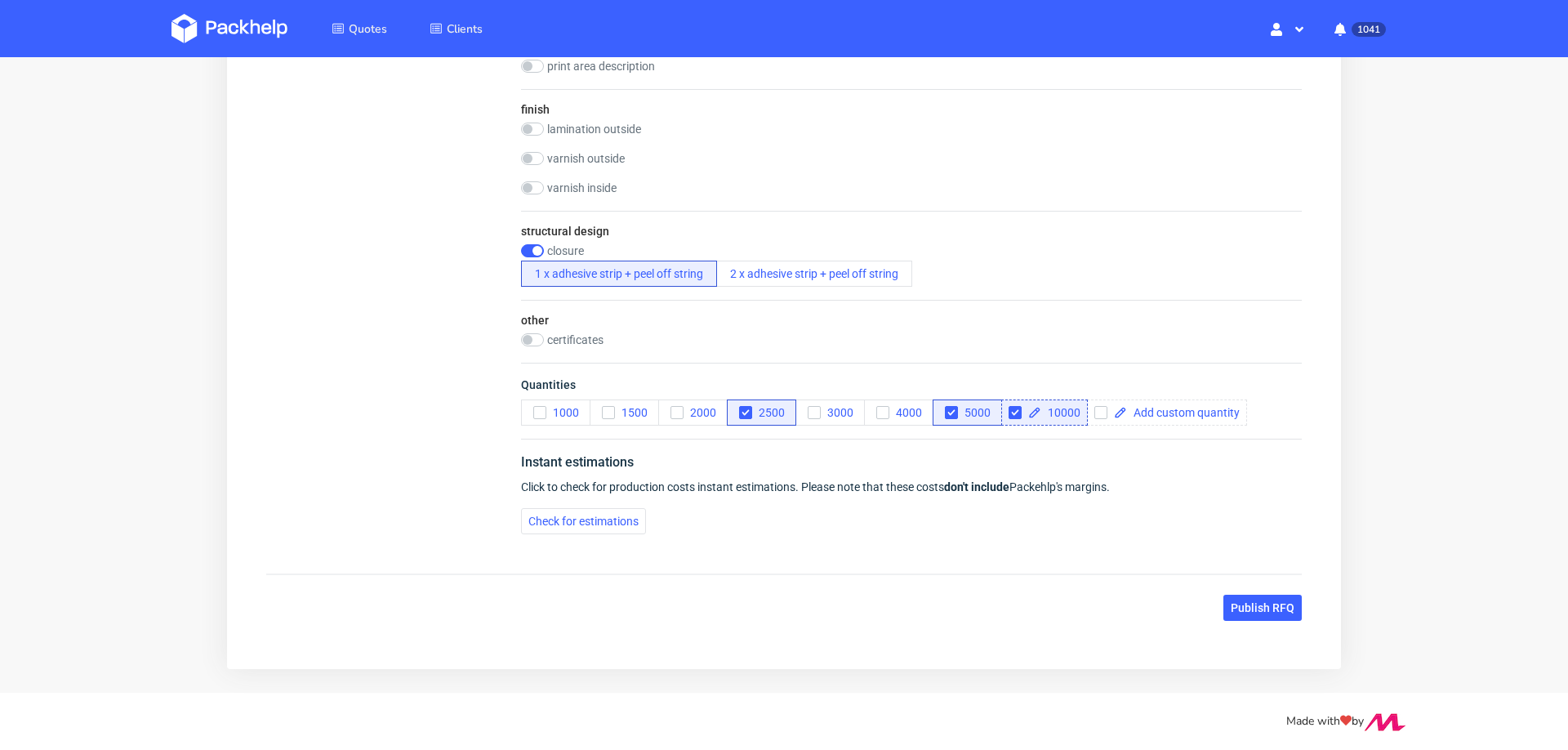
click at [525, 245] on input "checkbox" at bounding box center [533, 251] width 23 height 13
checkbox input "false"
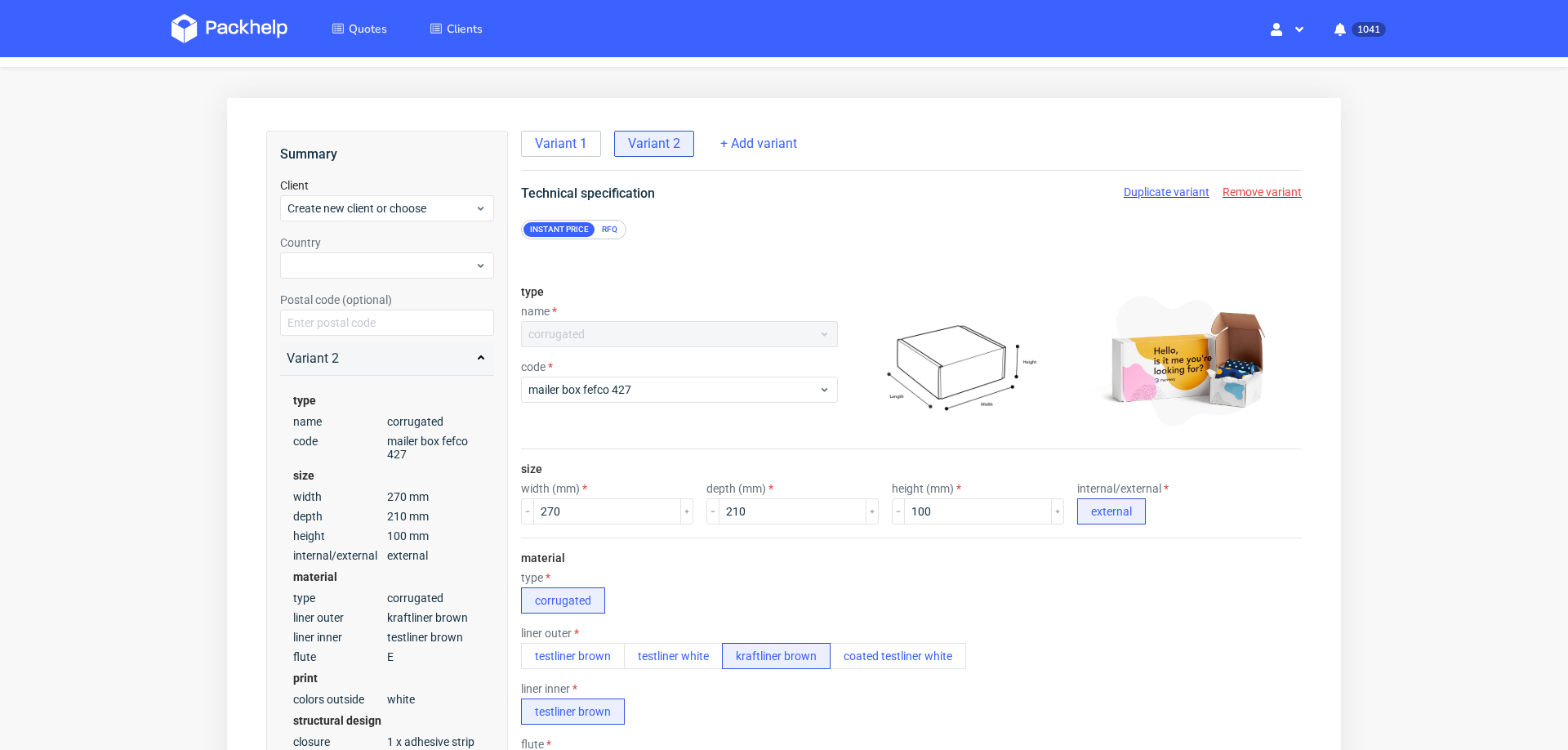
scroll to position [30, 0]
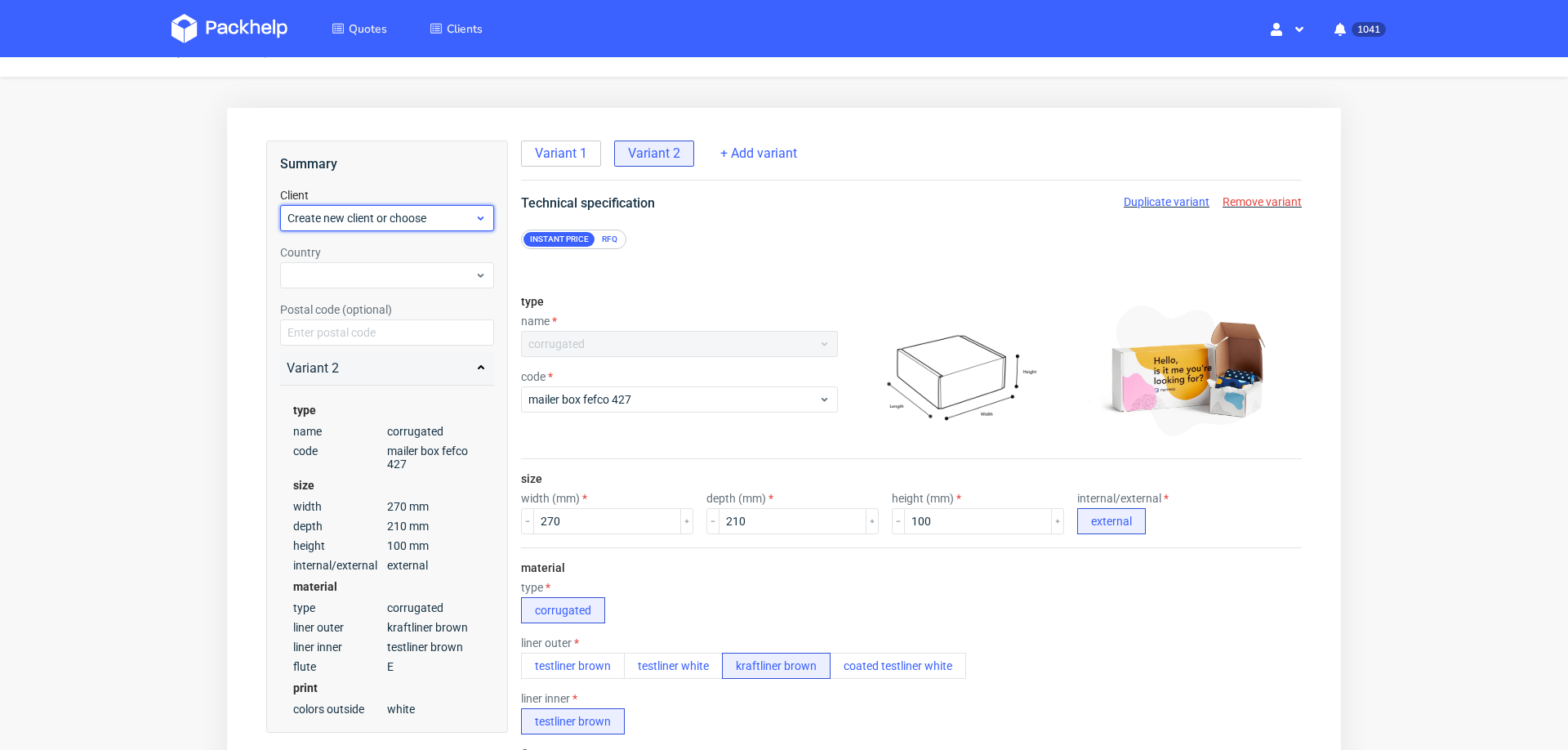
click at [427, 216] on span "Create new client or choose" at bounding box center [381, 217] width 187 height 16
type input "pjusdado@chantelet.com"
click at [383, 259] on div "Add new client" at bounding box center [387, 256] width 202 height 30
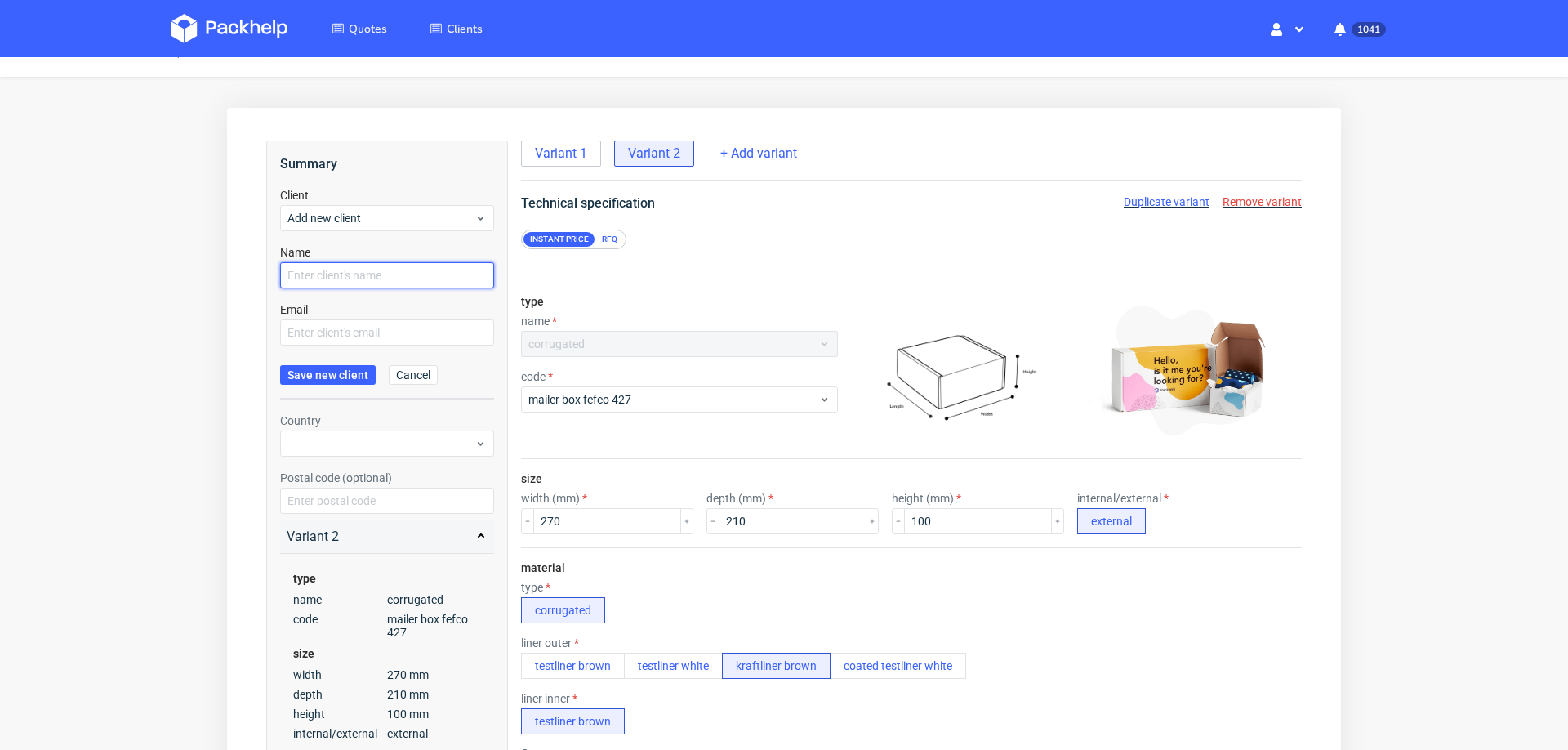
click at [355, 284] on input "text" at bounding box center [387, 275] width 214 height 26
paste input "pjusdado@chantelet.com"
type input "pjusdado@chantelet.com"
click at [352, 329] on input "text" at bounding box center [387, 332] width 214 height 26
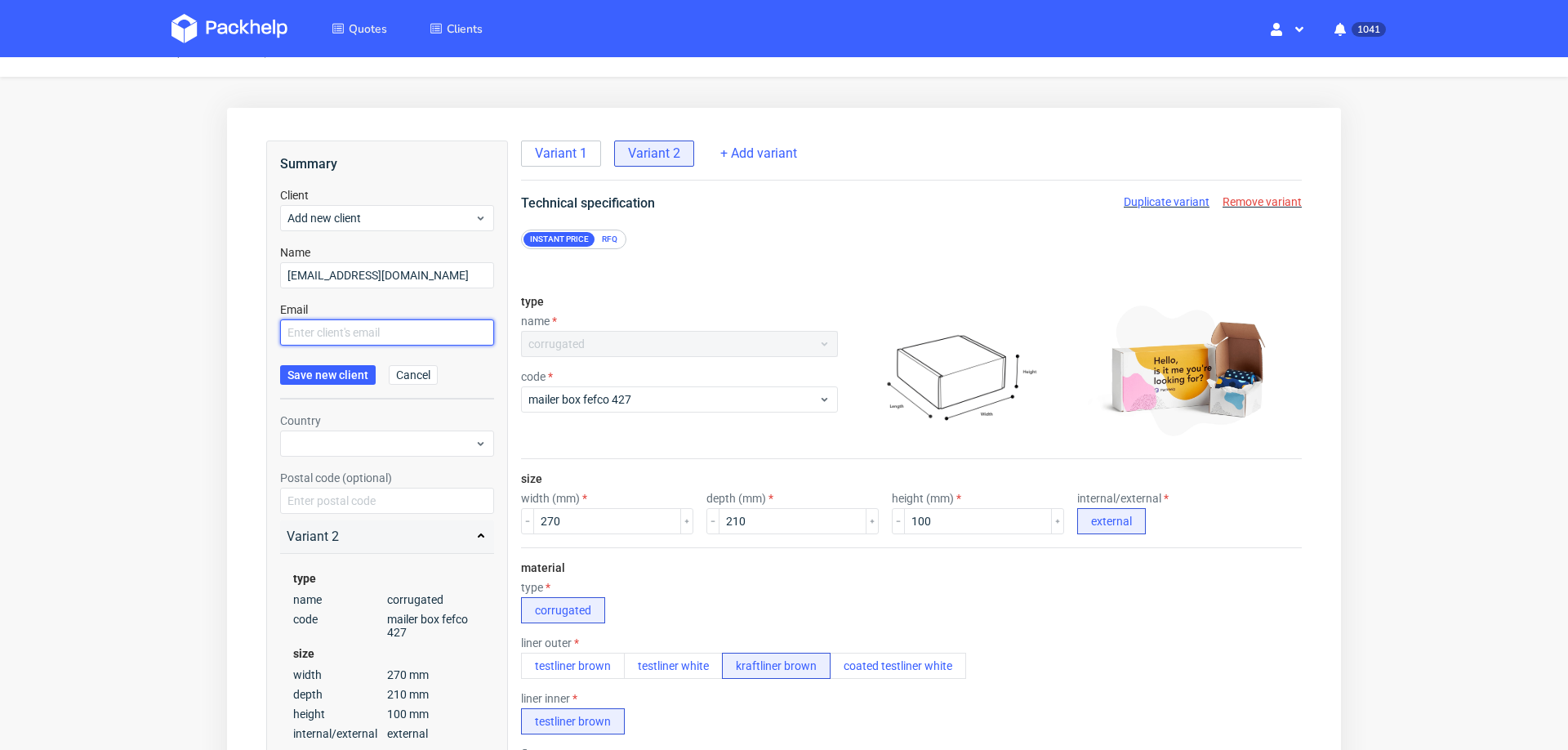
paste input "pjusdado@chantelet.com"
type input "pjusdado@chantelet.com"
click at [343, 375] on span "Save new client" at bounding box center [327, 374] width 81 height 11
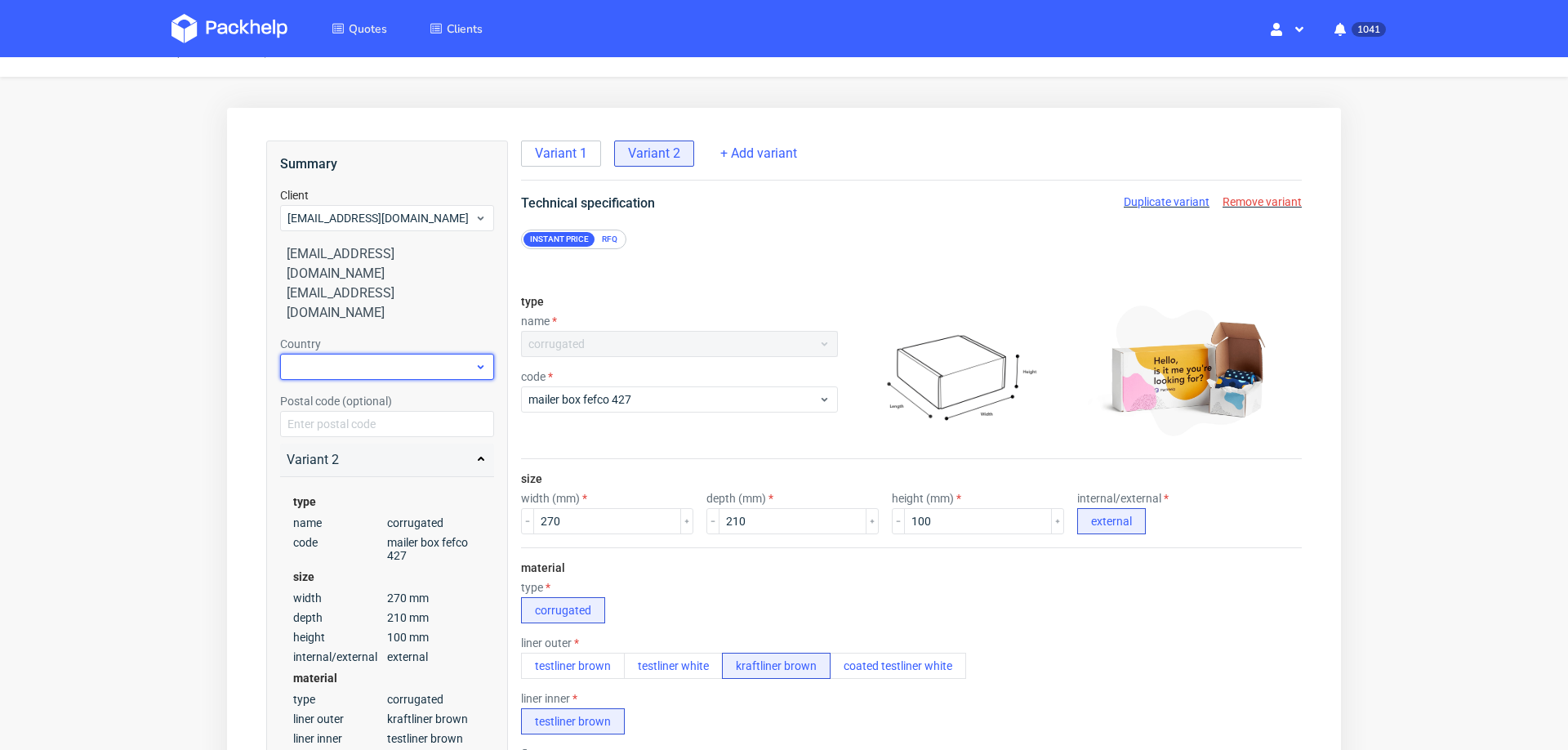
click at [335, 354] on div at bounding box center [387, 366] width 214 height 26
type input "spa"
click at [314, 359] on div "Spain" at bounding box center [387, 366] width 202 height 30
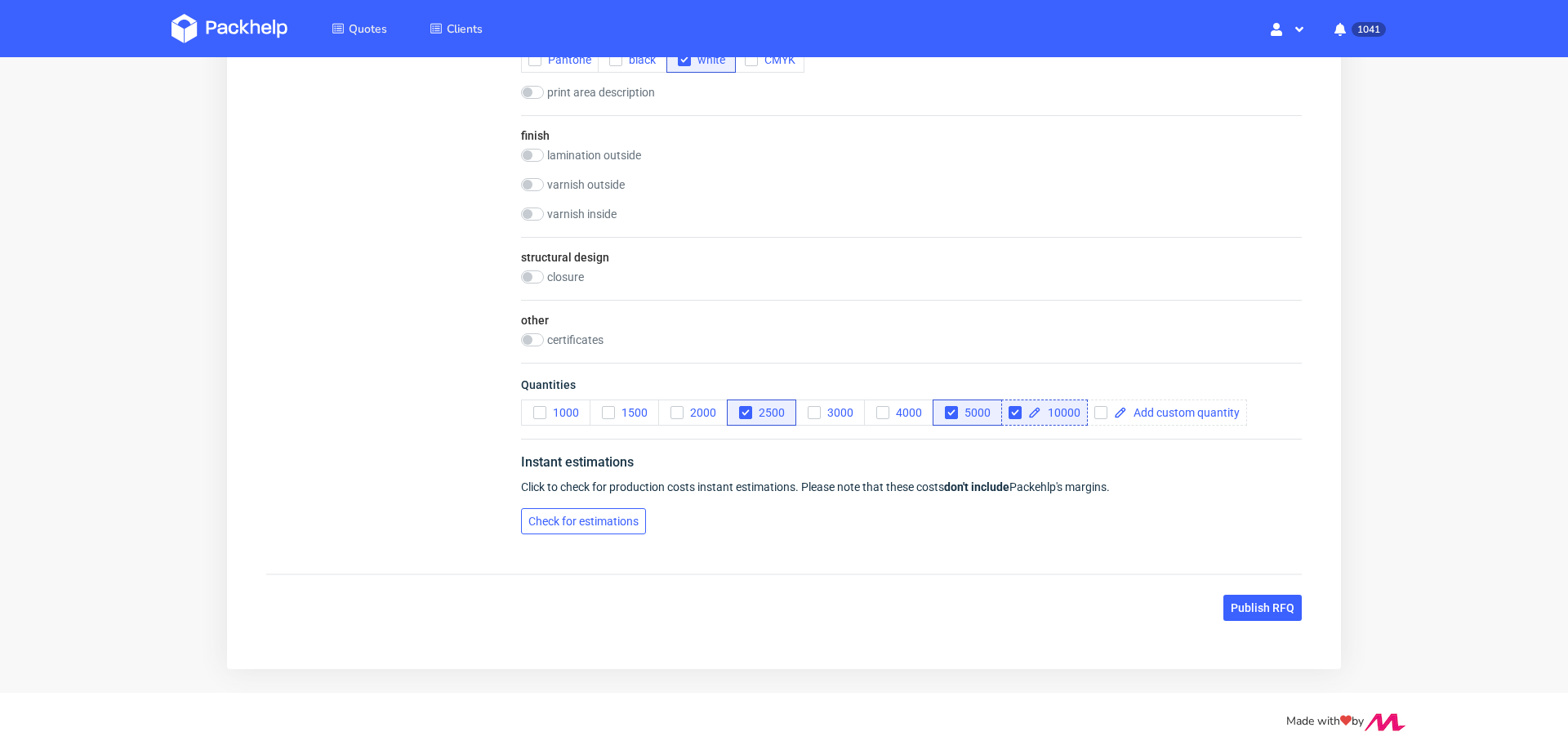
click at [549, 508] on button "Check for estimations" at bounding box center [584, 521] width 125 height 26
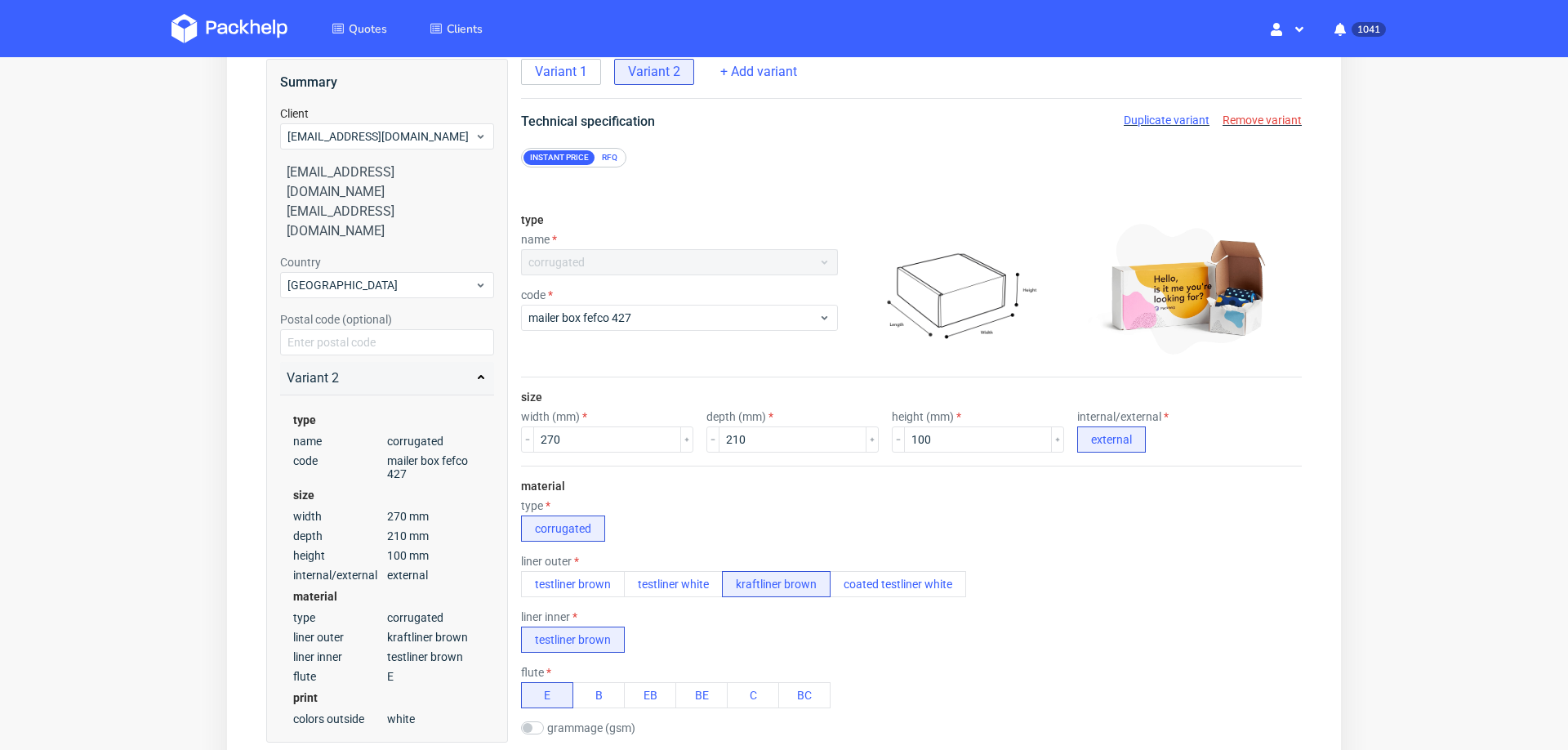
scroll to position [0, 0]
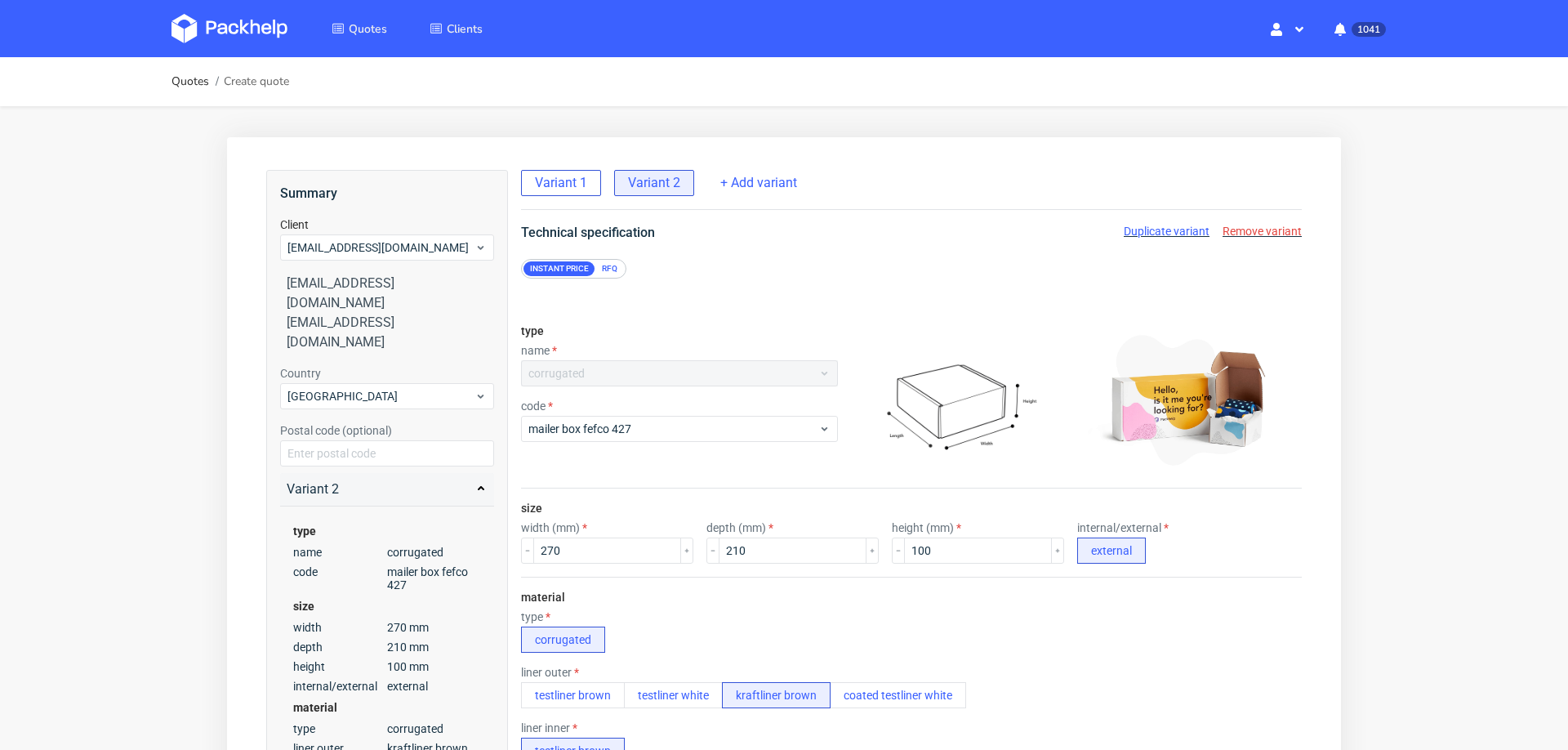
click at [568, 179] on span "Variant 1" at bounding box center [561, 182] width 52 height 18
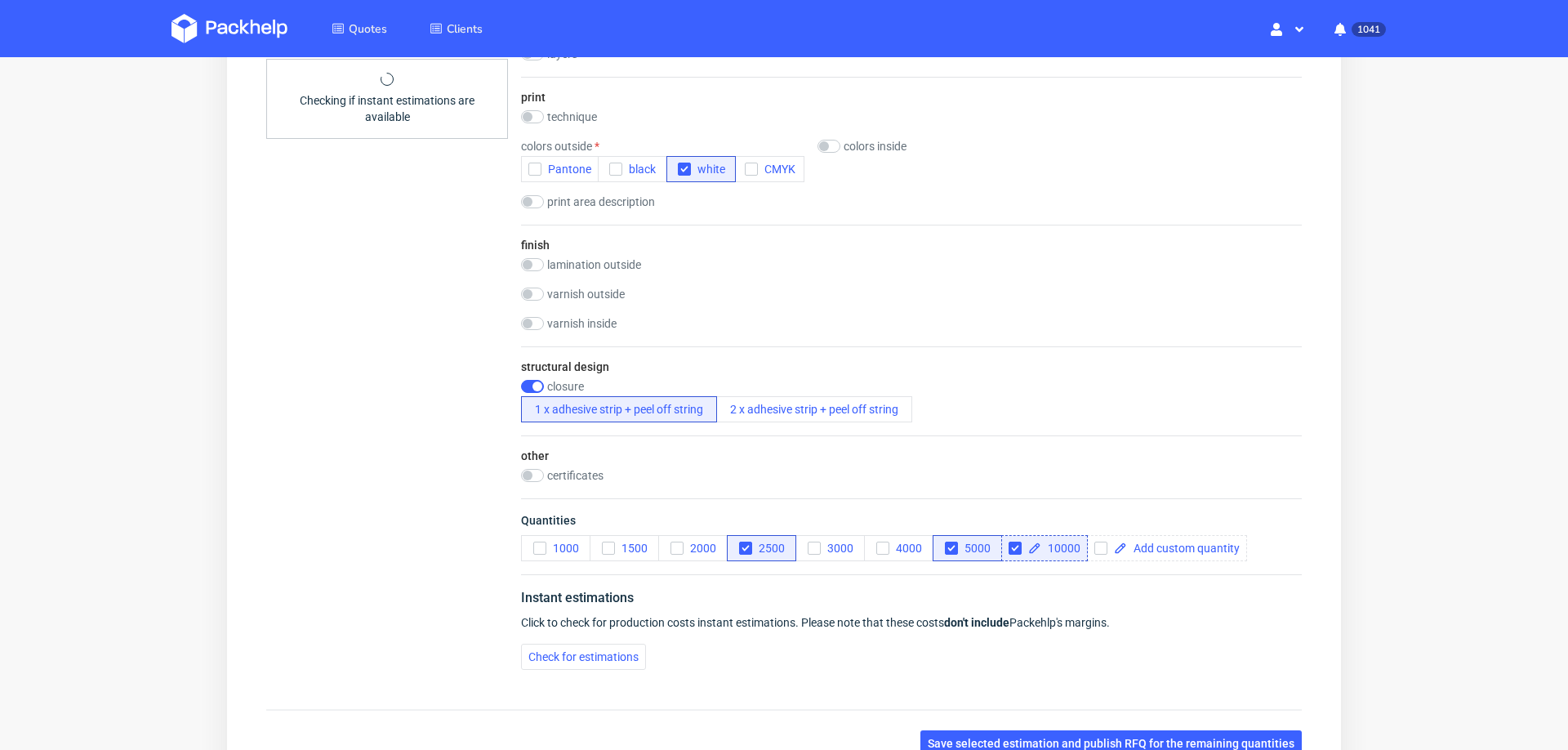
scroll to position [950, 0]
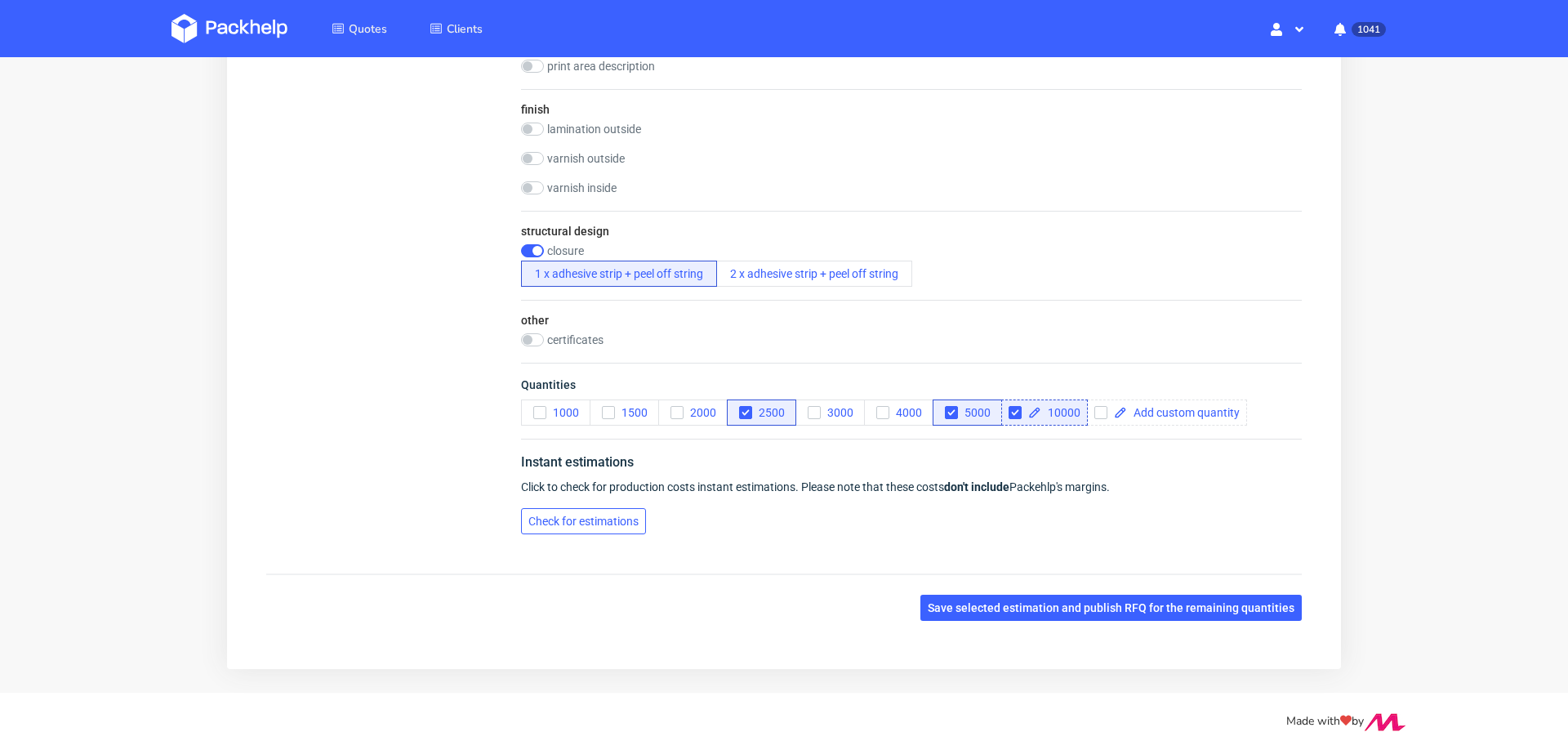
click at [586, 516] on span "Check for estimations" at bounding box center [583, 521] width 110 height 11
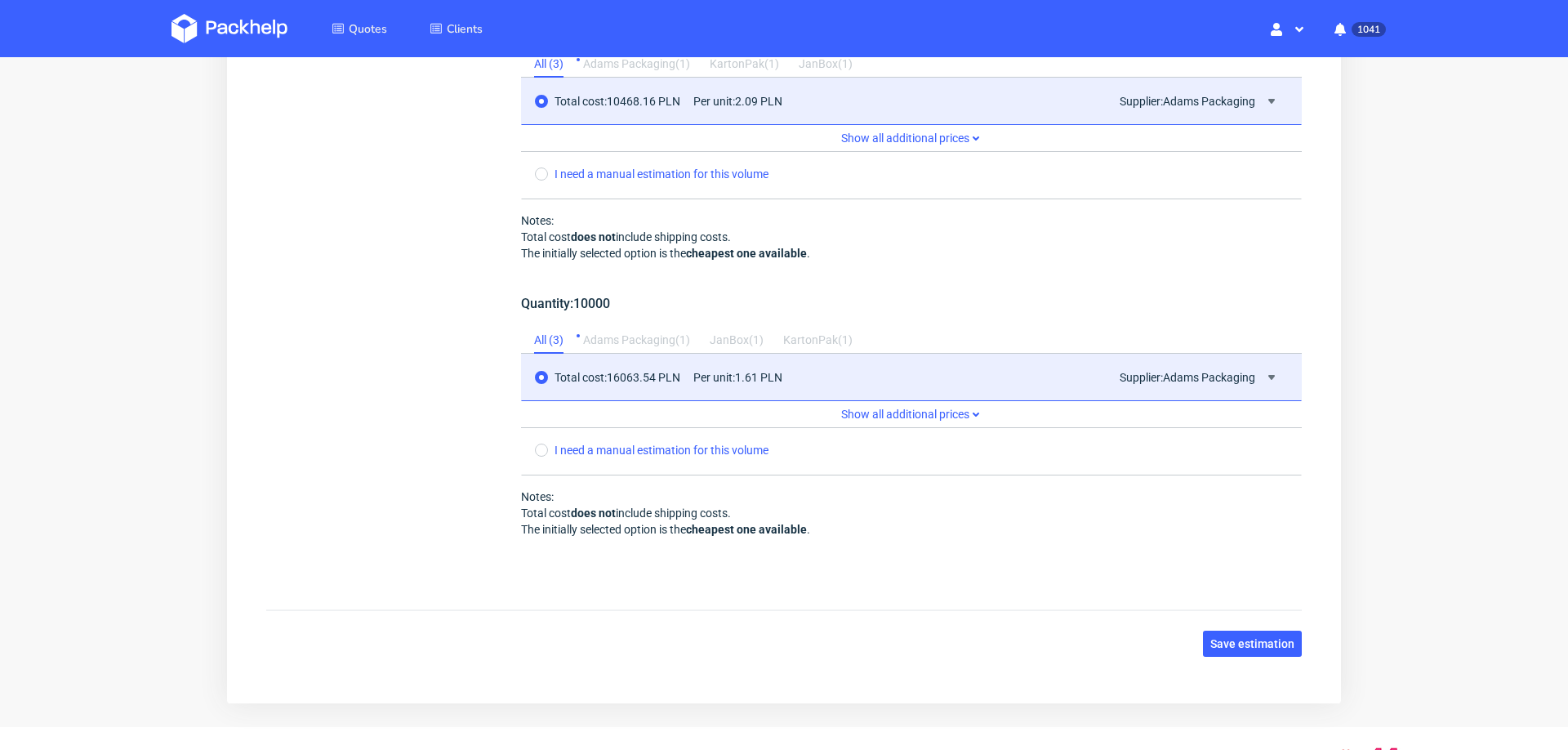
scroll to position [1870, 0]
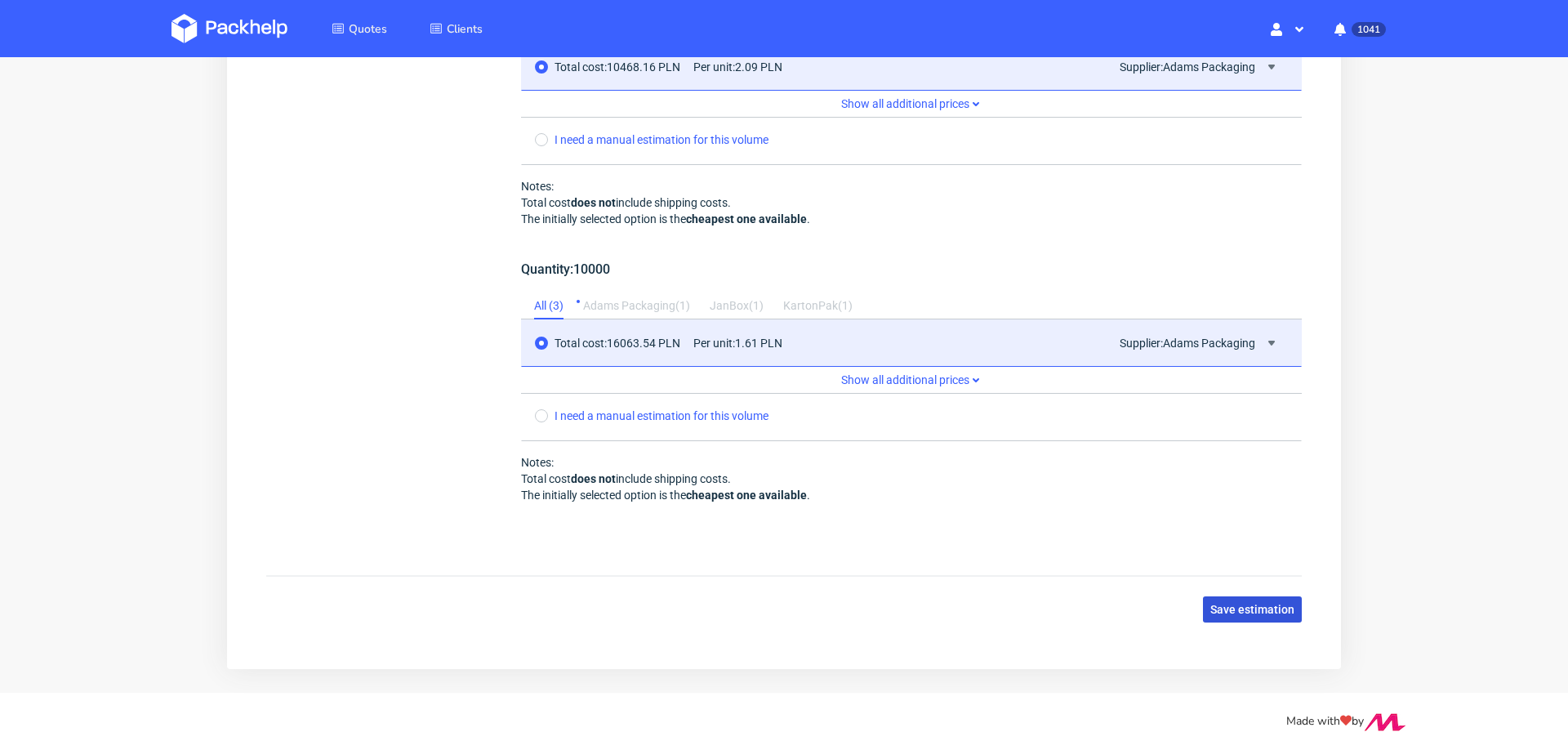
click at [1239, 597] on button "Save estimation" at bounding box center [1253, 609] width 99 height 26
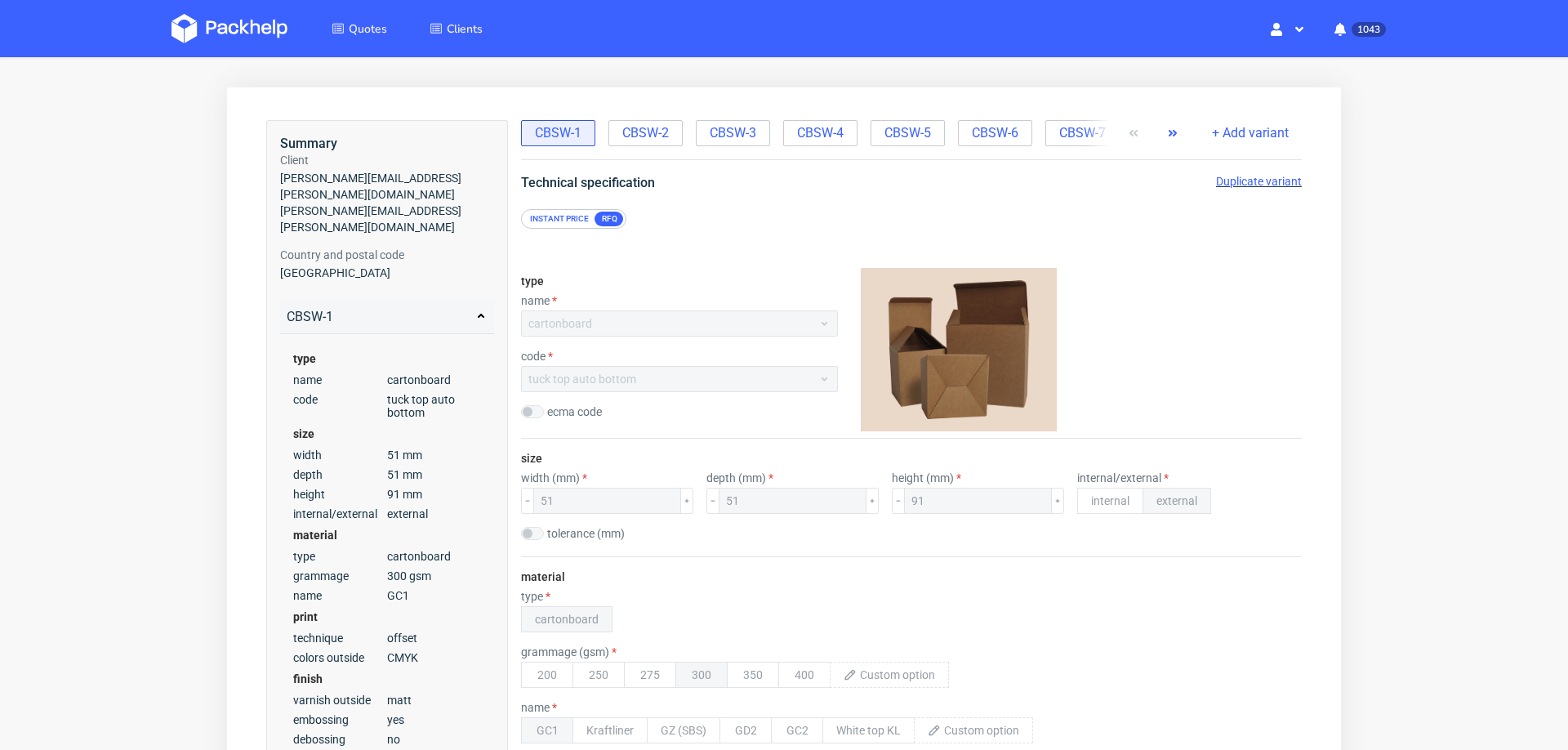
scroll to position [49, 0]
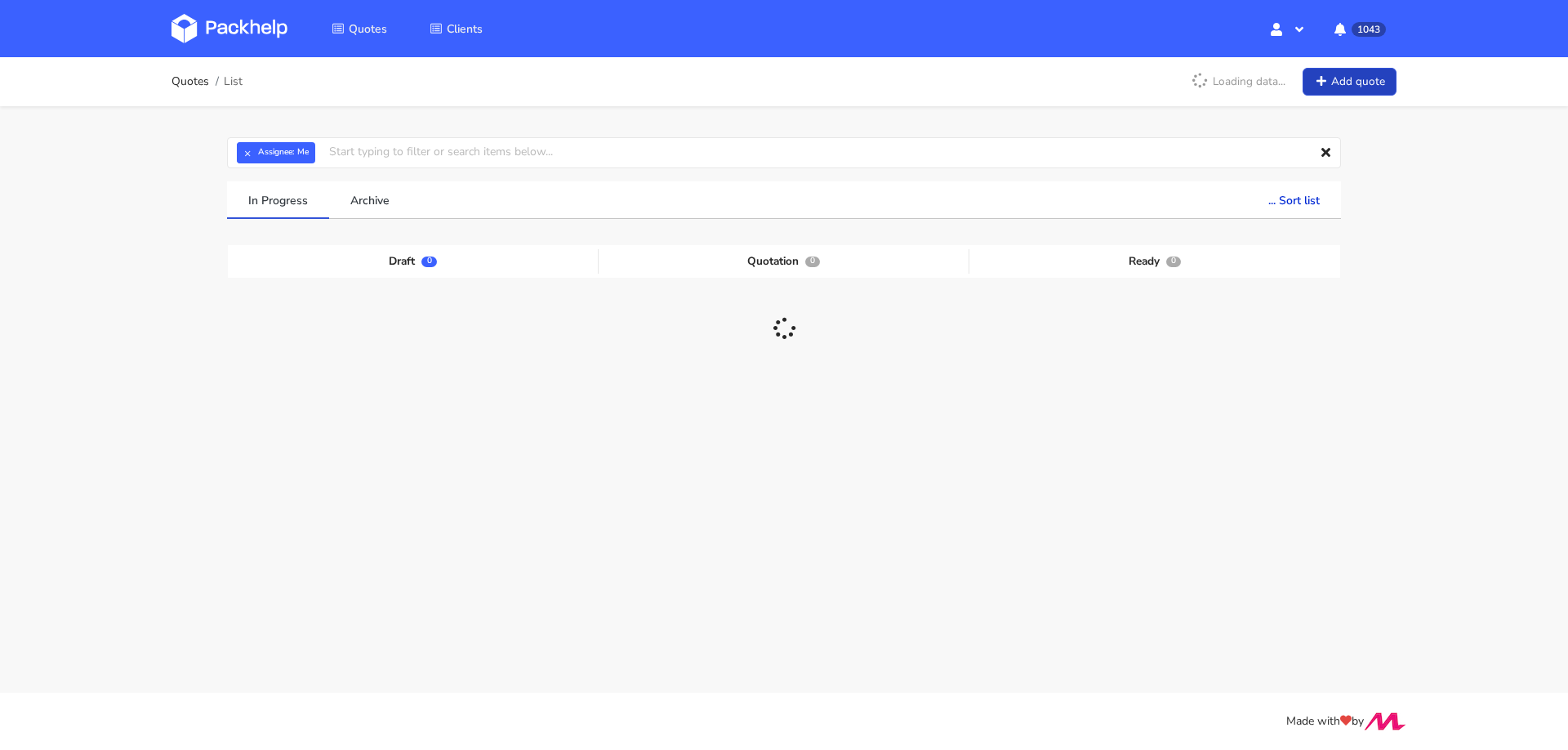
click at [1375, 78] on link "Add quote" at bounding box center [1350, 83] width 94 height 29
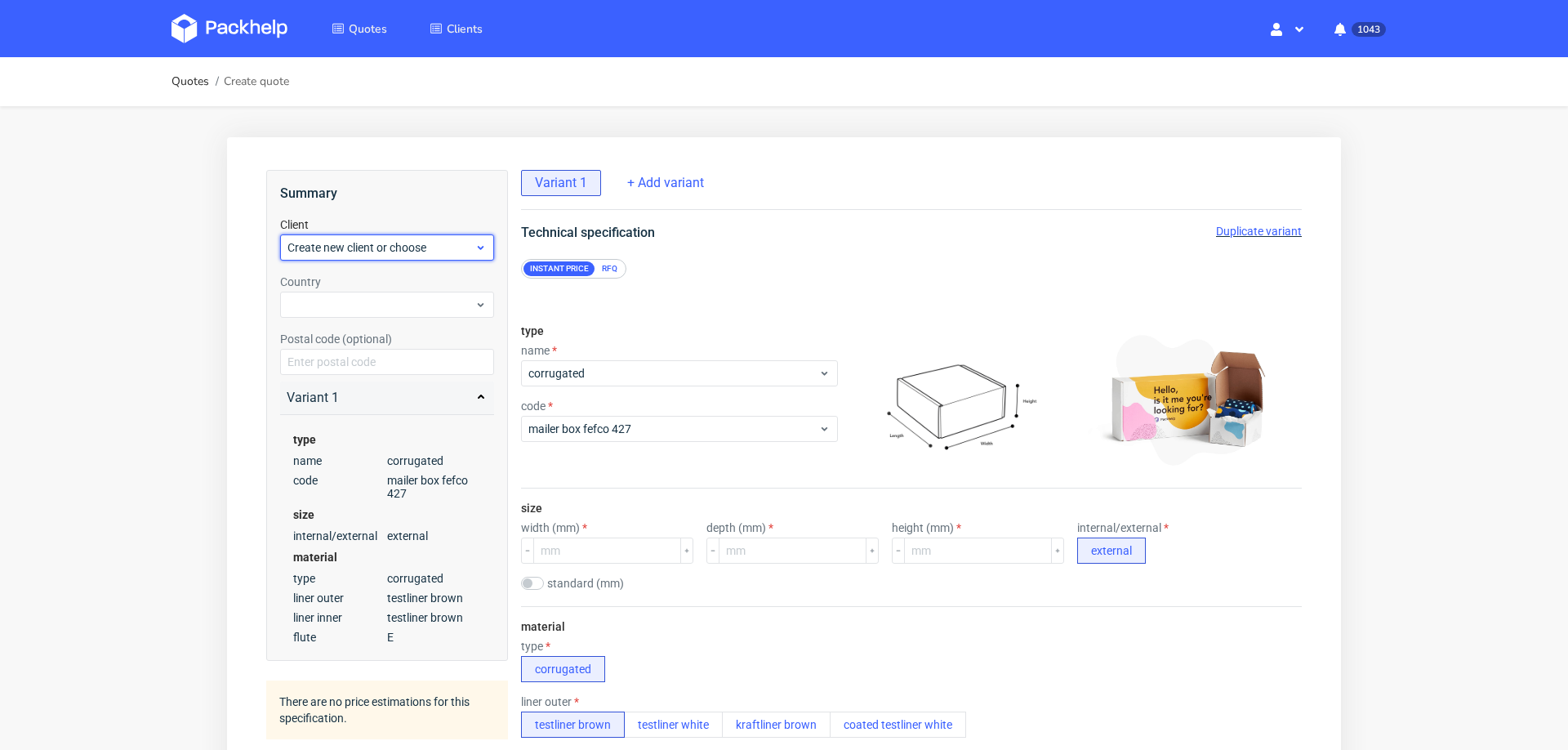
click at [391, 257] on div "Create new client or choose" at bounding box center [387, 247] width 214 height 26
click at [389, 291] on div "Add new client" at bounding box center [387, 285] width 202 height 30
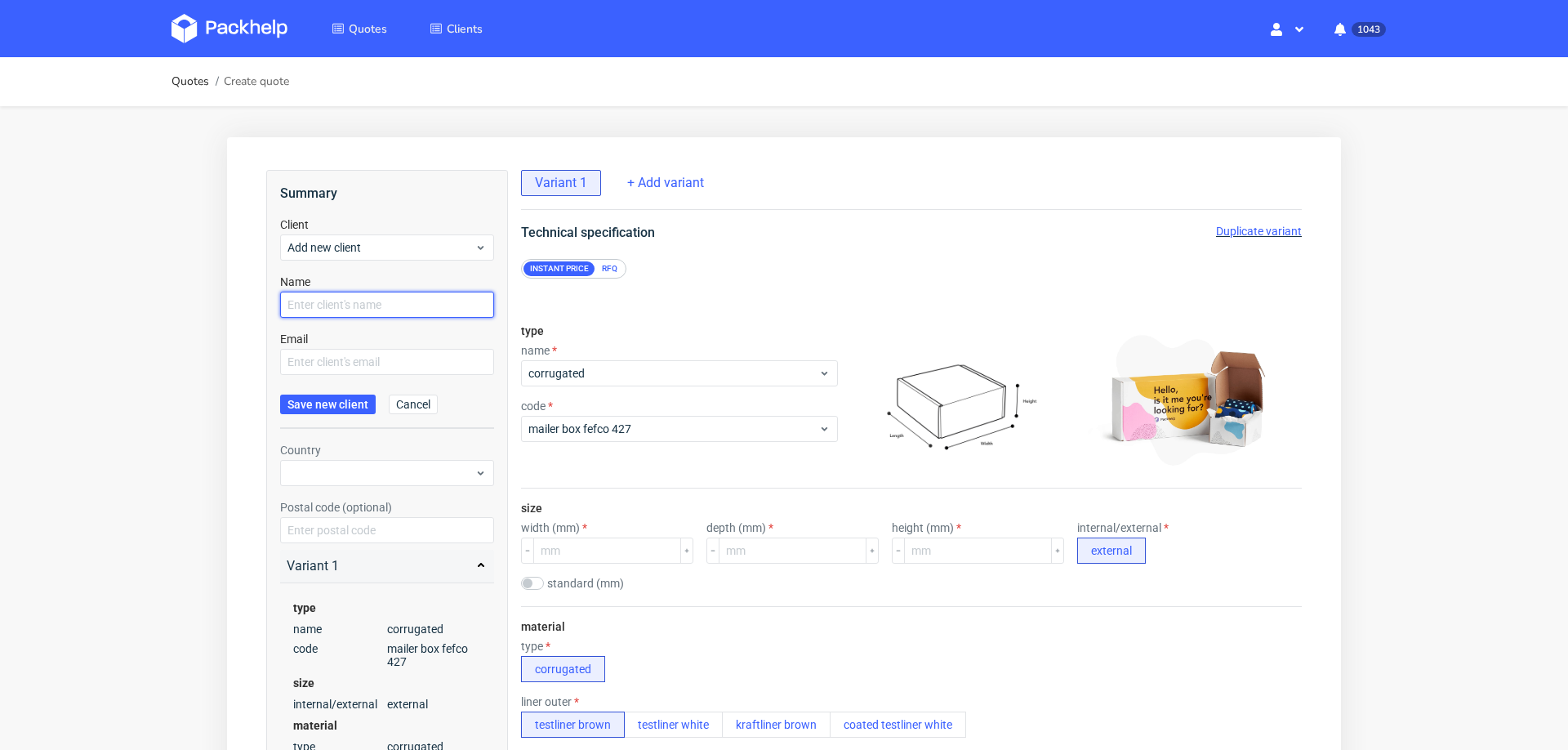
click at [389, 303] on input "text" at bounding box center [387, 304] width 214 height 26
paste input "[PERSON_NAME][EMAIL_ADDRESS][DOMAIN_NAME]"
type input "[PERSON_NAME][EMAIL_ADDRESS][DOMAIN_NAME]"
click at [383, 361] on input "text" at bounding box center [387, 361] width 214 height 26
paste input "[PERSON_NAME][EMAIL_ADDRESS][DOMAIN_NAME]"
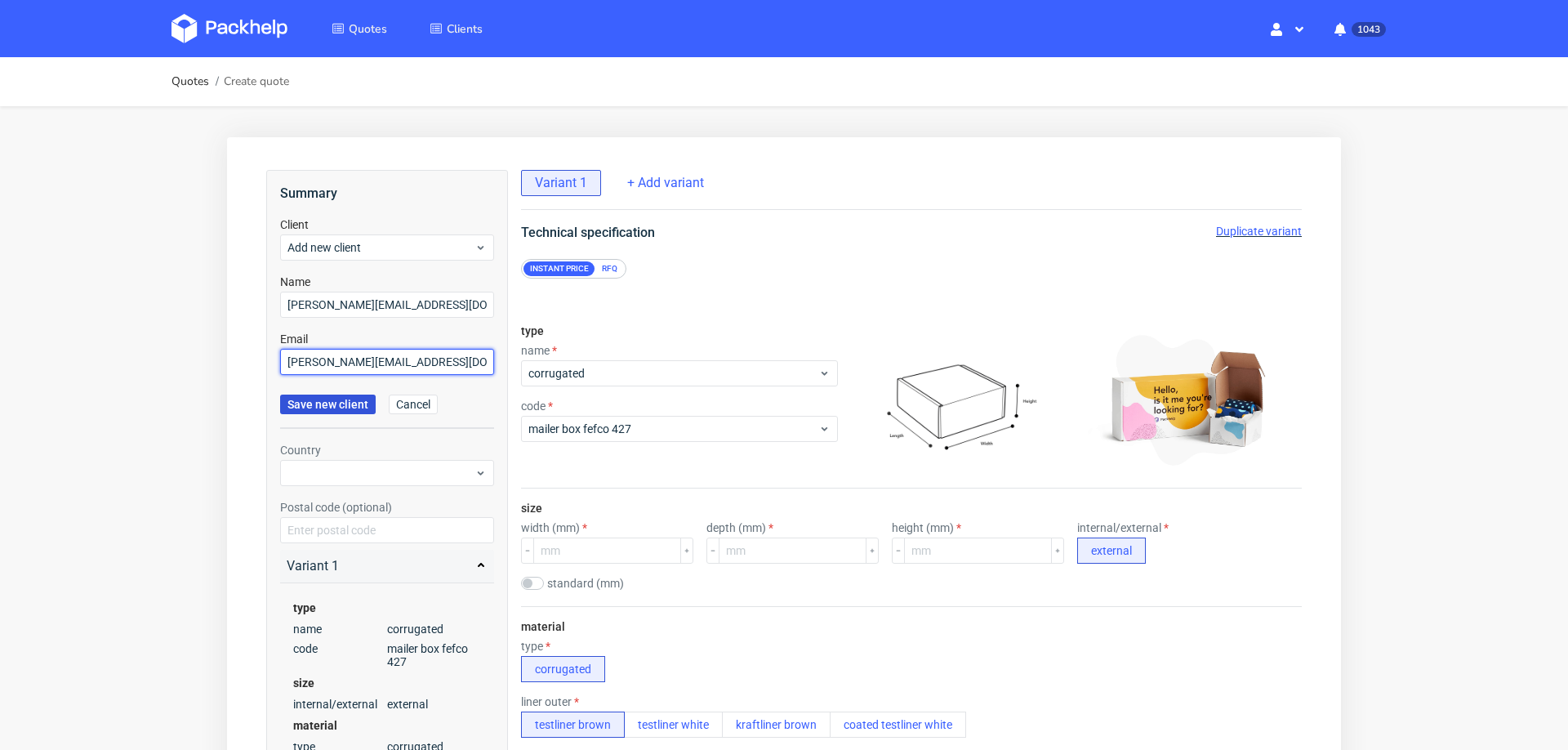
type input "[PERSON_NAME][EMAIL_ADDRESS][DOMAIN_NAME]"
click at [354, 407] on span "Save new client" at bounding box center [327, 404] width 81 height 11
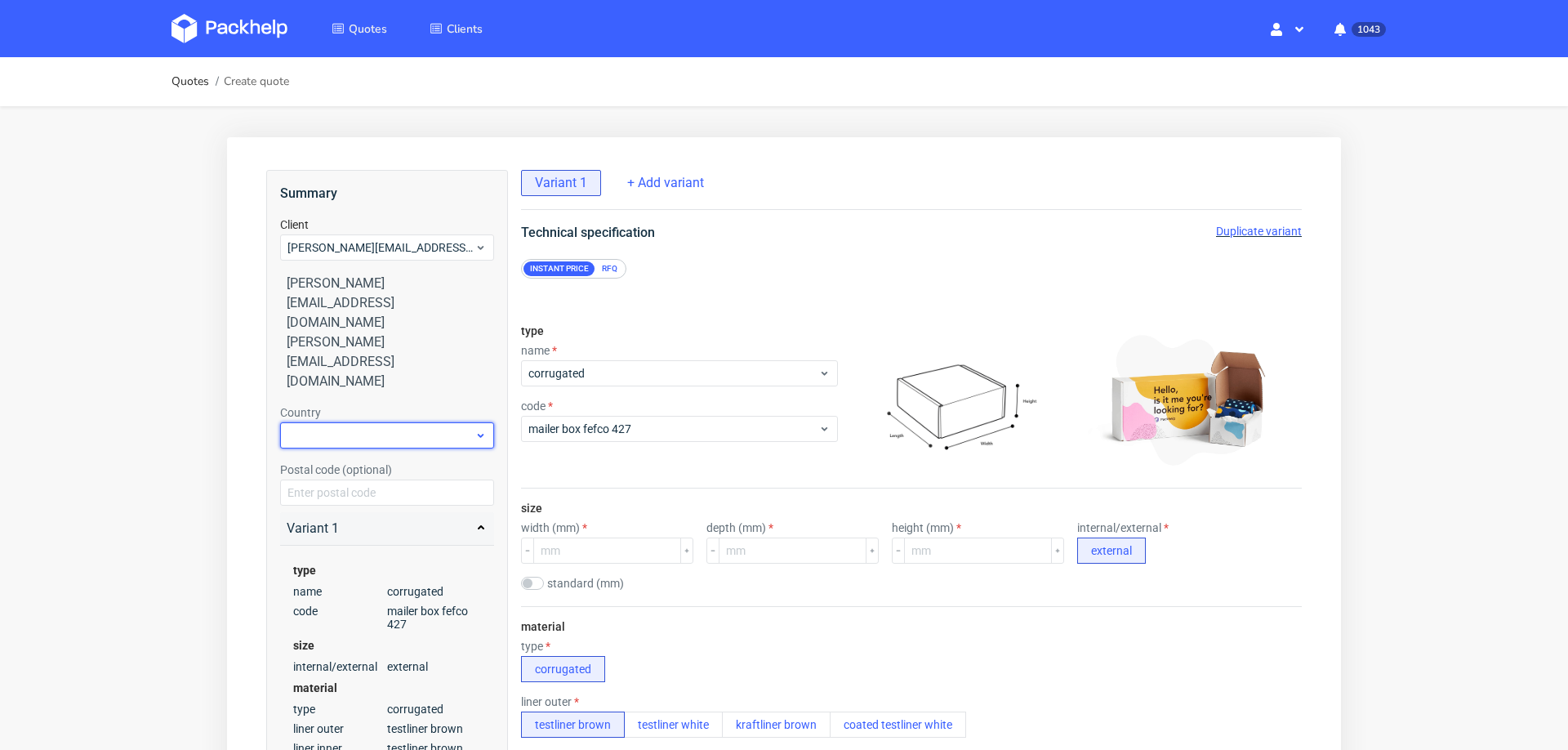
click at [383, 423] on div at bounding box center [387, 436] width 214 height 26
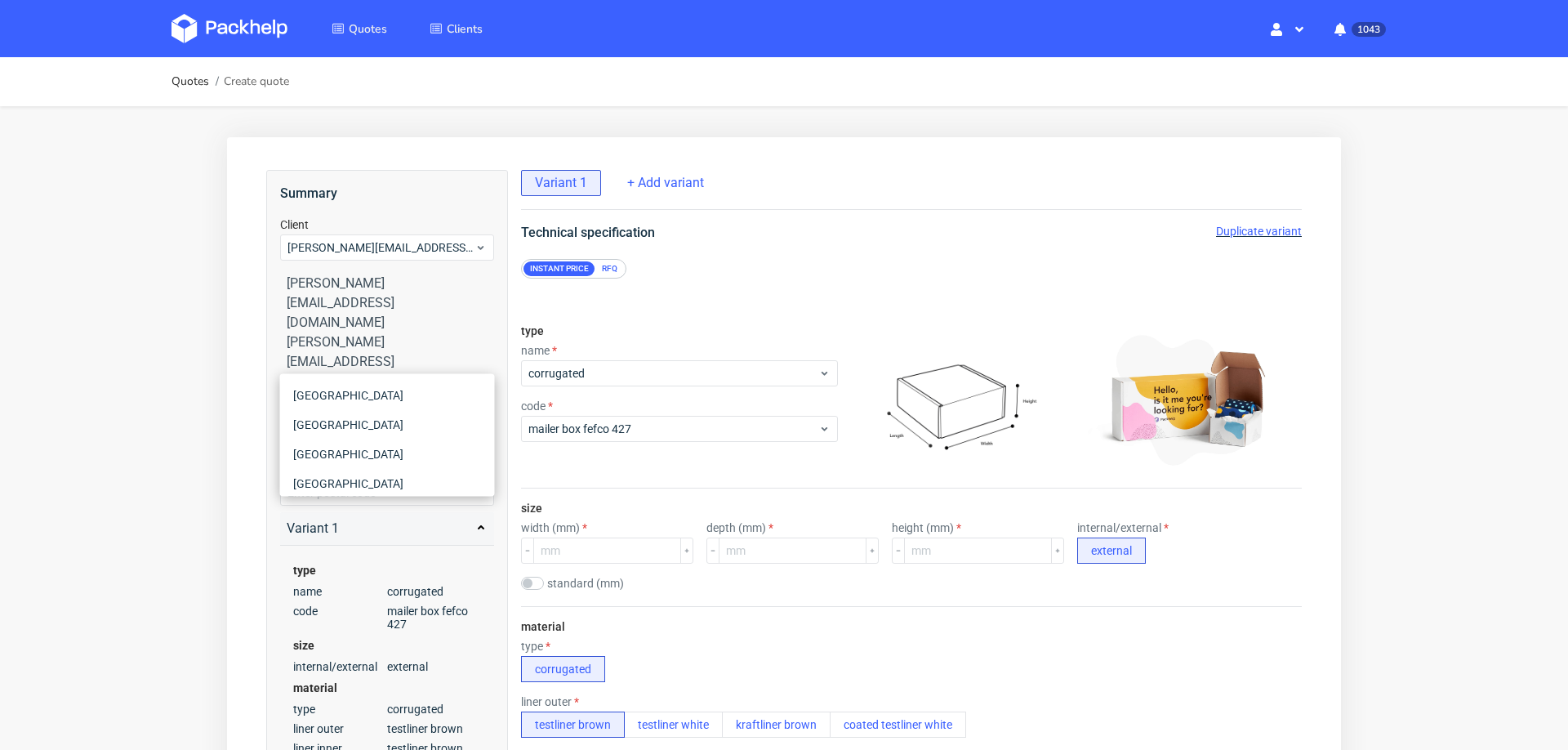
type input "ger"
click at [349, 423] on div "[GEOGRAPHIC_DATA]" at bounding box center [387, 424] width 202 height 30
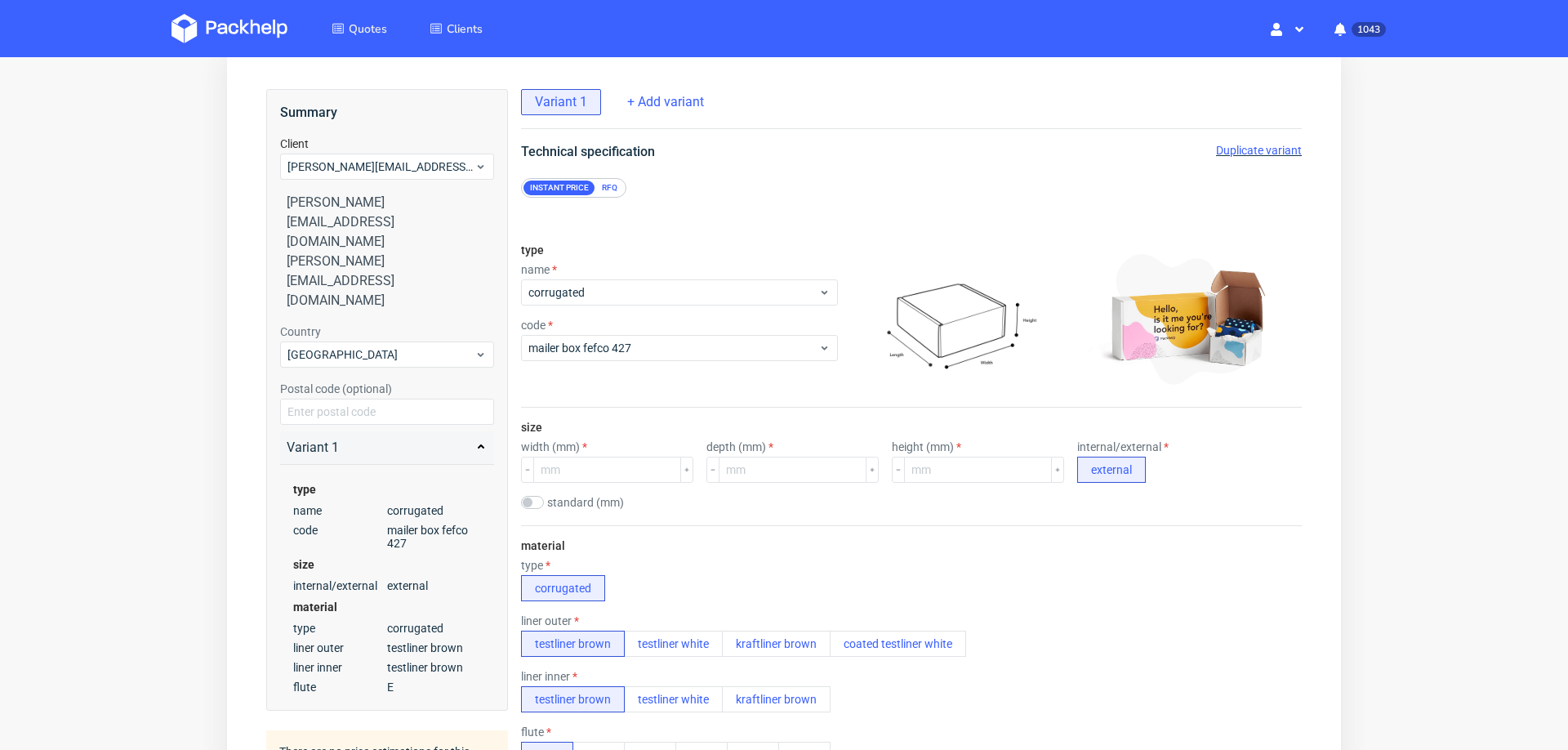
scroll to position [6, 0]
click at [633, 457] on input "number" at bounding box center [607, 470] width 147 height 26
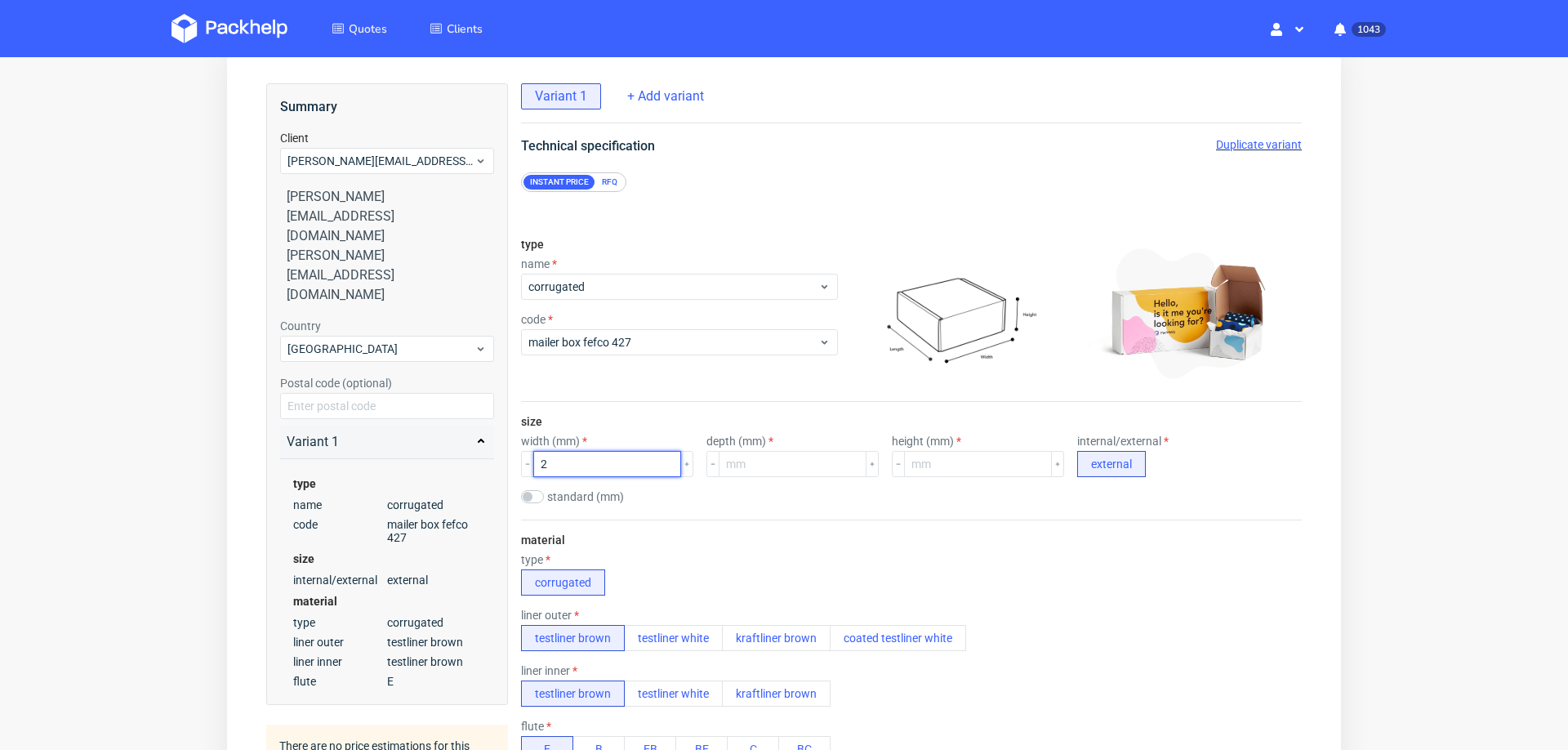
scroll to position [0, 0]
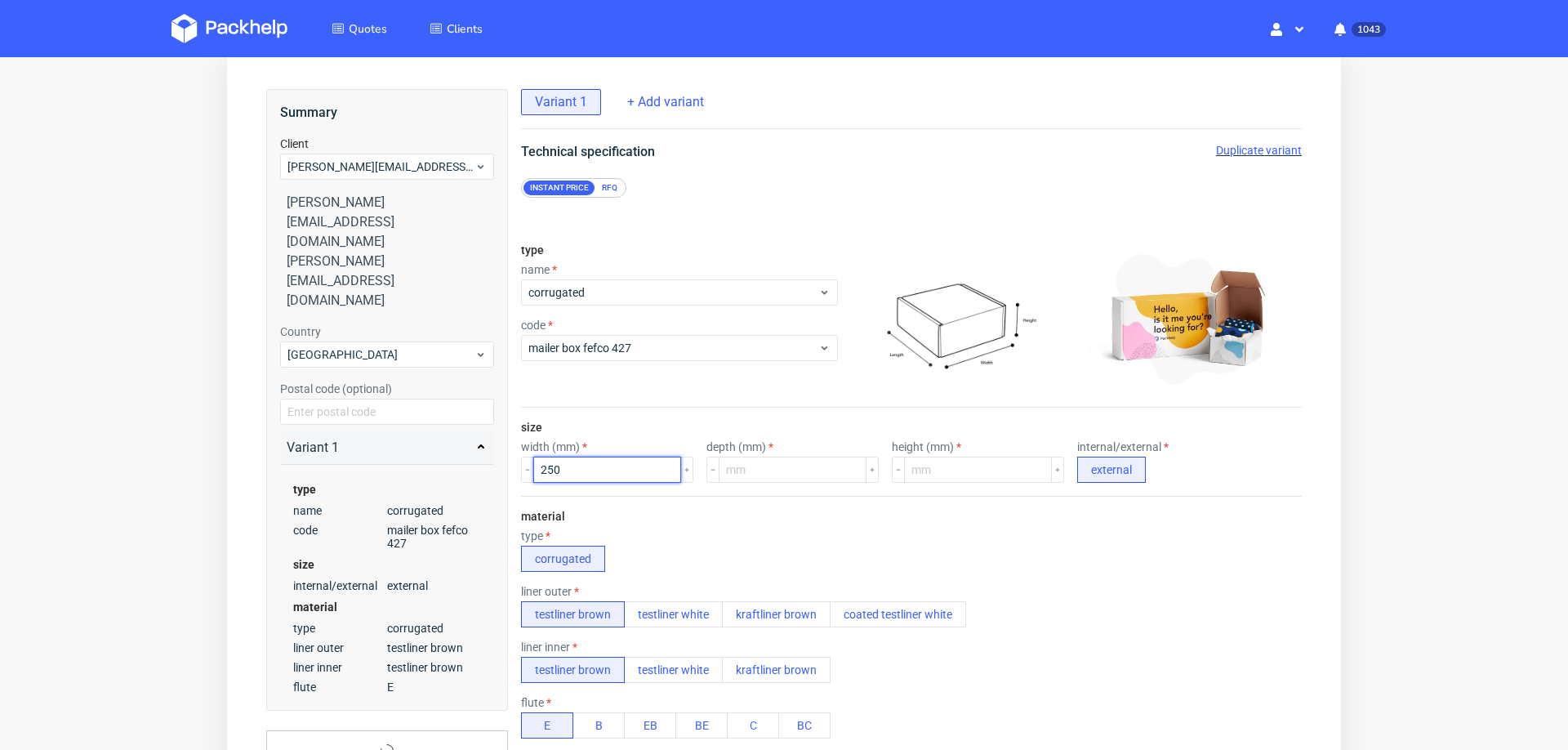
type input "250"
type input "100"
click at [667, 518] on div "material type corrugated liner outer testliner brown testliner white kraftliner…" at bounding box center [912, 653] width 781 height 314
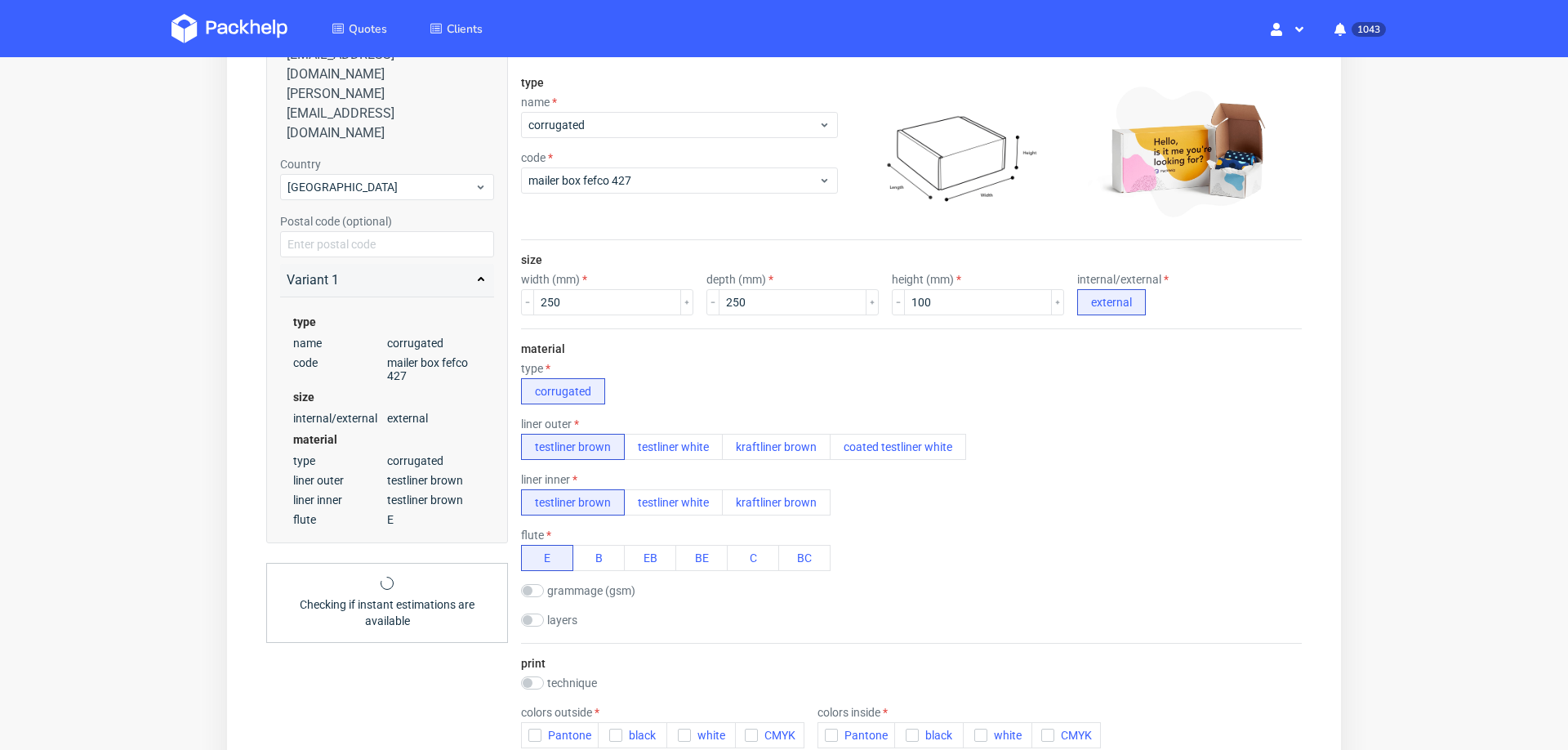
scroll to position [325, 0]
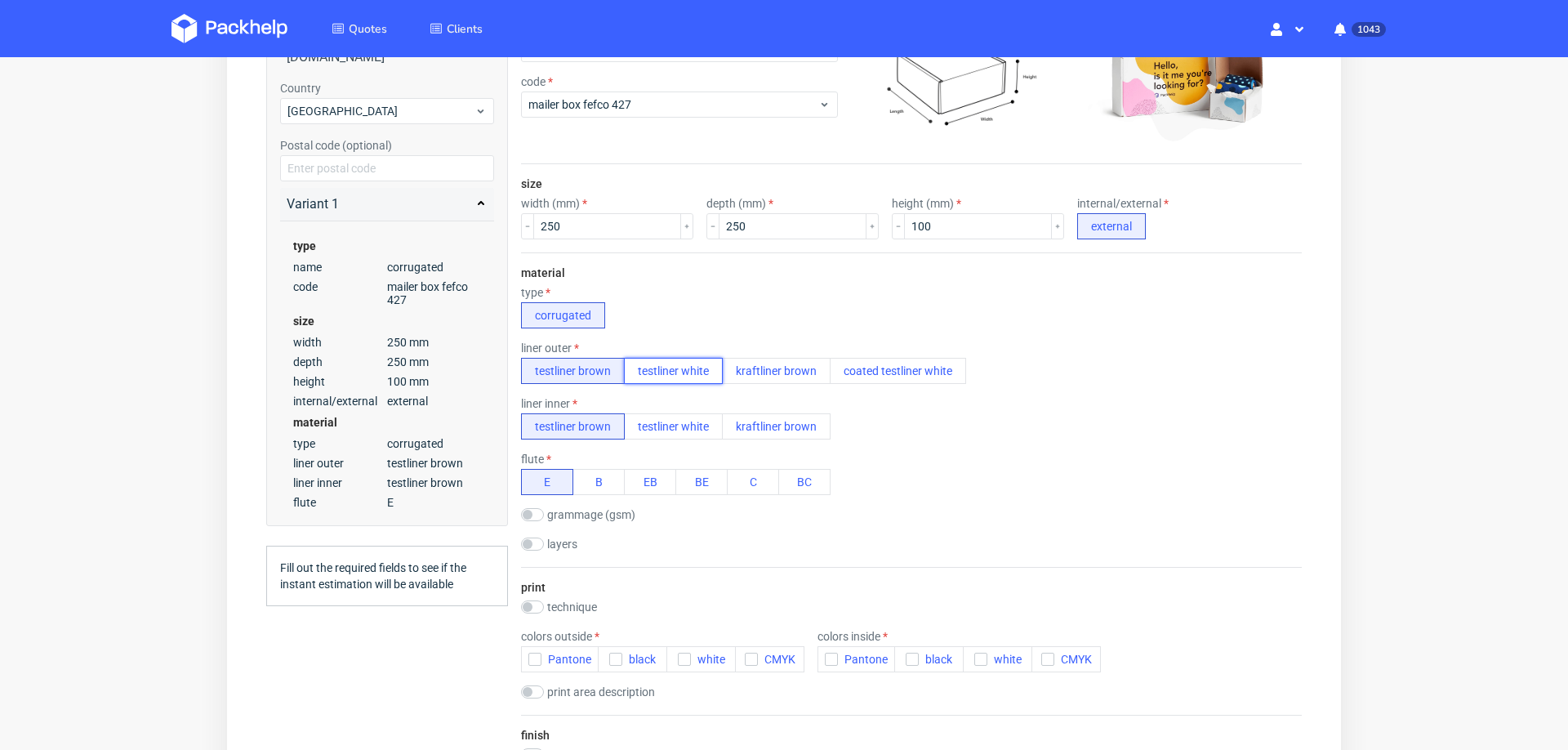
click at [686, 365] on button "testliner white" at bounding box center [673, 371] width 99 height 26
click at [1048, 654] on icon "button" at bounding box center [1047, 659] width 11 height 11
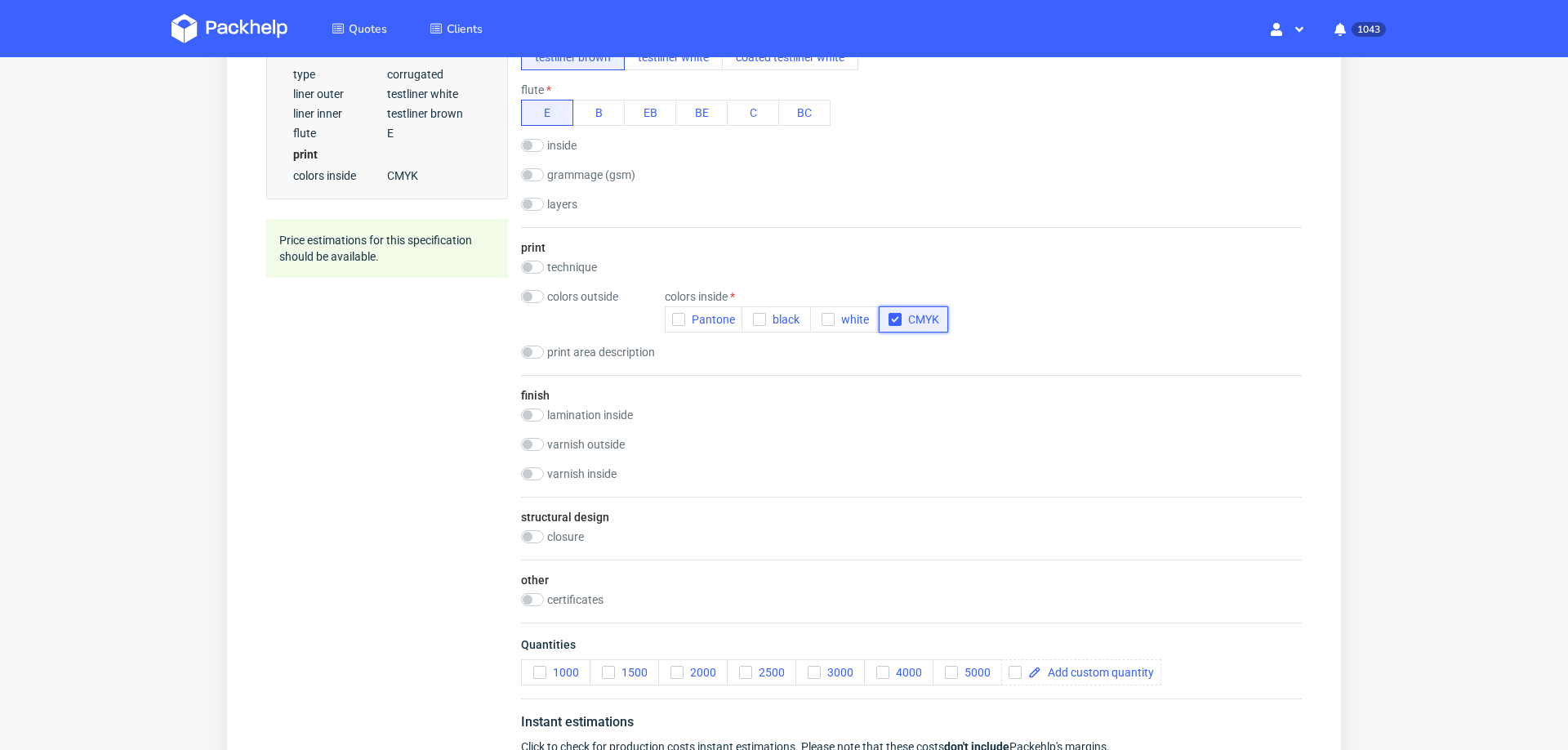
scroll to position [695, 0]
click at [540, 468] on input "checkbox" at bounding box center [533, 472] width 23 height 13
checkbox input "true"
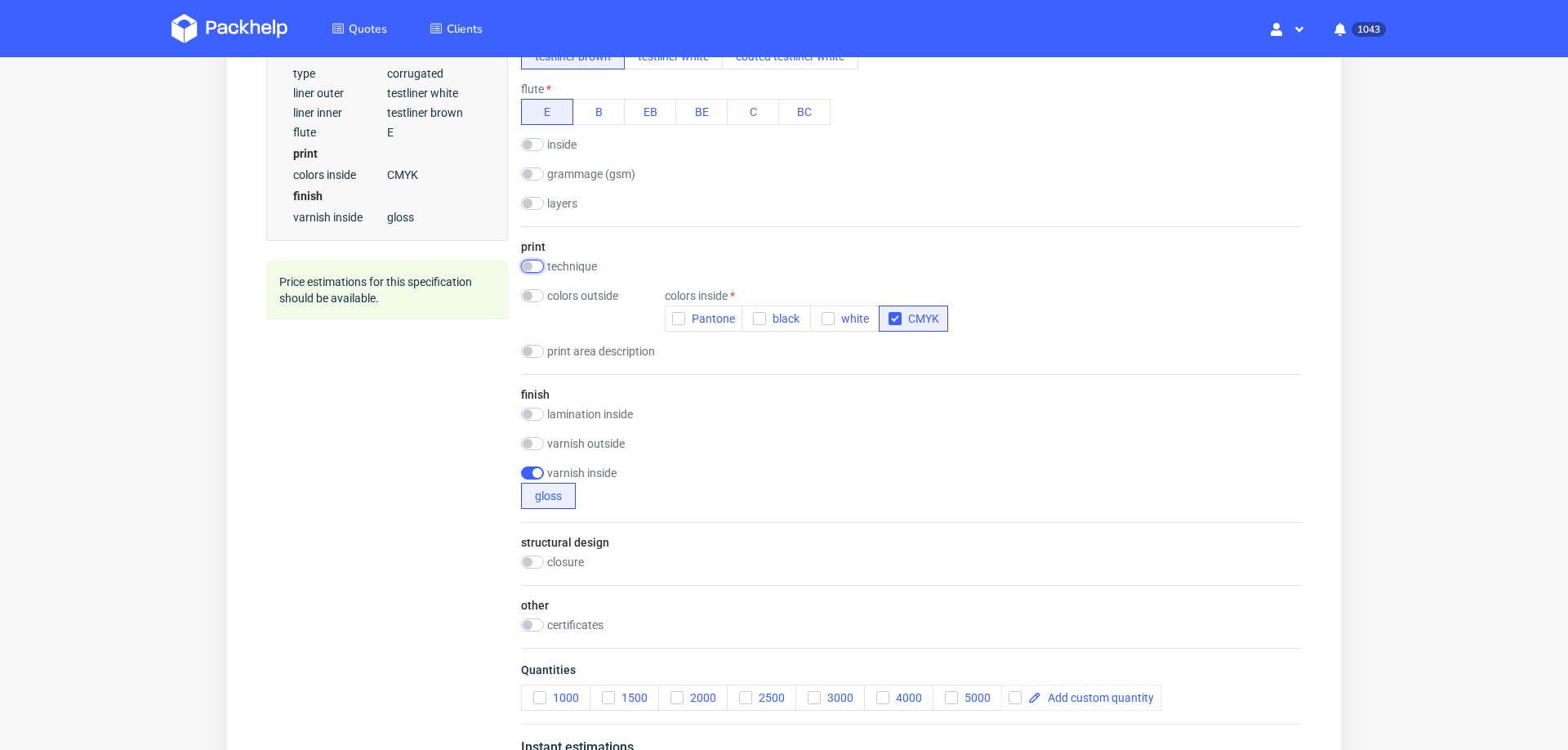
click at [543, 260] on input "checkbox" at bounding box center [533, 266] width 23 height 13
checkbox input "true"
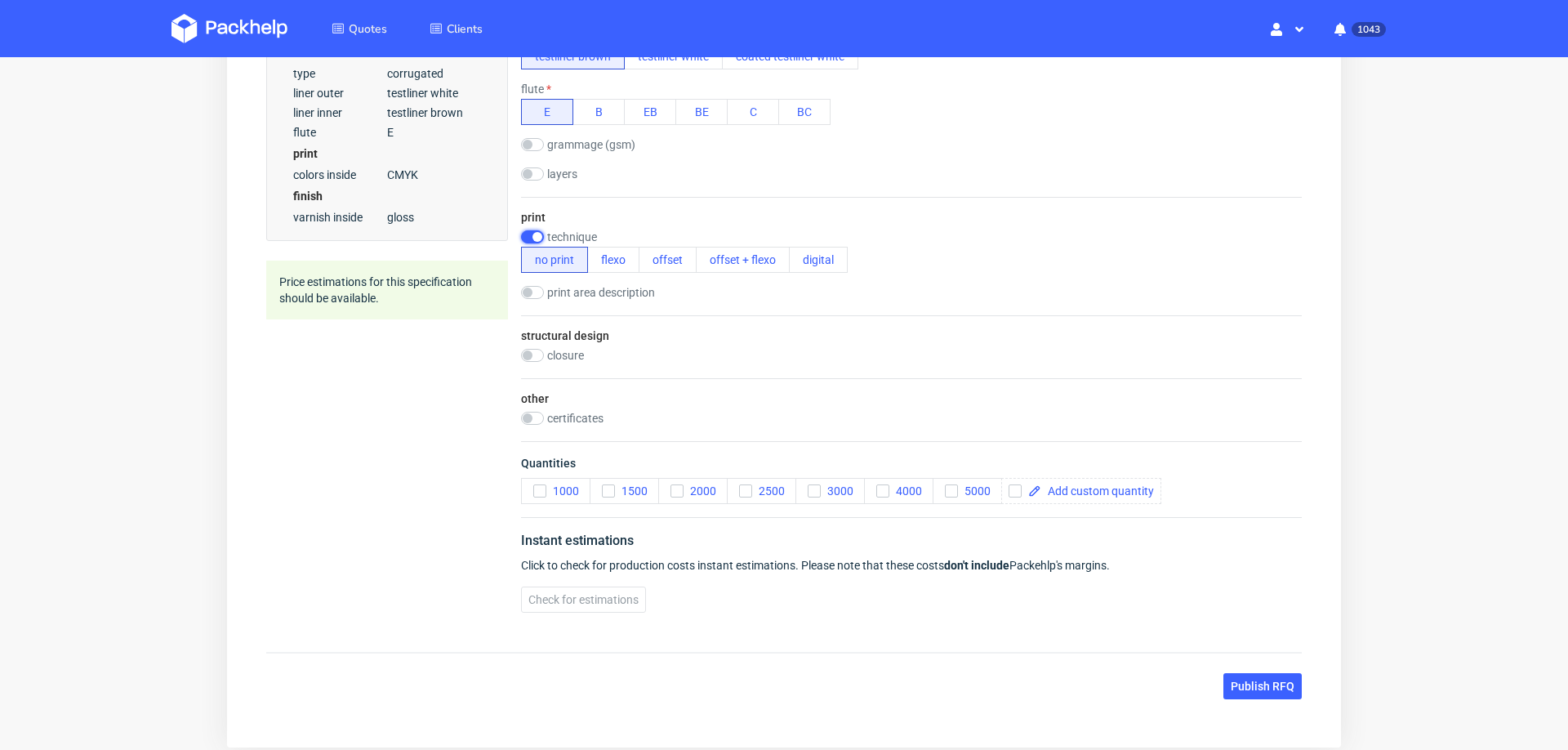
scroll to position [0, 0]
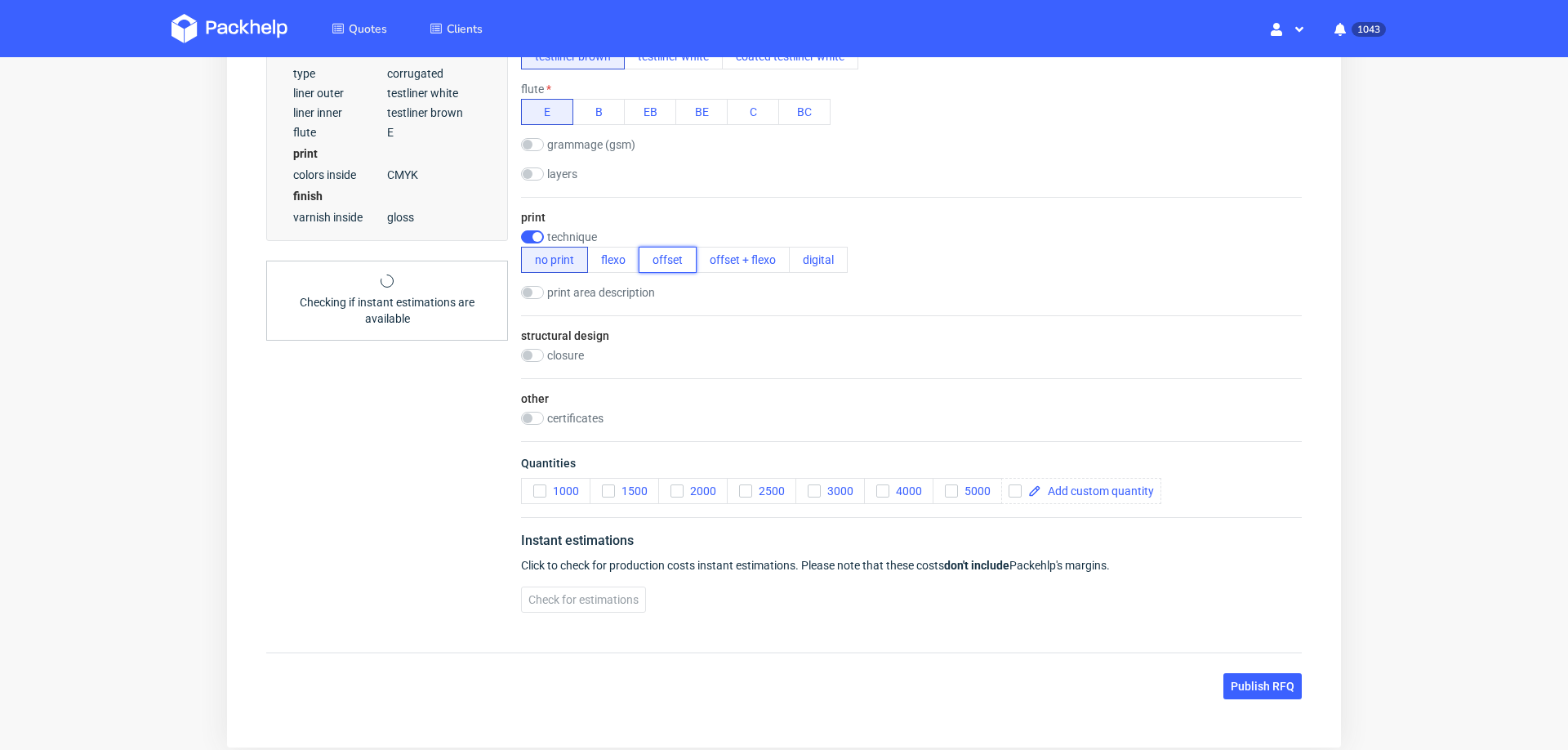
click at [674, 257] on button "offset" at bounding box center [668, 259] width 58 height 26
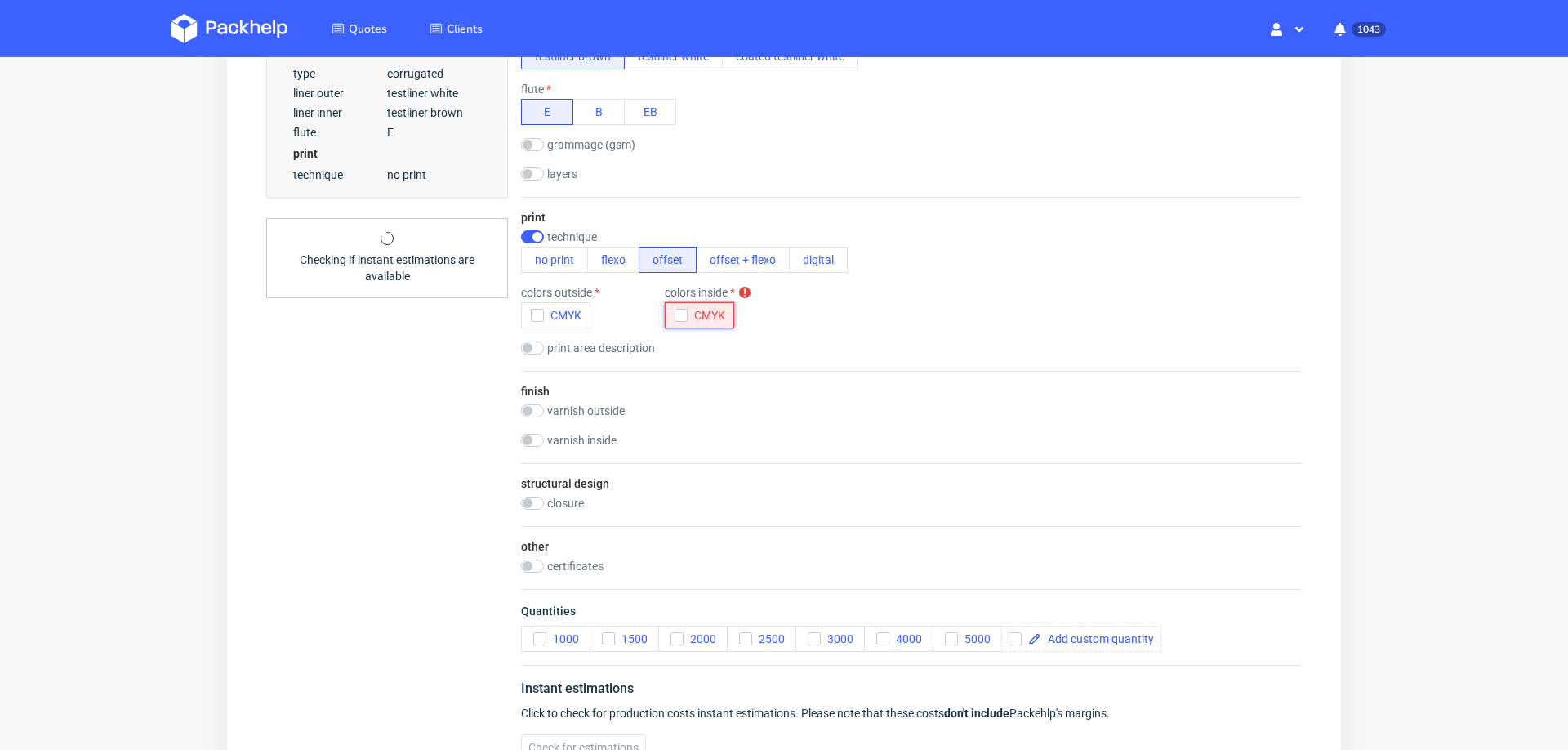
click at [679, 314] on icon "button" at bounding box center [681, 314] width 11 height 11
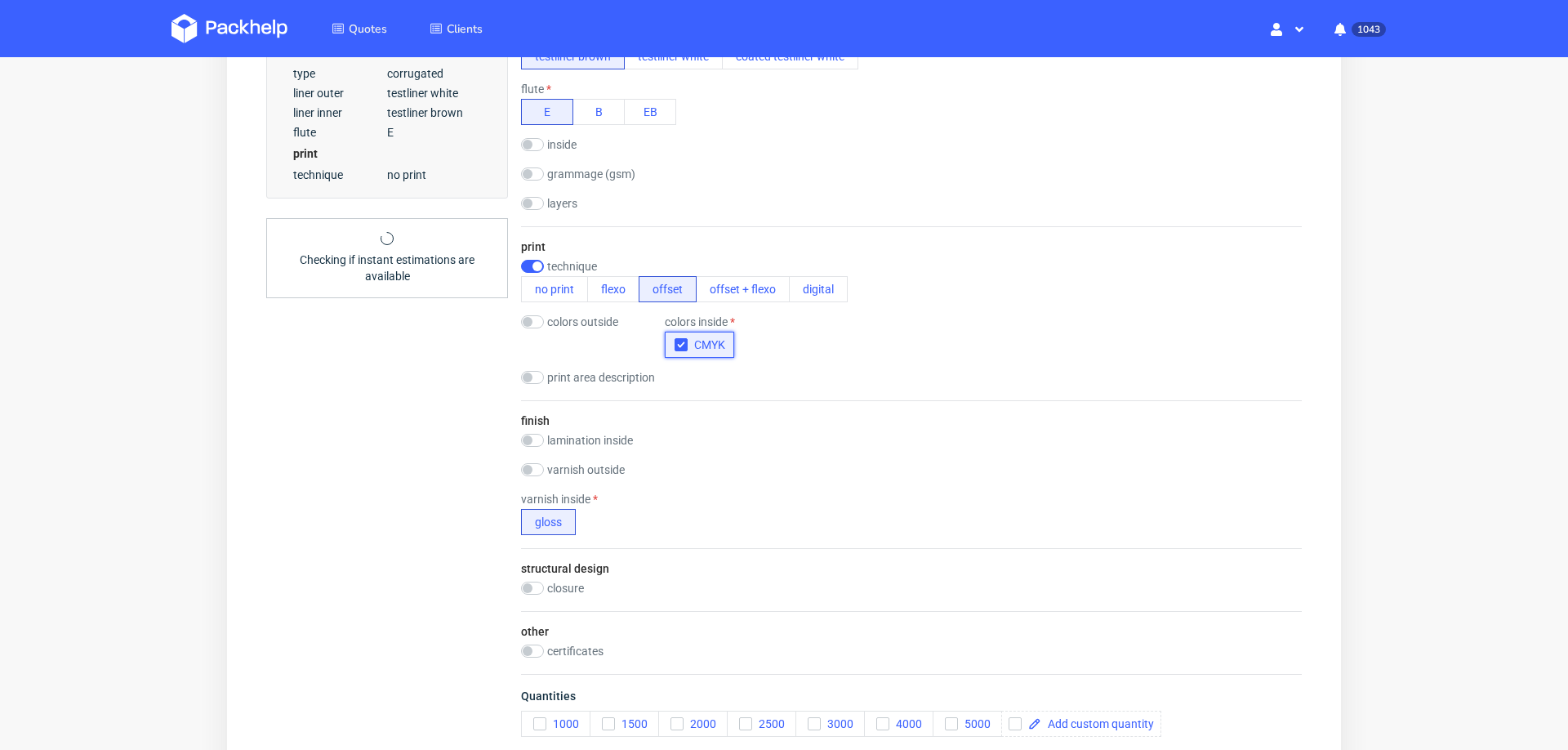
scroll to position [7, 0]
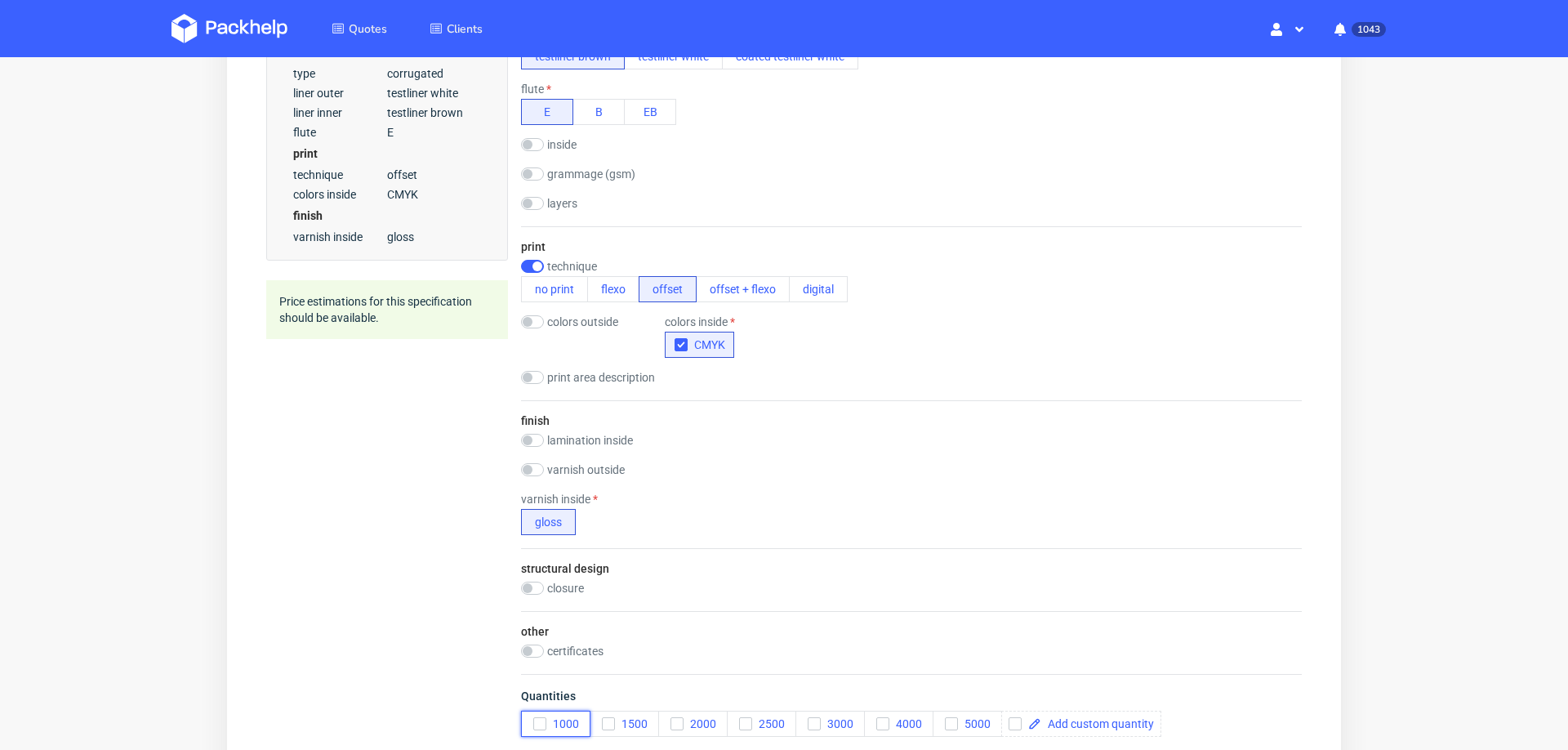
click at [544, 718] on icon "button" at bounding box center [539, 724] width 11 height 11
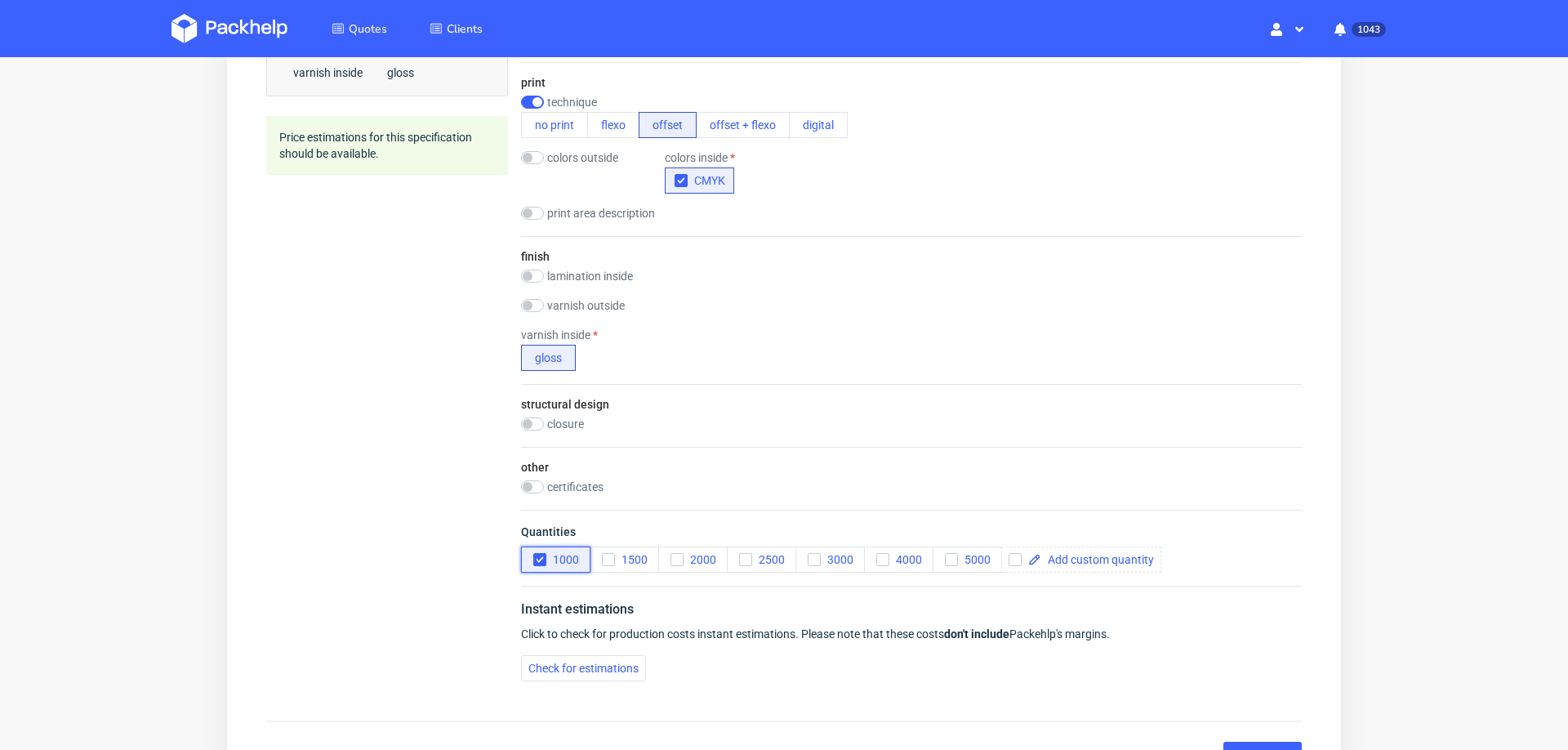
scroll to position [1005, 0]
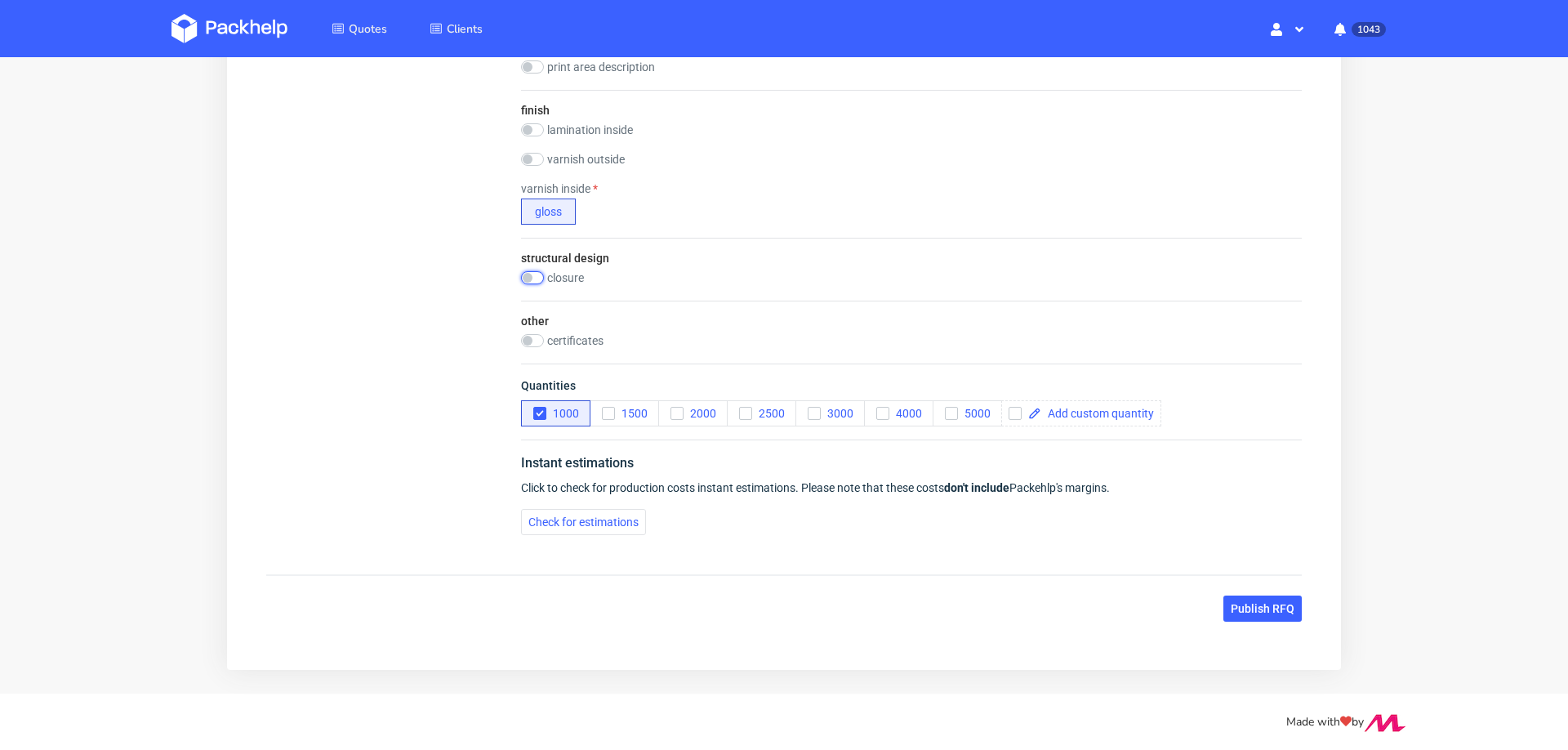
click at [533, 271] on input "checkbox" at bounding box center [533, 277] width 23 height 13
checkbox input "true"
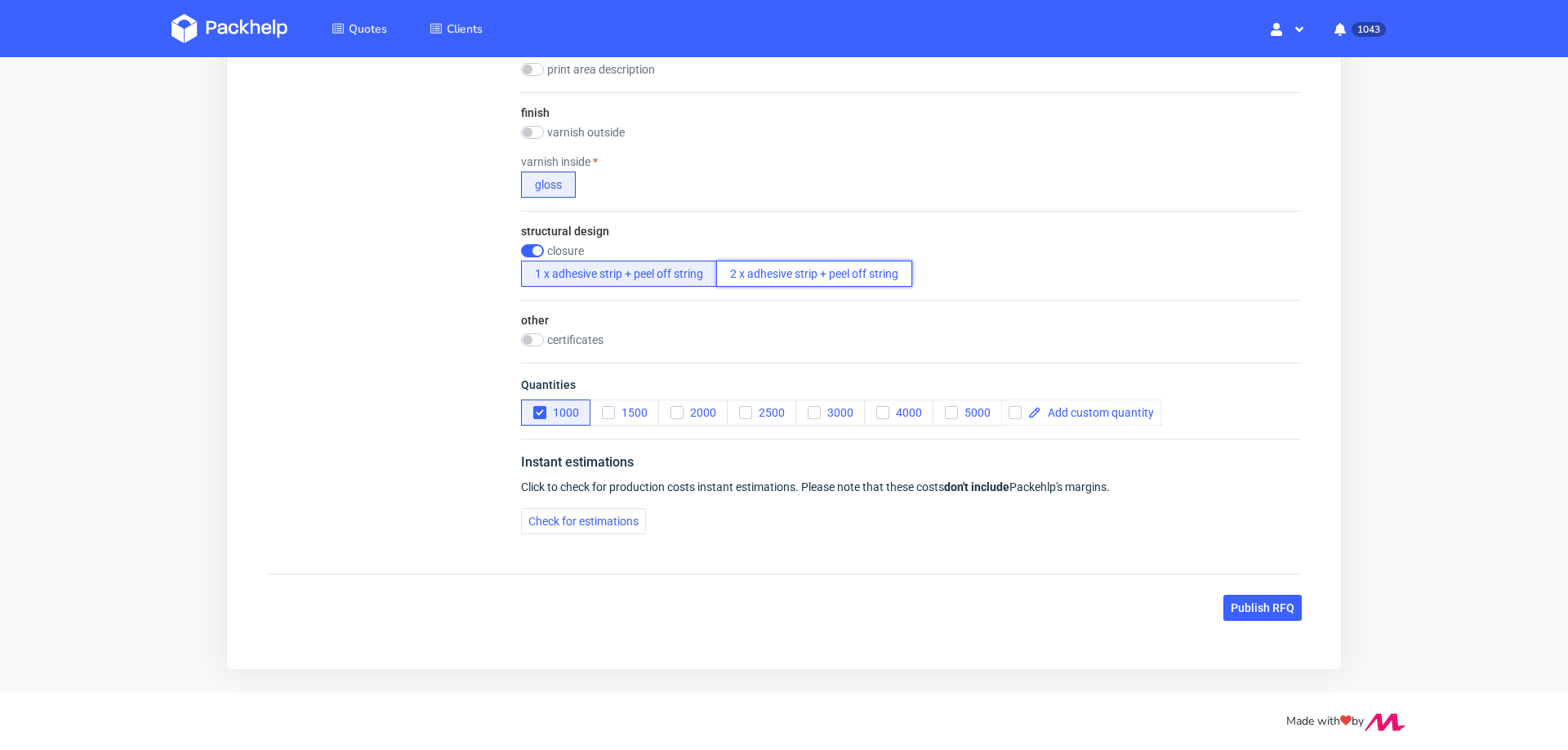
click at [764, 262] on button "2 x adhesive strip + peel off string" at bounding box center [815, 274] width 196 height 26
click at [606, 516] on span "Check for estimations" at bounding box center [583, 521] width 110 height 11
click at [539, 516] on span "Check for estimations" at bounding box center [583, 521] width 110 height 11
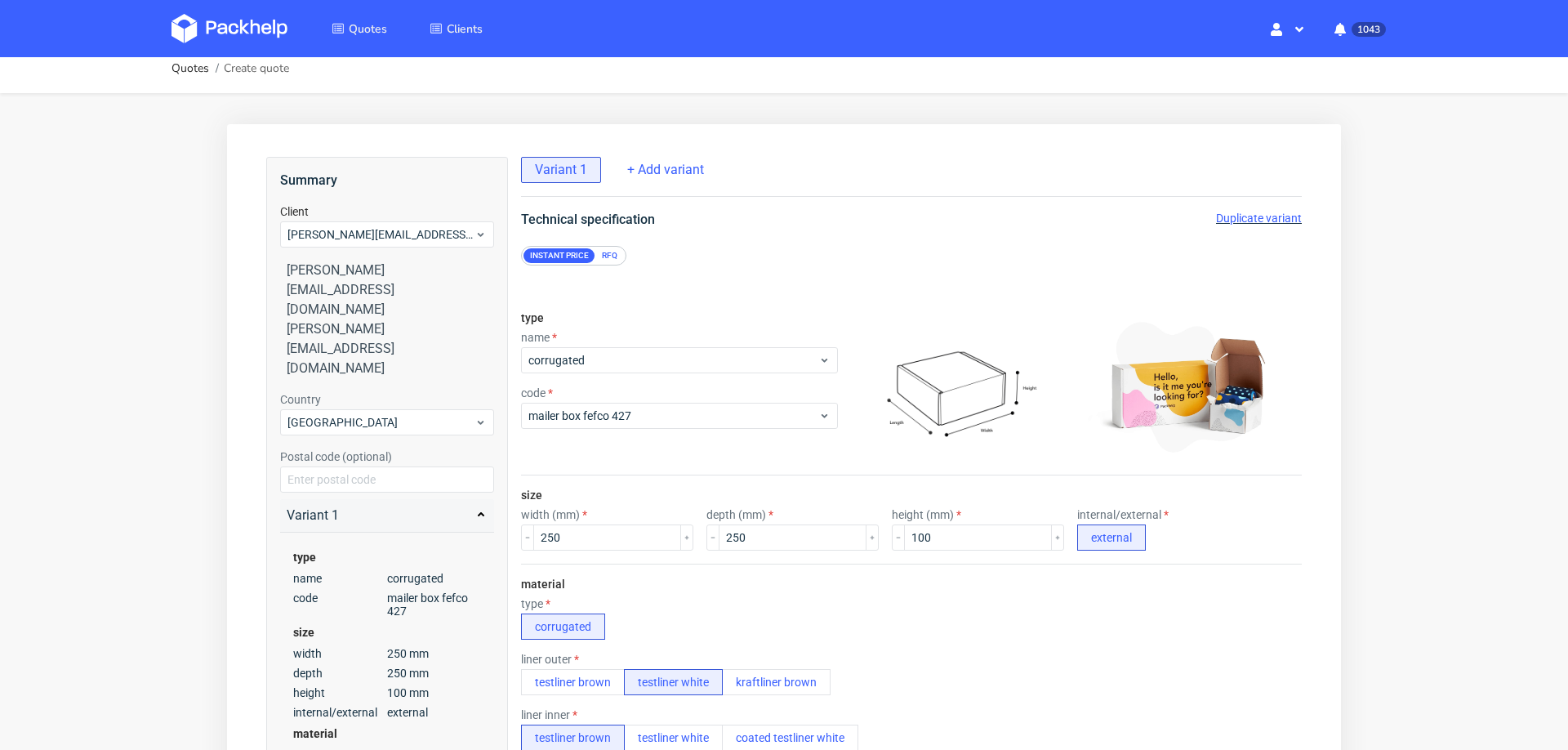
scroll to position [0, 0]
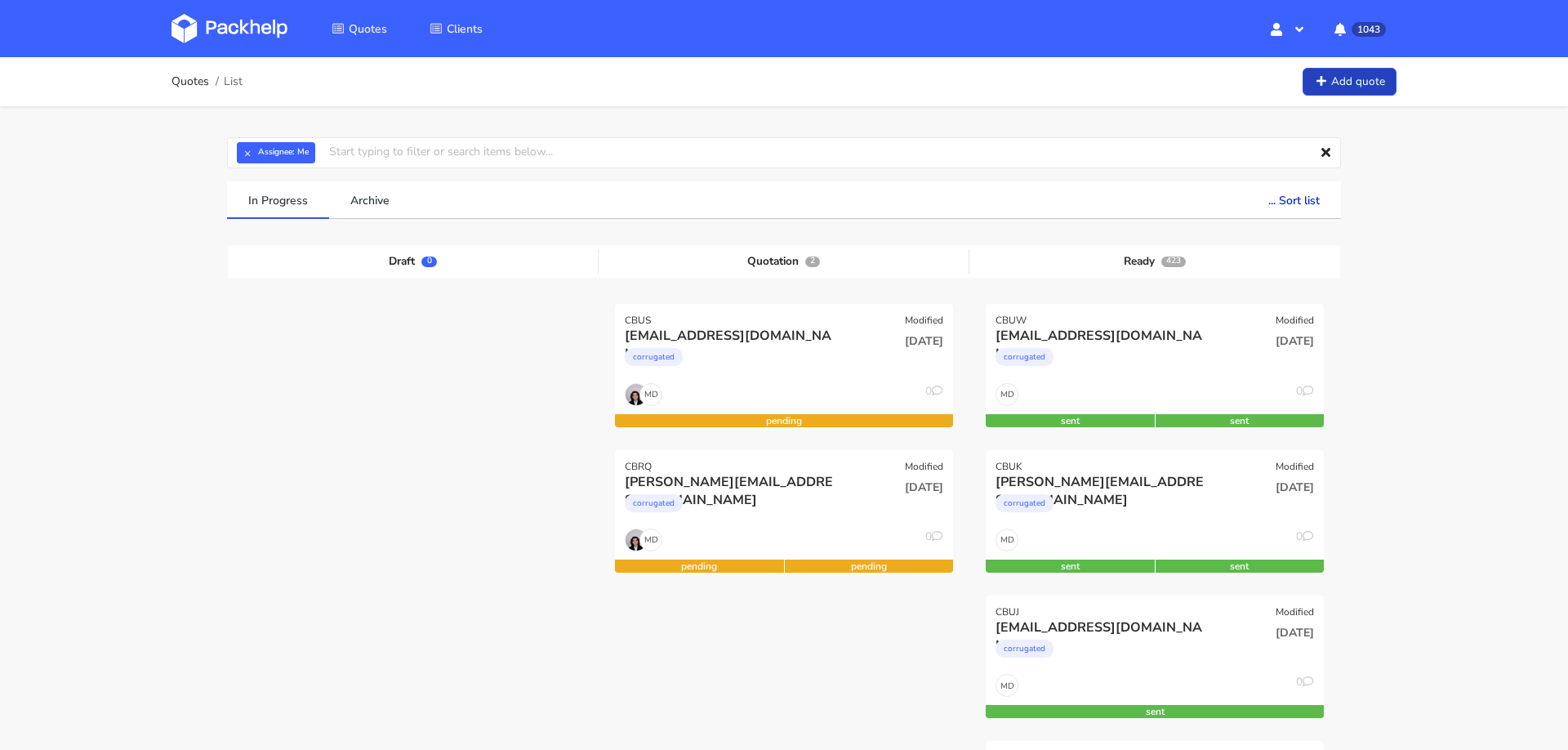
click at [1346, 80] on link "Add quote" at bounding box center [1350, 83] width 94 height 29
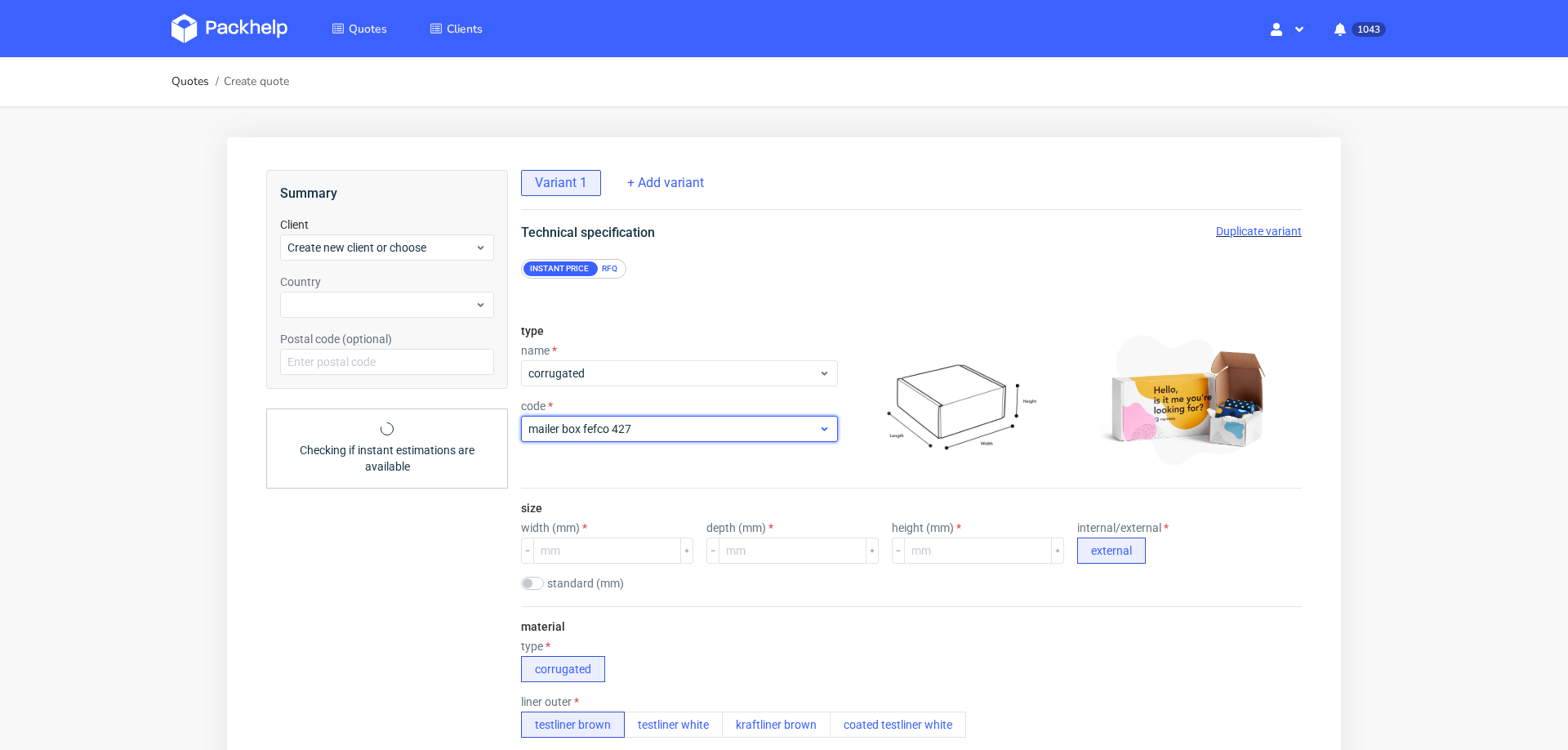
click at [729, 416] on div "mailer box fefco 427" at bounding box center [680, 429] width 317 height 26
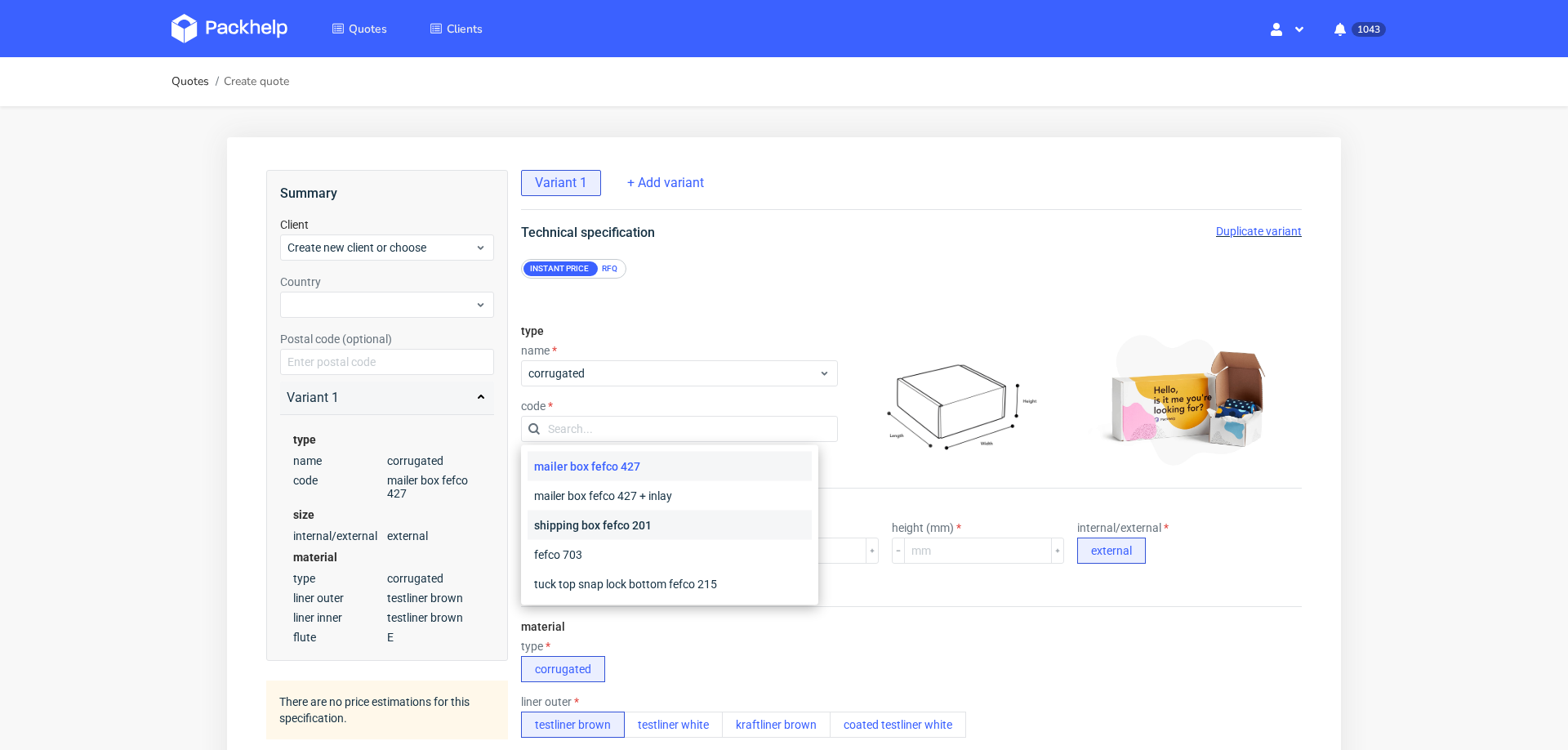
click at [653, 525] on div "shipping box fefco 201" at bounding box center [670, 525] width 285 height 30
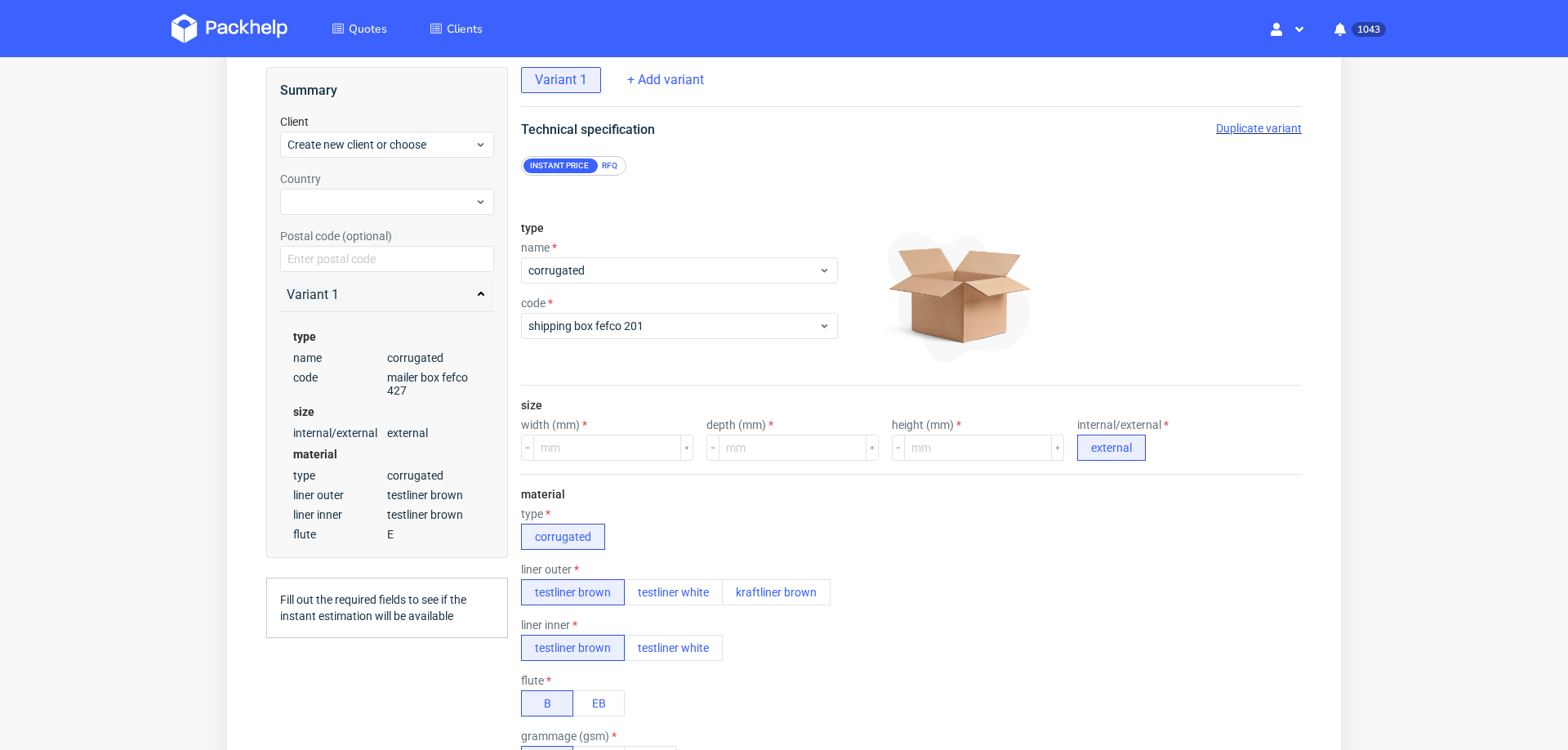
scroll to position [116, 0]
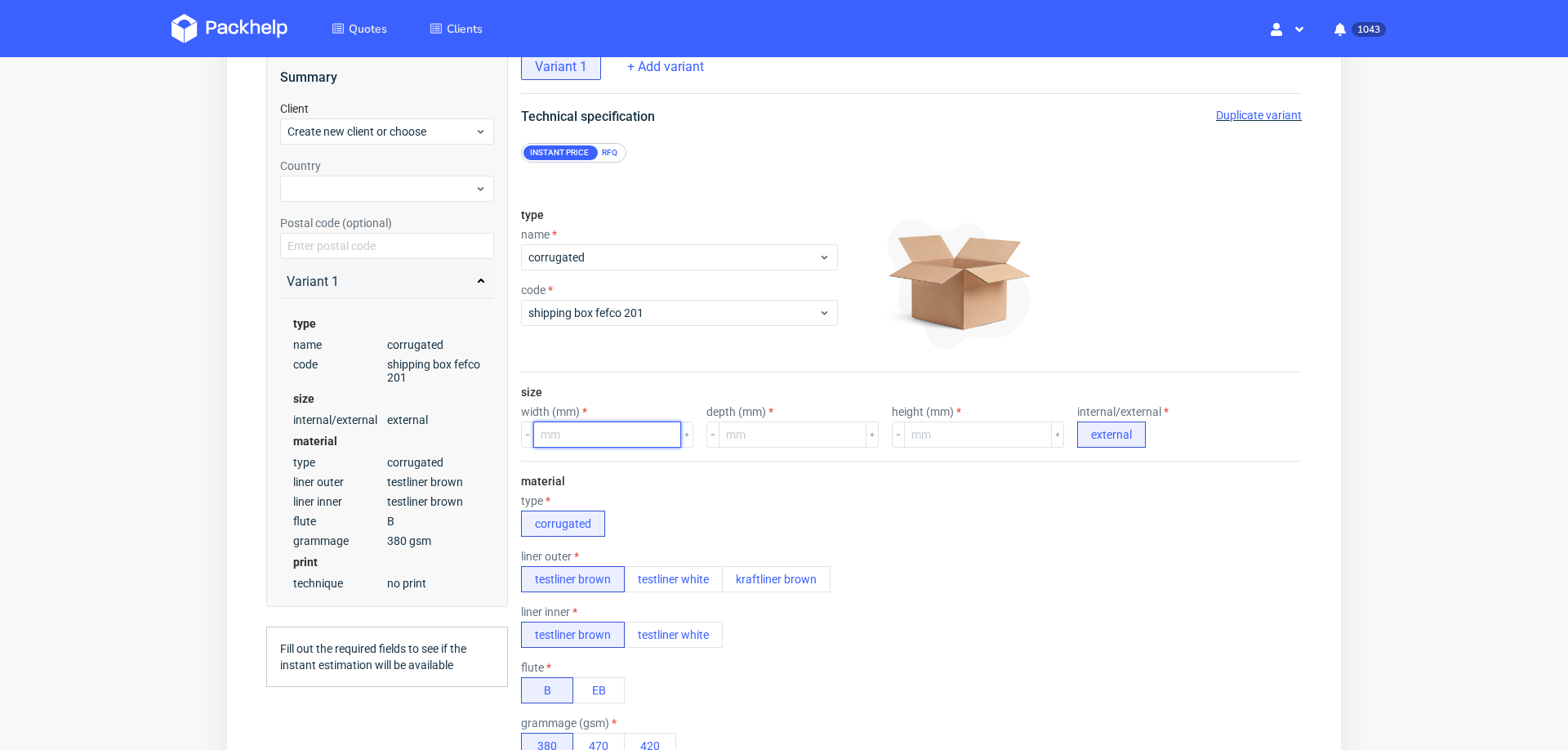
click at [614, 431] on input "number" at bounding box center [607, 435] width 147 height 26
type input "335"
click at [740, 426] on input "number" at bounding box center [793, 435] width 147 height 26
type input "150"
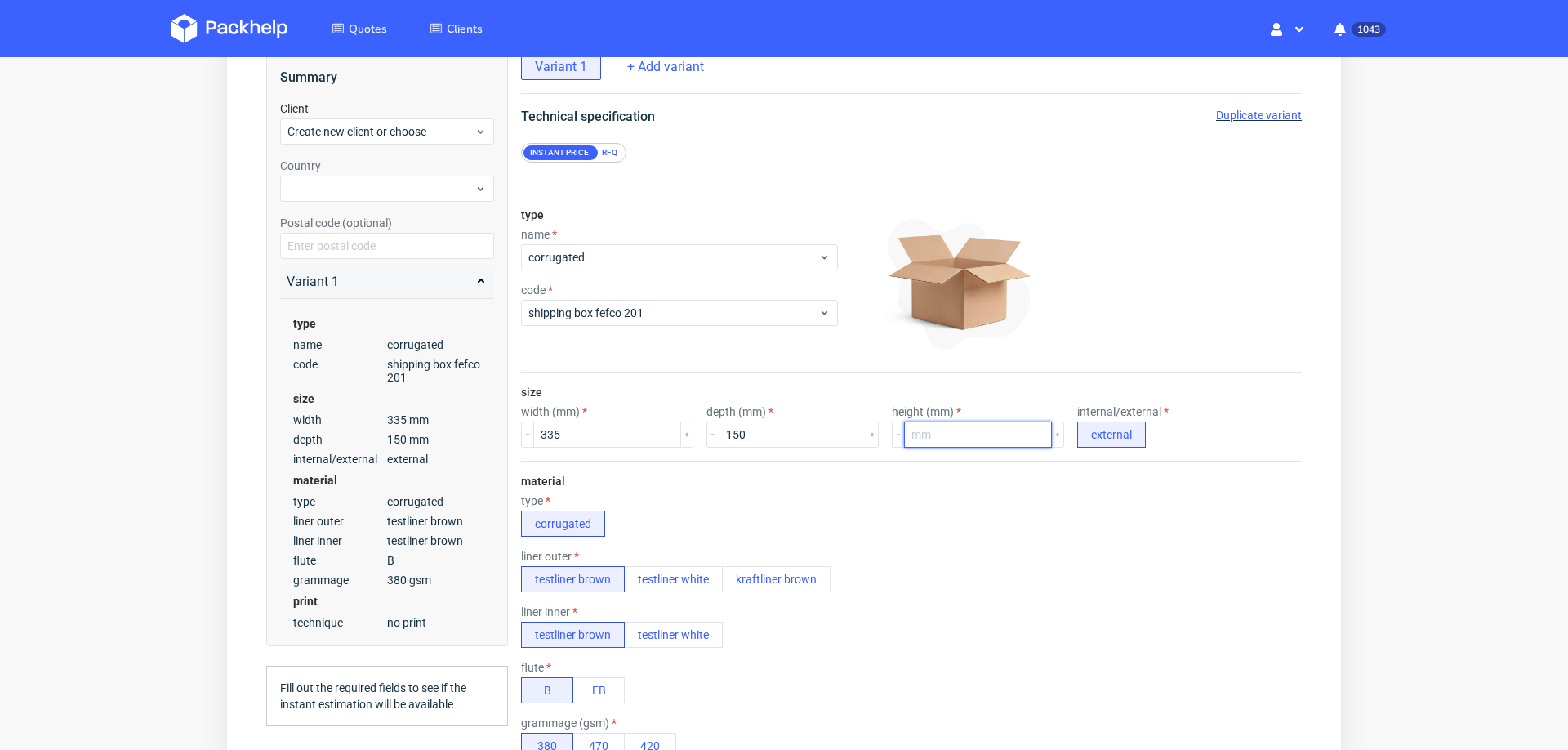
click at [934, 424] on input "number" at bounding box center [977, 435] width 147 height 26
type input "250"
click at [949, 591] on div "material type corrugated liner outer testliner brown testliner white kraftliner…" at bounding box center [912, 632] width 781 height 341
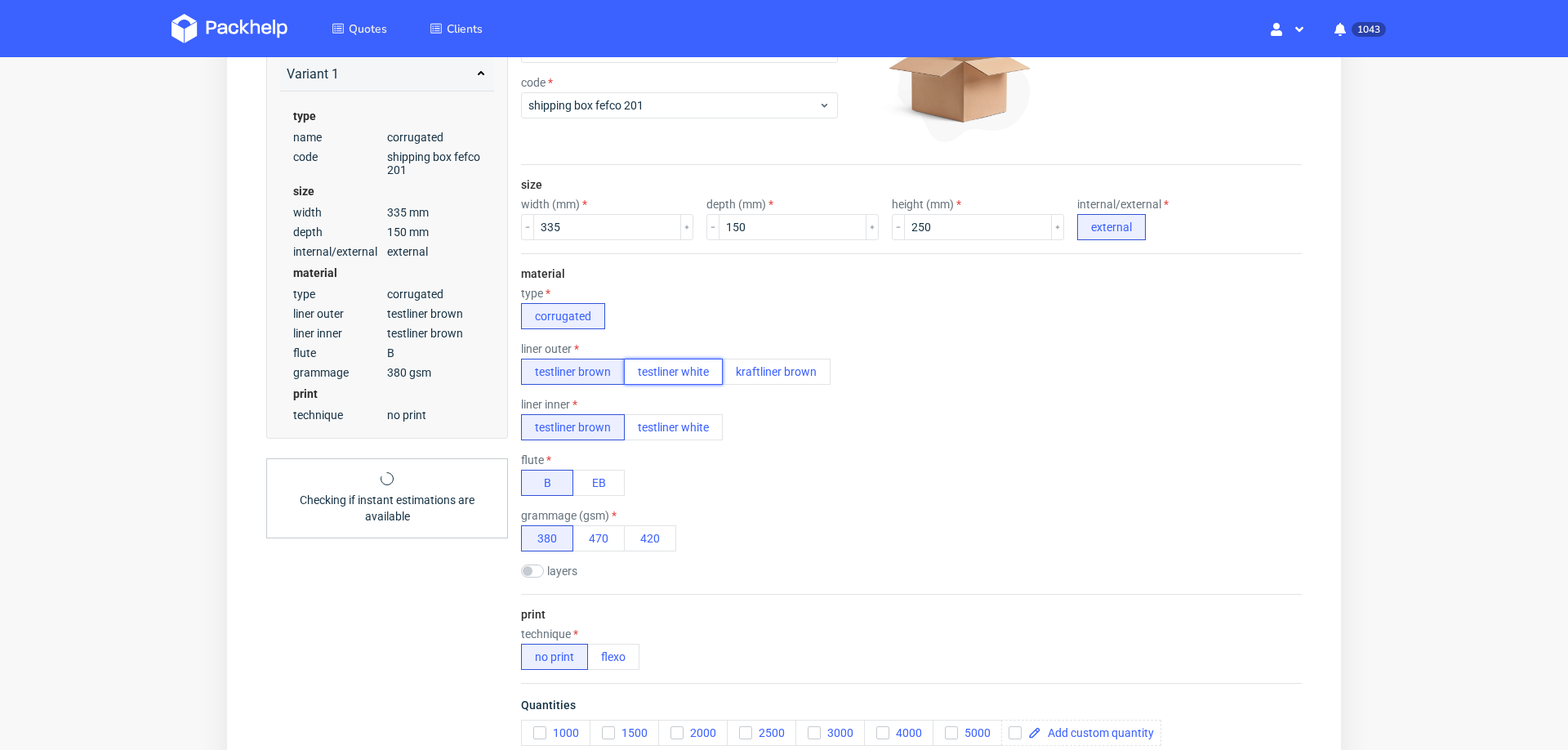
click at [698, 362] on button "testliner white" at bounding box center [673, 372] width 99 height 26
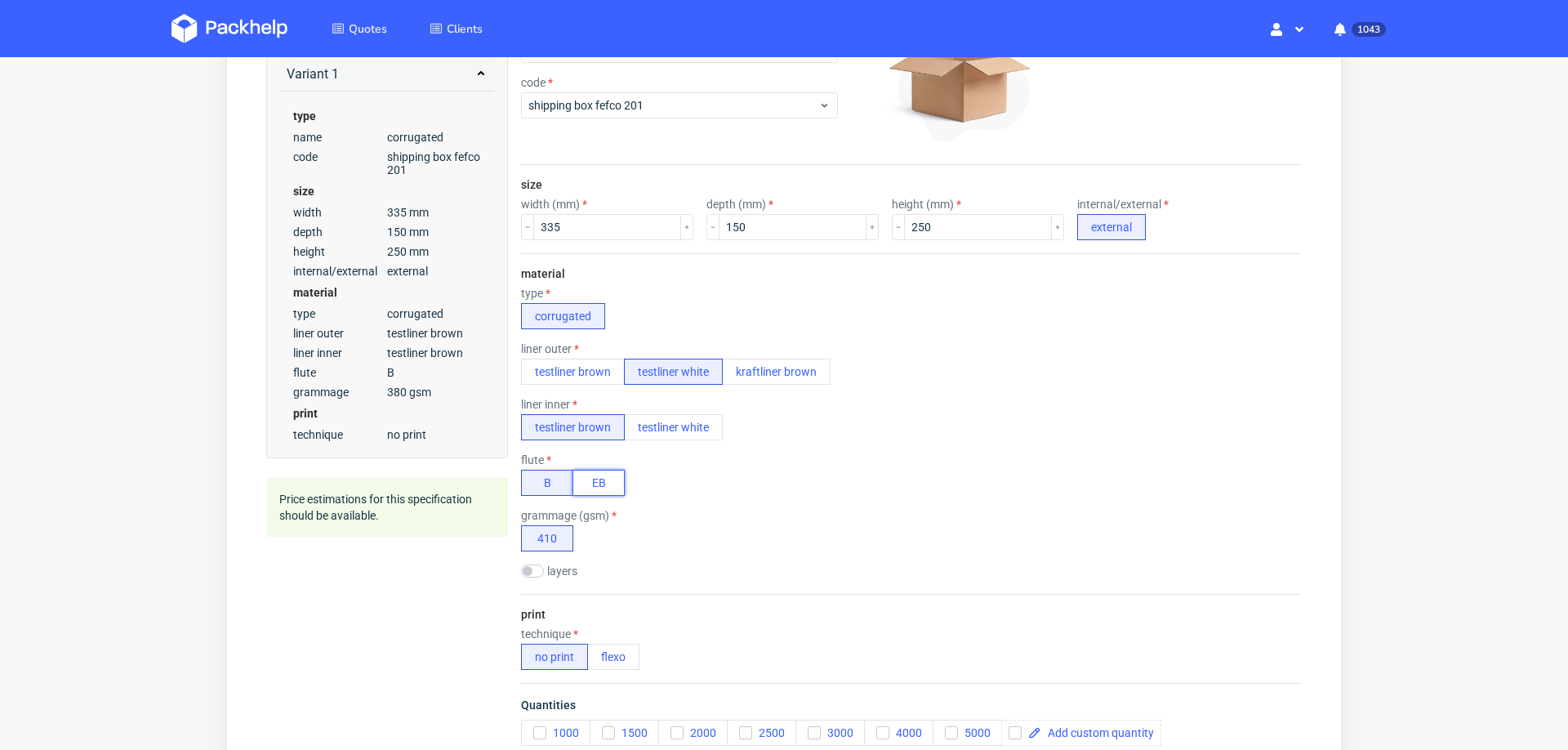
click at [596, 479] on button "EB" at bounding box center [598, 482] width 52 height 26
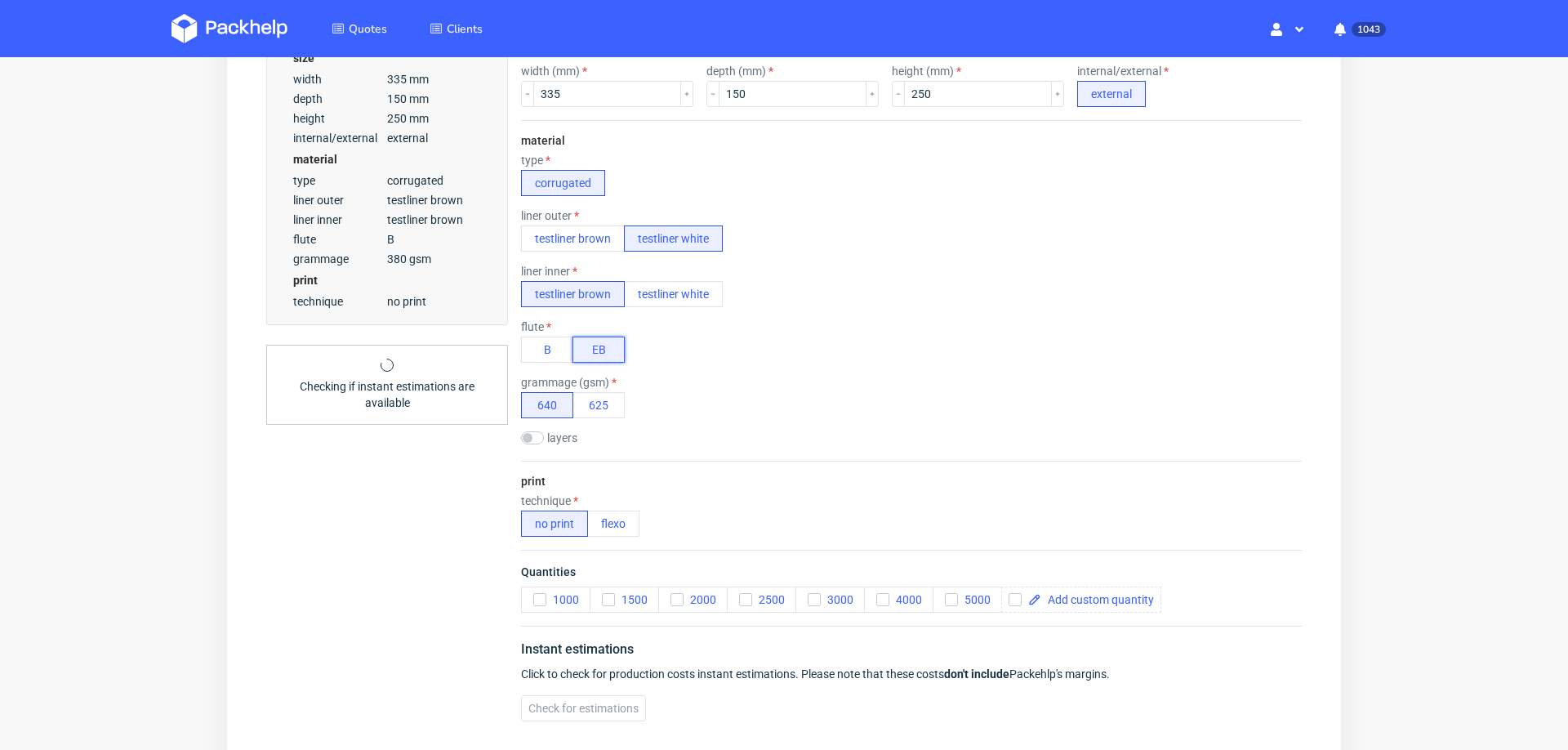
scroll to position [459, 0]
click at [619, 509] on button "flexo" at bounding box center [613, 522] width 52 height 26
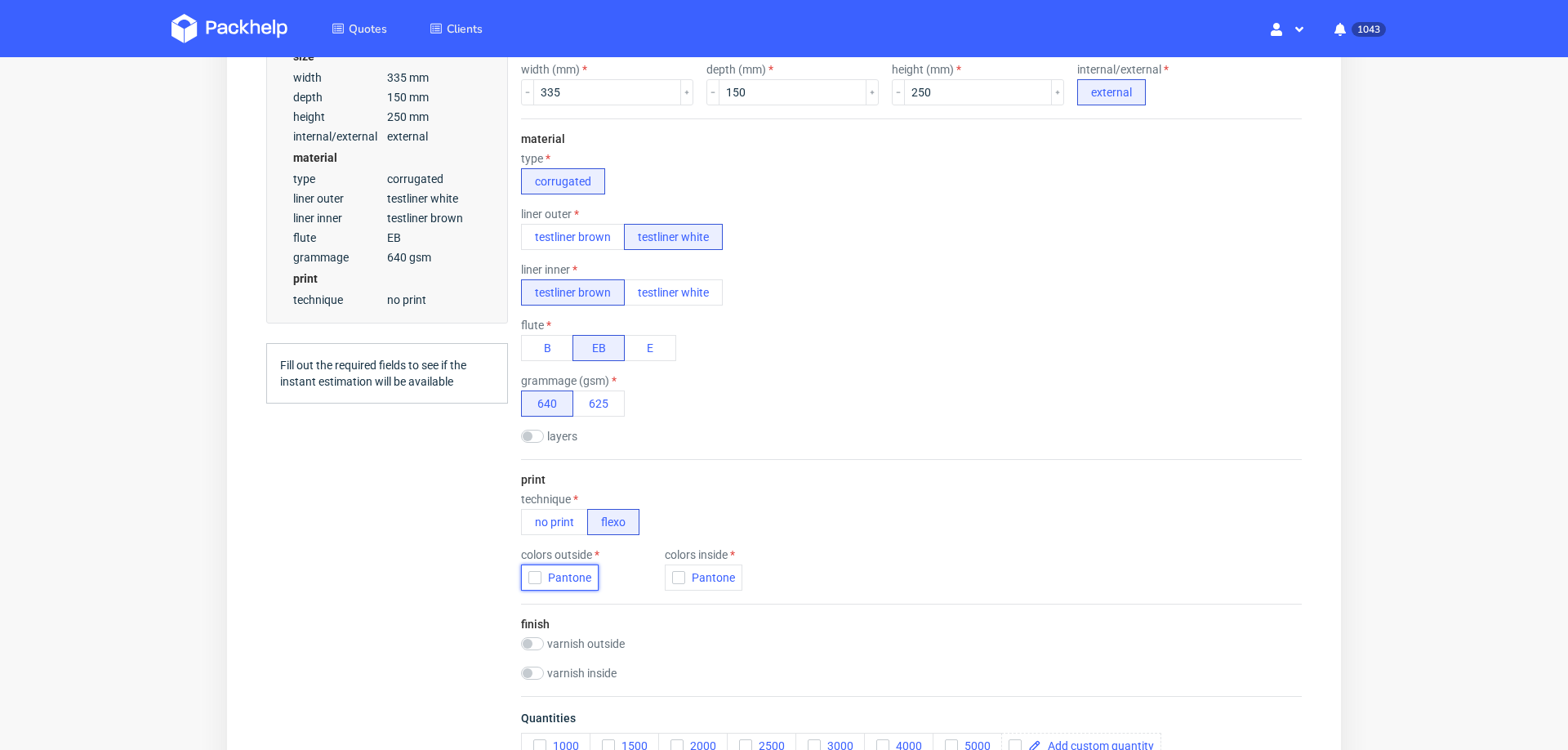
click at [535, 573] on icon "button" at bounding box center [534, 577] width 11 height 11
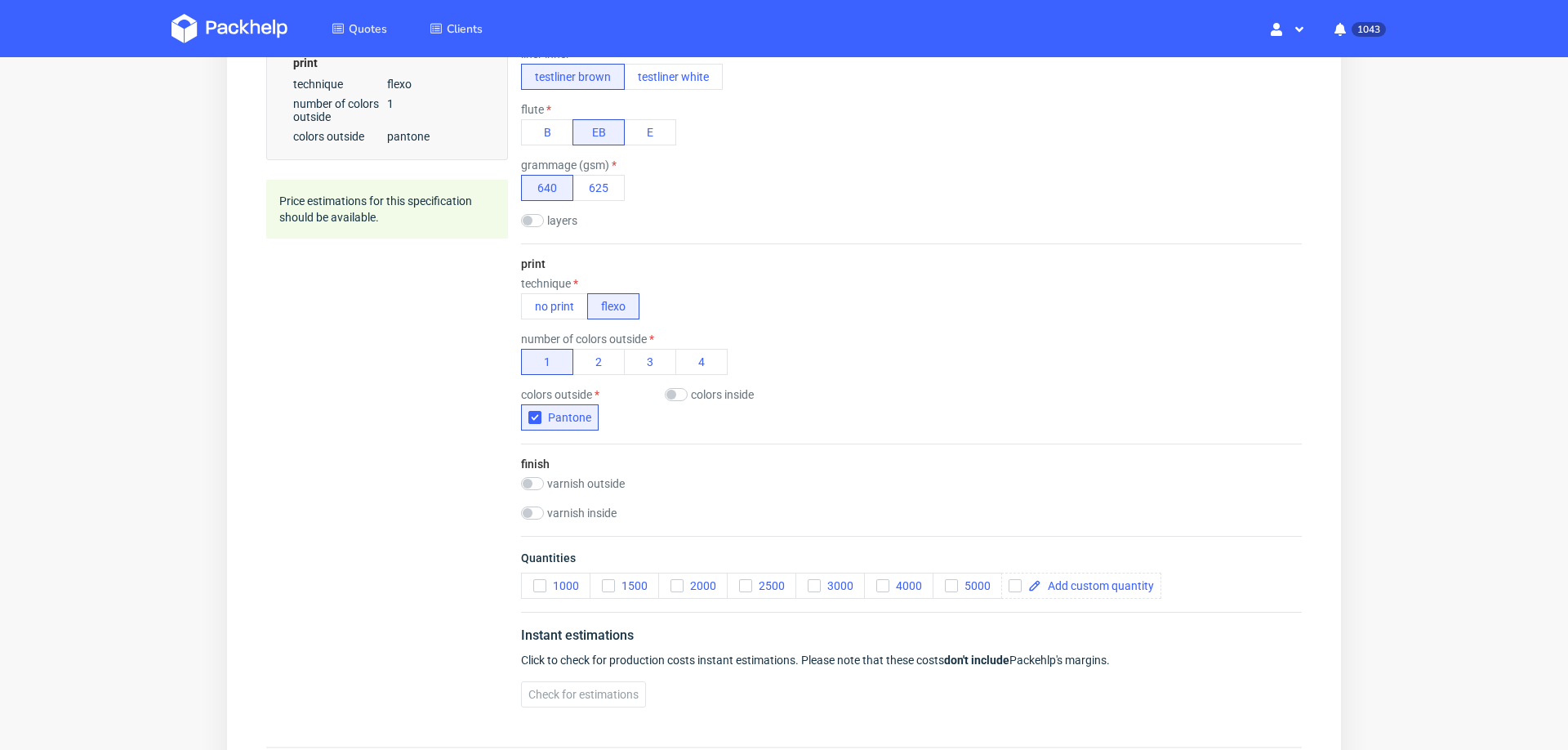
scroll to position [691, 0]
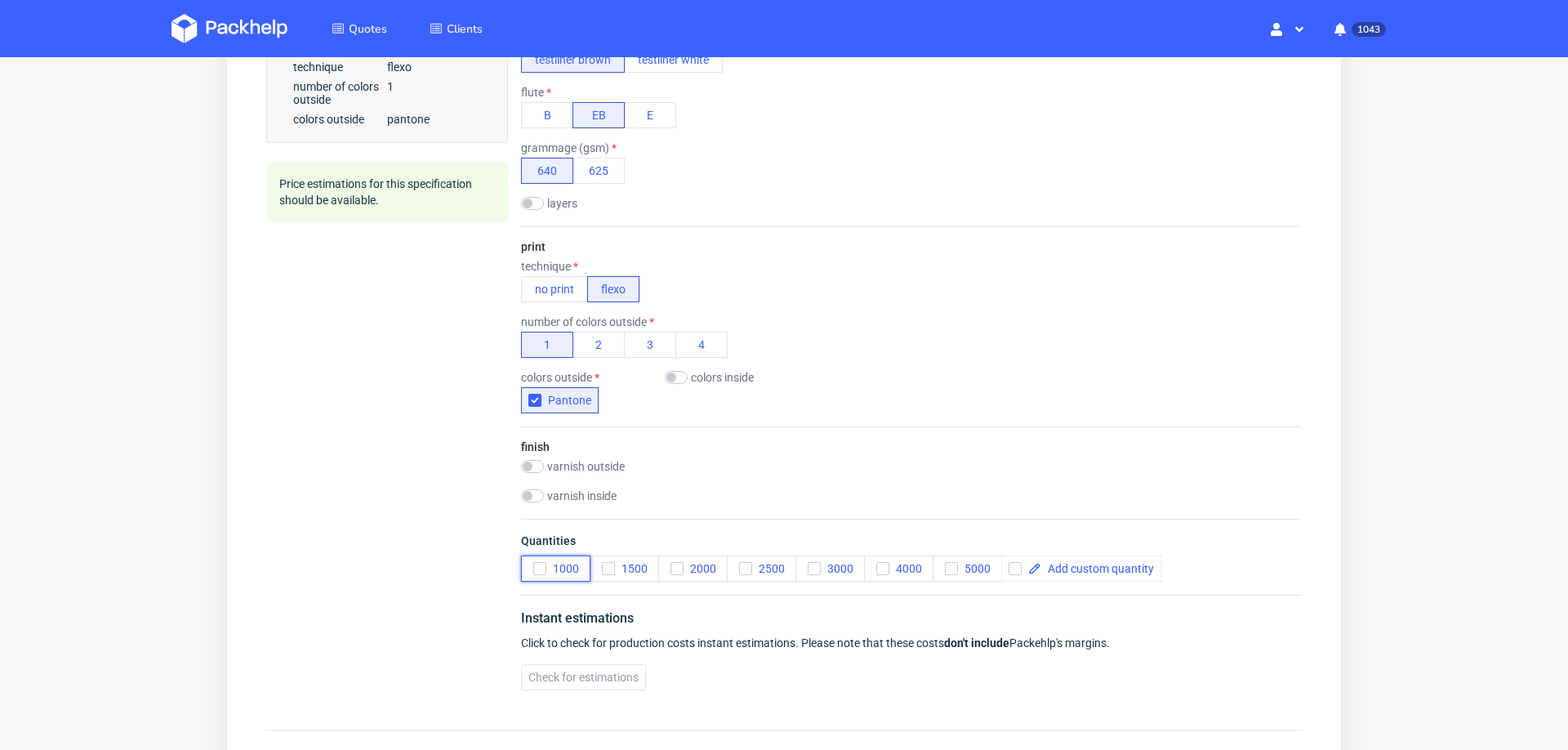
click at [537, 563] on icon "button" at bounding box center [539, 568] width 11 height 11
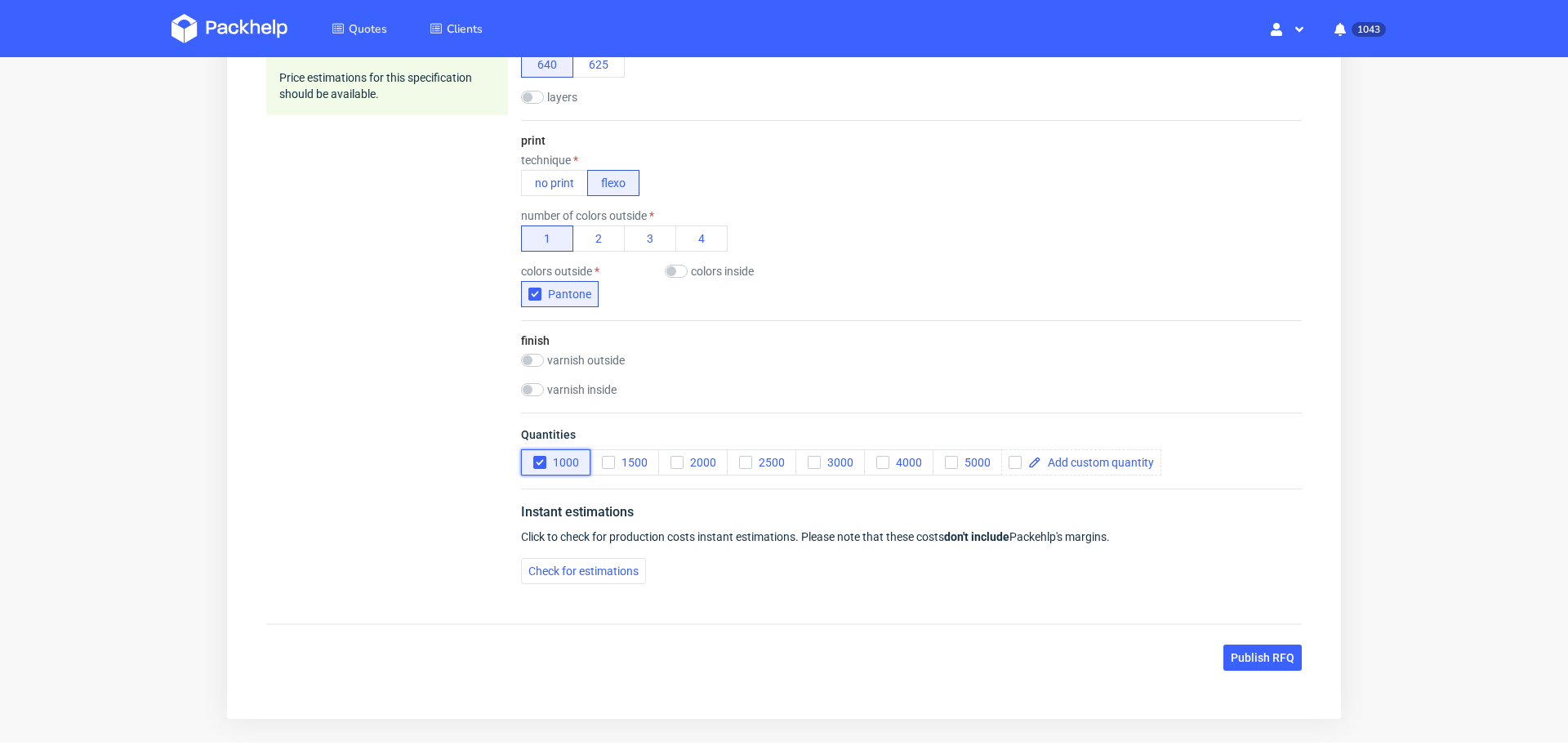
scroll to position [799, 0]
click at [568, 557] on button "Check for estimations" at bounding box center [584, 569] width 125 height 26
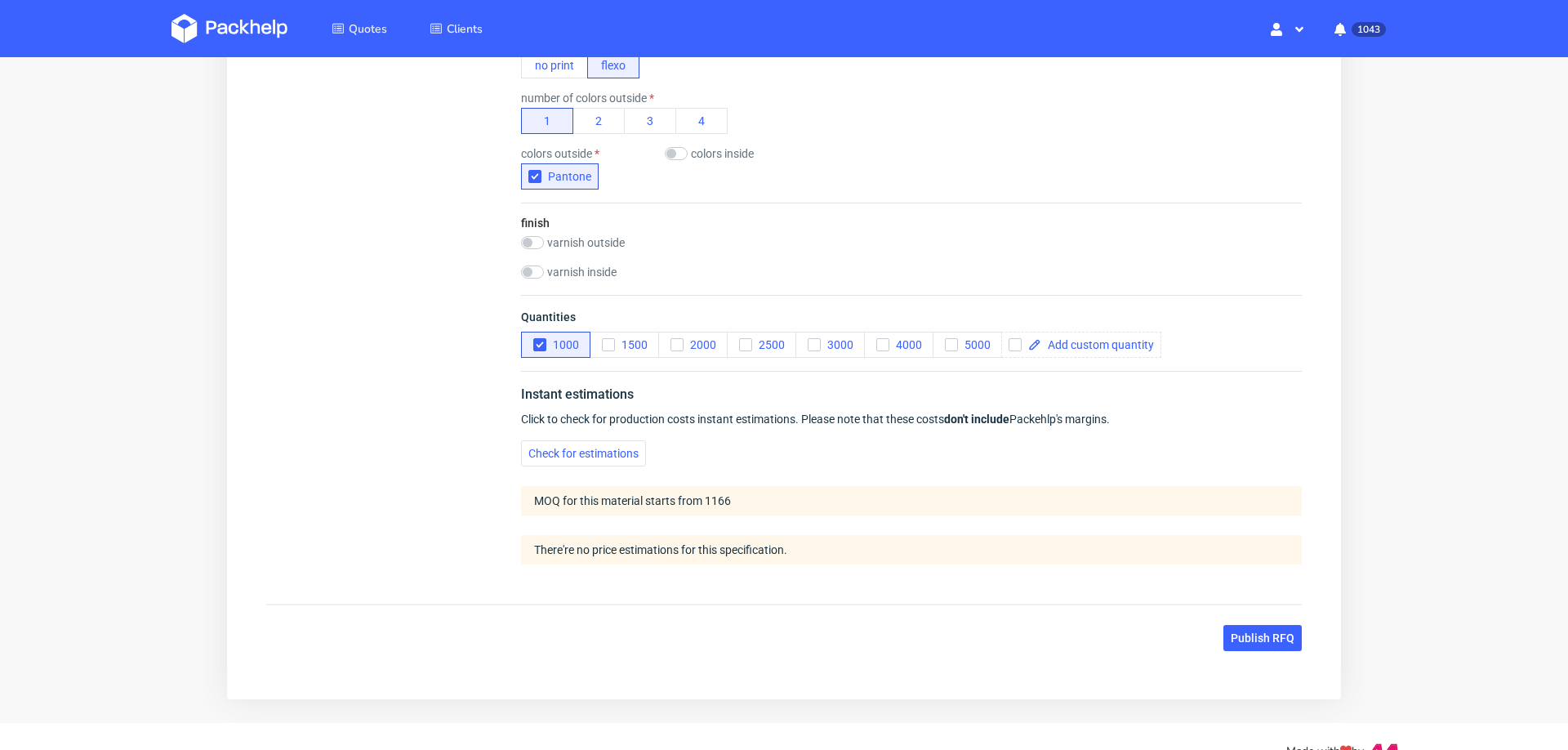
scroll to position [945, 0]
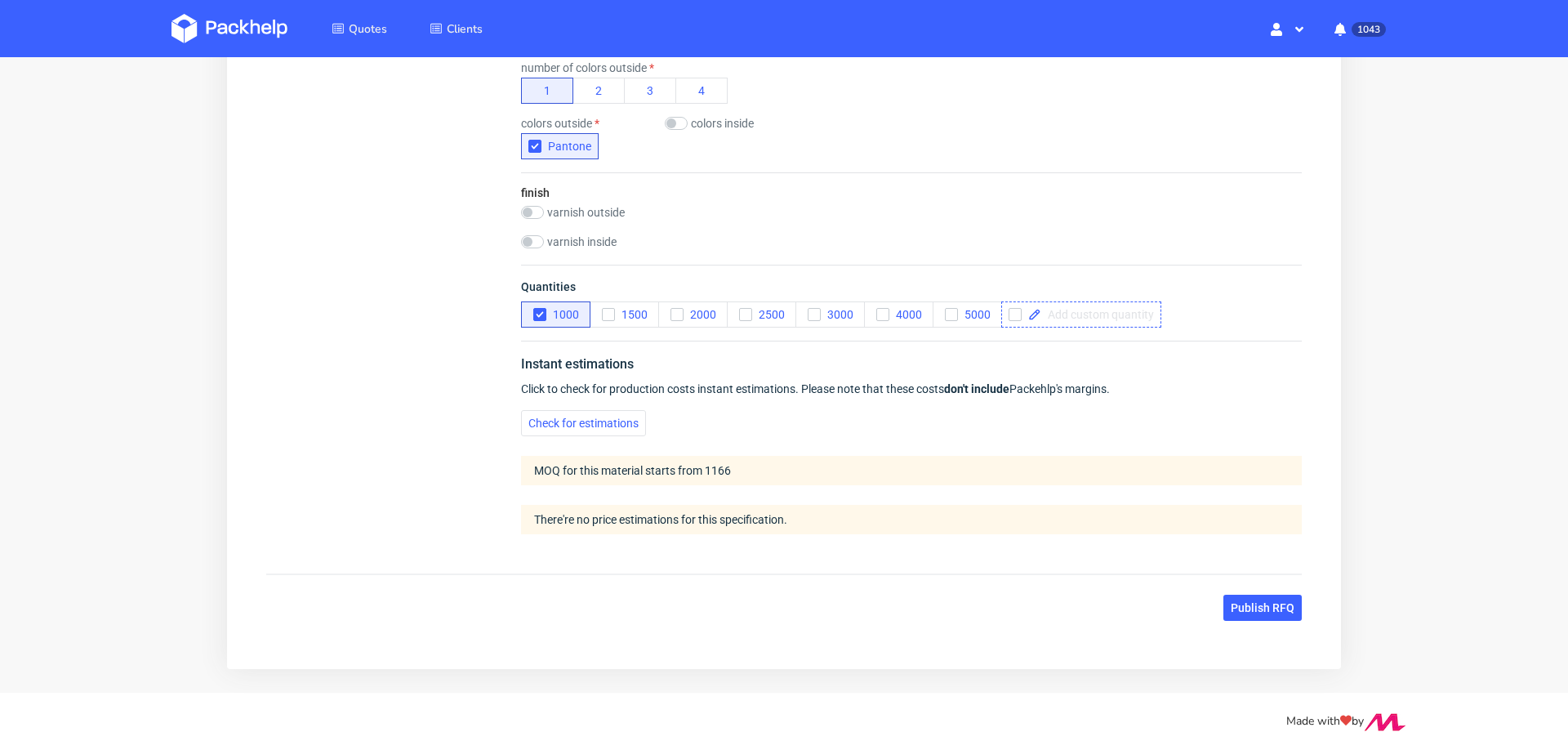
click at [1084, 309] on span at bounding box center [1098, 314] width 112 height 11
checkbox input "true"
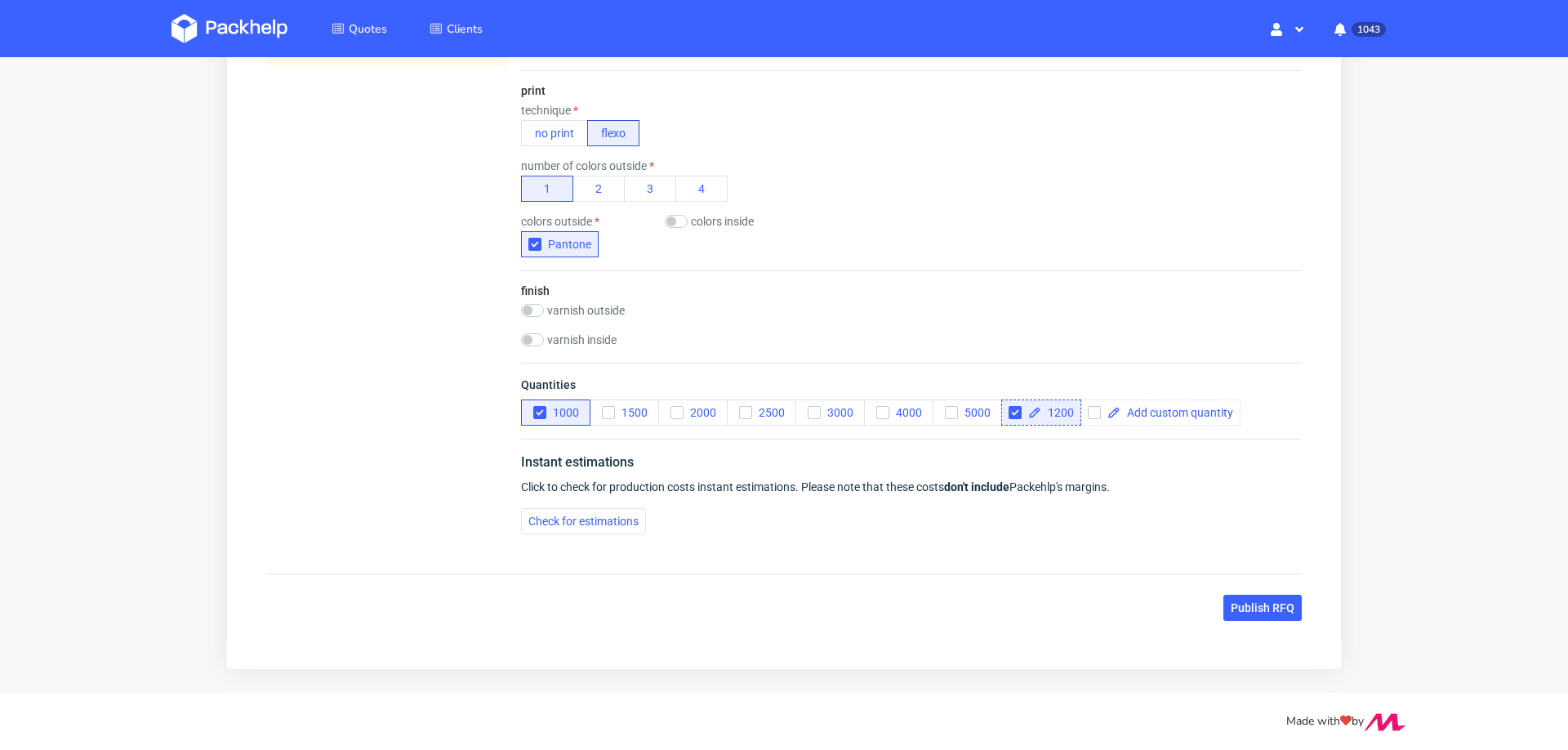
scroll to position [0, 0]
click at [539, 409] on icon "button" at bounding box center [539, 412] width 11 height 11
click at [540, 534] on div "Instant estimations Click to check for production costs instant estimations. Pl…" at bounding box center [912, 493] width 781 height 108
click at [556, 504] on div "Instant estimations Click to check for production costs instant estimations. Pl…" at bounding box center [912, 493] width 781 height 108
click at [579, 516] on span "Check for estimations" at bounding box center [583, 521] width 110 height 11
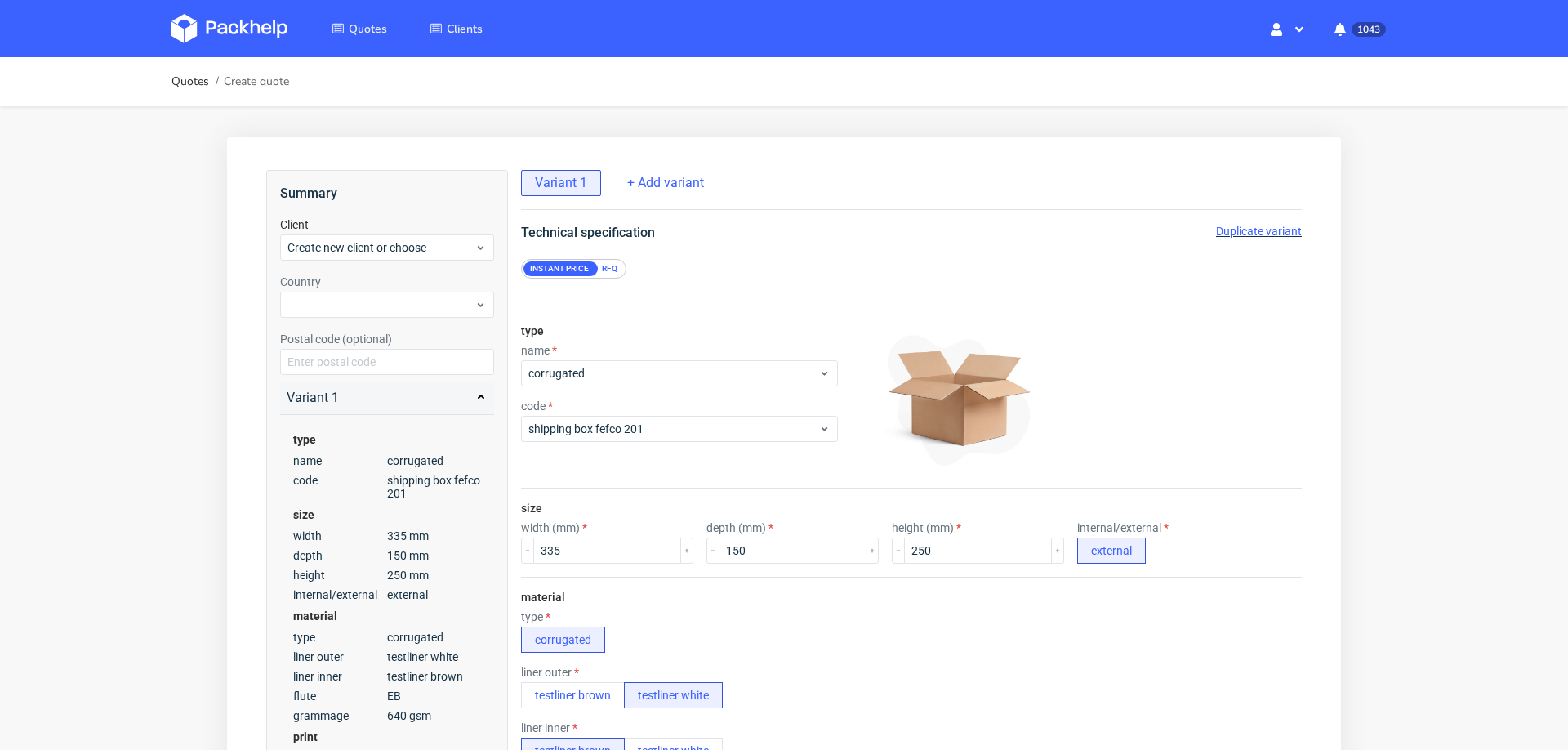
click at [1239, 226] on span "Duplicate variant" at bounding box center [1259, 231] width 86 height 13
click at [615, 552] on input "335" at bounding box center [607, 551] width 147 height 26
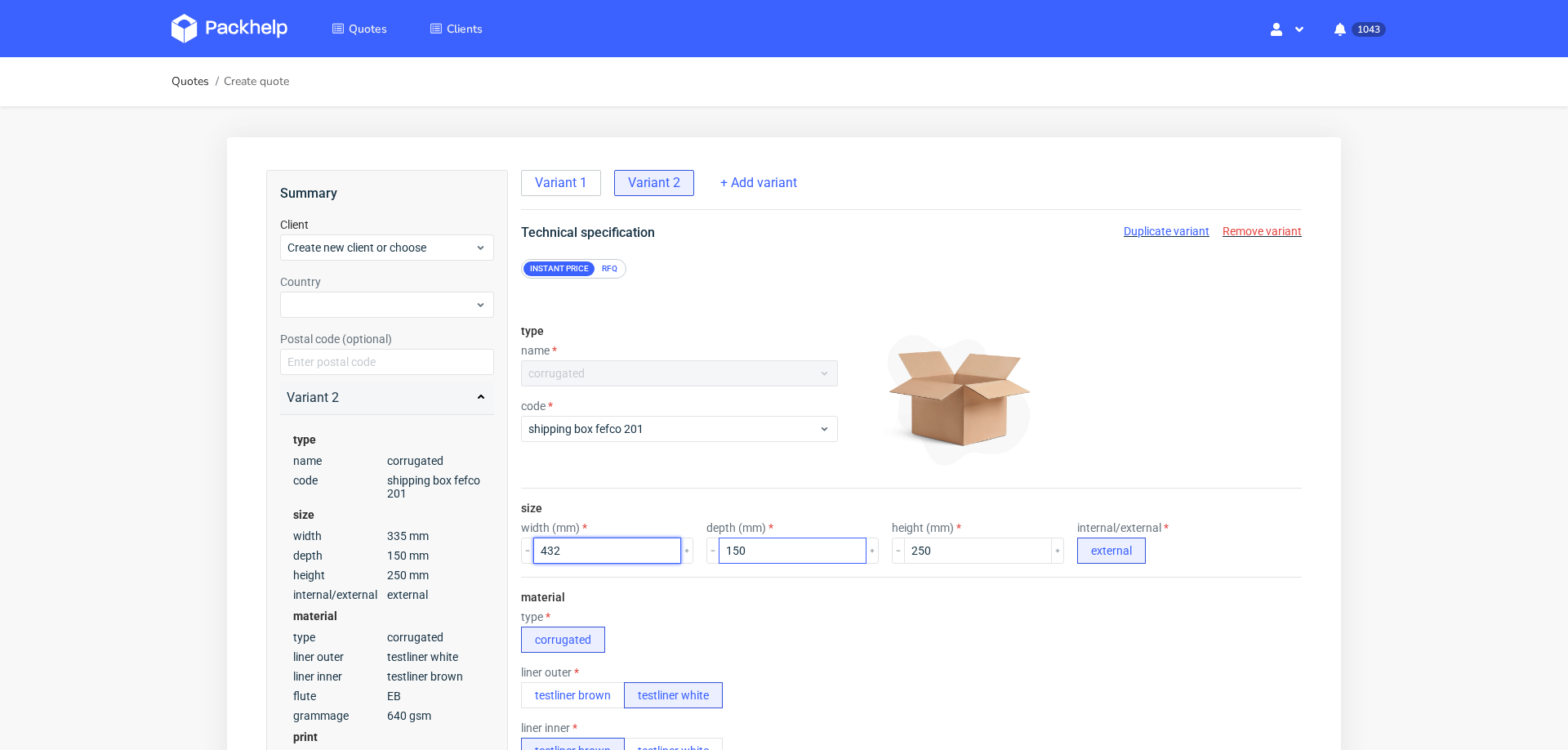
type input "432"
click at [751, 543] on input "150" at bounding box center [793, 551] width 147 height 26
type input "381"
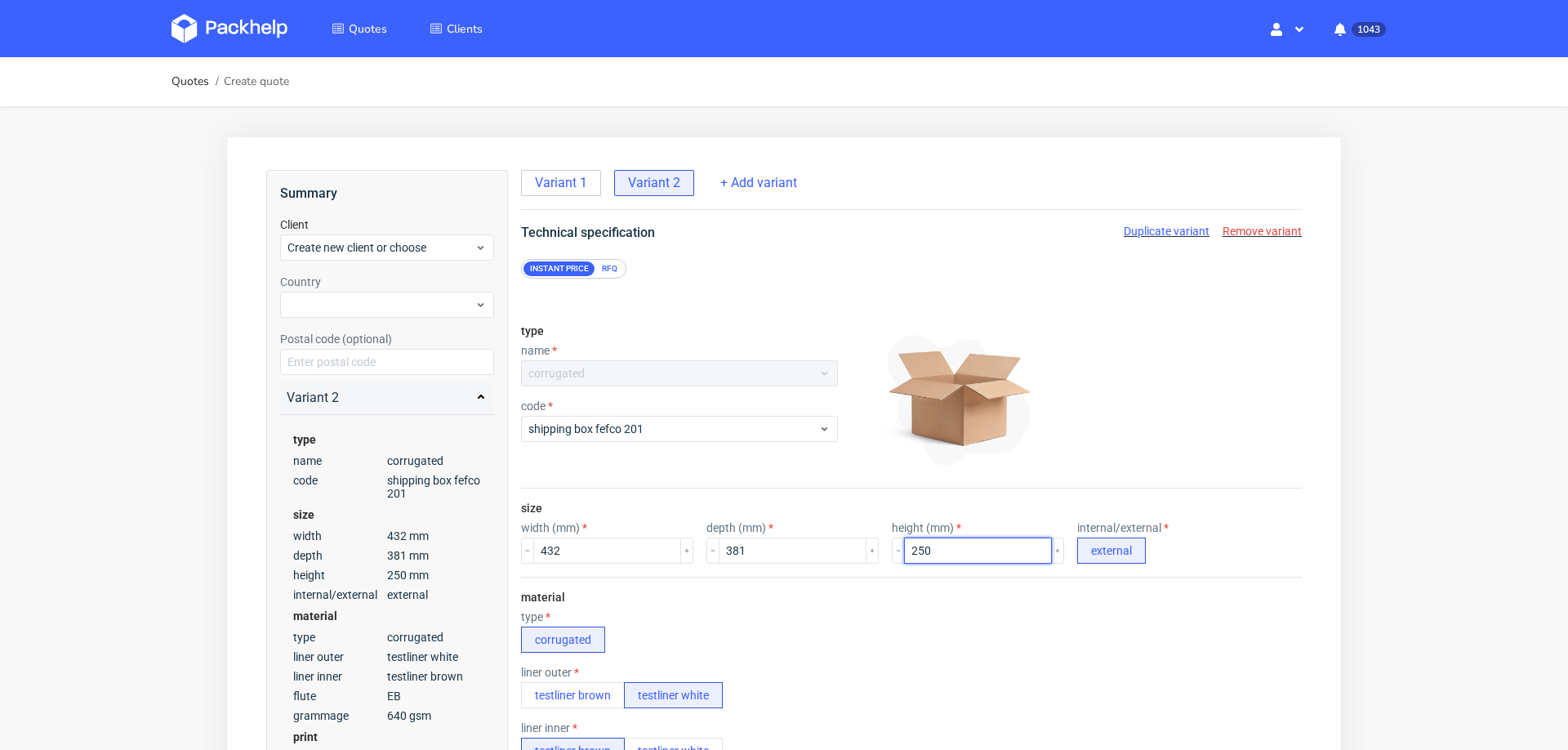
click at [937, 555] on input "250" at bounding box center [977, 551] width 147 height 26
type input "178"
click at [920, 603] on div "material type corrugated liner outer testliner brown testliner white liner inne…" at bounding box center [912, 747] width 781 height 341
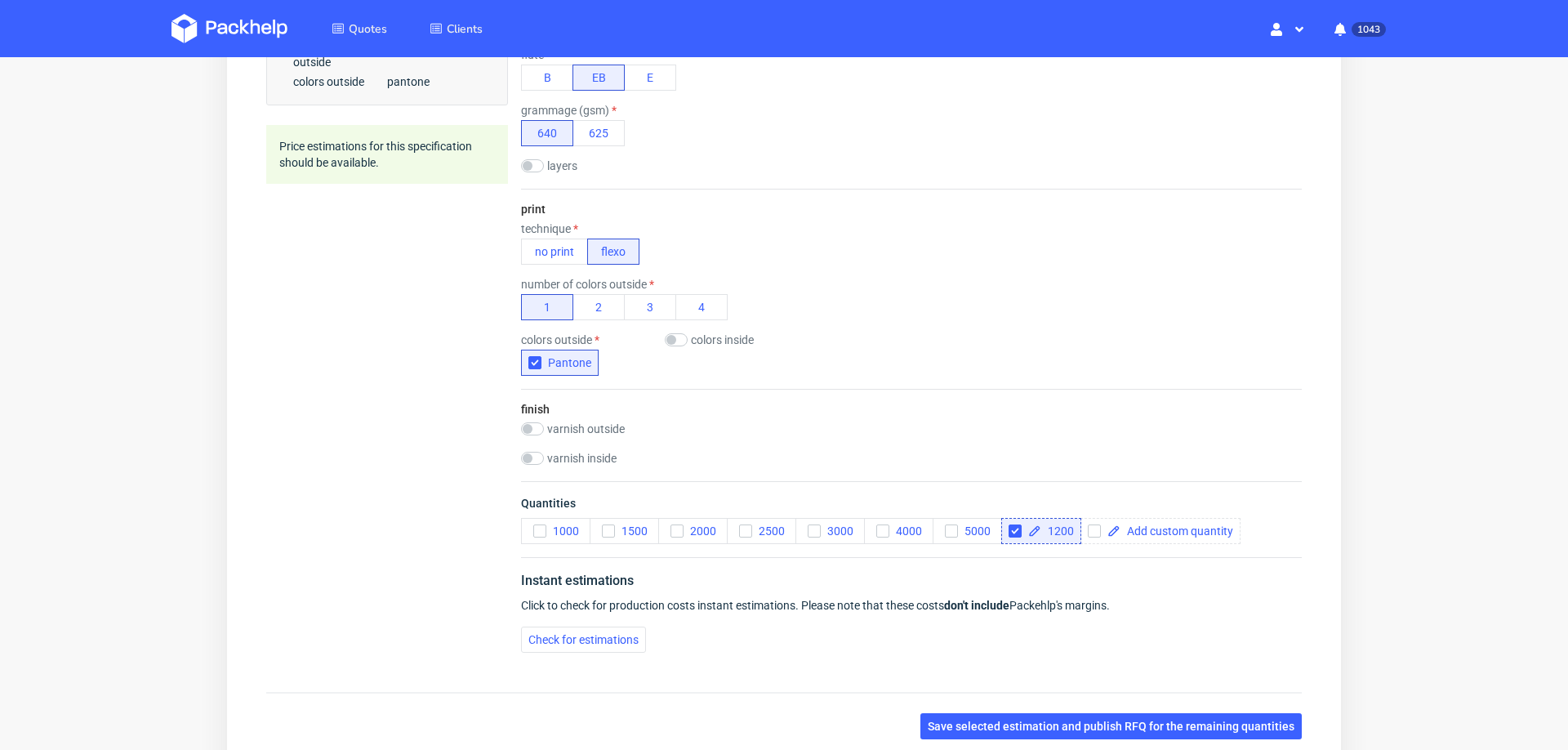
scroll to position [730, 0]
click at [581, 652] on div "Instant estimations Click to check for production costs instant estimations. Pl…" at bounding box center [912, 609] width 781 height 108
click at [617, 634] on span "Check for estimations" at bounding box center [583, 638] width 110 height 11
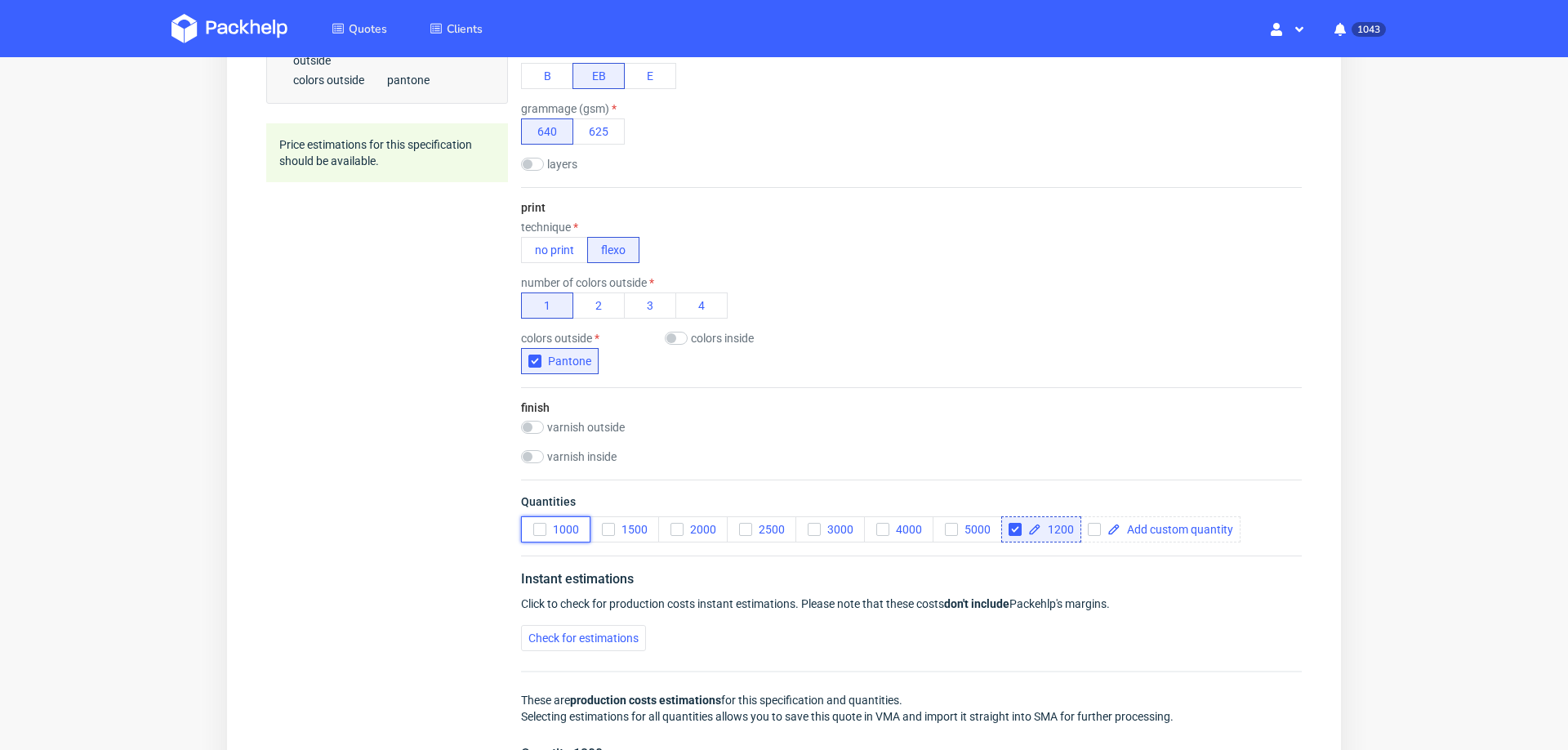
click at [543, 524] on icon "button" at bounding box center [539, 528] width 11 height 11
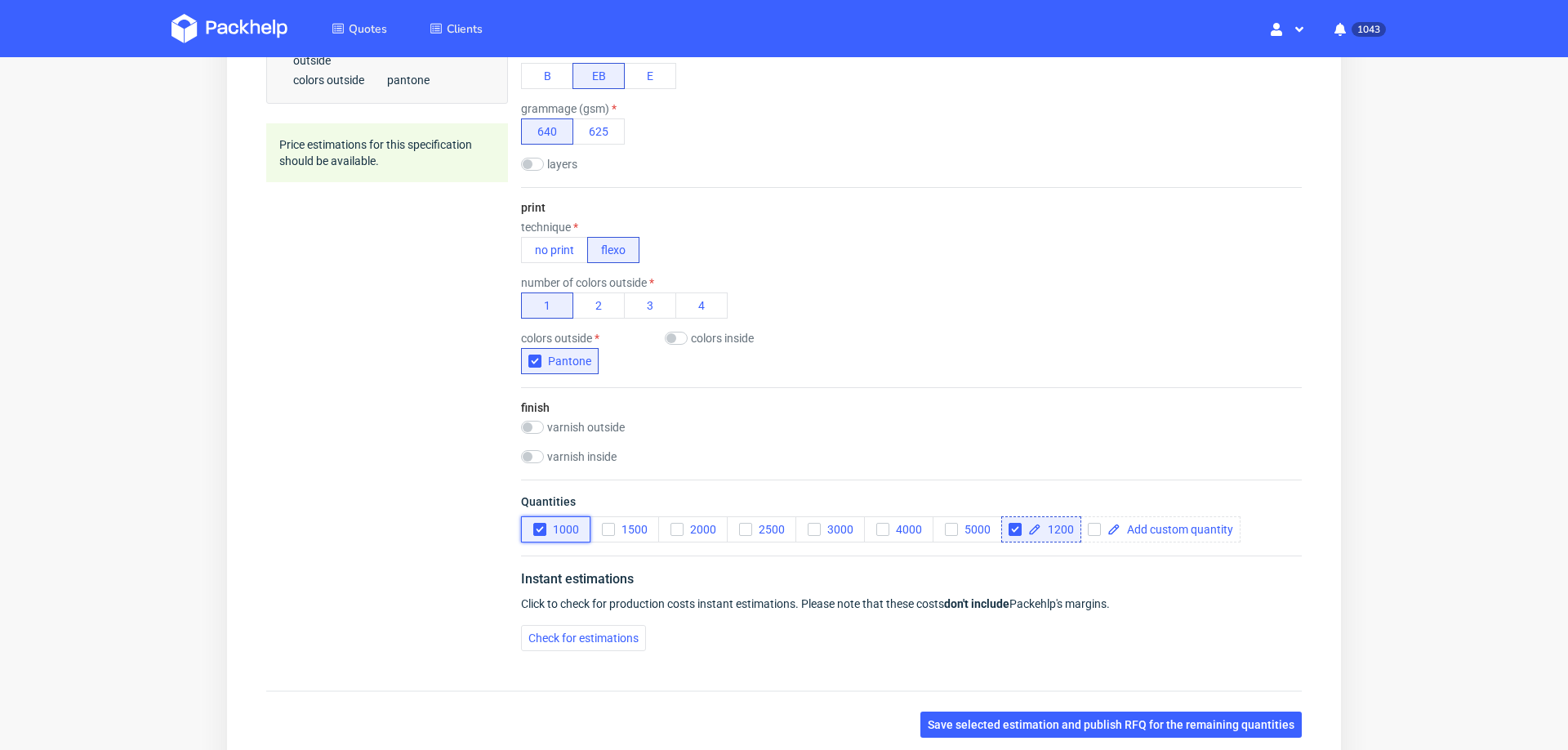
scroll to position [0, 0]
click at [540, 638] on span "Check for estimations" at bounding box center [583, 638] width 110 height 11
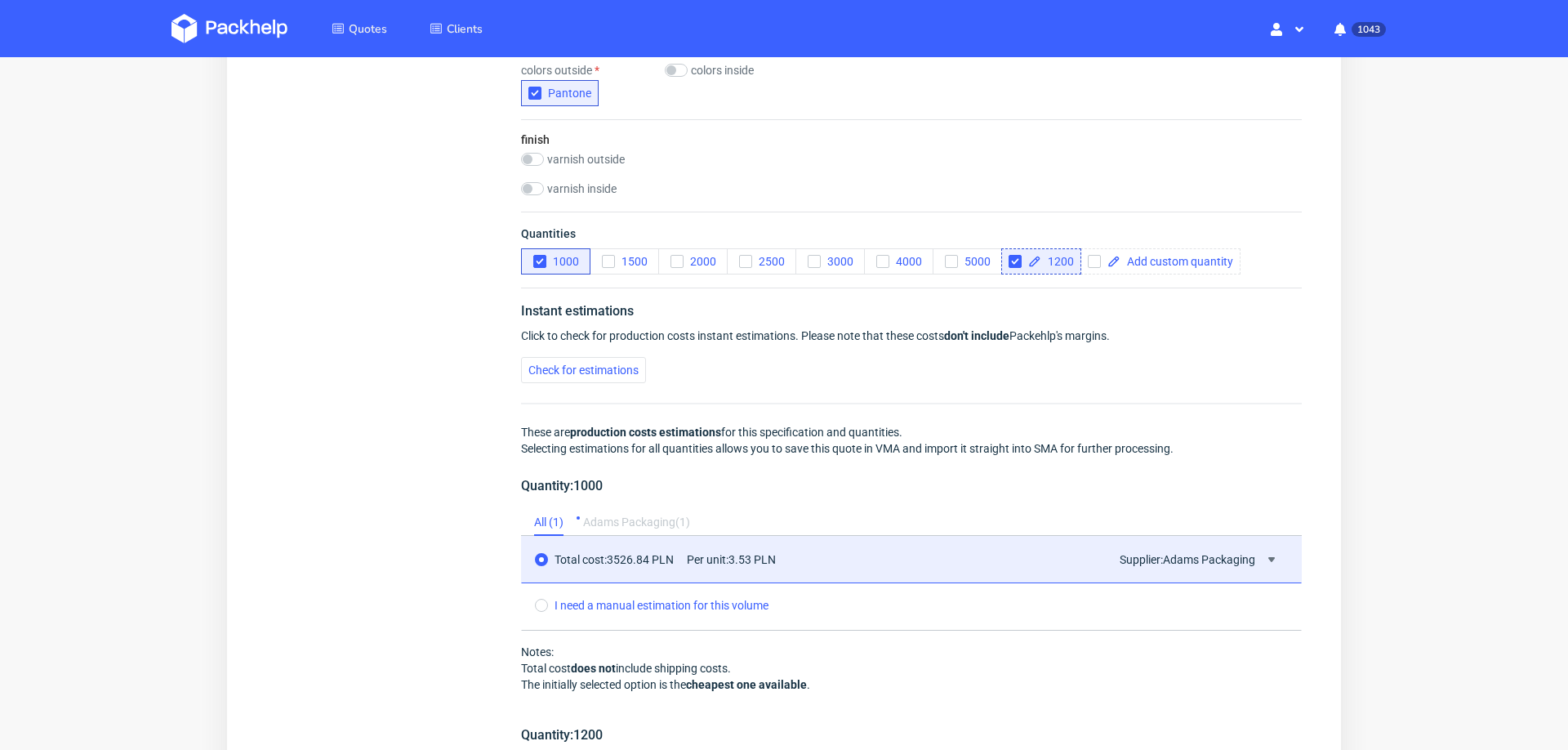
scroll to position [1003, 0]
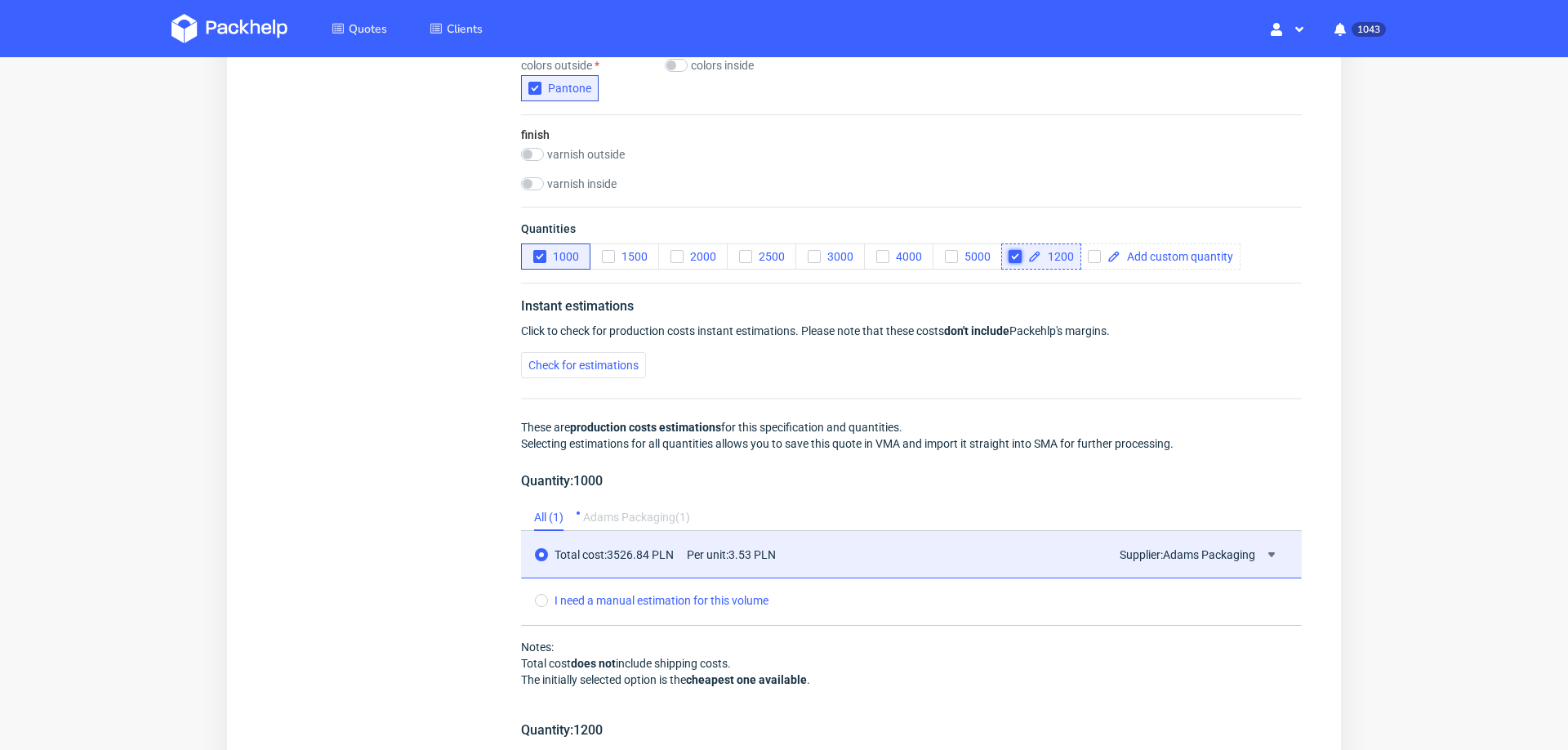
click at [1011, 250] on input "checkbox" at bounding box center [1015, 256] width 13 height 13
checkbox input "false"
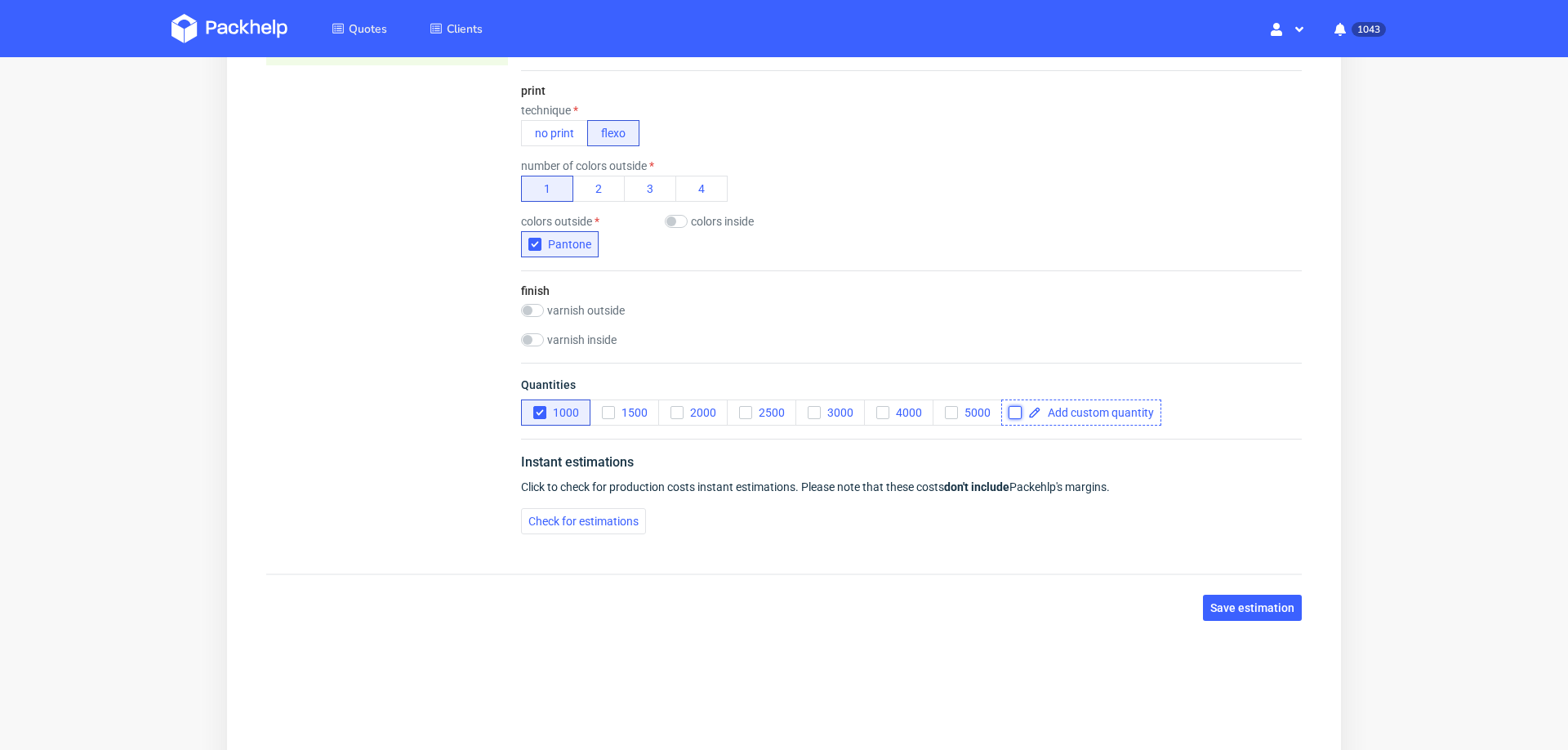
scroll to position [0, 0]
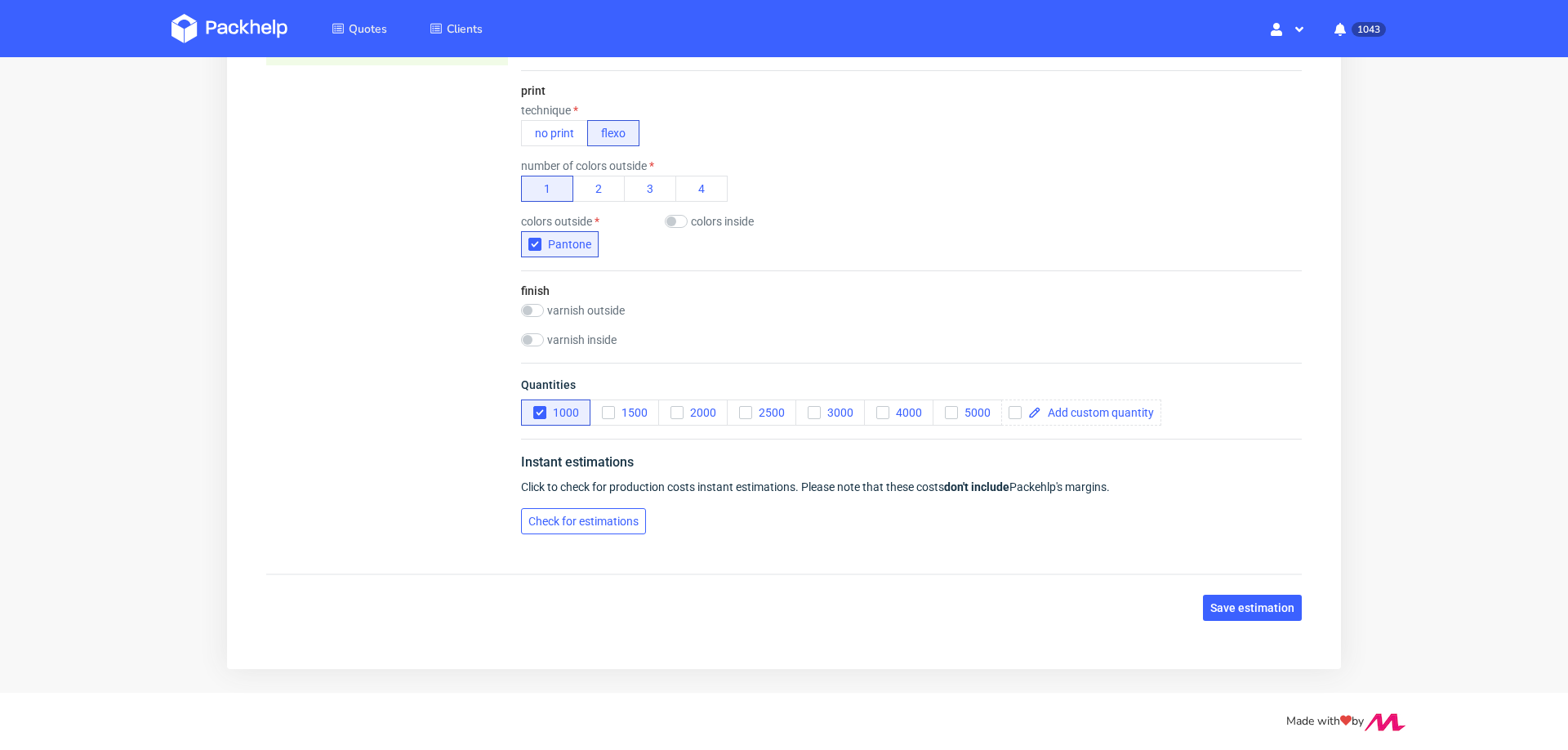
click at [567, 522] on span "Check for estimations" at bounding box center [583, 521] width 110 height 11
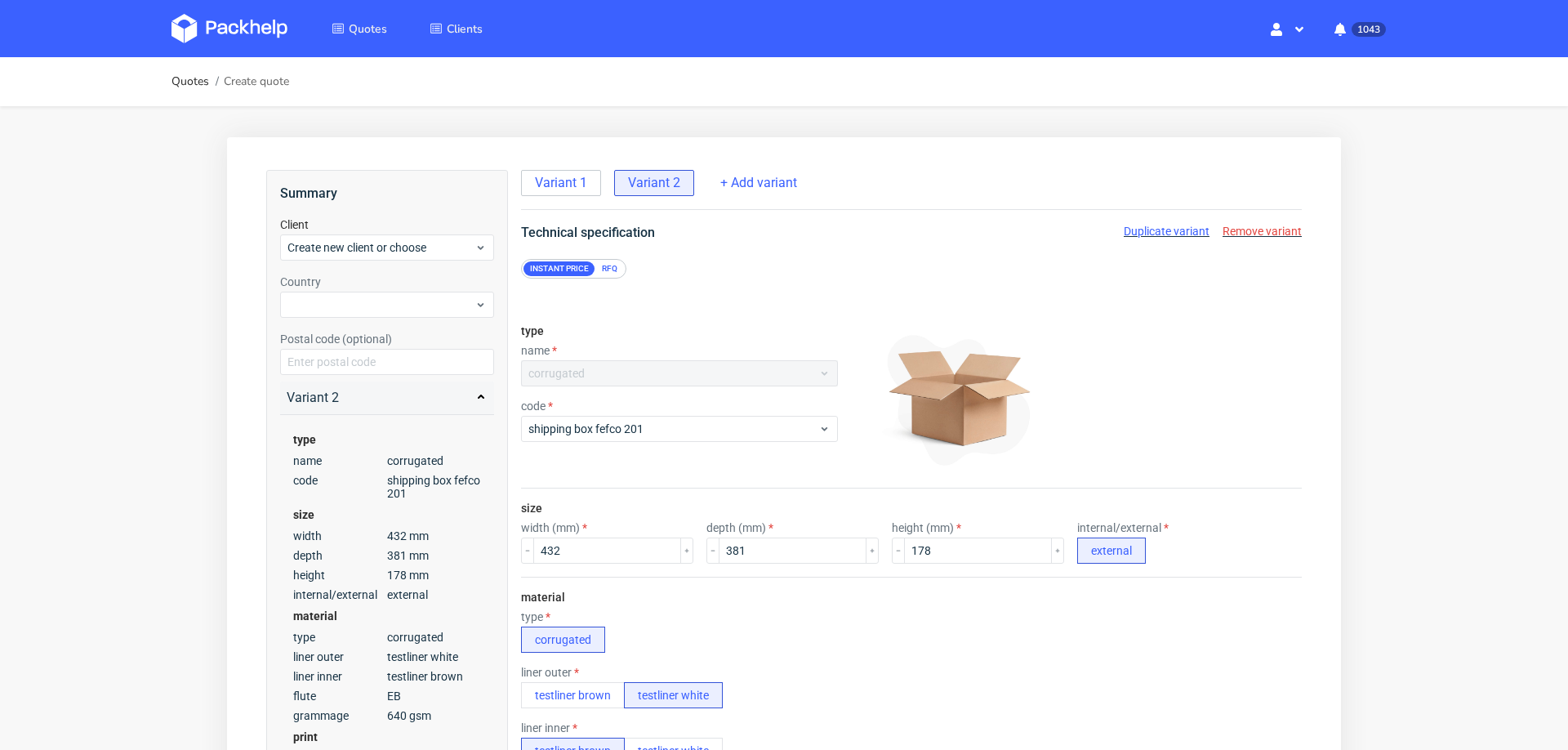
click at [1133, 231] on span "Duplicate variant" at bounding box center [1167, 231] width 86 height 13
click at [615, 549] on input "432" at bounding box center [607, 551] width 147 height 26
type input "438"
click at [787, 540] on input "381" at bounding box center [793, 551] width 147 height 26
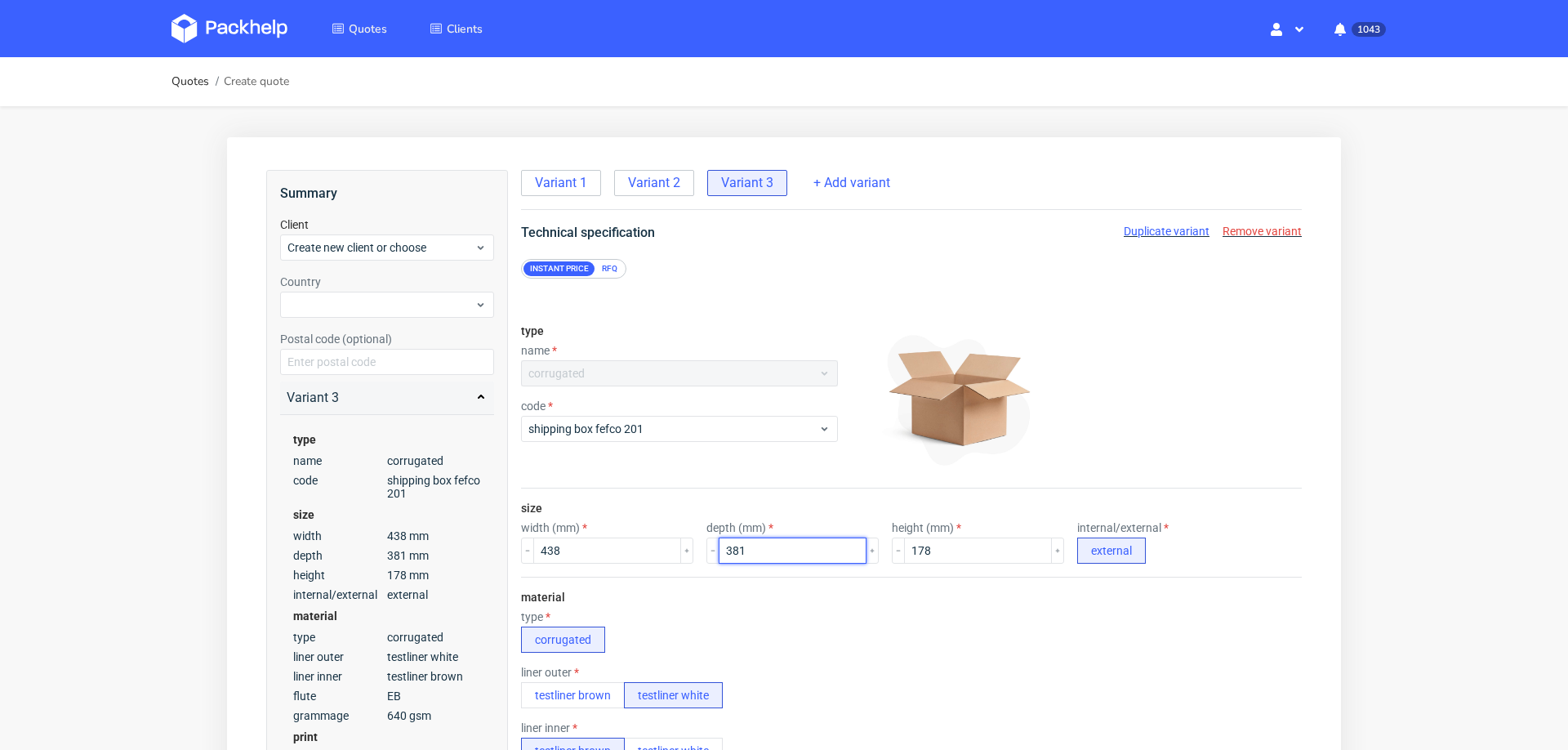
click at [787, 540] on input "381" at bounding box center [793, 551] width 147 height 26
type input "238"
click at [925, 539] on input "178" at bounding box center [977, 551] width 147 height 26
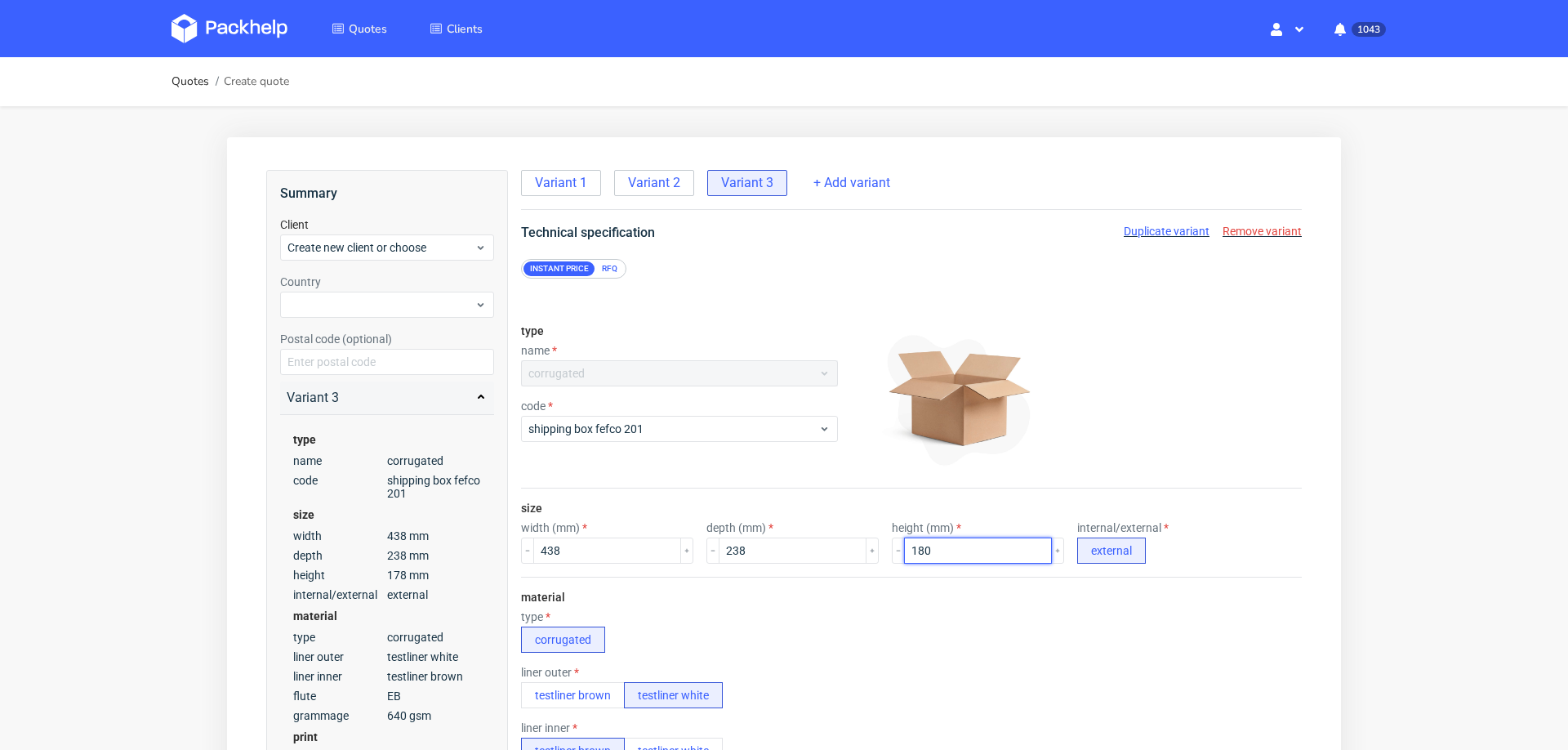
type input "180"
click at [929, 643] on div "type corrugated" at bounding box center [912, 632] width 781 height 43
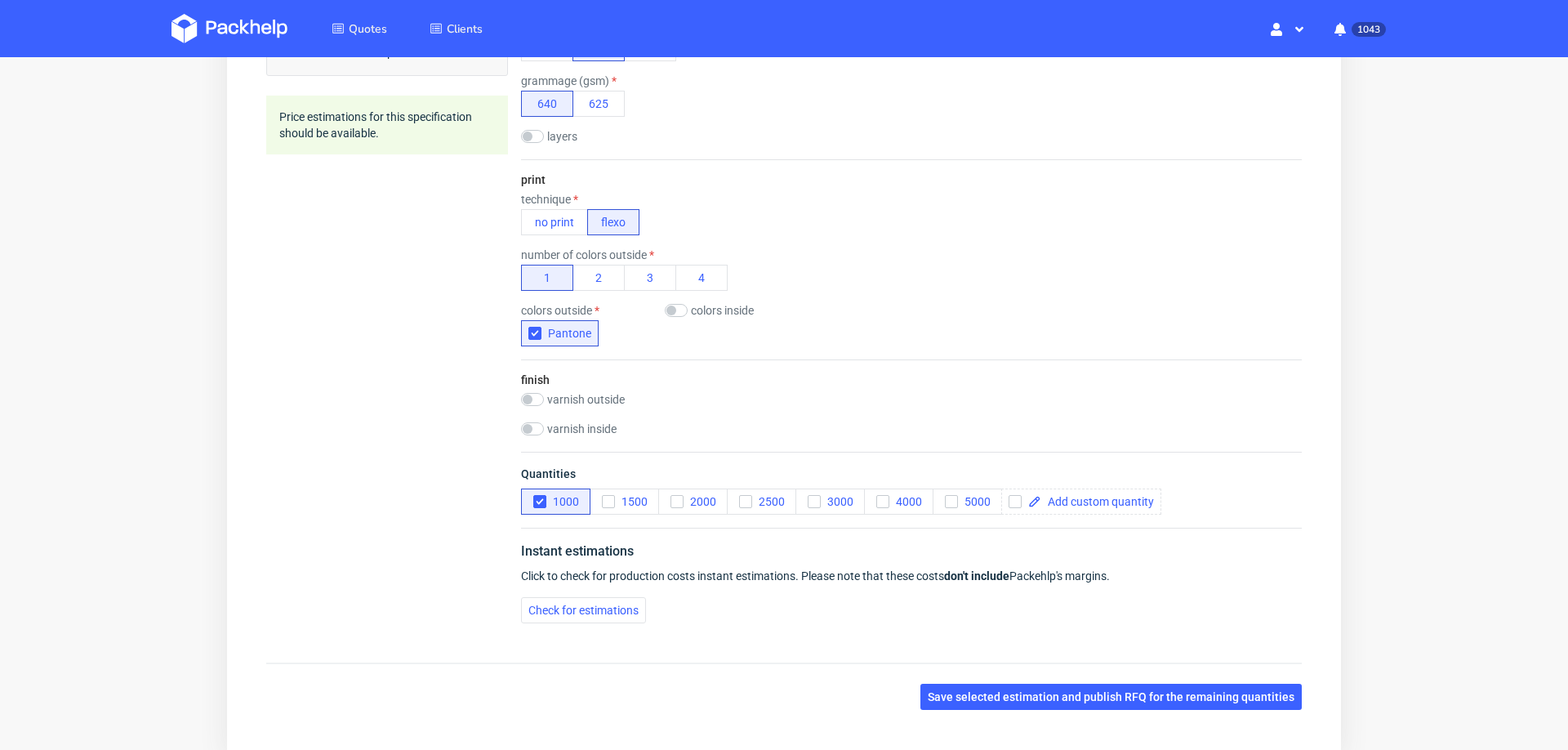
scroll to position [847, 0]
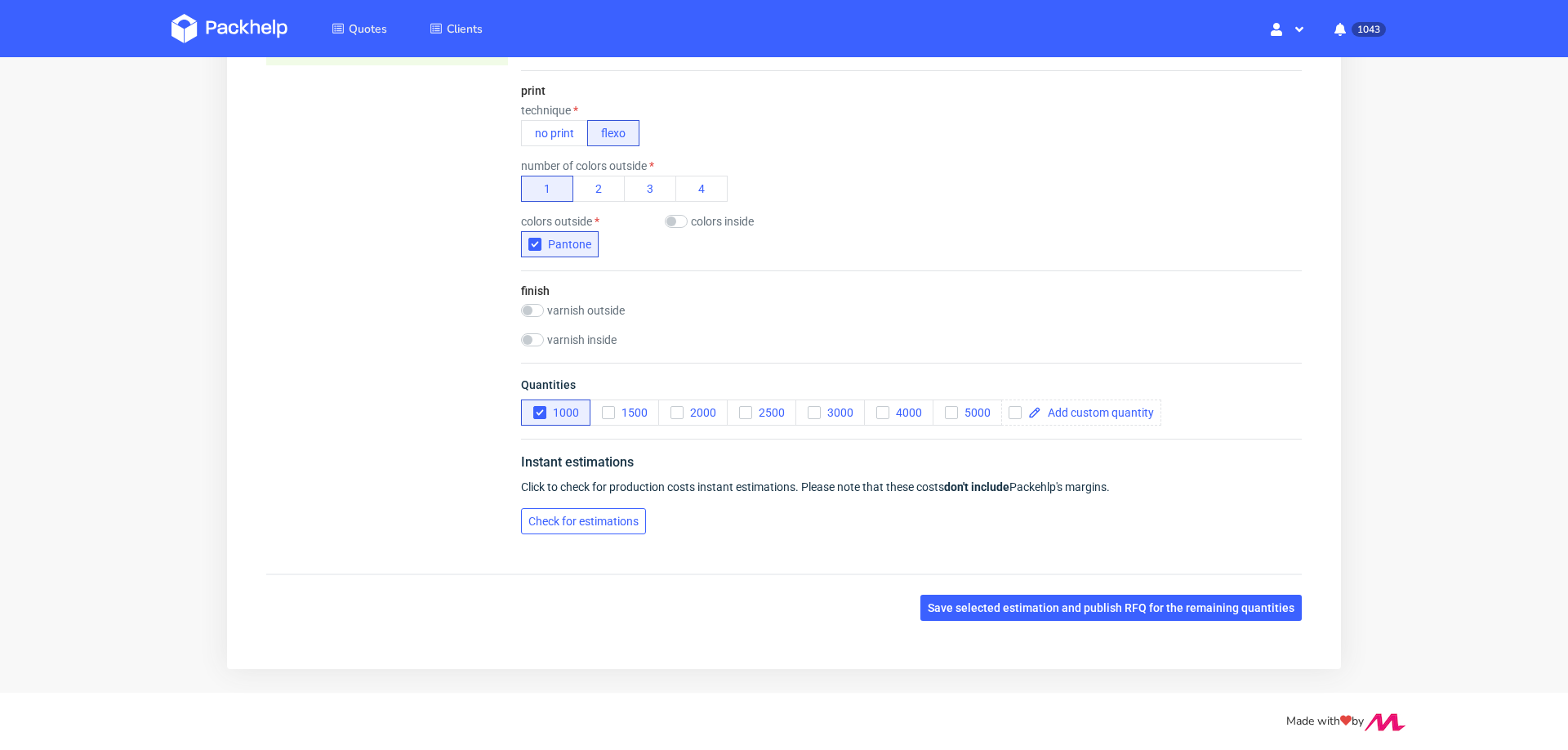
click at [596, 516] on span "Check for estimations" at bounding box center [583, 521] width 110 height 11
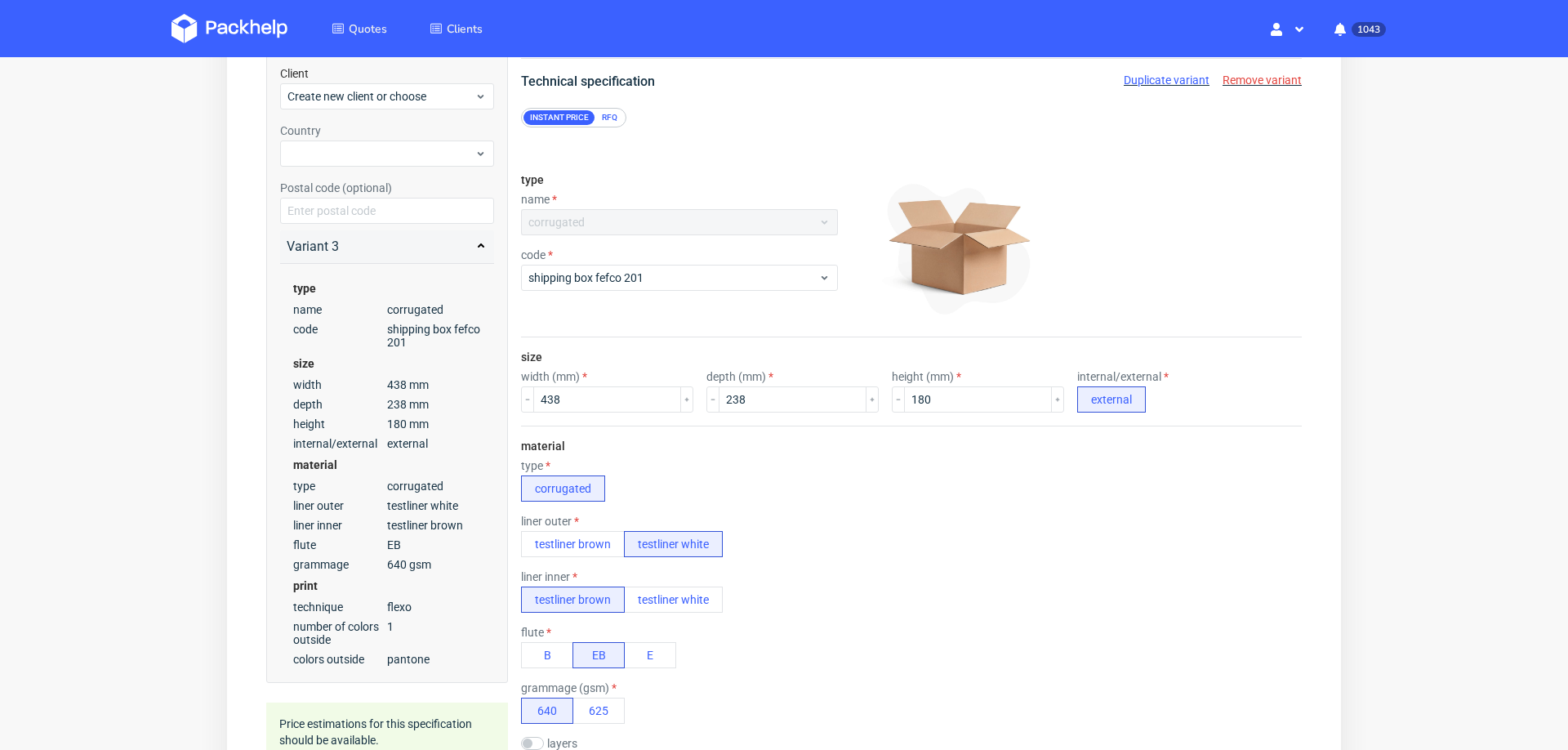
scroll to position [0, 0]
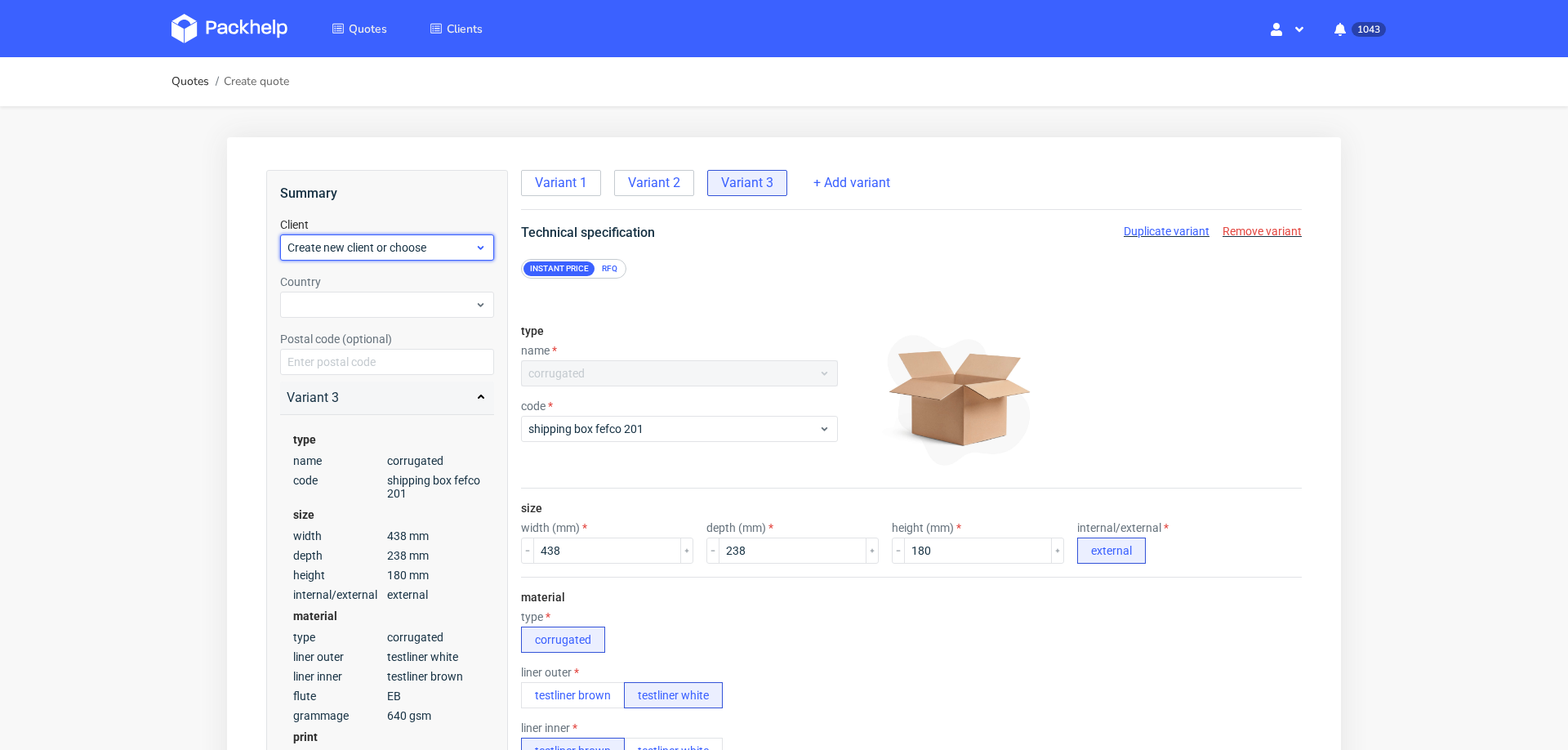
click at [376, 249] on span "Create new client or choose" at bounding box center [381, 247] width 187 height 16
click at [373, 295] on div "Add new client" at bounding box center [387, 285] width 202 height 30
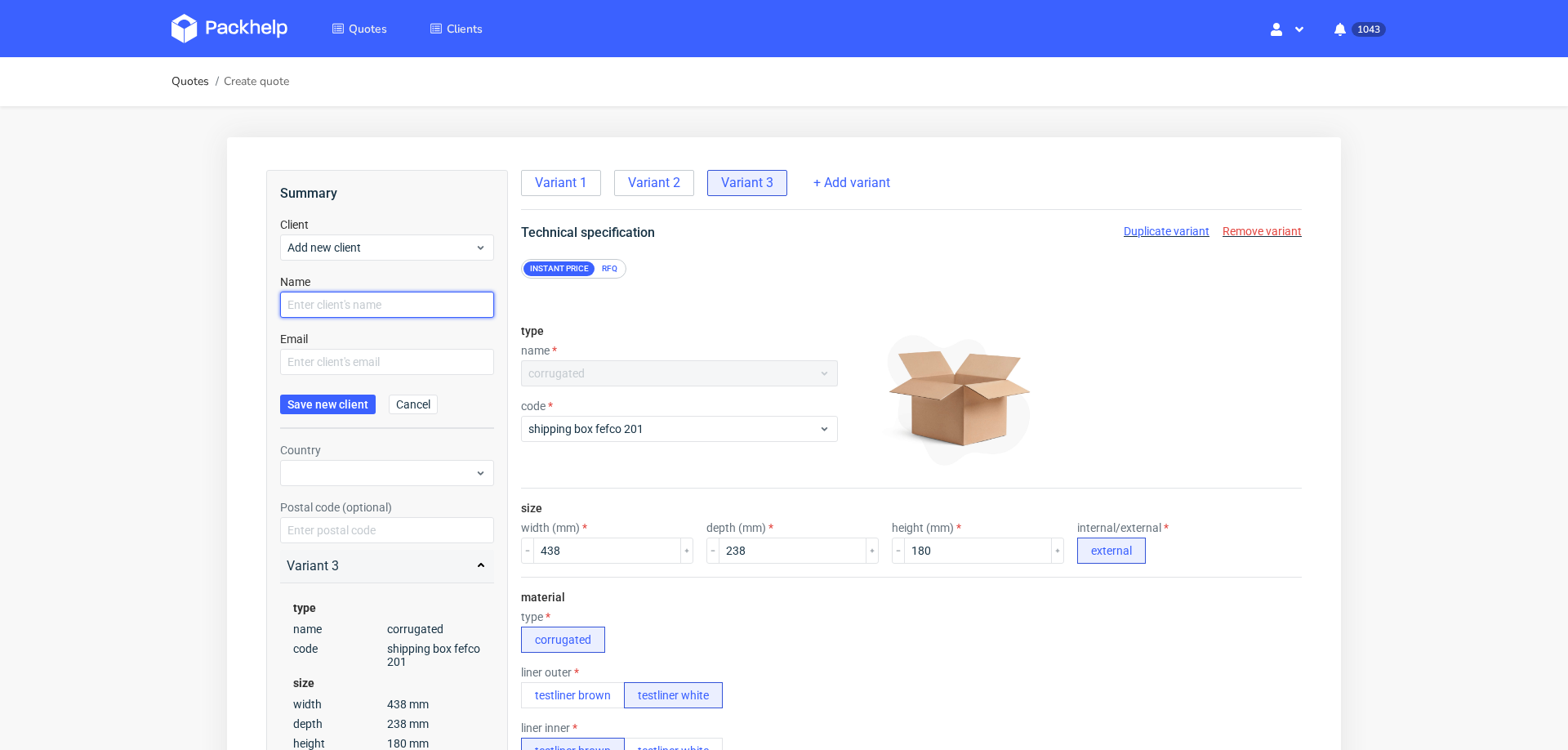
click at [375, 297] on input "text" at bounding box center [387, 304] width 214 height 26
paste input "dom@mtr.co.uk"
type input "dom@mtr.co.uk"
click at [350, 363] on input "text" at bounding box center [387, 361] width 214 height 26
paste input "dom@mtr.co.uk"
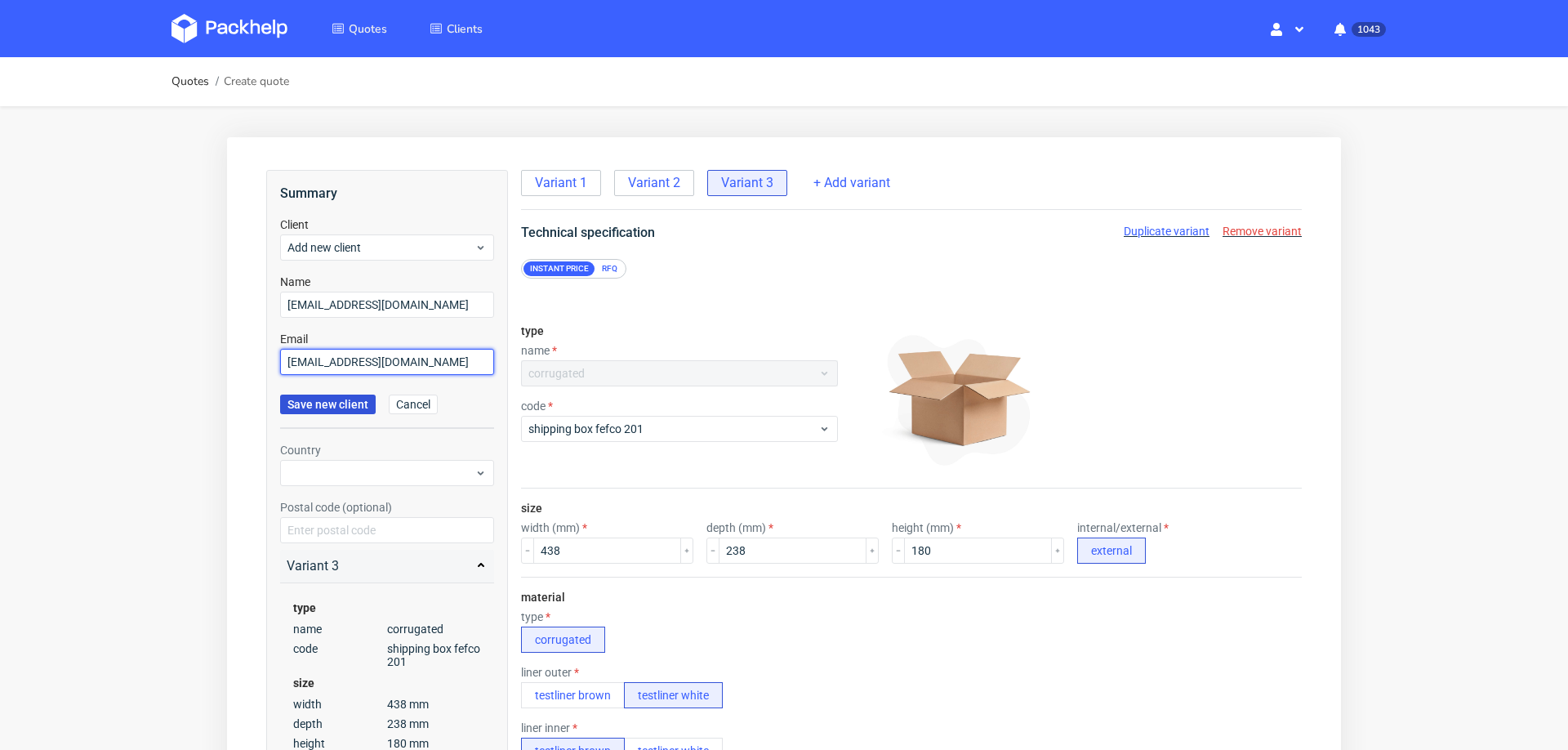
type input "dom@mtr.co.uk"
click at [340, 404] on span "Save new client" at bounding box center [327, 404] width 81 height 11
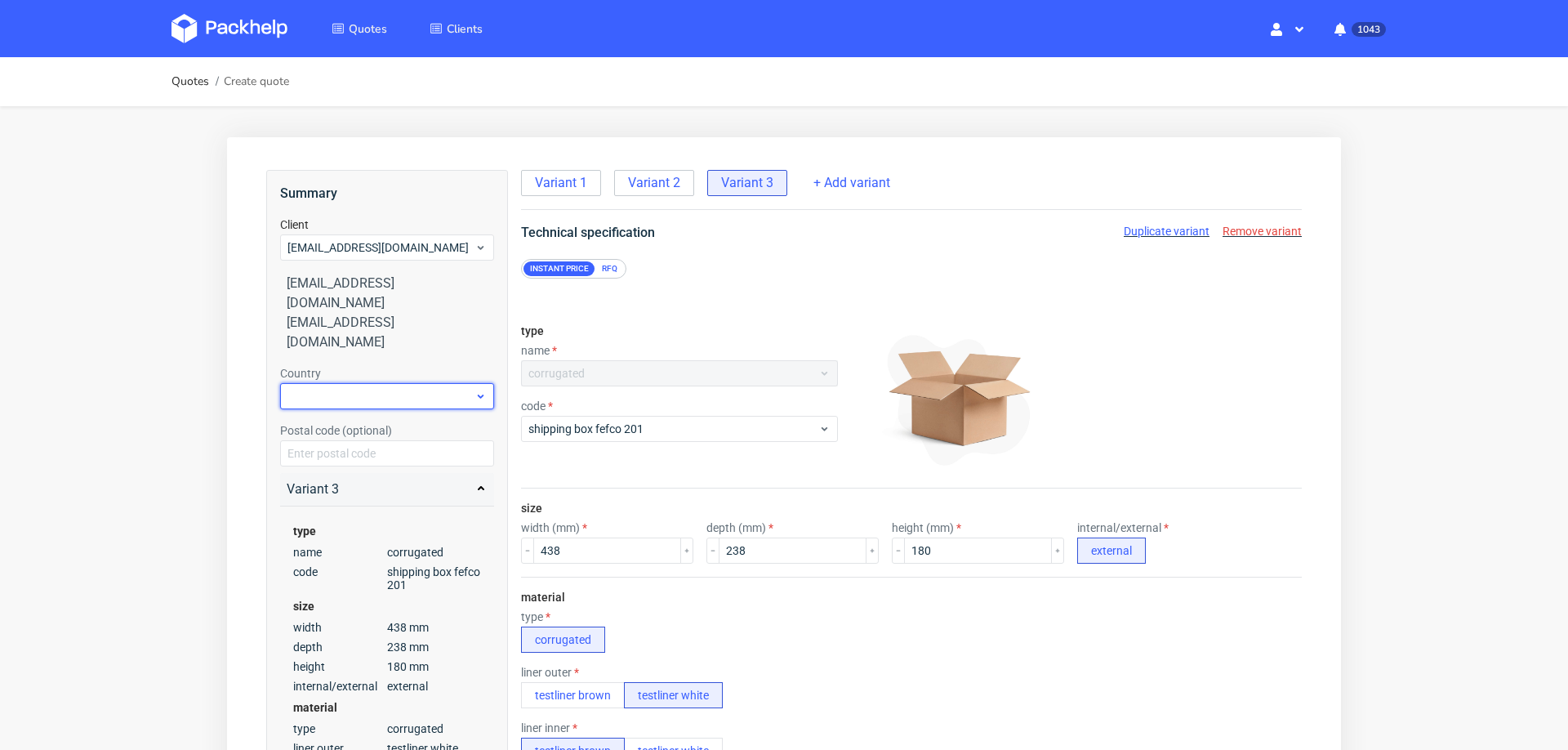
click at [389, 384] on div at bounding box center [387, 396] width 214 height 26
type input "united kin"
click at [406, 399] on div "United Kingdom of Great Britain and Northern Ireland" at bounding box center [387, 412] width 202 height 62
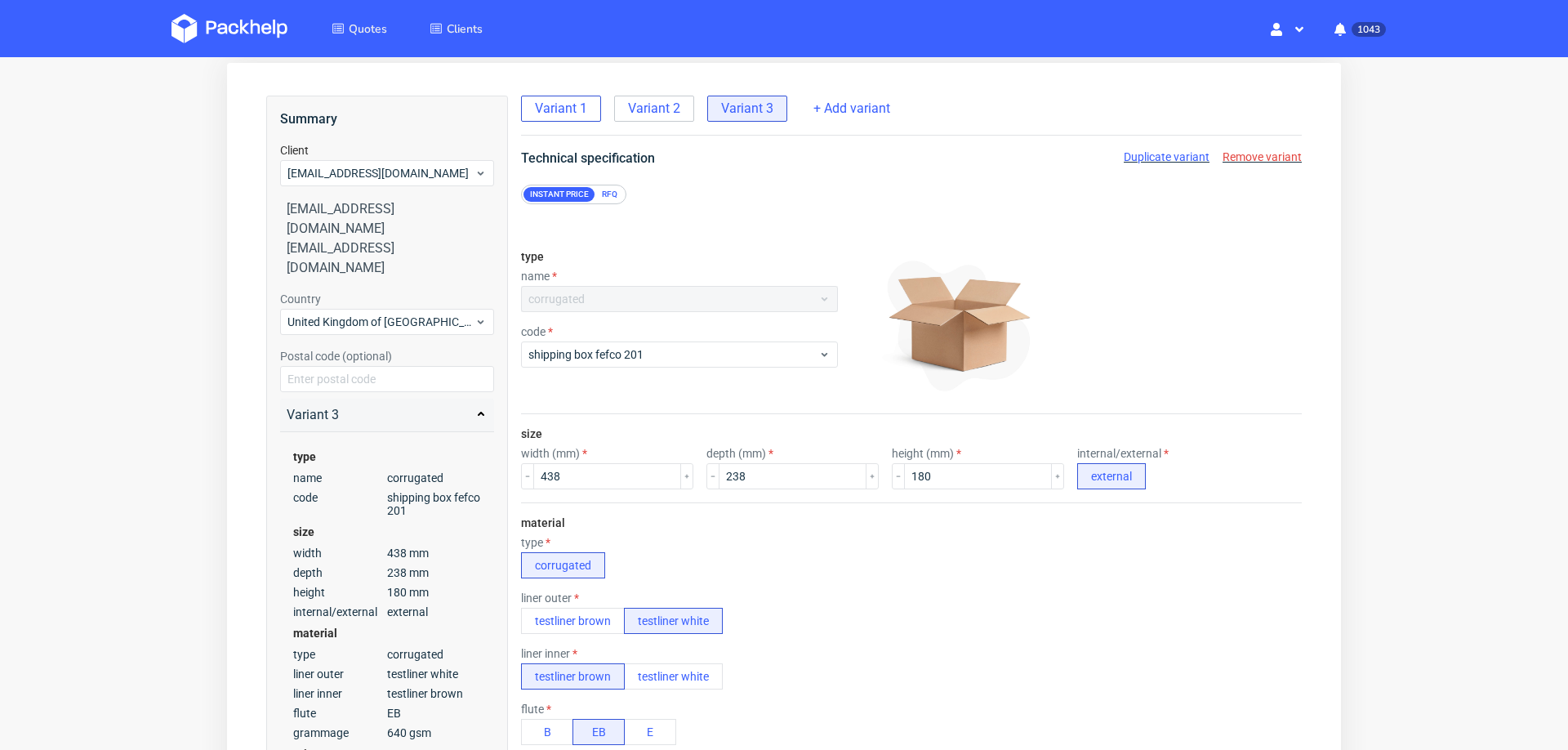
click at [581, 105] on span "Variant 1" at bounding box center [561, 108] width 52 height 18
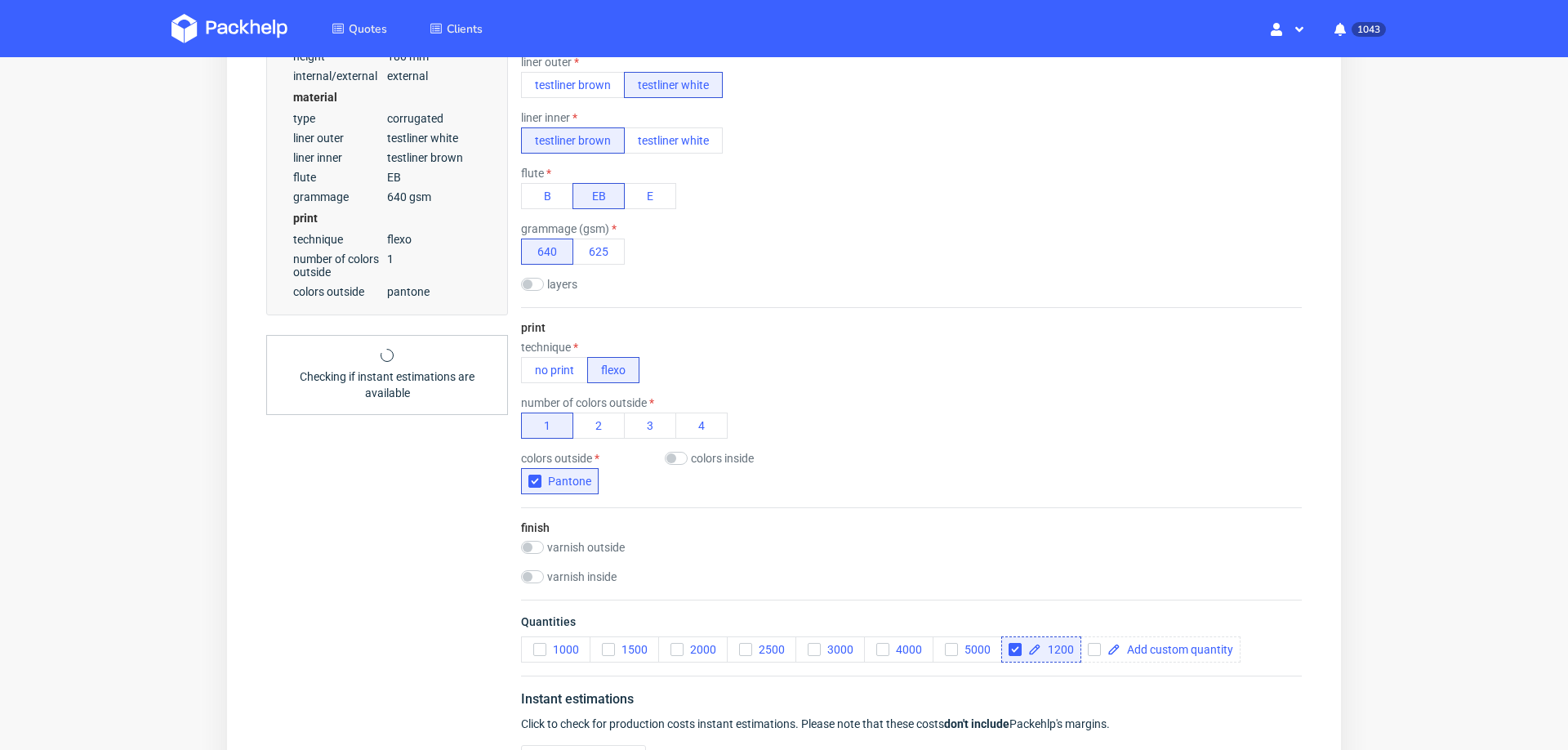
scroll to position [847, 0]
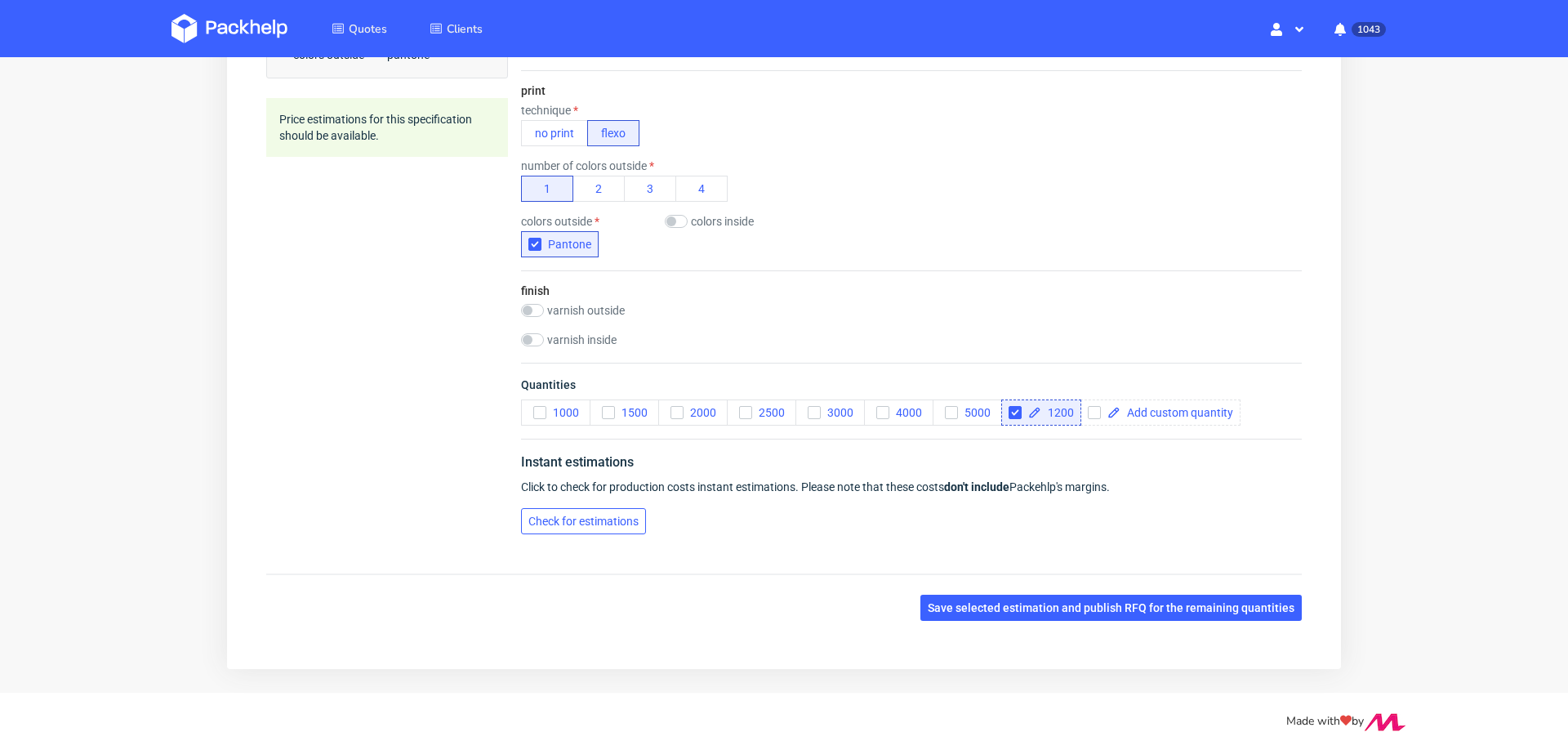
click at [601, 516] on span "Check for estimations" at bounding box center [583, 521] width 110 height 11
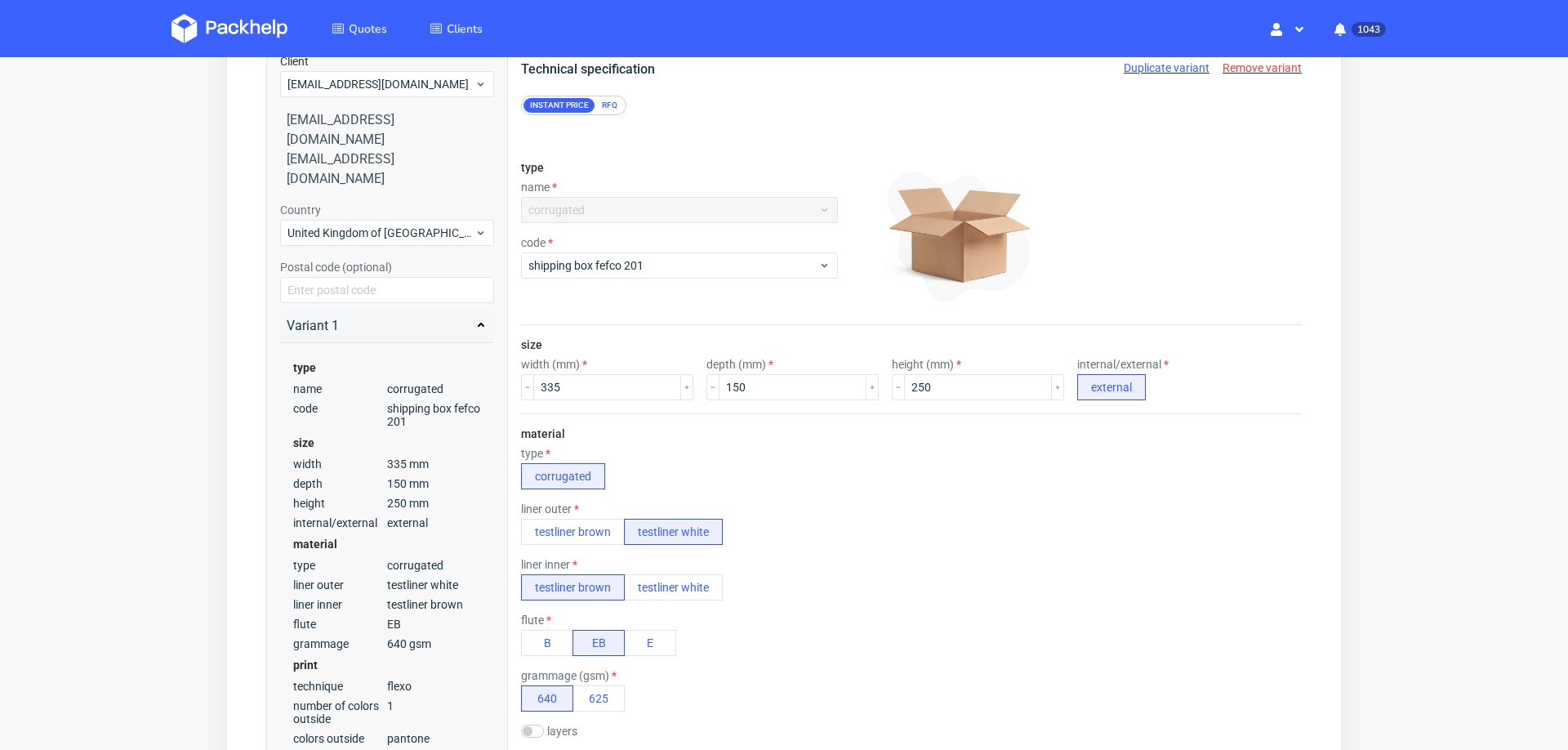
scroll to position [0, 0]
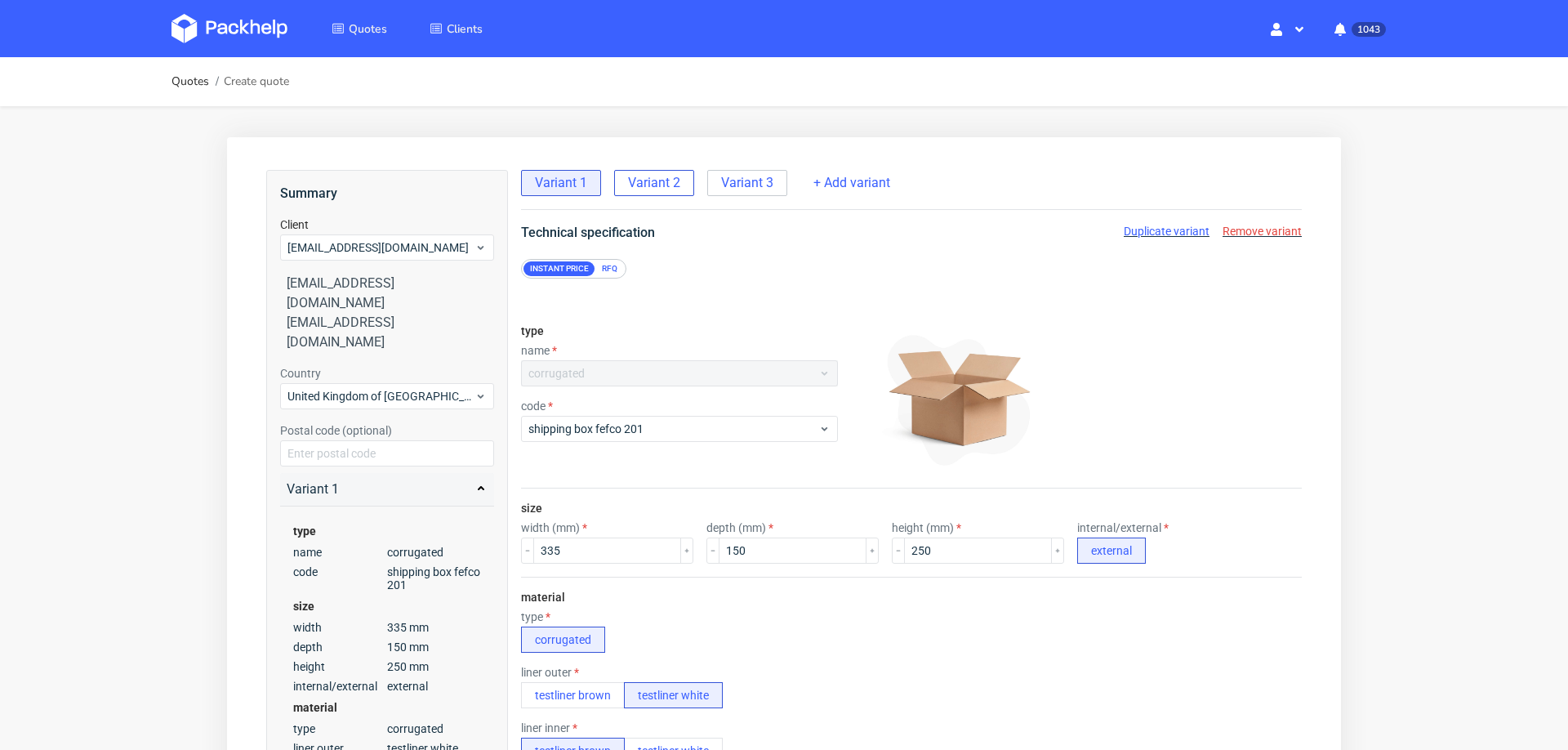
click at [666, 188] on span "Variant 2" at bounding box center [654, 182] width 52 height 18
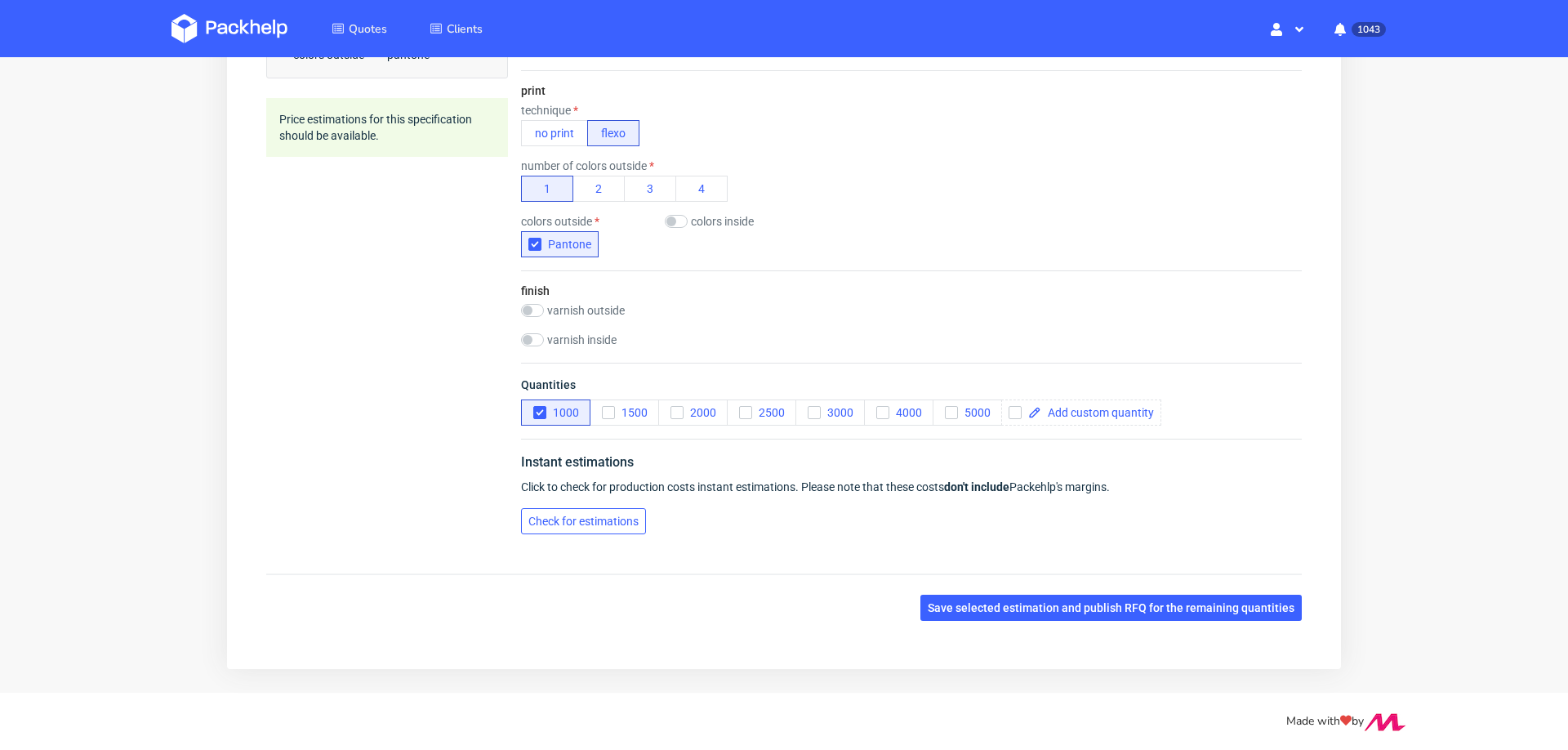
click at [590, 516] on span "Check for estimations" at bounding box center [583, 521] width 110 height 11
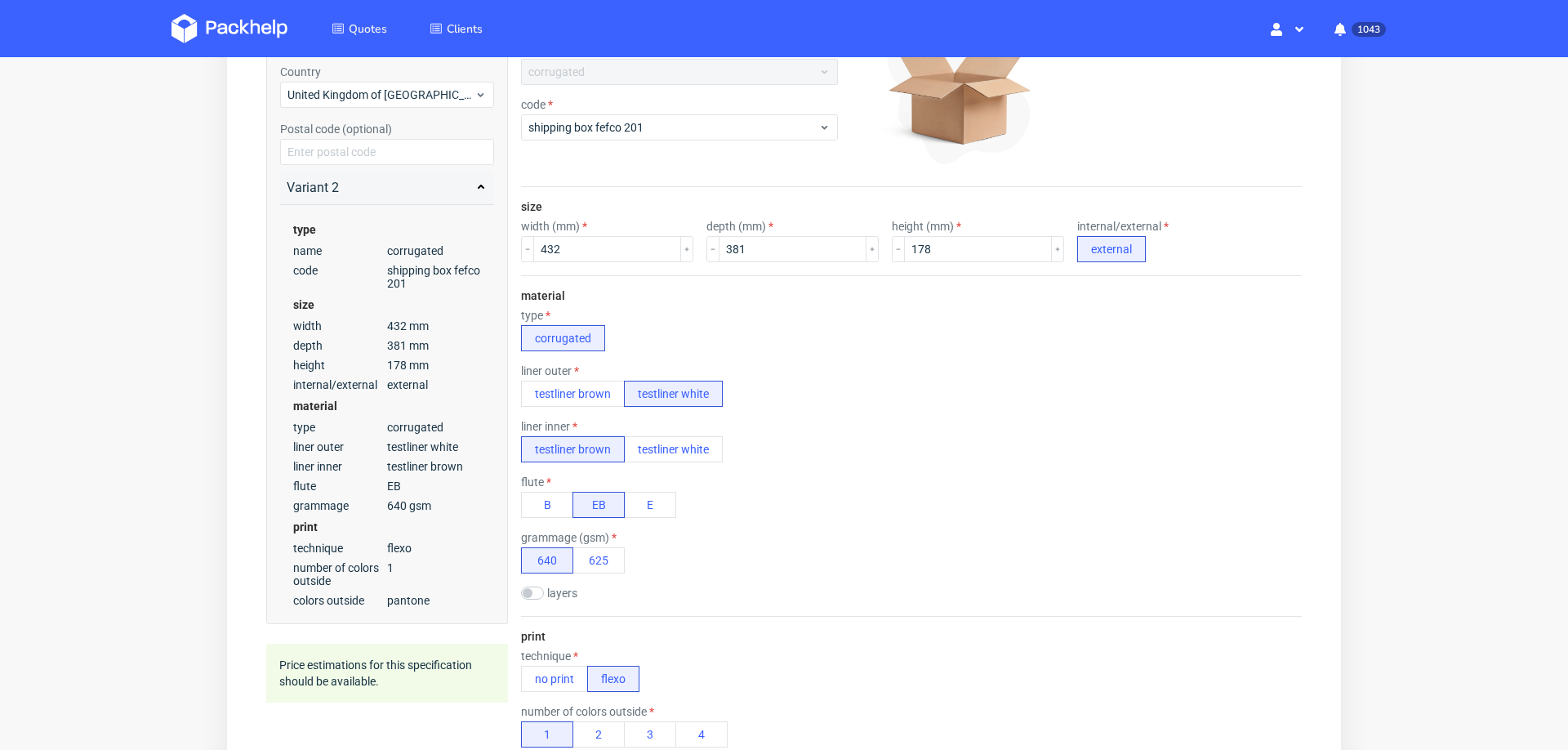
scroll to position [0, 0]
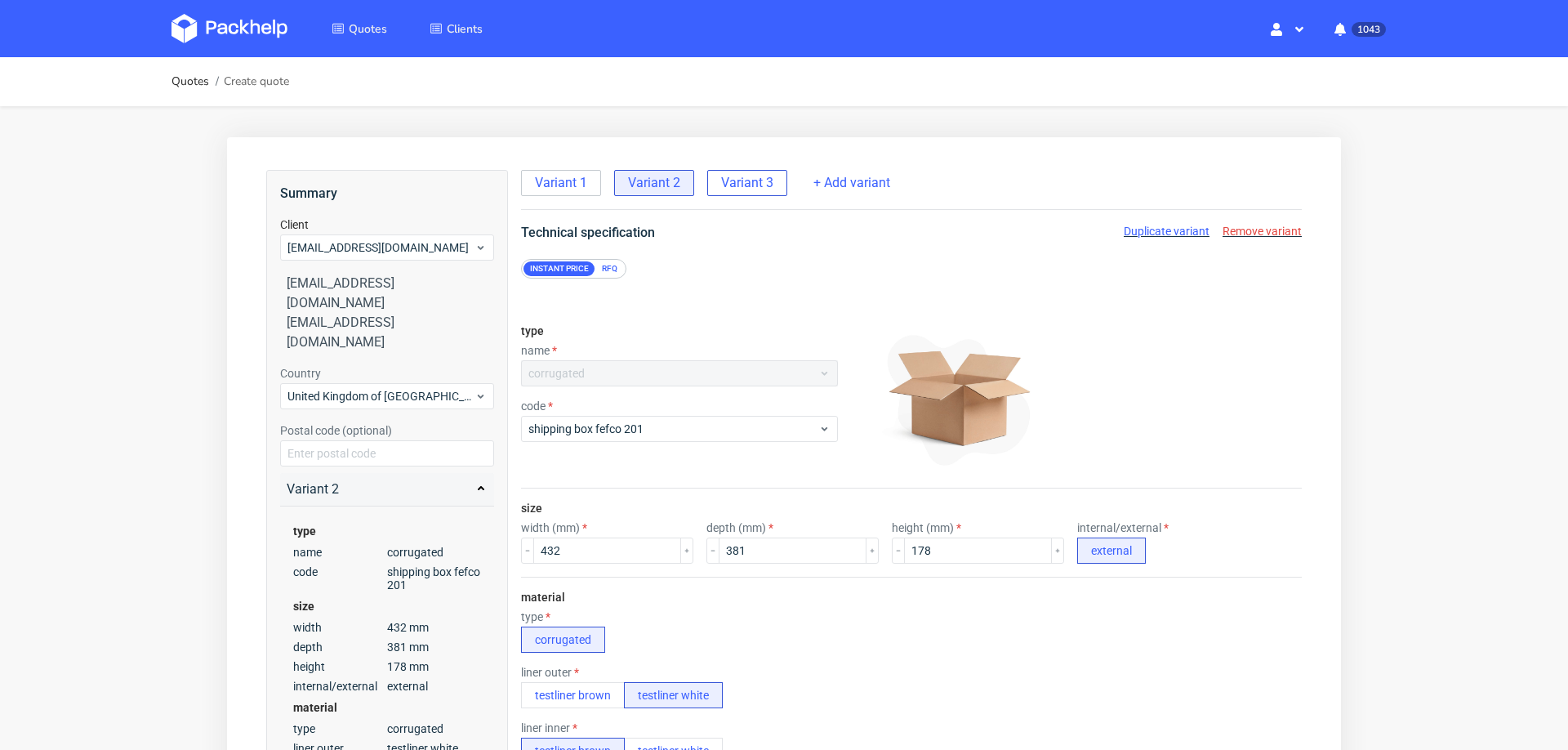
click at [749, 183] on span "Variant 3" at bounding box center [747, 182] width 52 height 18
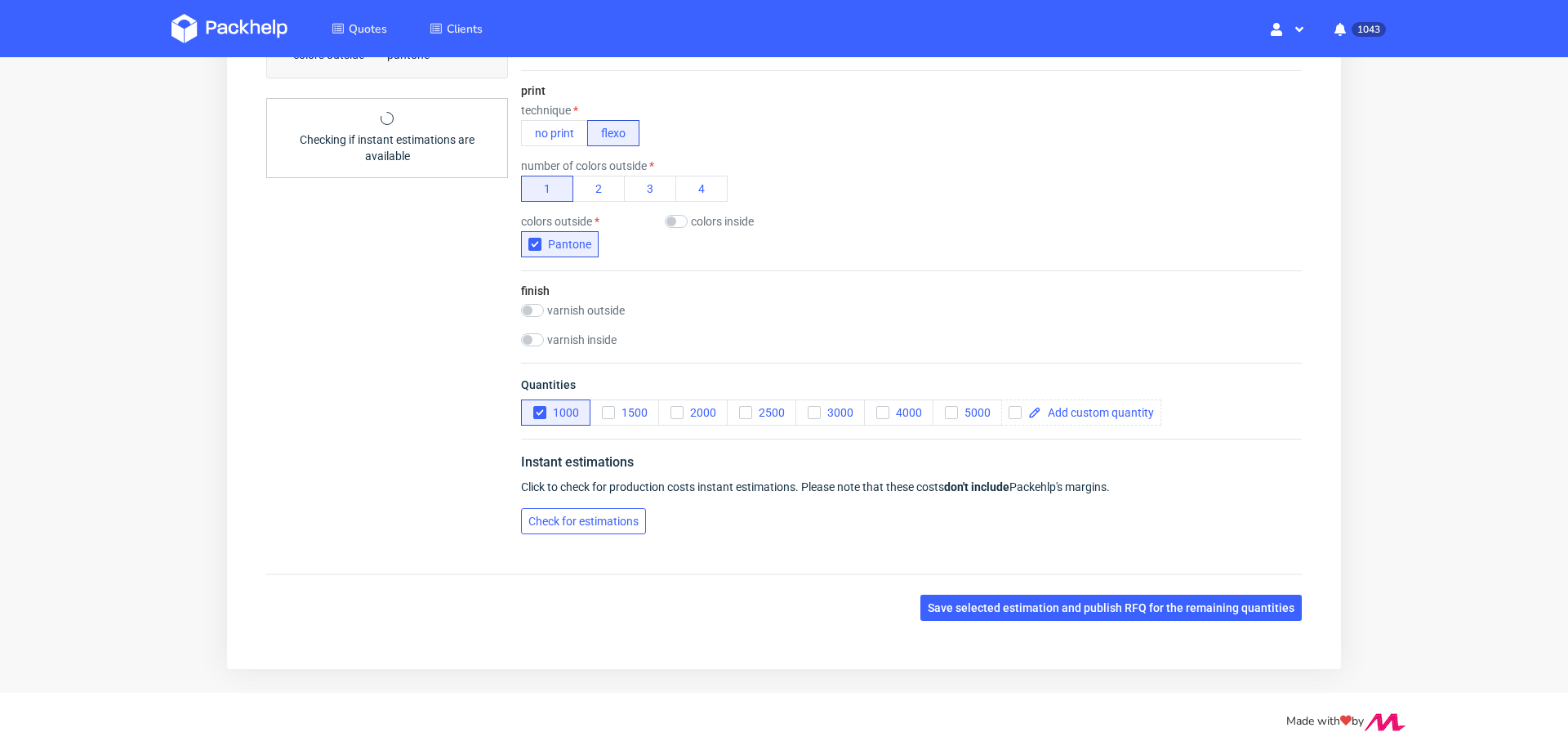
click at [624, 516] on span "Check for estimations" at bounding box center [583, 521] width 110 height 11
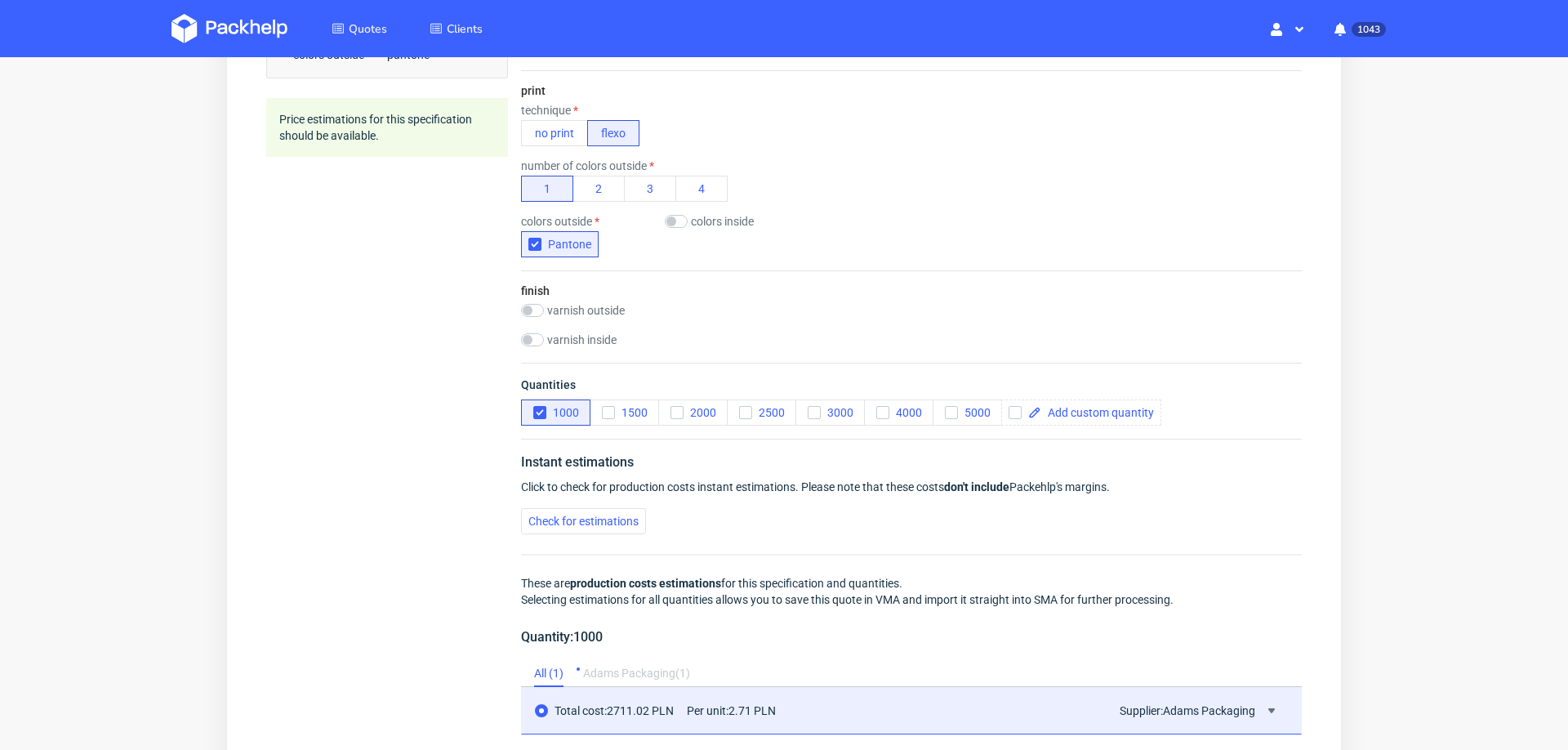
scroll to position [1189, 0]
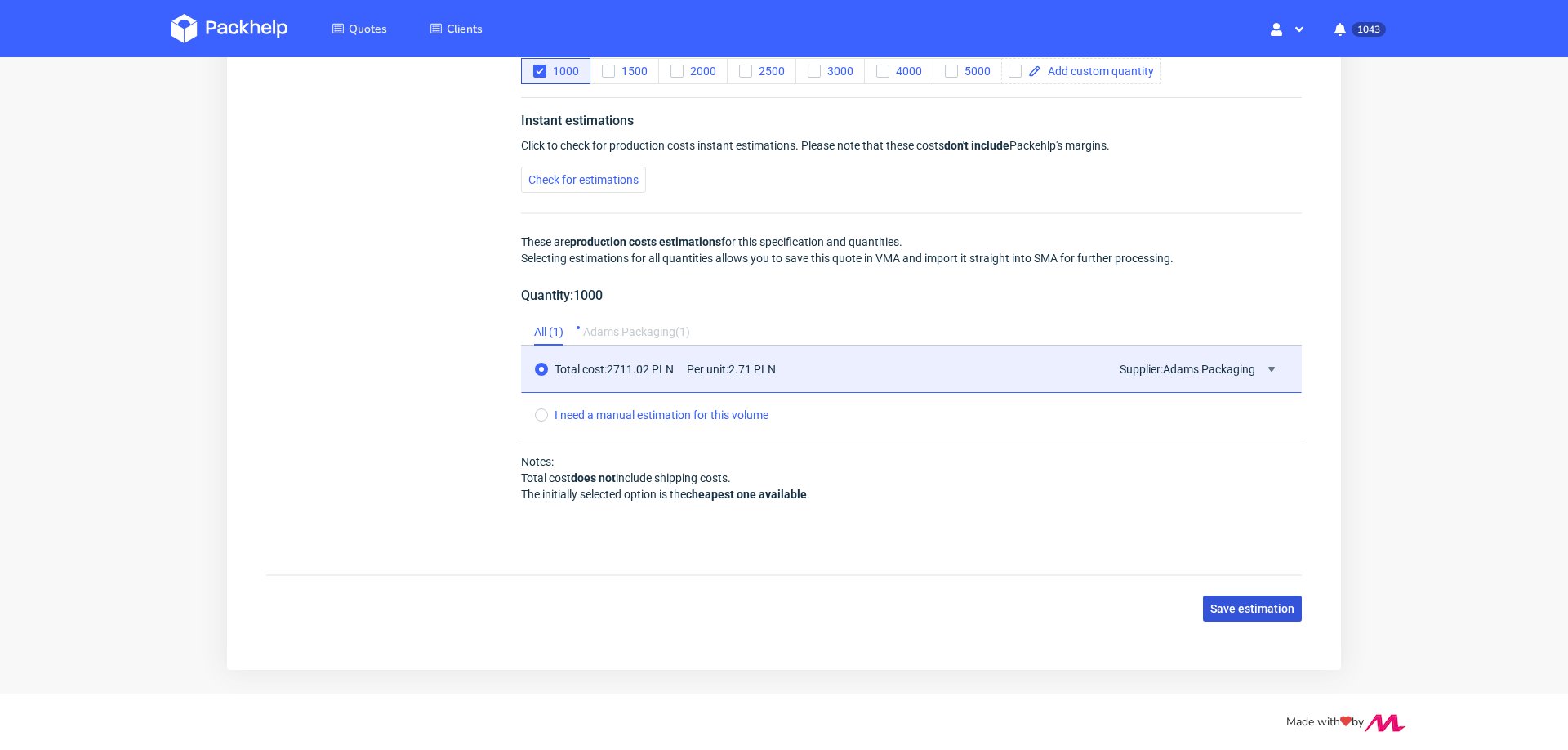
click at [1237, 603] on span "Save estimation" at bounding box center [1253, 608] width 84 height 11
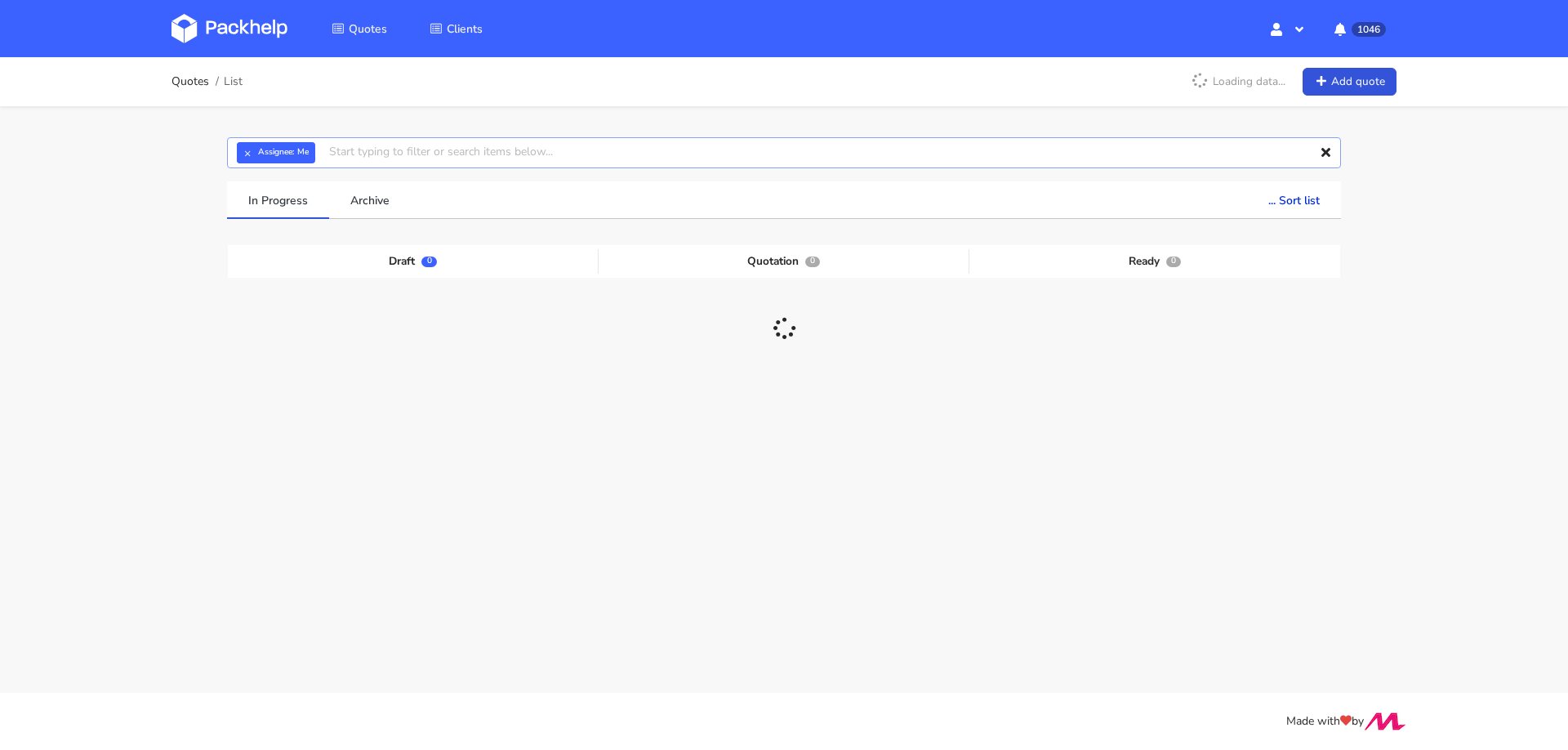
click at [752, 166] on input "text" at bounding box center [783, 153] width 1114 height 31
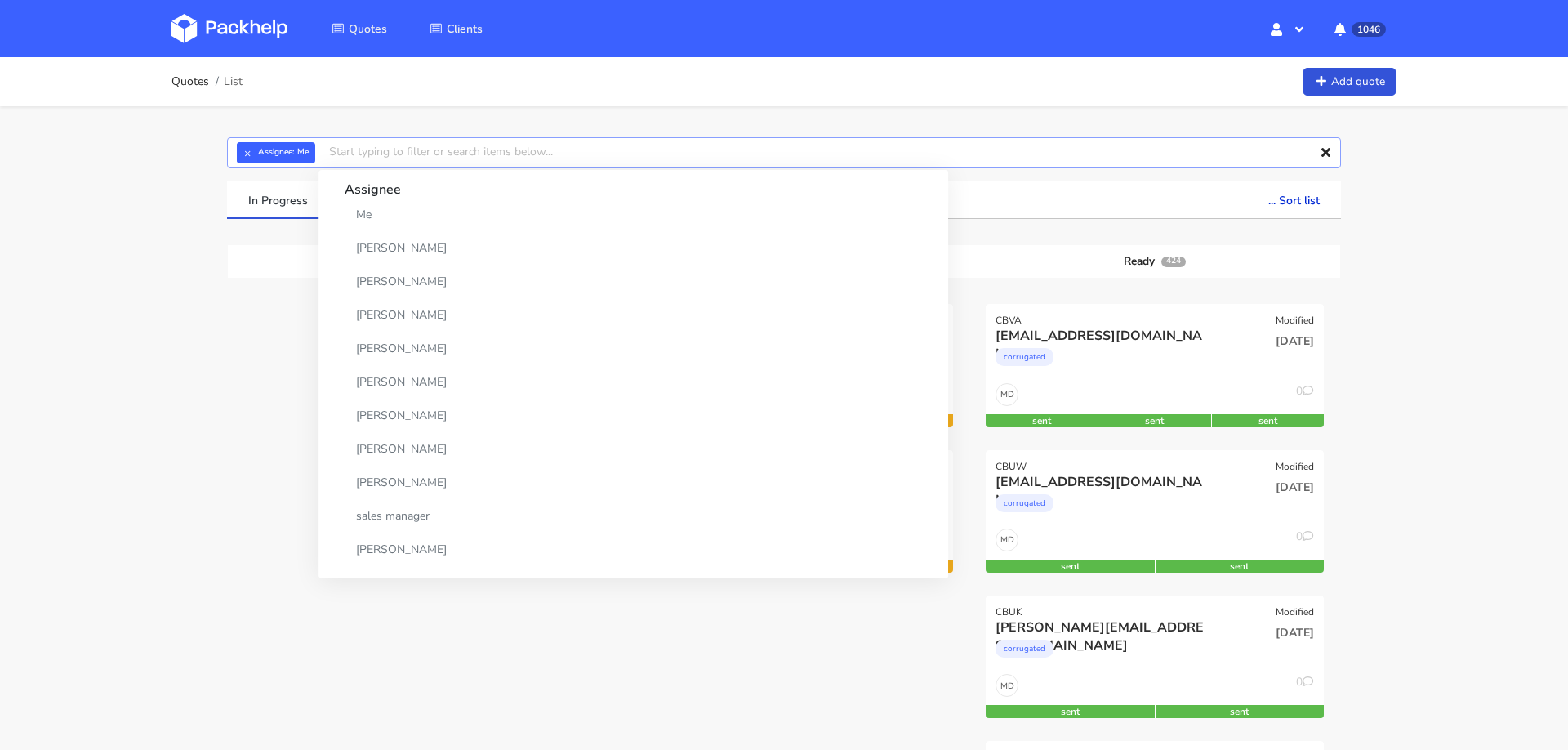
paste input "[PERSON_NAME][EMAIL_ADDRESS][PERSON_NAME][DOMAIN_NAME]"
type input "[PERSON_NAME][EMAIL_ADDRESS][PERSON_NAME][DOMAIN_NAME]"
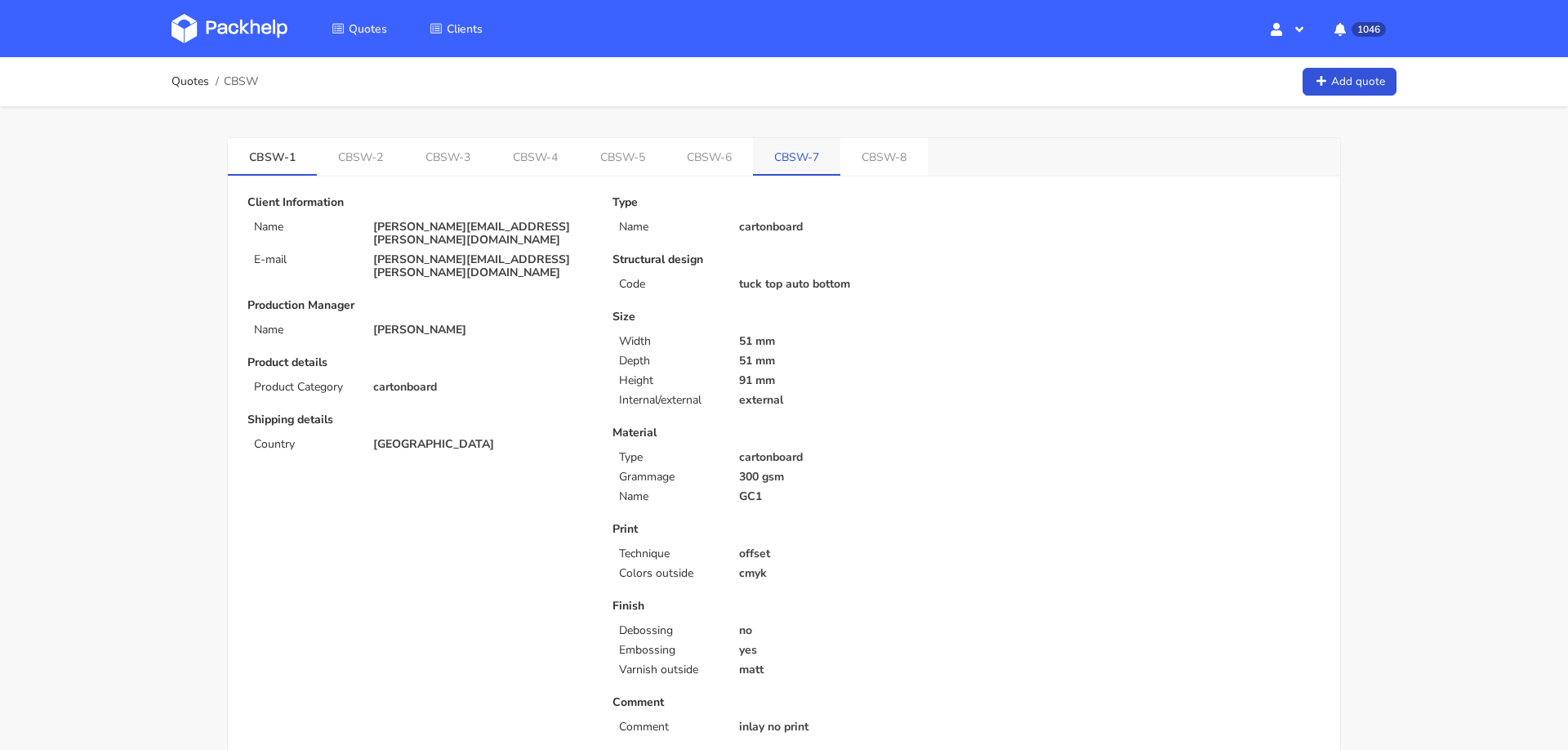
click at [769, 167] on link "CBSW-7" at bounding box center [797, 156] width 88 height 36
click at [436, 150] on link "CBSW-3" at bounding box center [450, 156] width 89 height 36
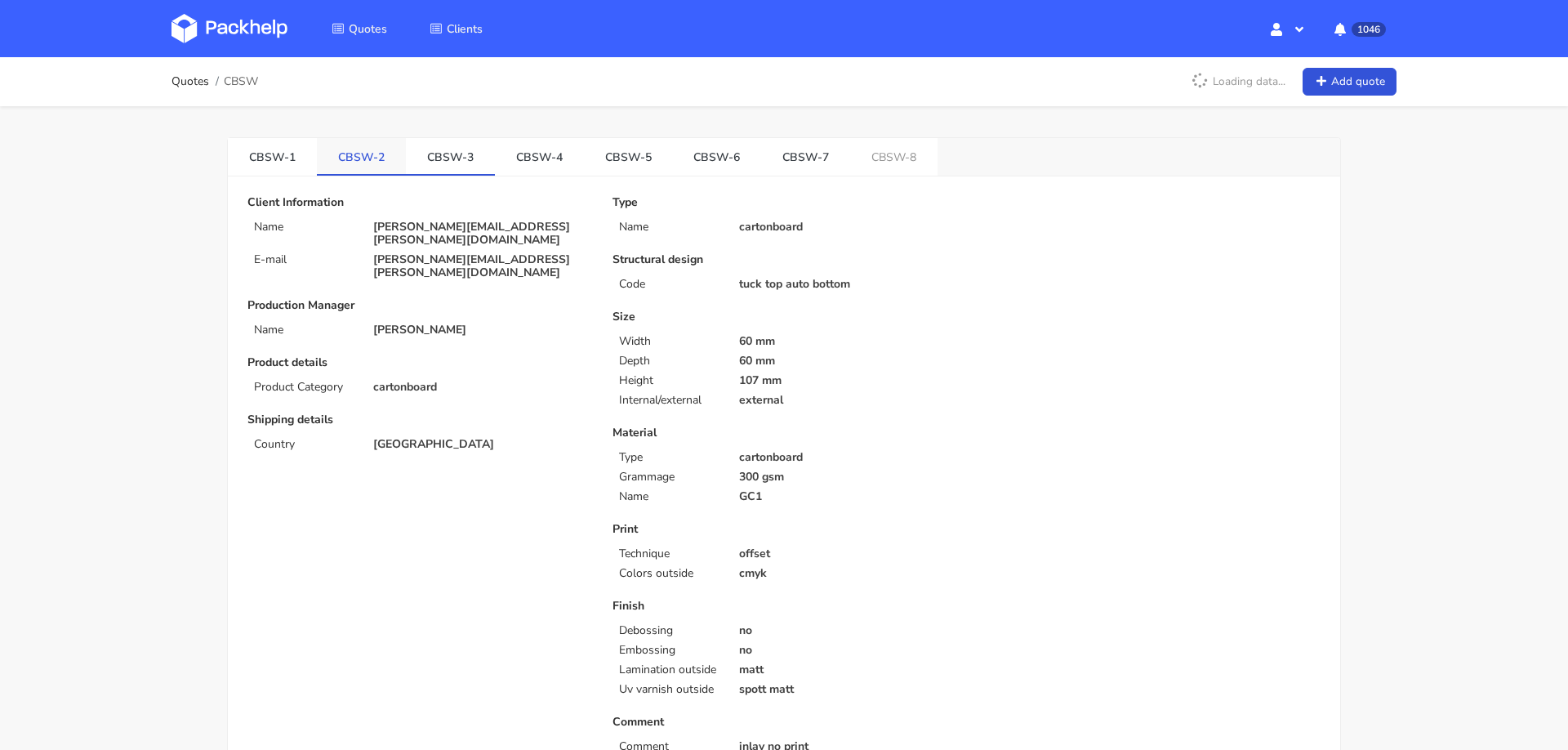
click at [337, 151] on link "CBSW-2" at bounding box center [361, 156] width 89 height 36
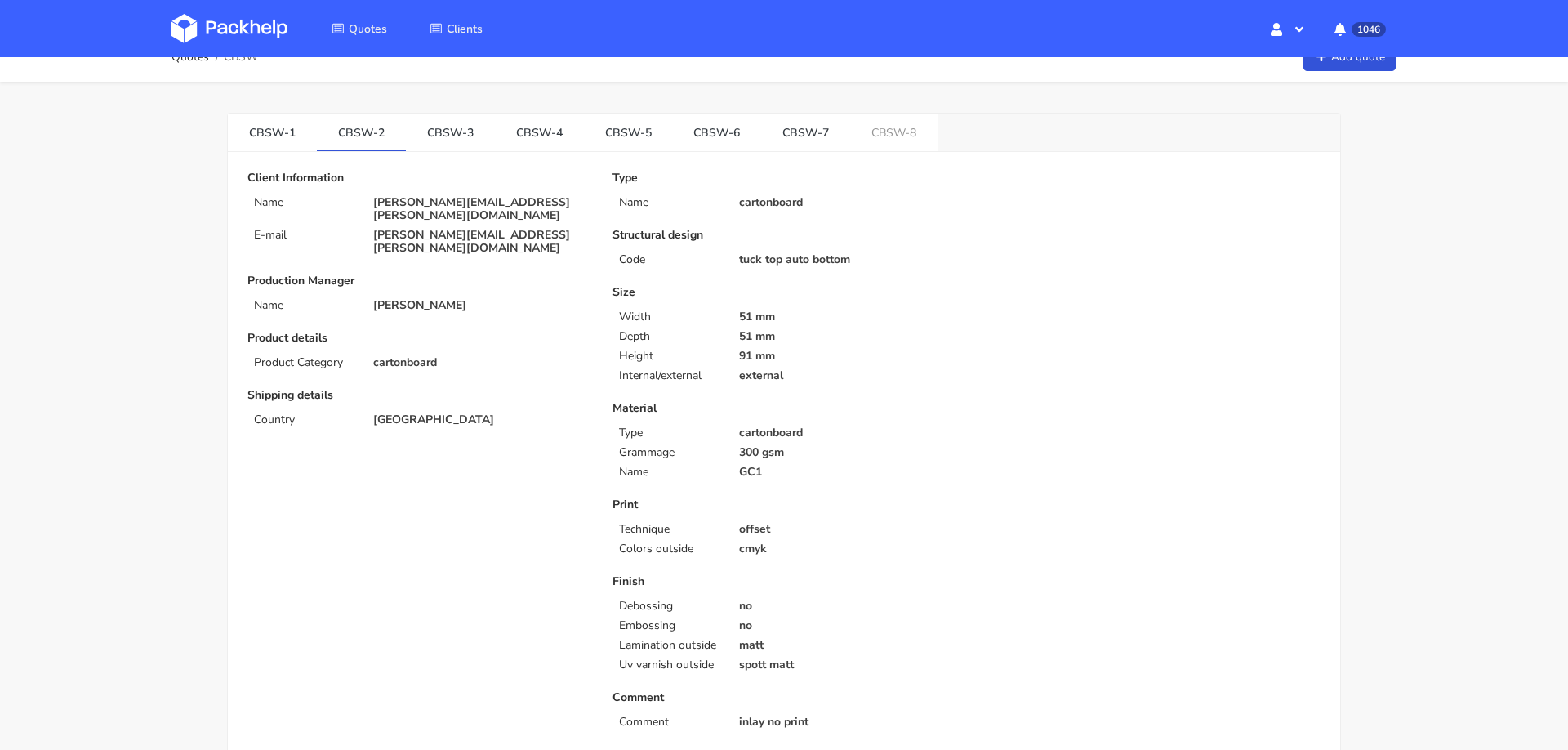
scroll to position [23, 0]
click at [781, 141] on link "CBSW-7" at bounding box center [805, 133] width 89 height 36
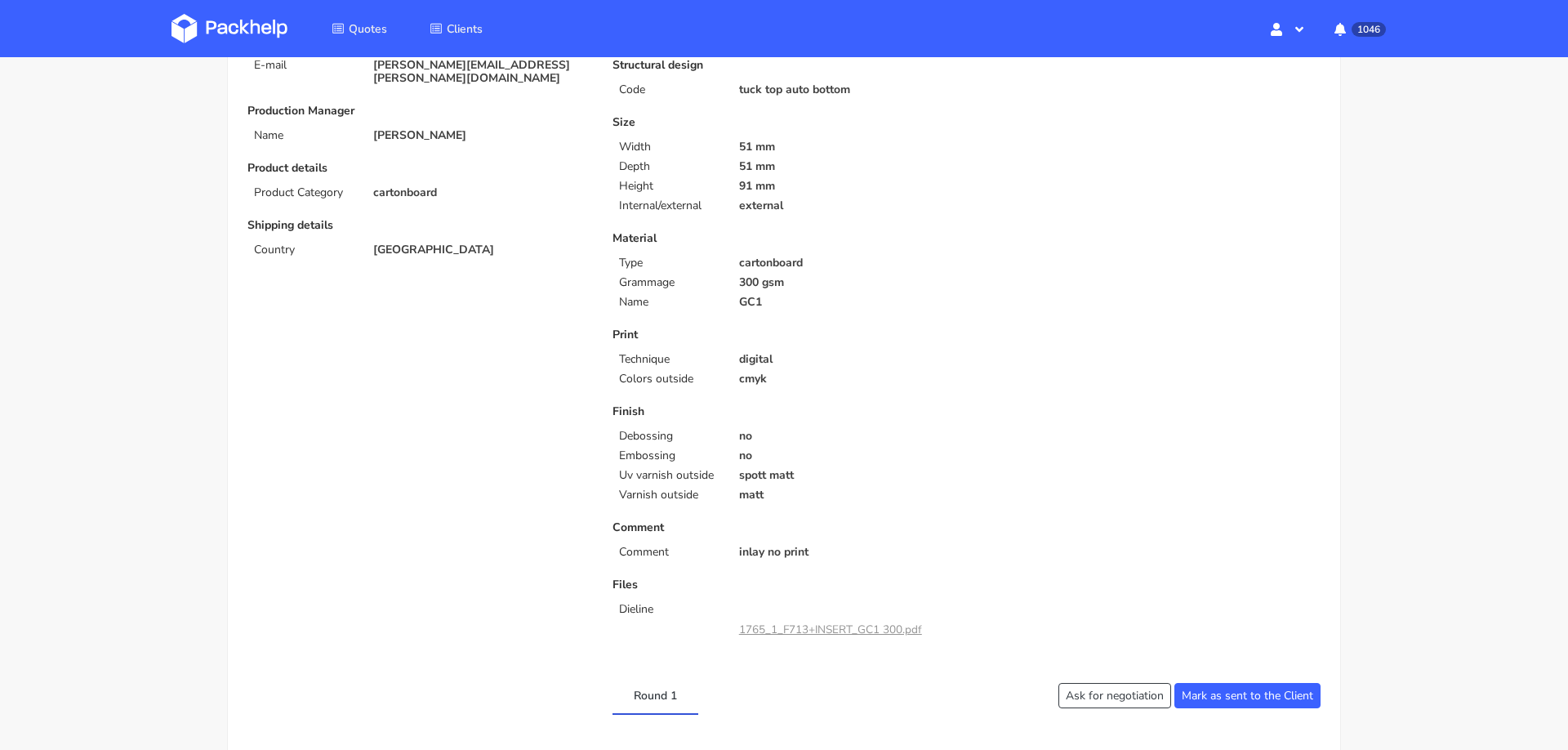
scroll to position [0, 0]
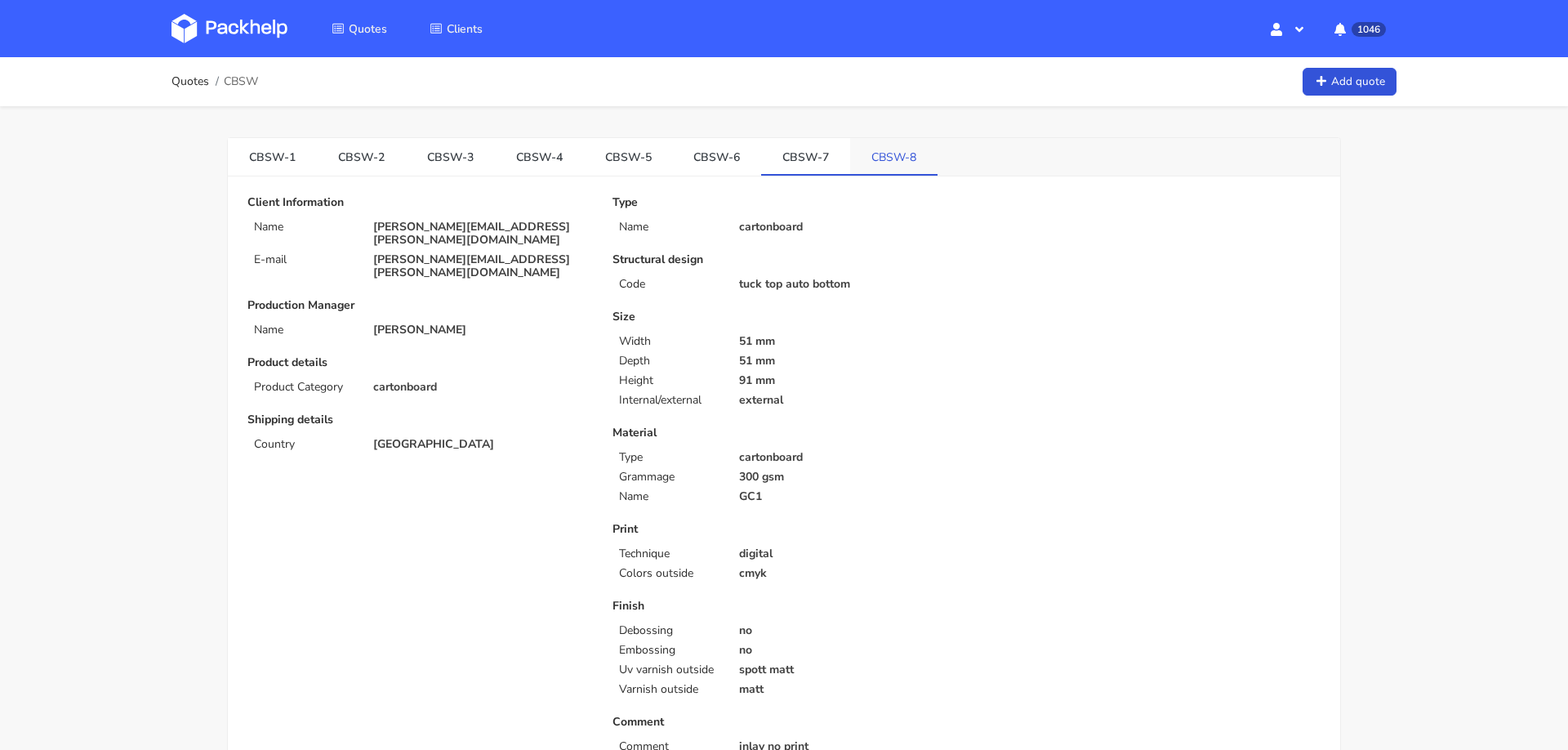
click at [861, 159] on link "CBSW-8" at bounding box center [894, 156] width 88 height 36
click at [533, 161] on link "CBSW-4" at bounding box center [539, 156] width 89 height 36
click at [798, 161] on link "CBSW-7" at bounding box center [805, 156] width 89 height 36
